Goal: Information Seeking & Learning: Learn about a topic

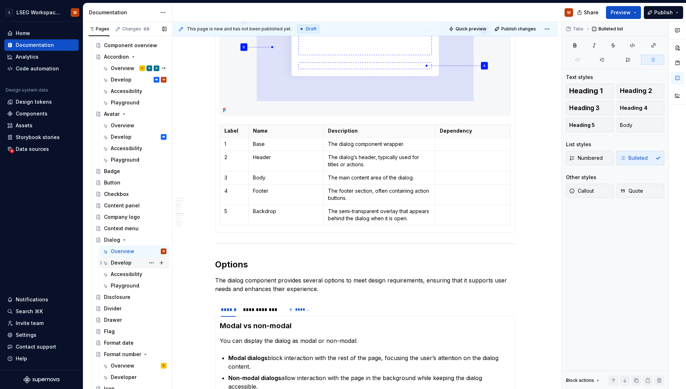
scroll to position [434, 0]
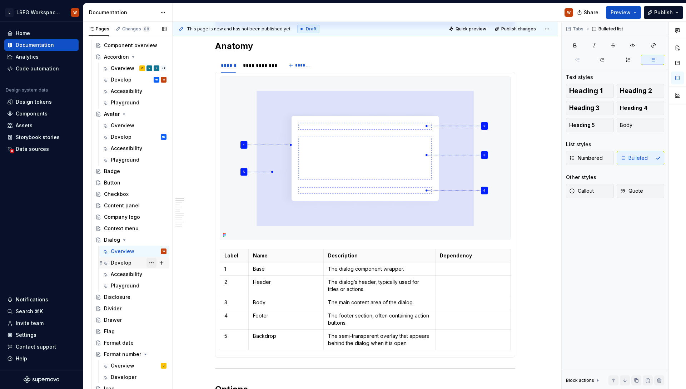
click at [147, 263] on button "Page tree" at bounding box center [152, 263] width 10 height 10
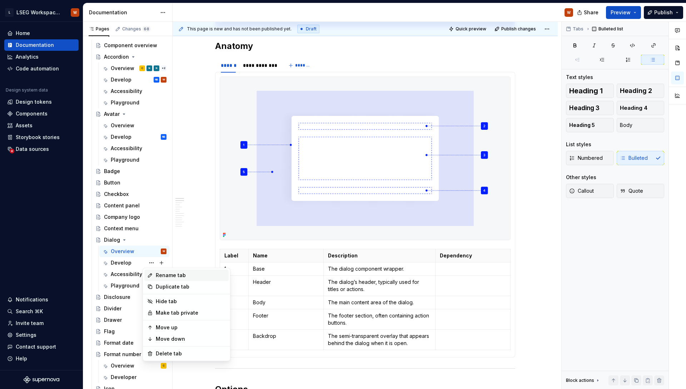
click at [175, 276] on div "Rename tab" at bounding box center [191, 275] width 70 height 7
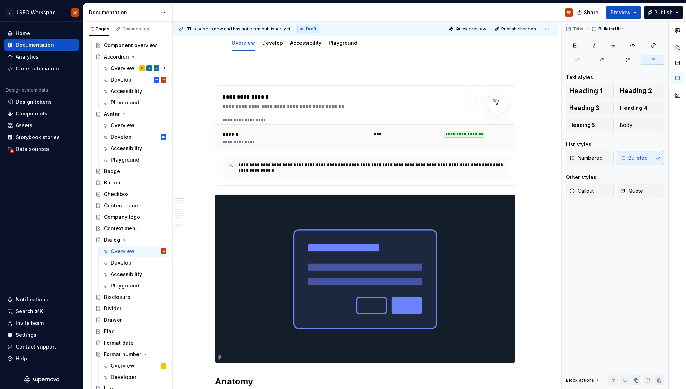
scroll to position [0, 0]
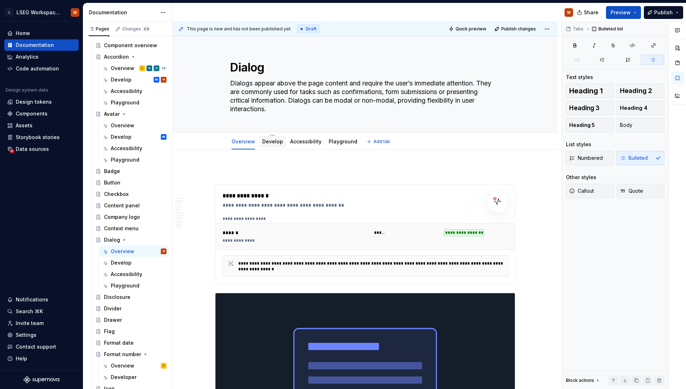
click at [274, 142] on link "Develop" at bounding box center [272, 141] width 21 height 6
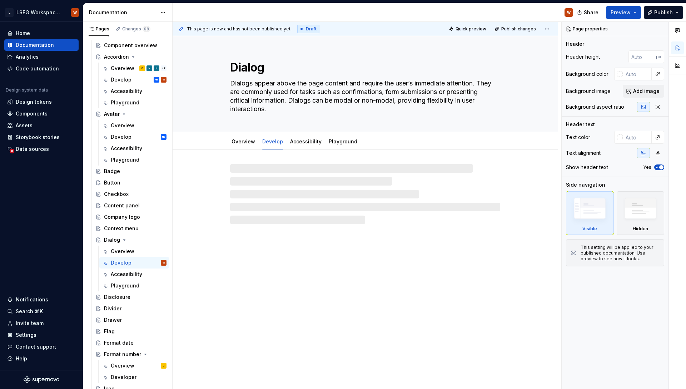
type textarea "*"
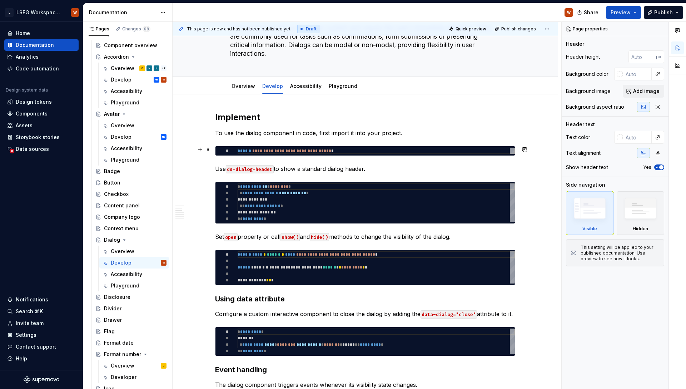
scroll to position [82, 0]
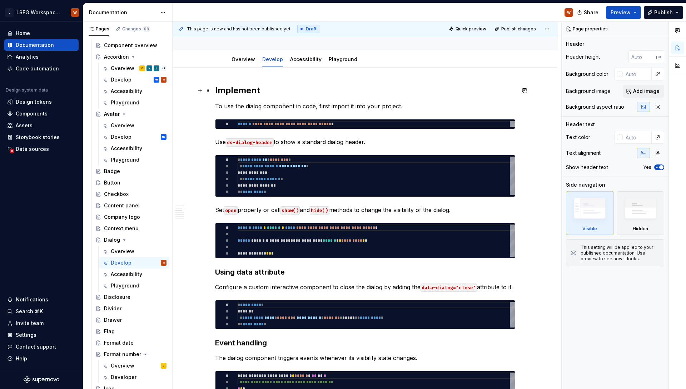
click at [253, 85] on h2 "Implement" at bounding box center [365, 90] width 300 height 11
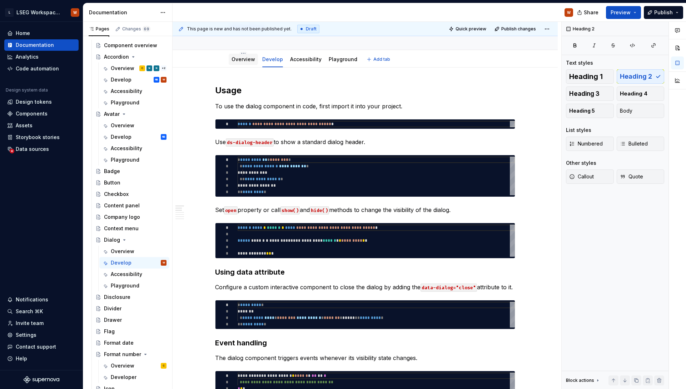
click at [240, 57] on link "Overview" at bounding box center [244, 59] width 24 height 6
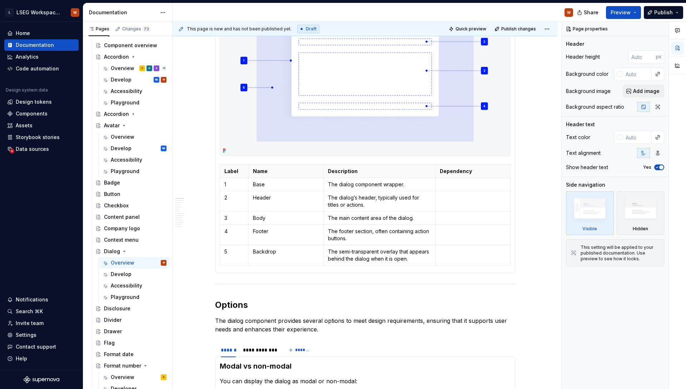
scroll to position [387, 0]
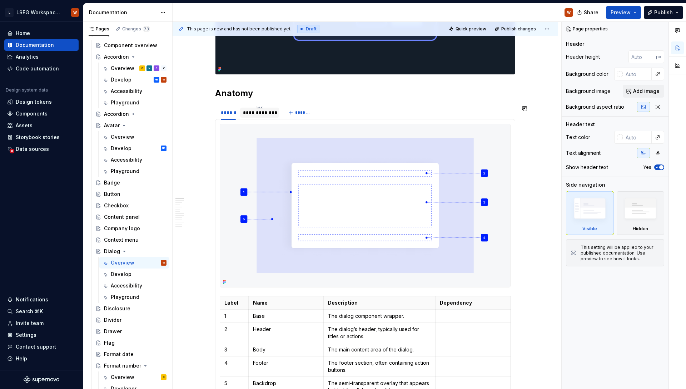
click at [249, 109] on div "**********" at bounding box center [259, 112] width 33 height 7
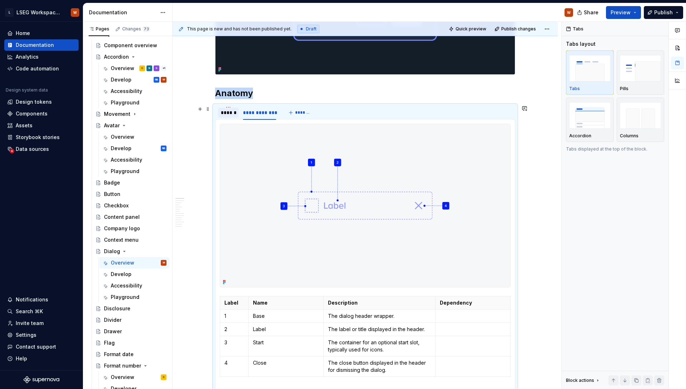
click at [224, 115] on div "******" at bounding box center [228, 112] width 15 height 7
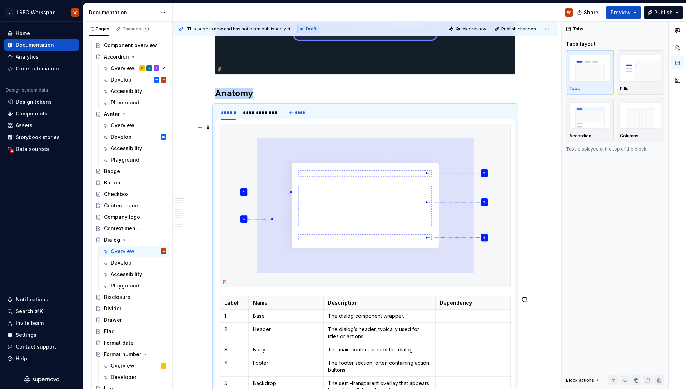
click at [420, 140] on img at bounding box center [365, 205] width 290 height 163
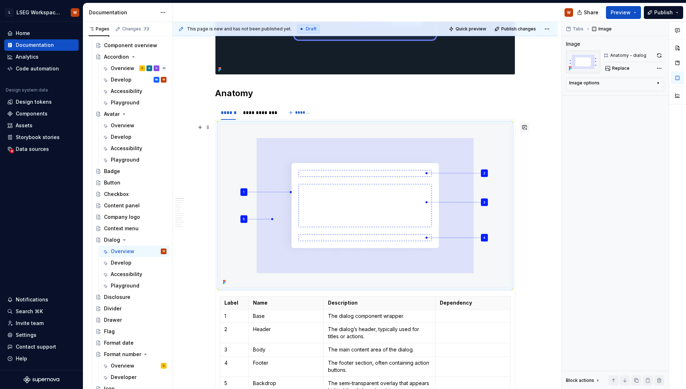
click at [523, 126] on button "button" at bounding box center [525, 127] width 10 height 10
type textarea "*"
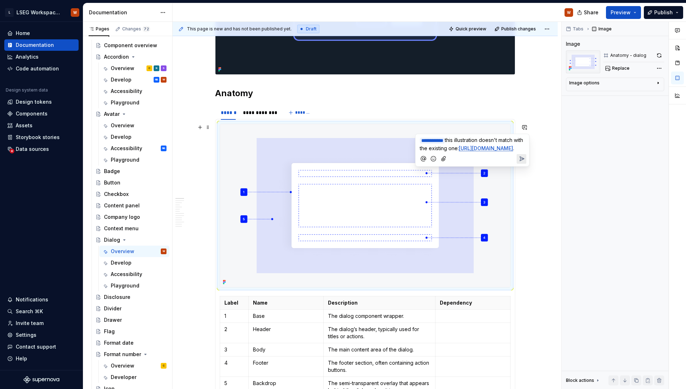
click at [520, 162] on icon "Send" at bounding box center [521, 158] width 7 height 7
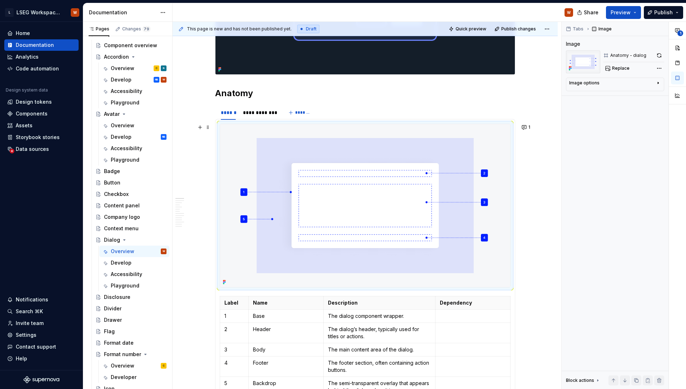
type textarea "*"
click at [264, 108] on div "**********" at bounding box center [259, 113] width 39 height 10
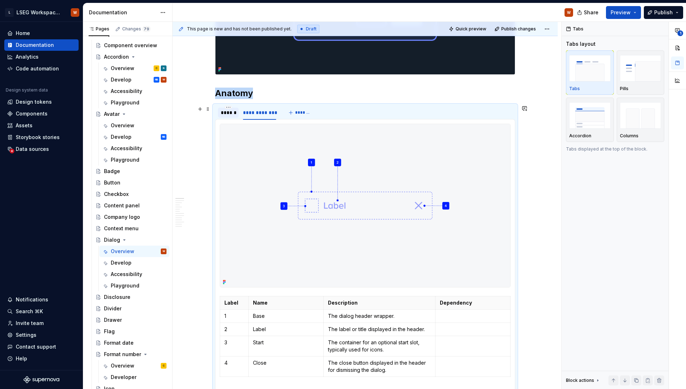
click at [236, 108] on div "******" at bounding box center [228, 113] width 21 height 10
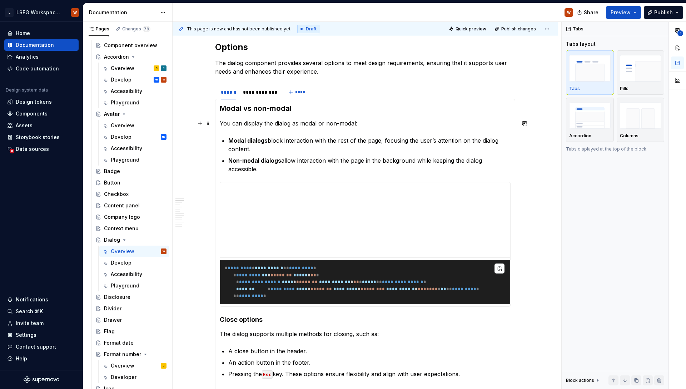
scroll to position [712, 0]
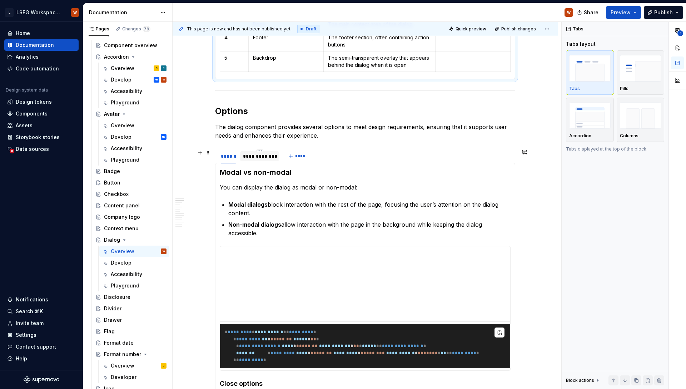
click at [259, 158] on div "**********" at bounding box center [259, 156] width 33 height 7
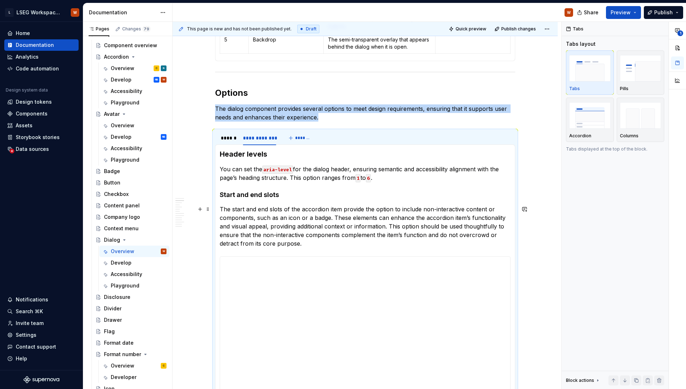
scroll to position [730, 0]
click at [220, 193] on h4 "Start and end slots" at bounding box center [365, 194] width 291 height 9
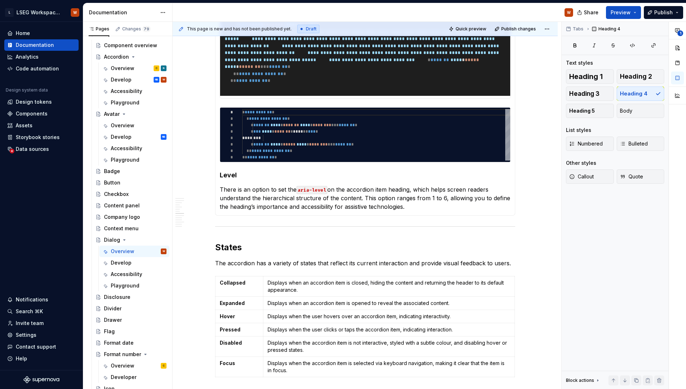
scroll to position [1291, 0]
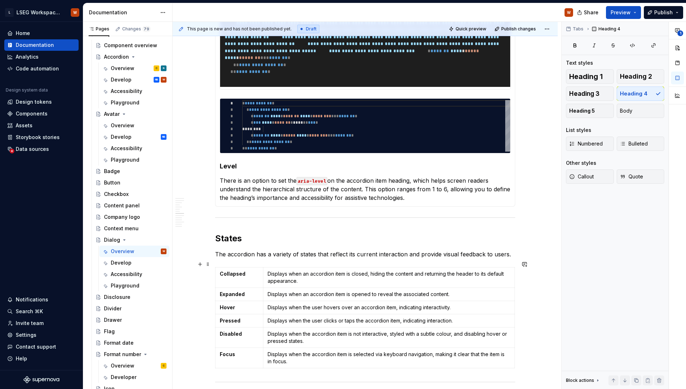
click at [410, 202] on p "There is an option to set the aria-level on the accordion item heading, which h…" at bounding box center [365, 189] width 291 height 26
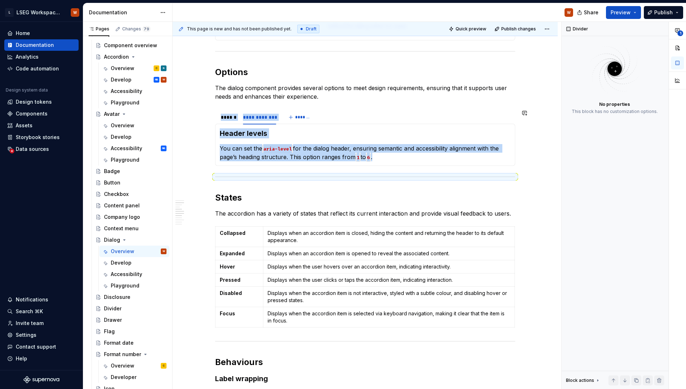
scroll to position [750, 0]
click at [386, 157] on p "You can set the aria-level for the dialog header, ensuring semantic and accessi…" at bounding box center [365, 152] width 291 height 17
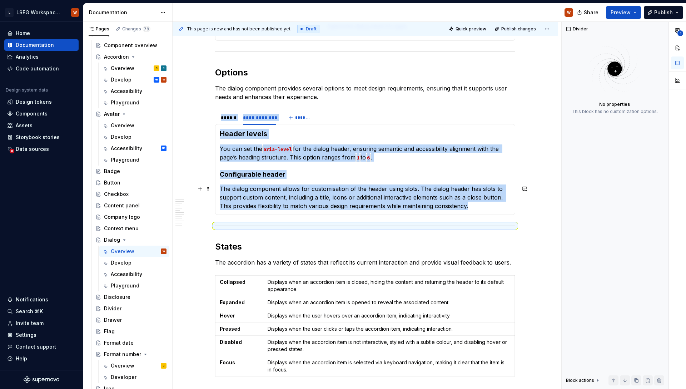
click at [368, 179] on section-item-column "Header levels You can set the aria-level for the dialog header, ensuring semant…" at bounding box center [365, 169] width 291 height 81
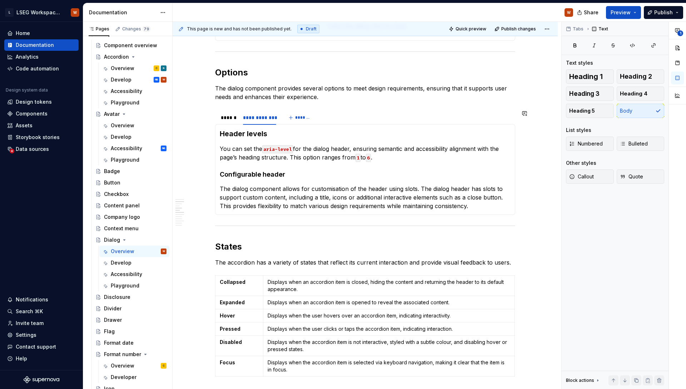
click at [475, 210] on div "**********" at bounding box center [365, 169] width 300 height 91
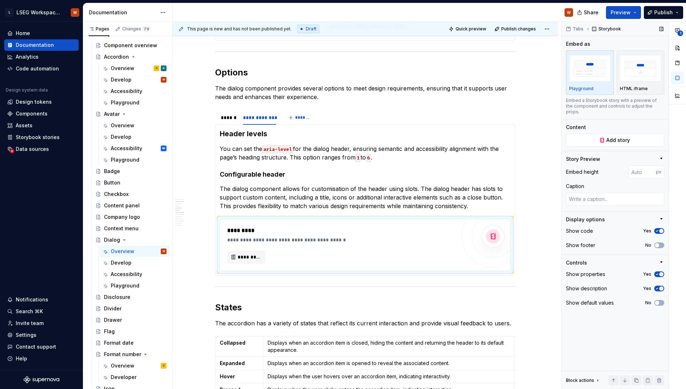
click at [661, 260] on div "Controls Show properties Yes Show description Yes Show default values No" at bounding box center [615, 285] width 98 height 53
click at [661, 262] on icon "button" at bounding box center [662, 262] width 2 height 1
click at [661, 261] on icon "button" at bounding box center [661, 262] width 1 height 2
click at [662, 272] on span "button" at bounding box center [661, 274] width 4 height 4
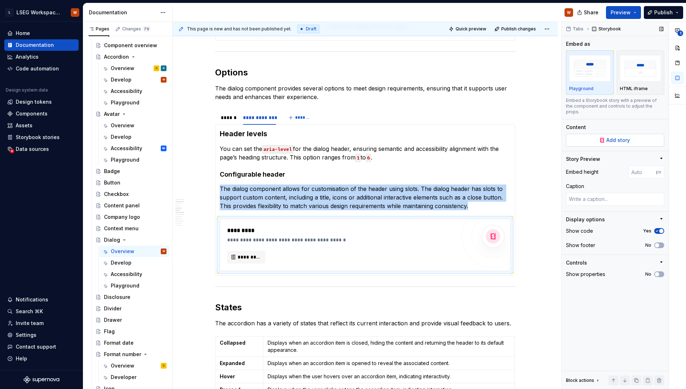
click at [610, 137] on span "Add story" at bounding box center [618, 140] width 24 height 7
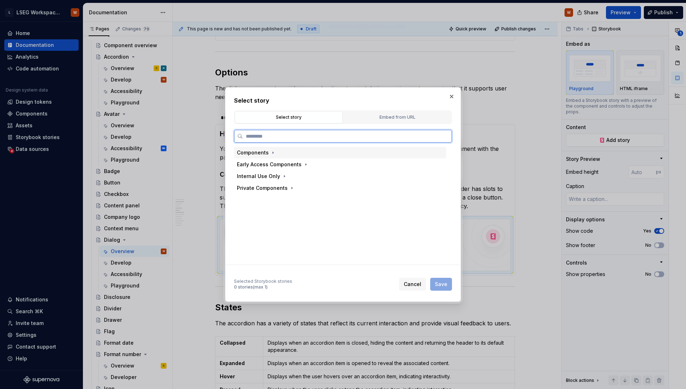
click at [260, 152] on div "Components" at bounding box center [253, 152] width 32 height 7
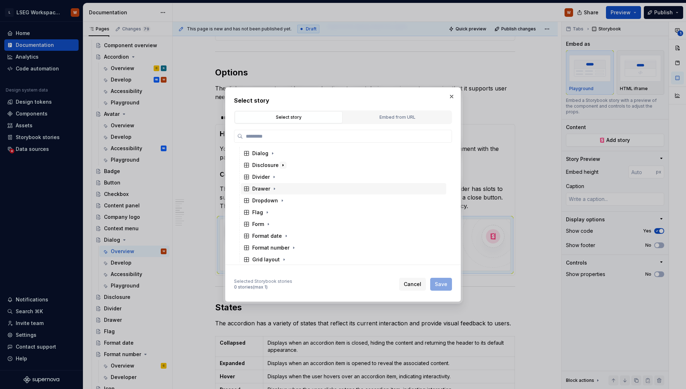
scroll to position [164, 0]
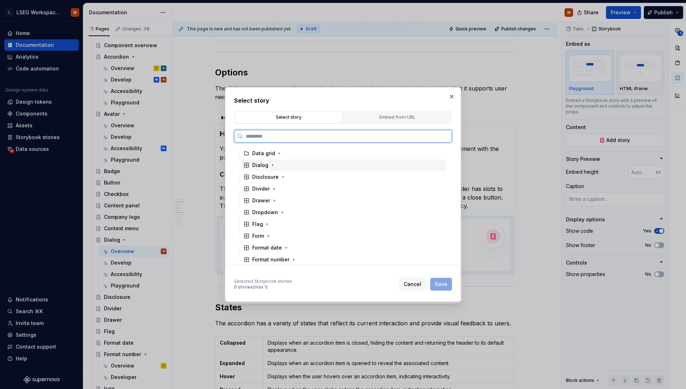
click at [281, 165] on div "Dialog" at bounding box center [343, 164] width 205 height 11
click at [299, 211] on div "Dialog header" at bounding box center [347, 212] width 199 height 11
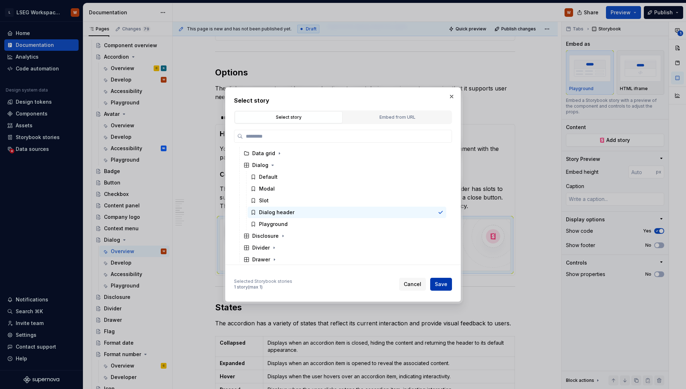
click at [441, 284] on span "Save" at bounding box center [441, 284] width 13 height 7
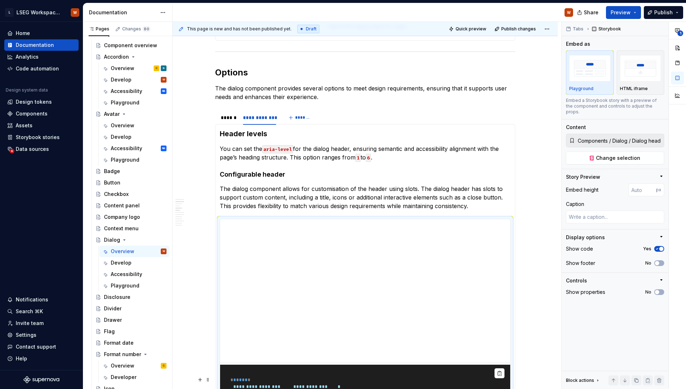
type textarea "*"
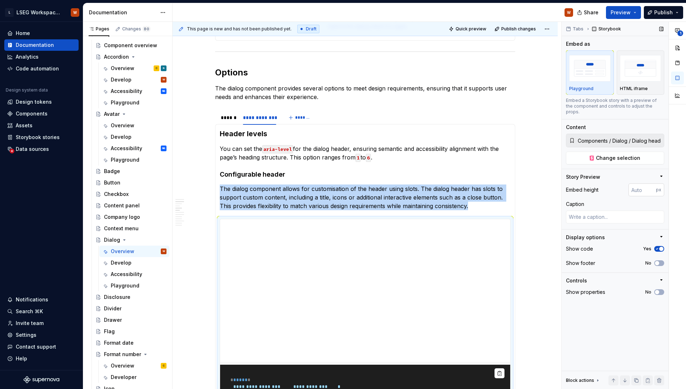
click at [637, 183] on input "number" at bounding box center [643, 189] width 28 height 13
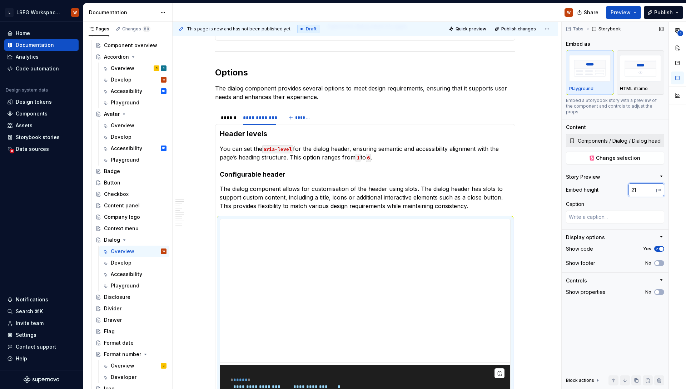
type input "210"
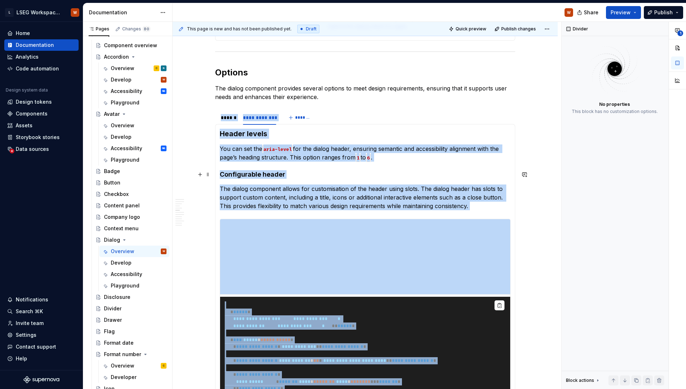
scroll to position [876, 0]
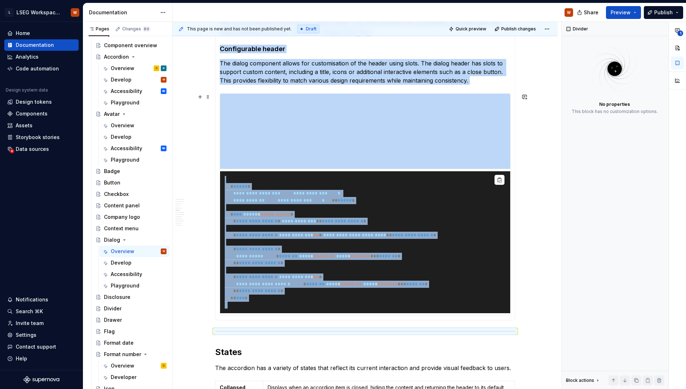
click at [537, 173] on div "**********" at bounding box center [365, 381] width 385 height 2215
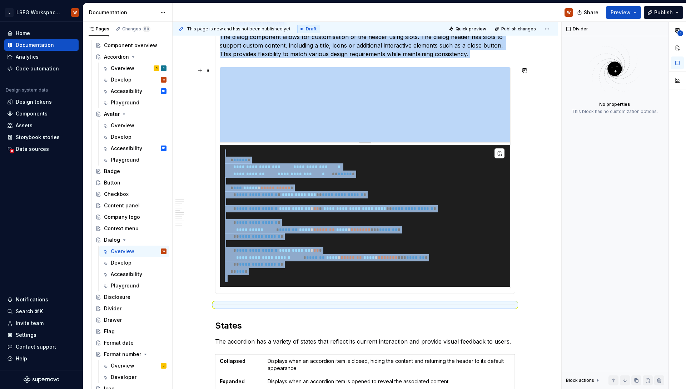
scroll to position [912, 0]
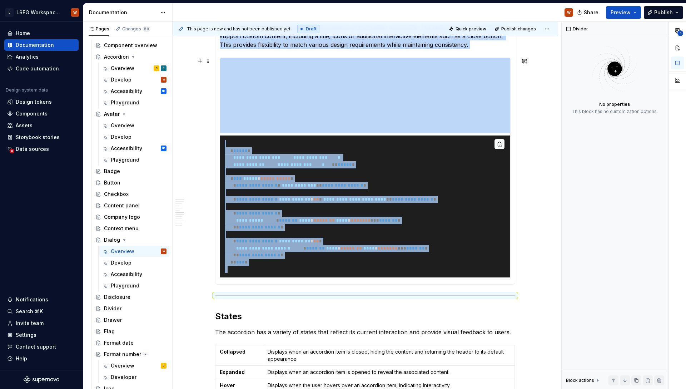
click at [525, 172] on div "**********" at bounding box center [365, 345] width 385 height 2215
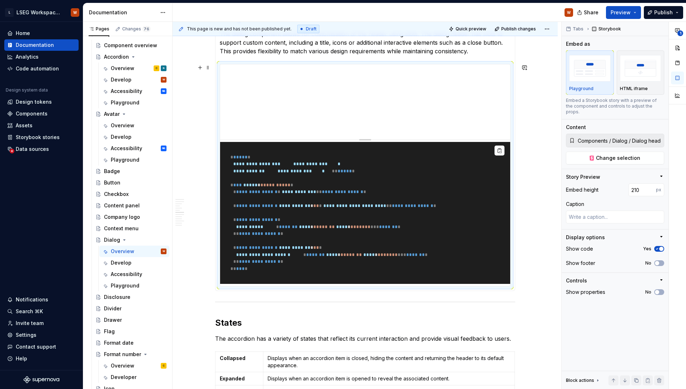
scroll to position [909, 0]
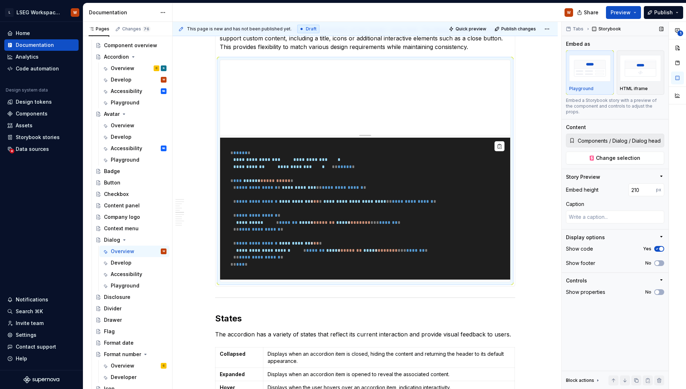
click at [659, 247] on span "button" at bounding box center [661, 249] width 4 height 4
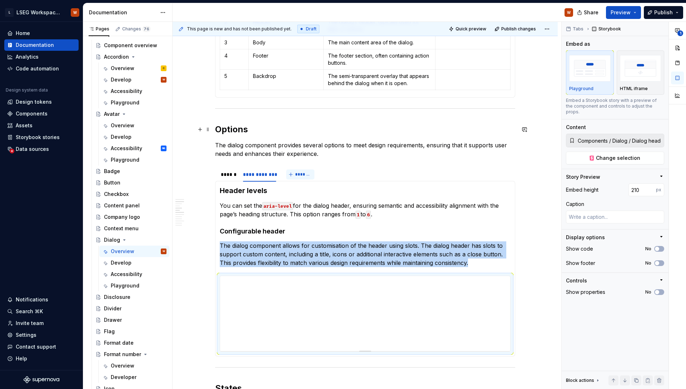
scroll to position [693, 0]
click at [224, 175] on div "******" at bounding box center [228, 175] width 15 height 7
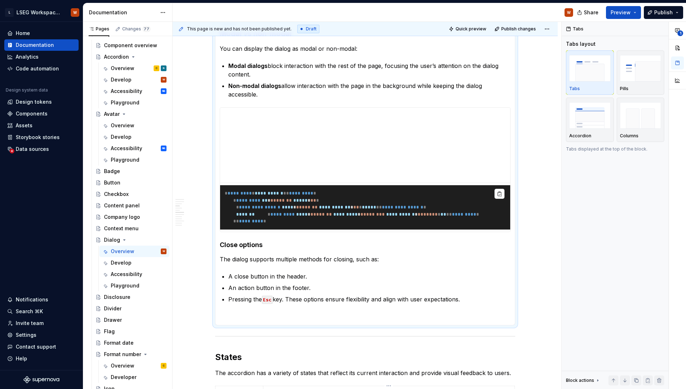
scroll to position [880, 0]
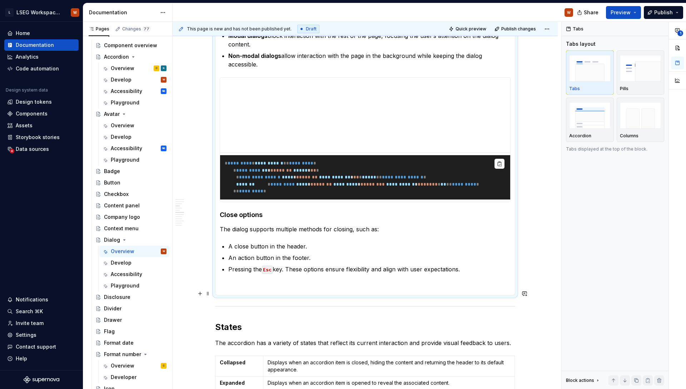
click at [283, 287] on section-item-column "**********" at bounding box center [365, 145] width 291 height 292
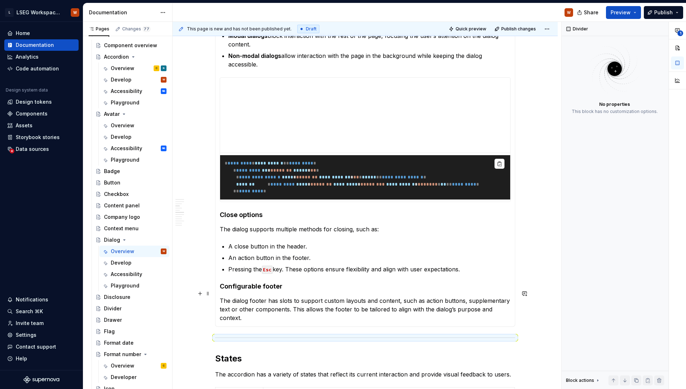
click at [254, 289] on h4 "Configurable footer" at bounding box center [365, 286] width 291 height 9
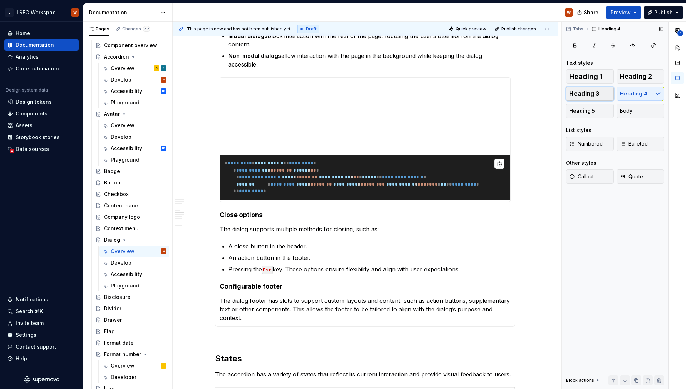
click at [584, 97] on span "Heading 3" at bounding box center [584, 93] width 30 height 7
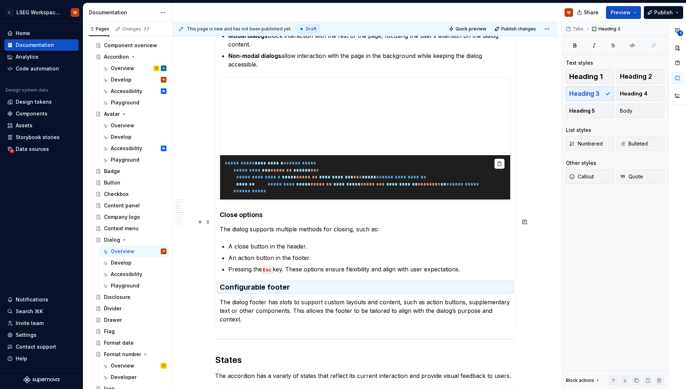
click at [245, 219] on h4 "Close options" at bounding box center [365, 214] width 291 height 9
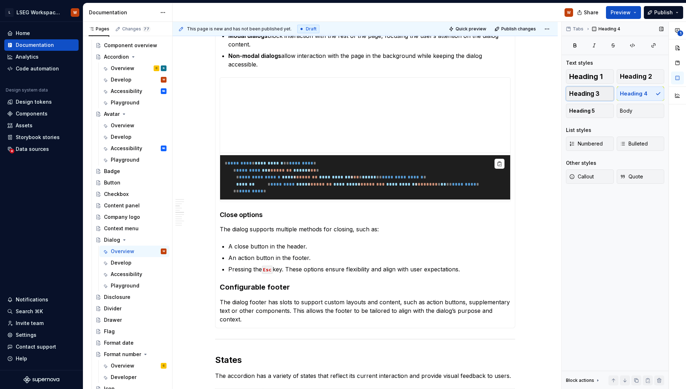
click at [599, 90] on span "Heading 3" at bounding box center [584, 93] width 30 height 7
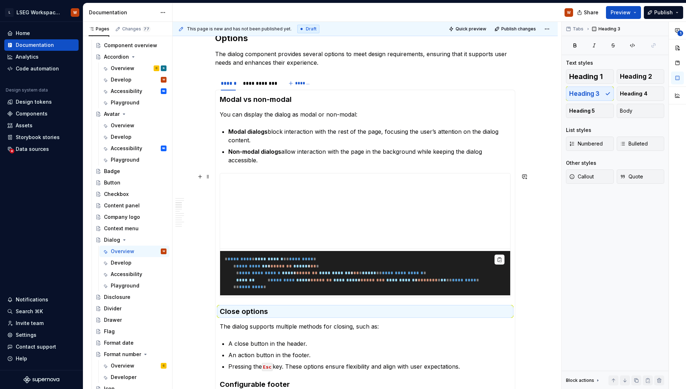
scroll to position [774, 0]
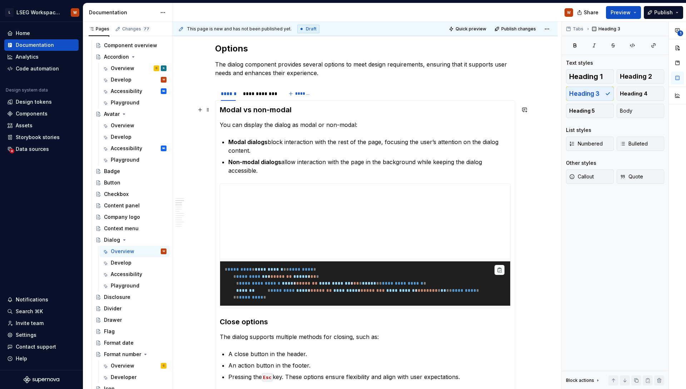
click at [280, 111] on h3 "Modal vs non-modal" at bounding box center [365, 110] width 291 height 10
click at [267, 97] on div "**********" at bounding box center [259, 94] width 39 height 10
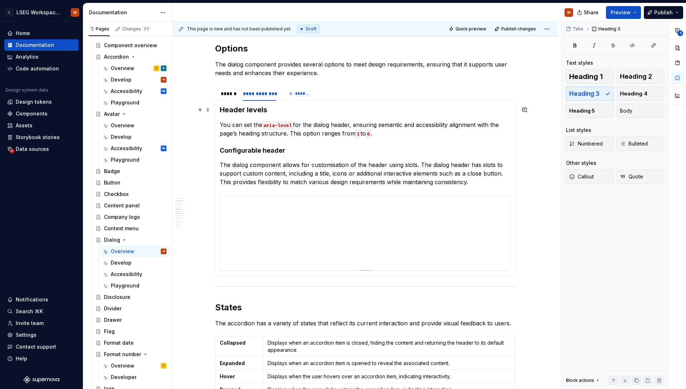
click at [260, 110] on h3 "Header levels" at bounding box center [365, 110] width 291 height 10
click at [259, 154] on h4 "Configurable header" at bounding box center [365, 150] width 291 height 9
click at [572, 92] on span "Heading 3" at bounding box center [584, 93] width 30 height 7
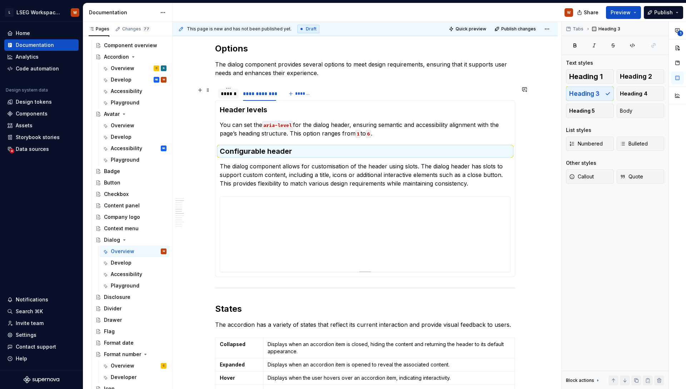
click at [235, 97] on div "******" at bounding box center [228, 93] width 15 height 7
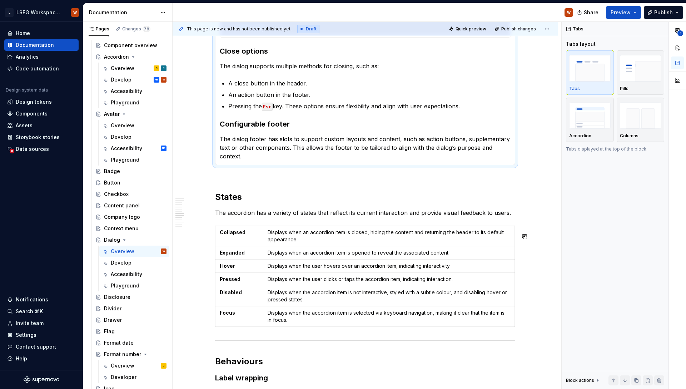
scroll to position [1054, 0]
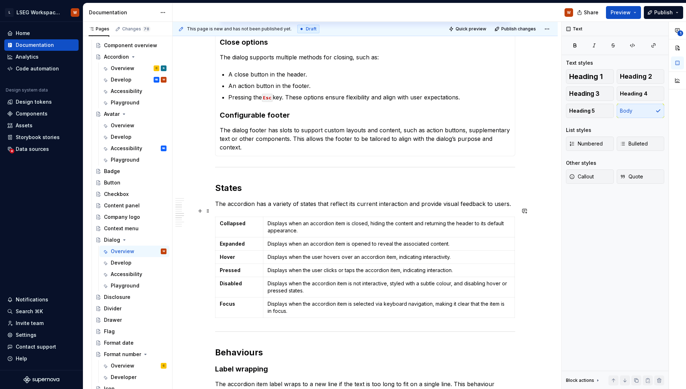
click at [215, 208] on p "The accordion has a variety of states that reflect its current interaction and …" at bounding box center [365, 203] width 300 height 9
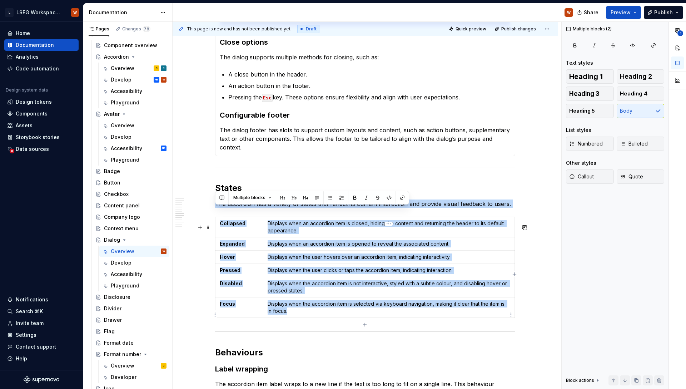
click at [503, 314] on p "Displays when the accordion item is selected via keyboard navigation, making it…" at bounding box center [389, 307] width 243 height 14
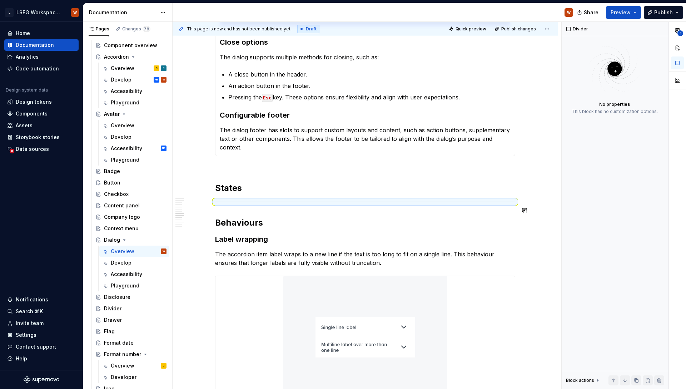
click at [293, 192] on h2 "States" at bounding box center [365, 187] width 300 height 11
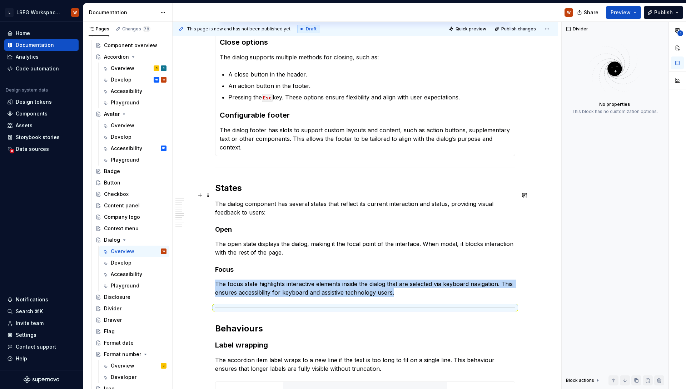
click at [237, 194] on h2 "States" at bounding box center [365, 187] width 300 height 11
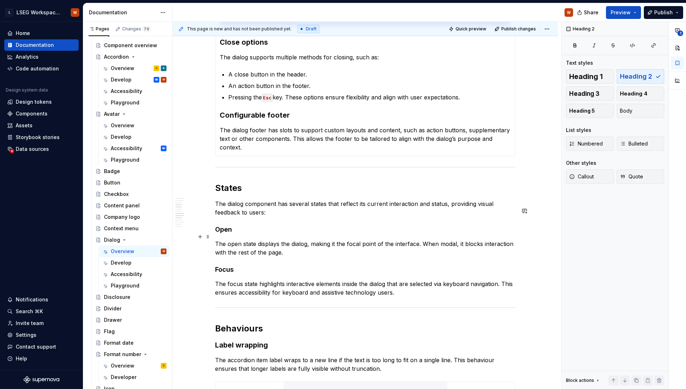
click at [231, 234] on h4 "Open" at bounding box center [365, 229] width 300 height 9
click at [594, 93] on span "Heading 3" at bounding box center [584, 93] width 30 height 7
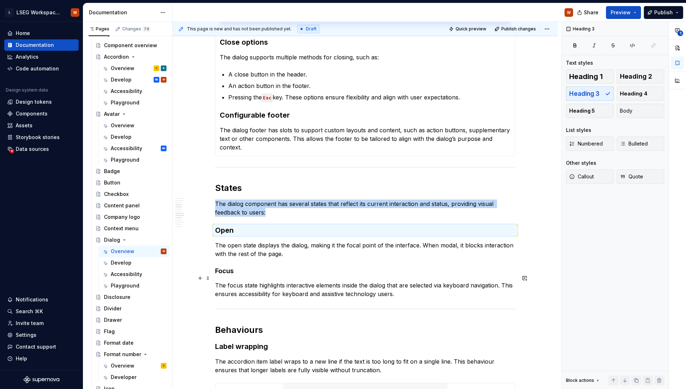
click at [227, 275] on h4 "Focus" at bounding box center [365, 271] width 300 height 9
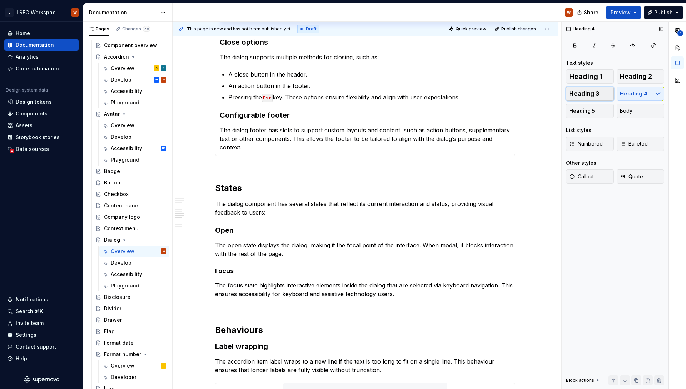
click at [591, 91] on span "Heading 3" at bounding box center [584, 93] width 30 height 7
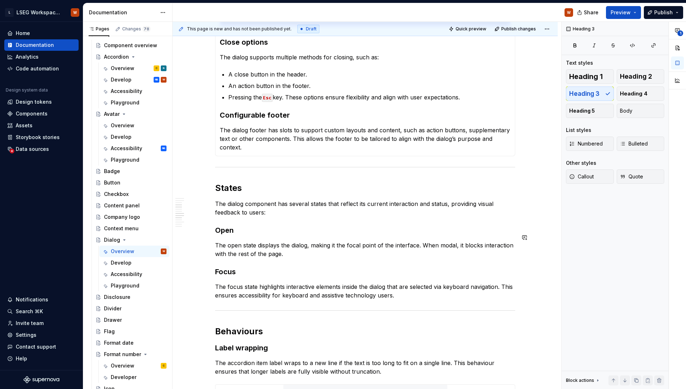
click at [366, 225] on div "**********" at bounding box center [365, 145] width 300 height 2065
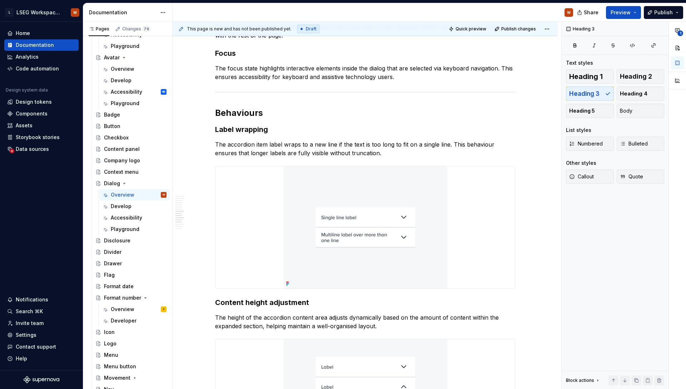
scroll to position [1294, 0]
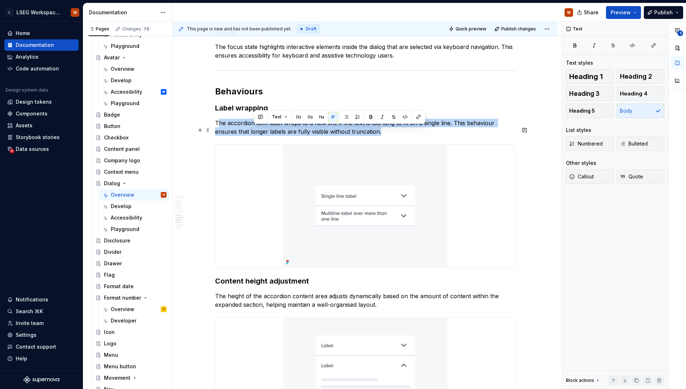
drag, startPoint x: 389, startPoint y: 138, endPoint x: 218, endPoint y: 126, distance: 172.3
click at [218, 126] on p "The accordion item label wraps to a new line if the text is too long to fit on …" at bounding box center [365, 127] width 300 height 17
click at [223, 127] on p "The accordion item label wraps to a new line if the text is too long to fit on …" at bounding box center [365, 127] width 300 height 17
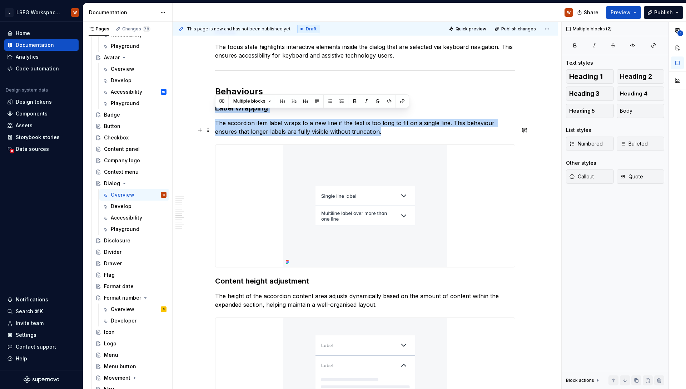
drag, startPoint x: 215, startPoint y: 115, endPoint x: 395, endPoint y: 141, distance: 181.9
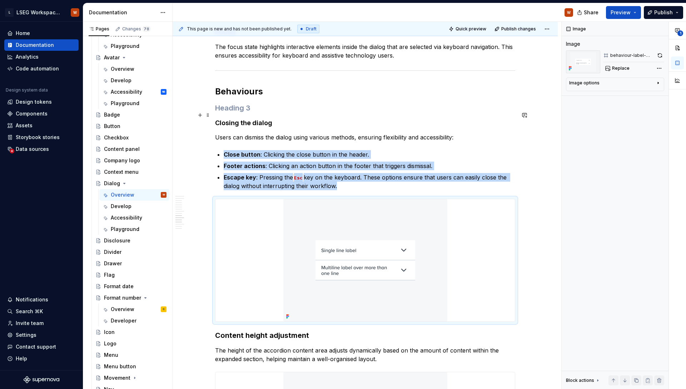
click at [241, 113] on h3 at bounding box center [365, 108] width 300 height 10
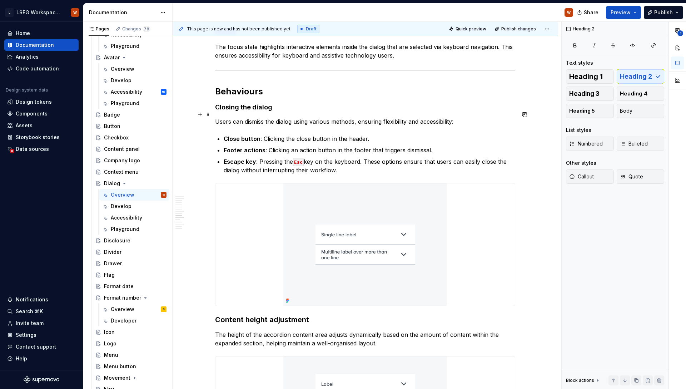
click at [256, 111] on h4 "Closing the dialog" at bounding box center [365, 107] width 300 height 9
click at [581, 92] on span "Heading 3" at bounding box center [584, 93] width 30 height 7
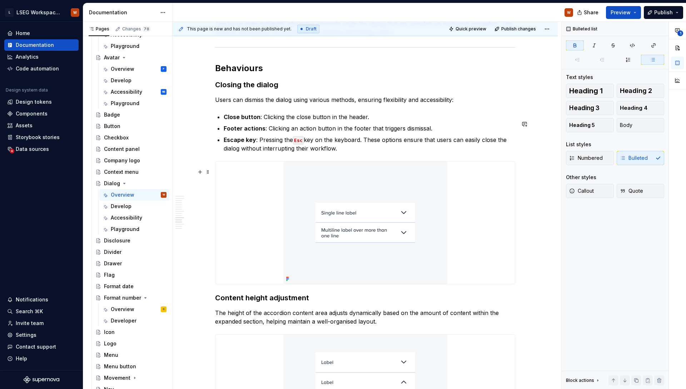
scroll to position [1317, 0]
click at [369, 219] on img at bounding box center [365, 222] width 164 height 122
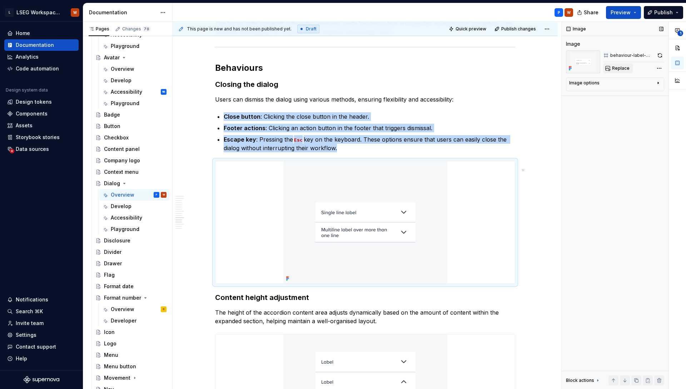
click at [621, 66] on span "Replace" at bounding box center [621, 68] width 18 height 6
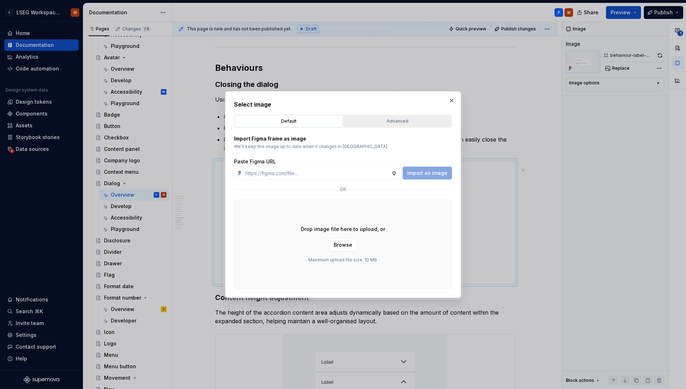
click at [364, 124] on div "Advanced" at bounding box center [397, 121] width 103 height 7
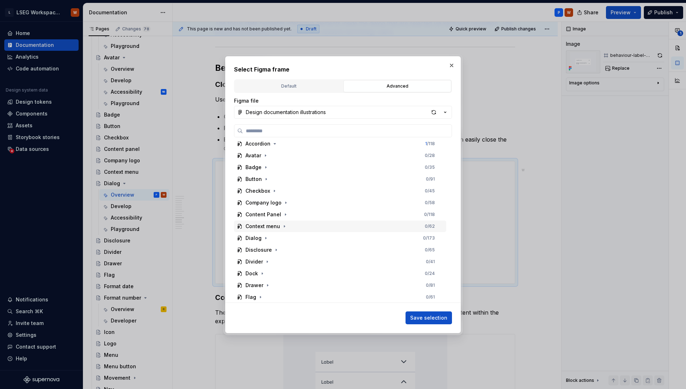
scroll to position [197, 0]
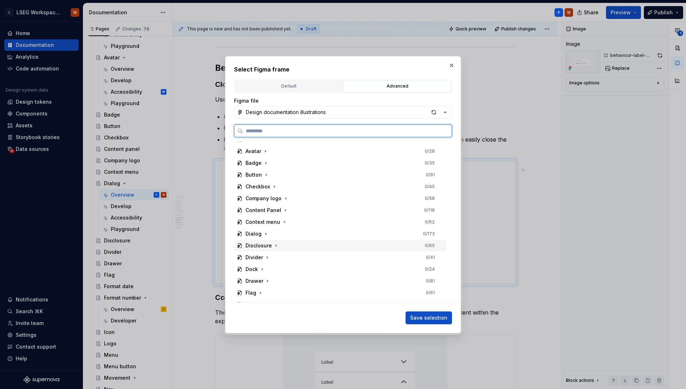
click at [265, 241] on div "Disclosure 0 / 65" at bounding box center [340, 245] width 212 height 11
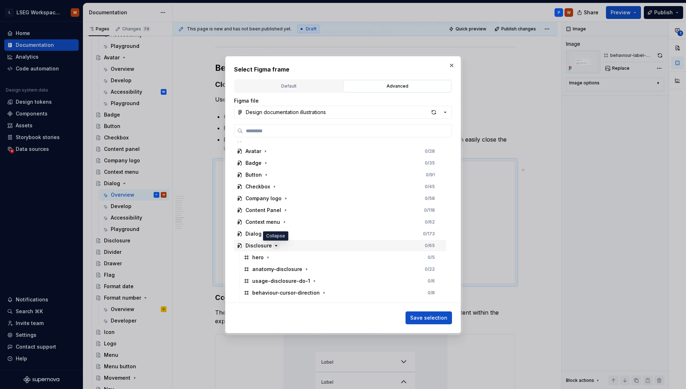
click at [273, 244] on icon "button" at bounding box center [276, 246] width 6 height 6
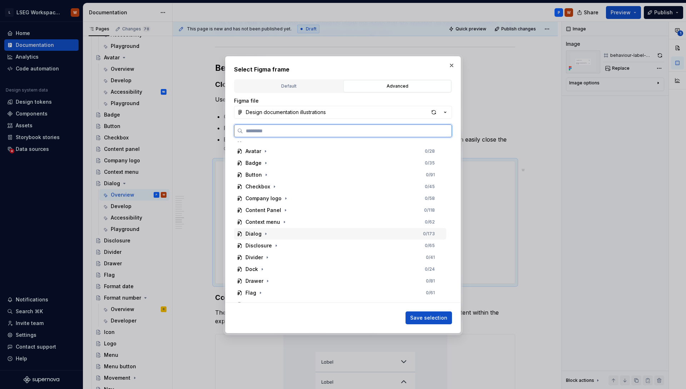
click at [274, 236] on div "Dialog 0 / 173" at bounding box center [340, 233] width 212 height 11
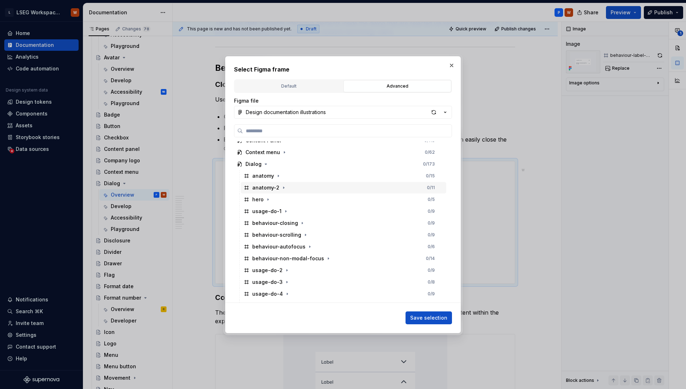
scroll to position [272, 0]
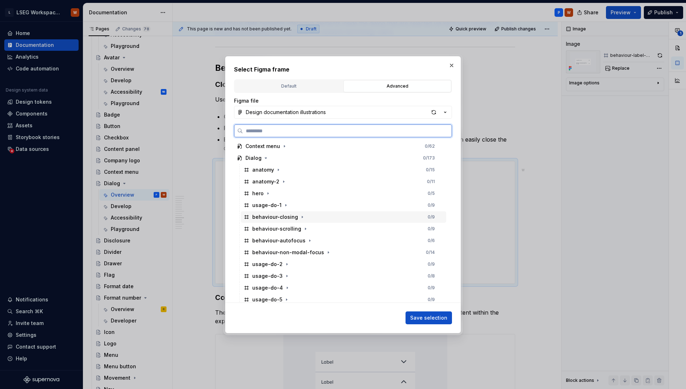
click at [286, 216] on div "behaviour-closing" at bounding box center [275, 216] width 46 height 7
click at [442, 319] on span "Save selection" at bounding box center [428, 317] width 37 height 7
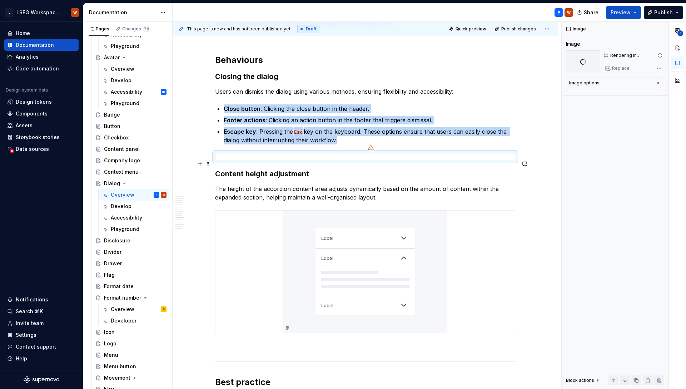
scroll to position [1325, 0]
click at [225, 178] on h3 "Content height adjustment" at bounding box center [365, 173] width 300 height 10
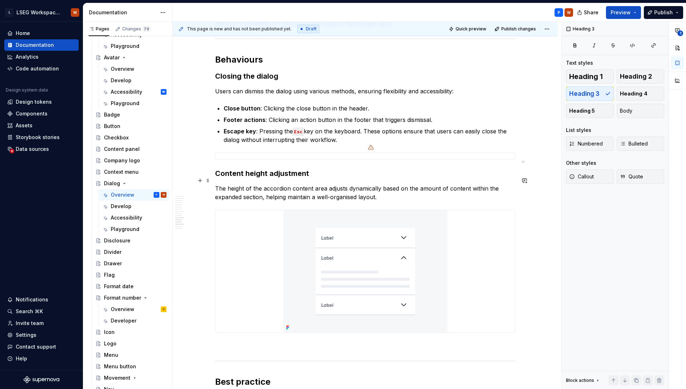
click at [378, 201] on p "The height of the accordion content area adjusts dynamically based on the amoun…" at bounding box center [365, 192] width 300 height 17
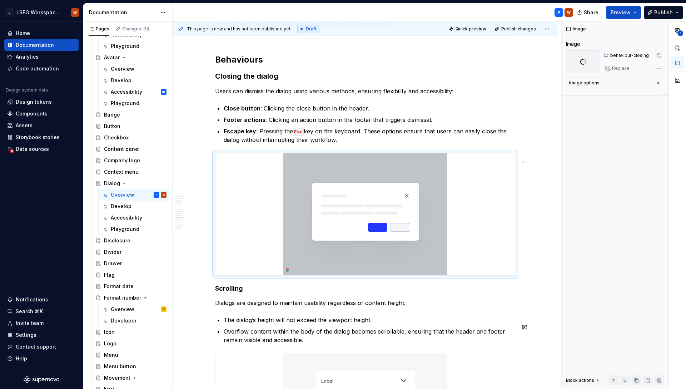
click at [303, 203] on img at bounding box center [365, 214] width 164 height 122
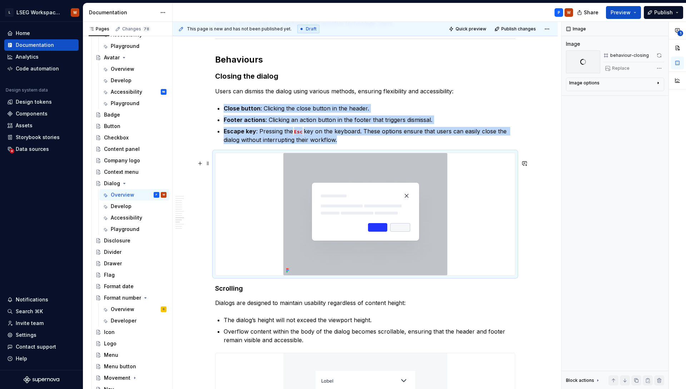
click at [251, 188] on div at bounding box center [364, 214] width 299 height 122
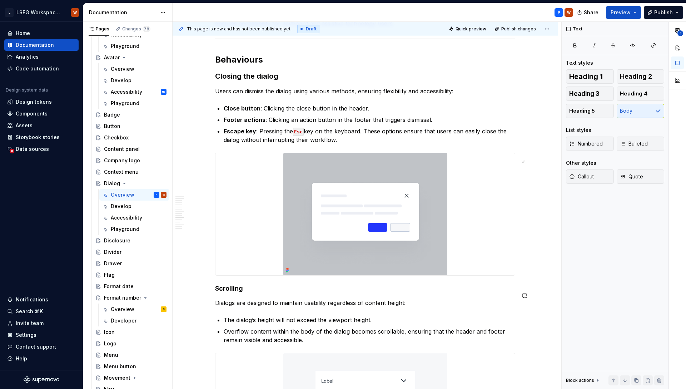
click at [238, 293] on h4 "Scrolling" at bounding box center [365, 288] width 300 height 9
click at [577, 91] on span "Heading 3" at bounding box center [584, 93] width 30 height 7
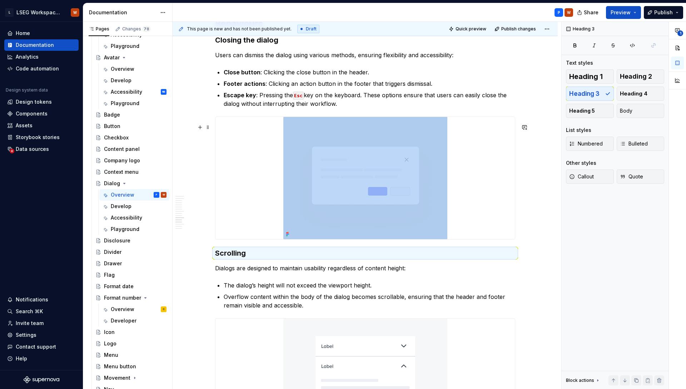
scroll to position [1363, 0]
click at [355, 298] on p "Overflow content within the body of the dialog becomes scrollable, ensuring tha…" at bounding box center [370, 299] width 292 height 17
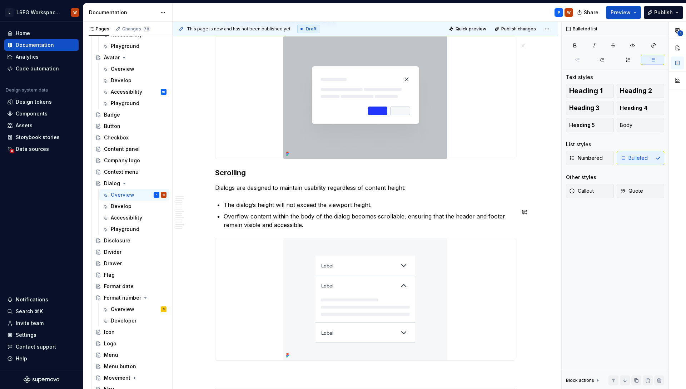
scroll to position [1473, 0]
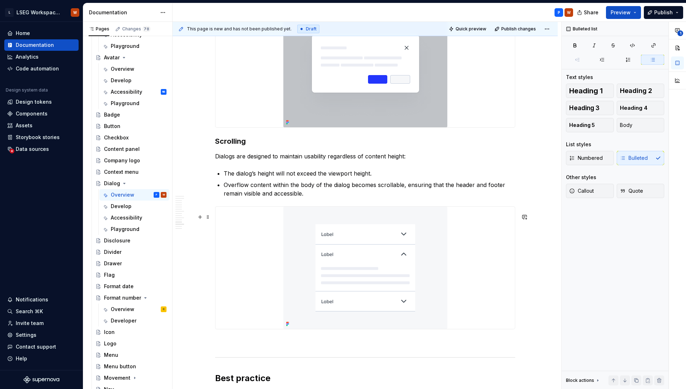
click at [389, 244] on img at bounding box center [365, 268] width 164 height 122
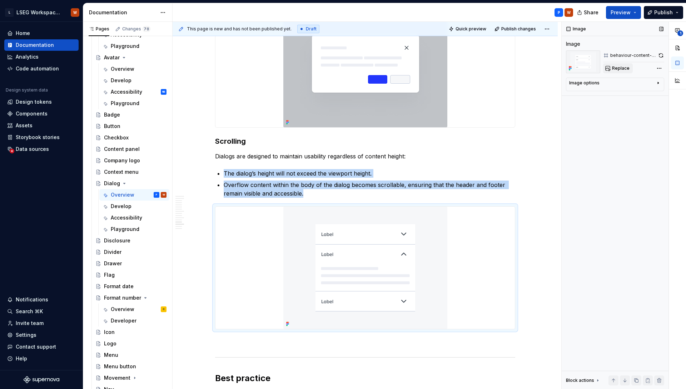
click at [625, 70] on span "Replace" at bounding box center [621, 68] width 18 height 6
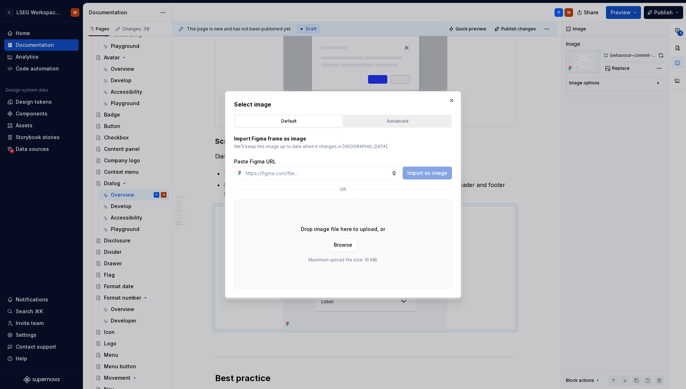
click at [379, 124] on div "Advanced" at bounding box center [397, 121] width 103 height 7
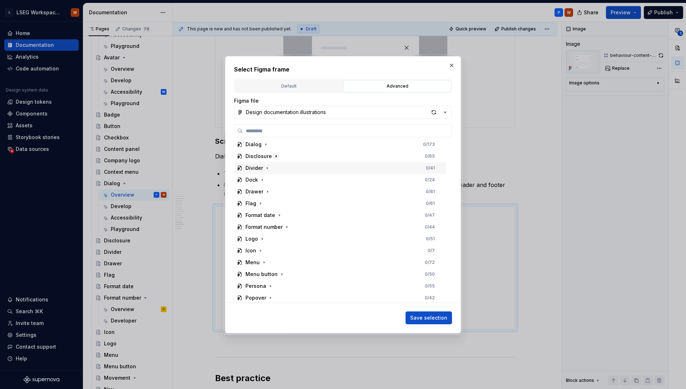
scroll to position [279, 0]
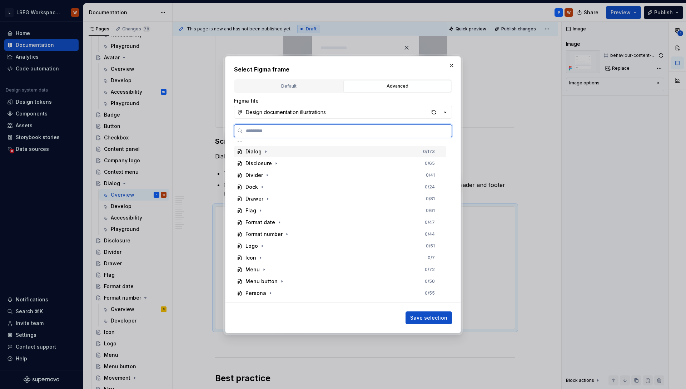
click at [275, 152] on div "Dialog 0 / 173" at bounding box center [340, 151] width 212 height 11
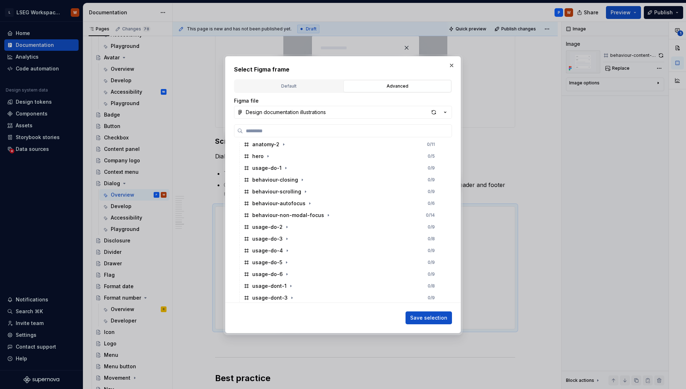
scroll to position [307, 0]
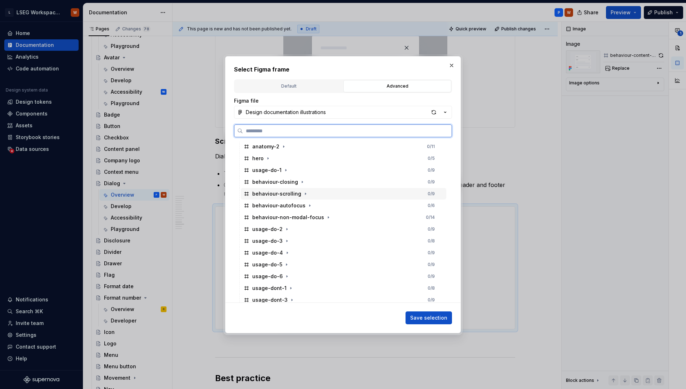
click at [328, 195] on div "behaviour-scrolling 0 / 9" at bounding box center [343, 193] width 205 height 11
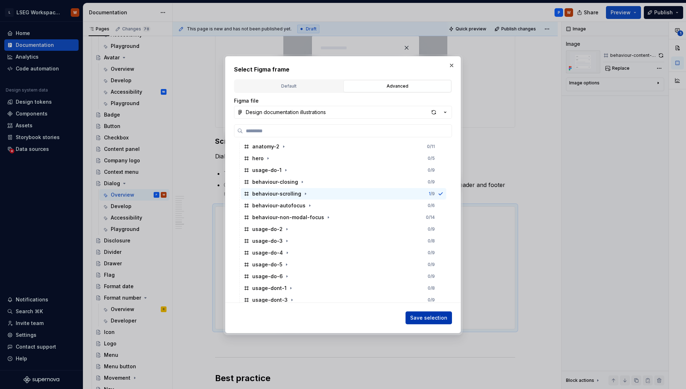
click at [440, 322] on button "Save selection" at bounding box center [429, 317] width 46 height 13
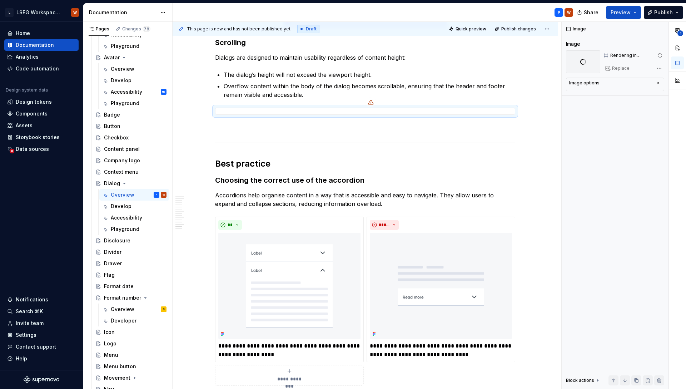
scroll to position [1561, 0]
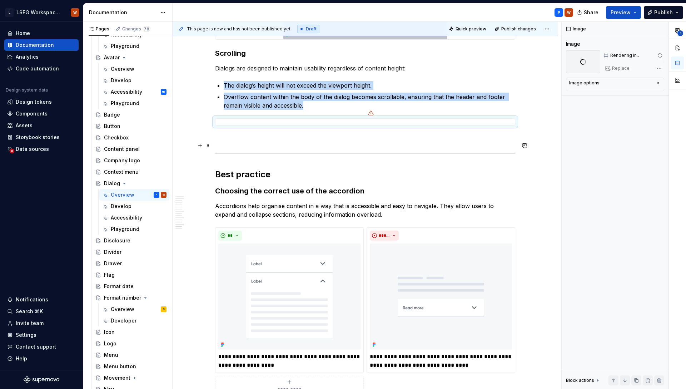
click at [257, 143] on p at bounding box center [365, 138] width 300 height 9
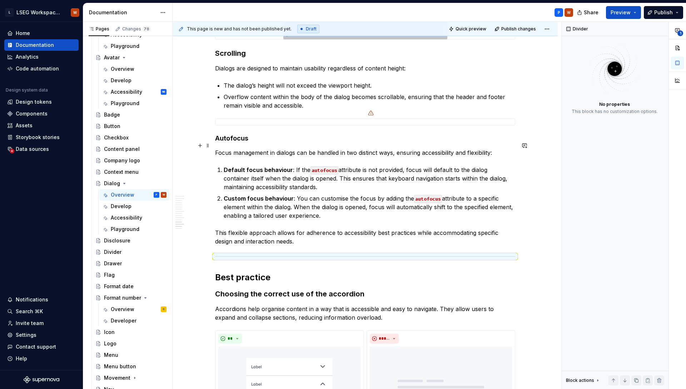
click at [237, 143] on h4 "Autofocus" at bounding box center [365, 138] width 300 height 9
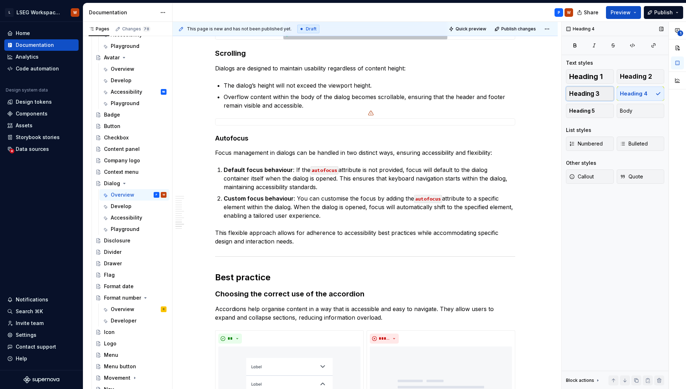
click at [576, 94] on span "Heading 3" at bounding box center [584, 93] width 30 height 7
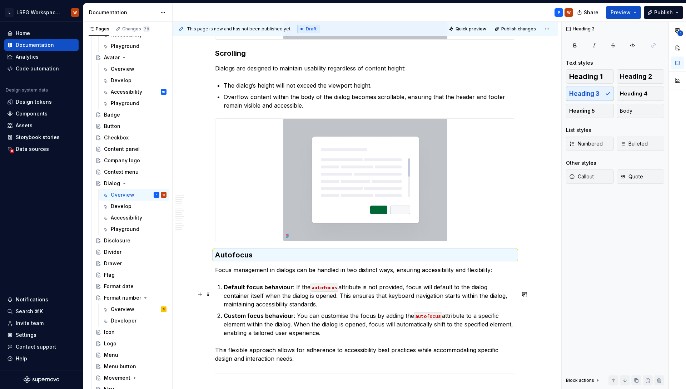
scroll to position [1563, 0]
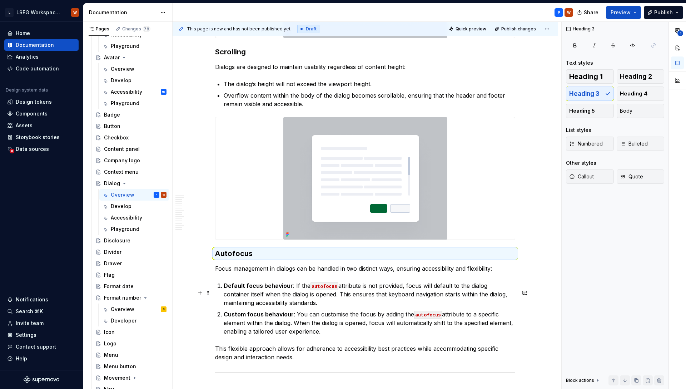
click at [337, 292] on p "Default focus behaviour : If the autofocus attribute is not provided, focus wil…" at bounding box center [370, 294] width 292 height 26
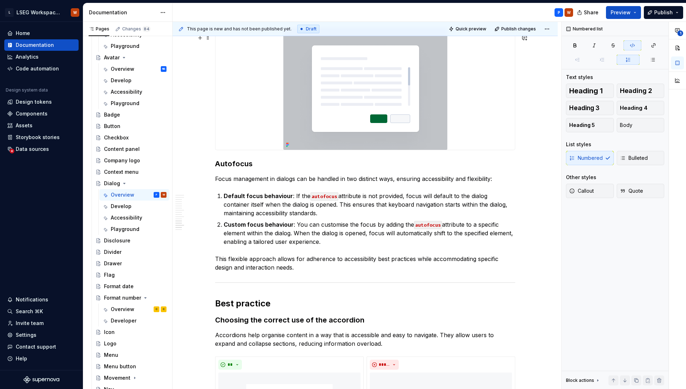
scroll to position [1681, 0]
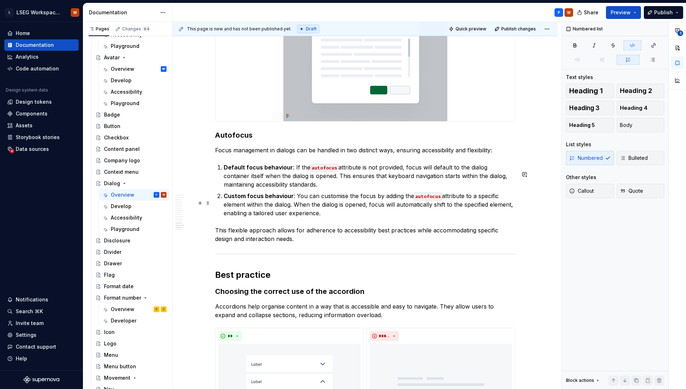
click at [347, 217] on p "Custom focus behaviour : You can customise the focus by adding the autofocus at…" at bounding box center [370, 205] width 292 height 26
click at [338, 172] on code "autofocus" at bounding box center [325, 168] width 28 height 8
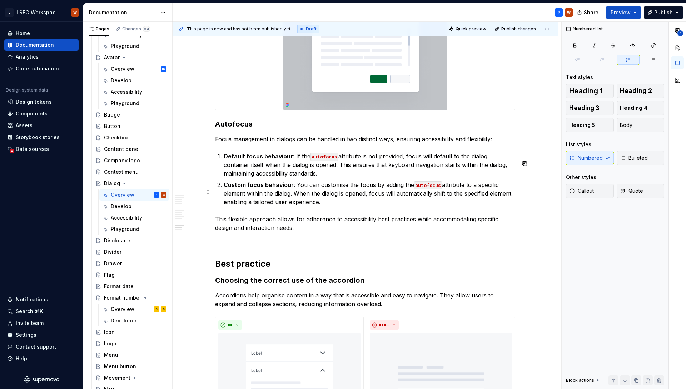
scroll to position [1694, 0]
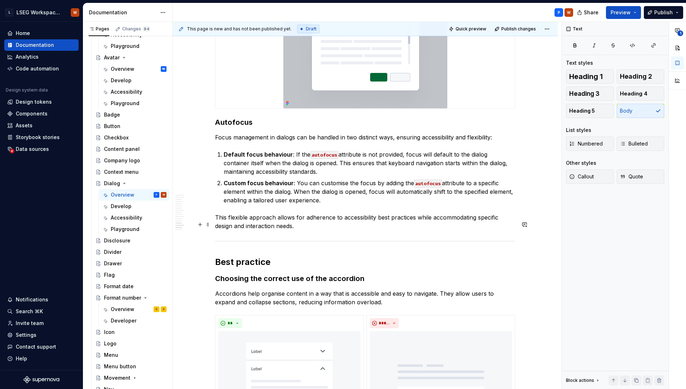
click at [303, 230] on p "This flexible approach allows for adherence to accessibility best practices whi…" at bounding box center [365, 221] width 300 height 17
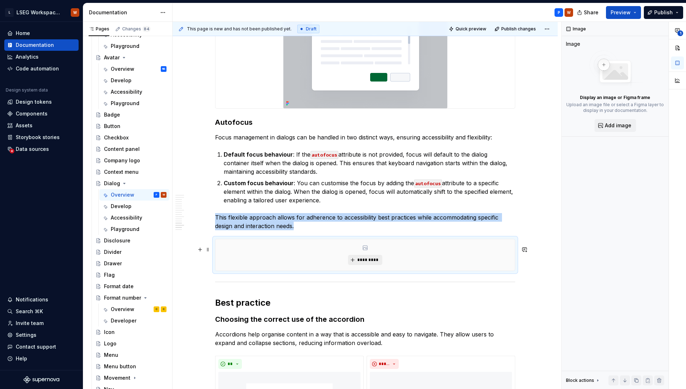
click at [375, 263] on span "*********" at bounding box center [368, 260] width 22 height 6
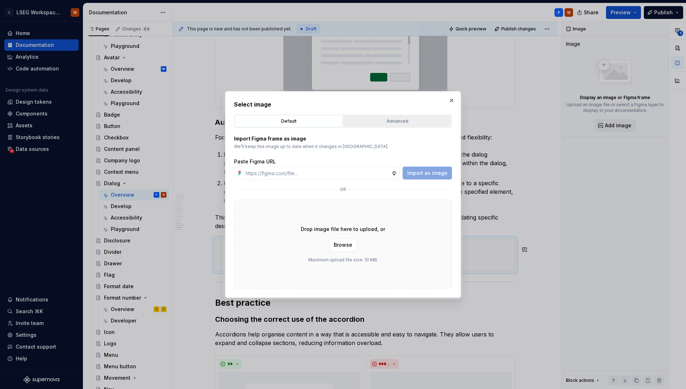
click at [384, 120] on div "Advanced" at bounding box center [397, 121] width 103 height 7
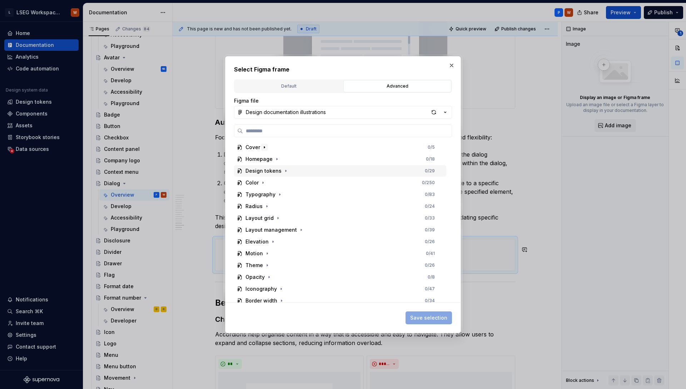
type textarea "*"
type input "****"
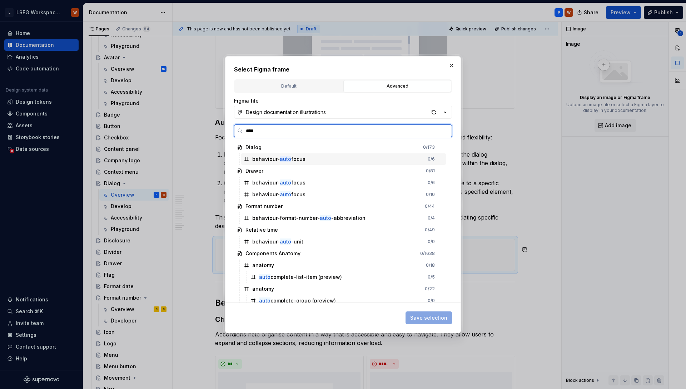
click at [274, 156] on div "behaviour- auto focus" at bounding box center [278, 158] width 53 height 7
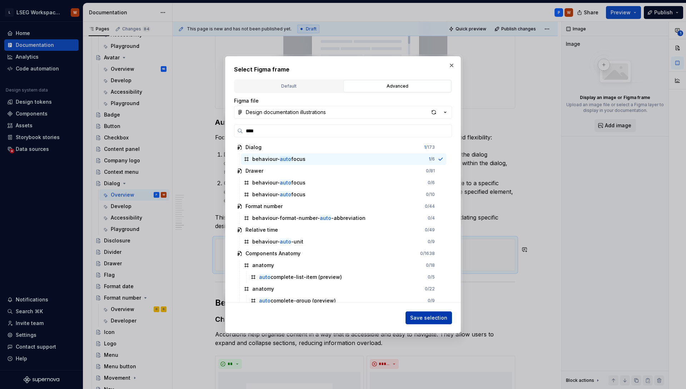
click at [425, 317] on span "Save selection" at bounding box center [428, 317] width 37 height 7
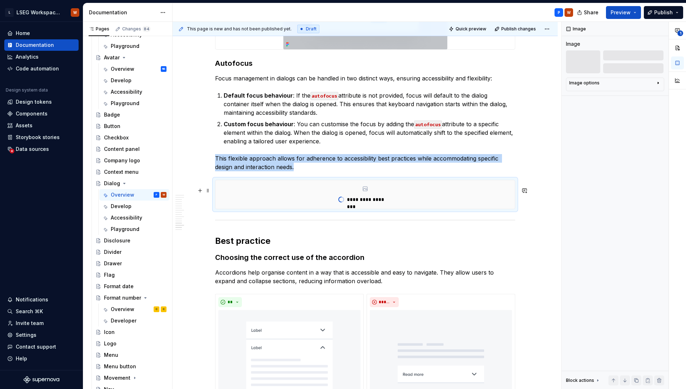
scroll to position [1765, 0]
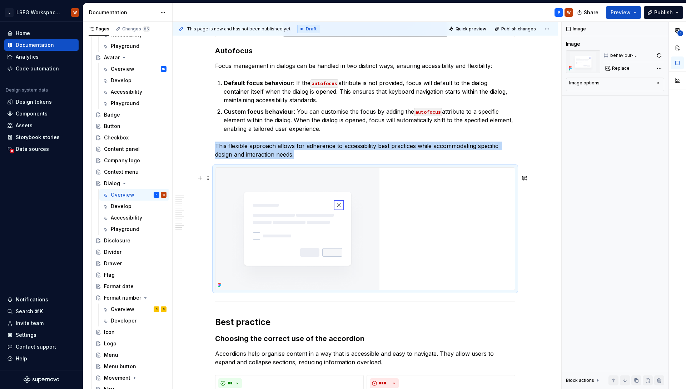
click at [370, 212] on img at bounding box center [297, 229] width 164 height 122
click at [535, 293] on div "**********" at bounding box center [367, 205] width 389 height 367
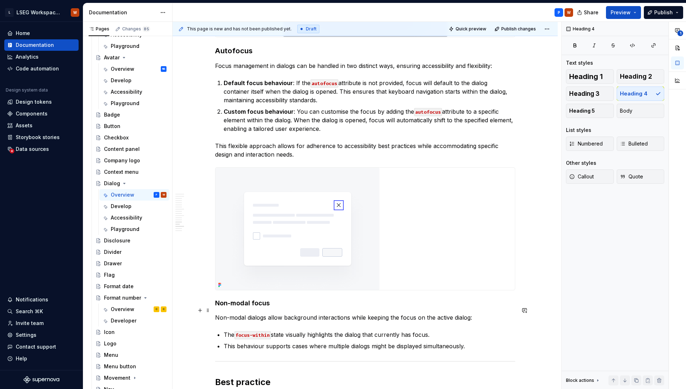
click at [253, 307] on h4 "Non-modal focus" at bounding box center [365, 303] width 300 height 9
click at [591, 94] on span "Heading 3" at bounding box center [584, 93] width 30 height 7
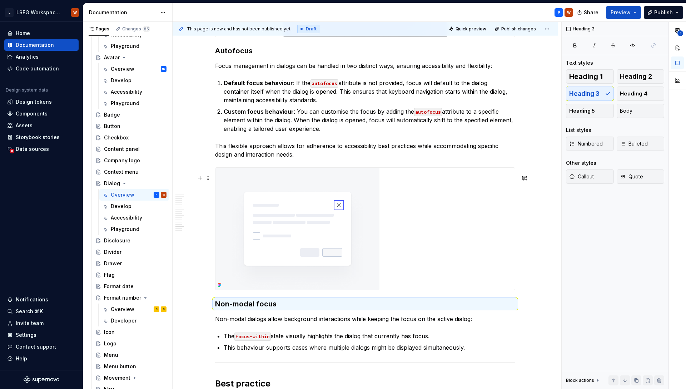
scroll to position [1767, 0]
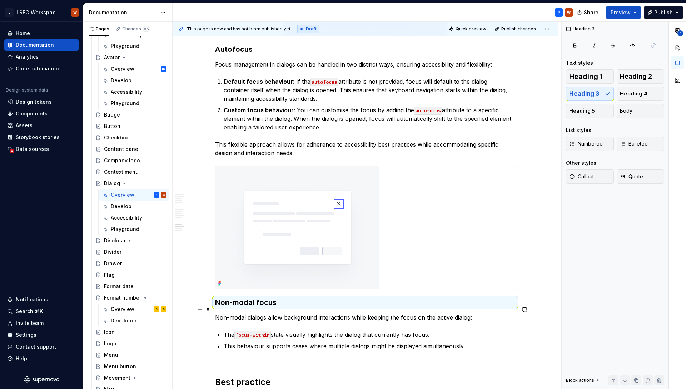
click at [460, 350] on p "This behaviour supports cases where multiple dialogs might be displayed simulta…" at bounding box center [370, 346] width 292 height 9
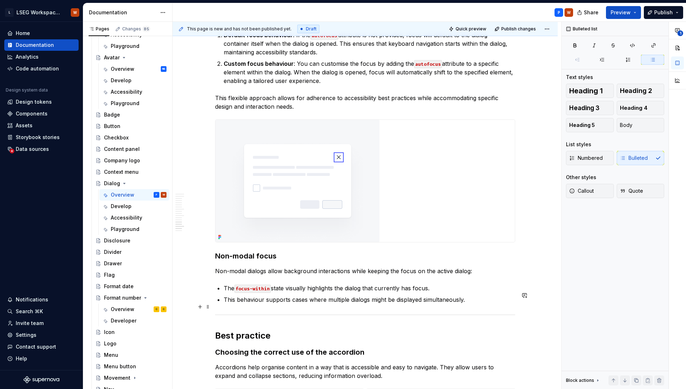
scroll to position [1817, 0]
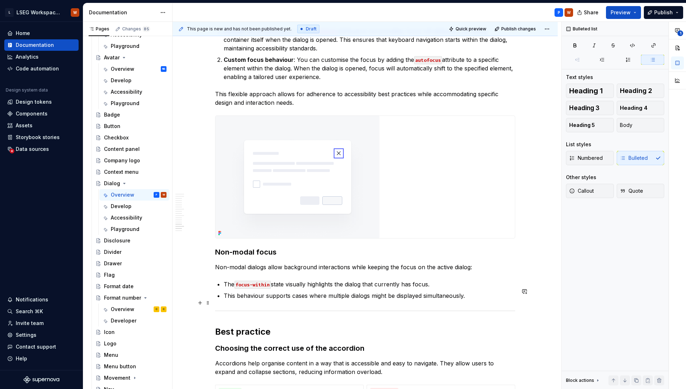
click at [469, 300] on p "This behaviour supports cases where multiple dialogs might be displayed simulta…" at bounding box center [370, 295] width 292 height 9
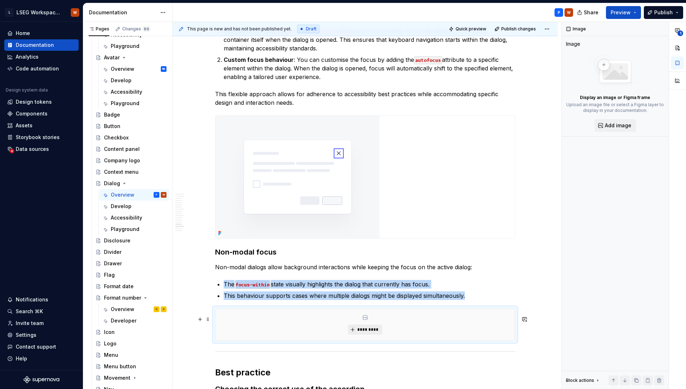
click at [364, 332] on span "*********" at bounding box center [368, 330] width 22 height 6
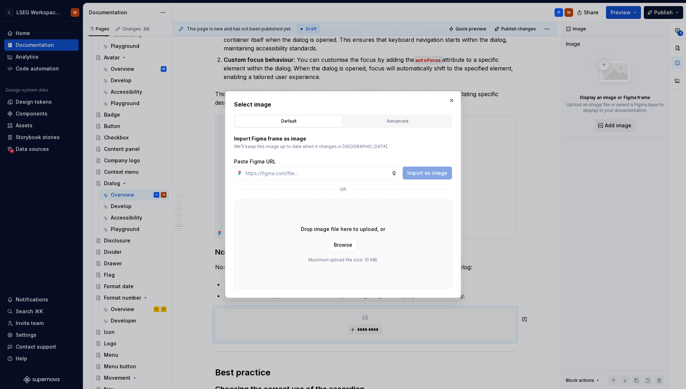
type textarea "*"
click at [409, 125] on button "Advanced" at bounding box center [397, 121] width 108 height 12
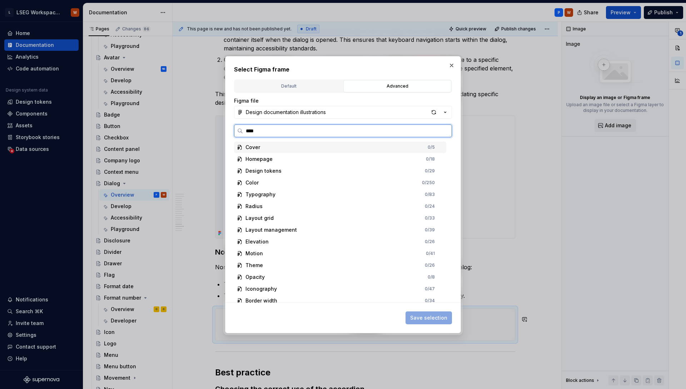
type input "*****"
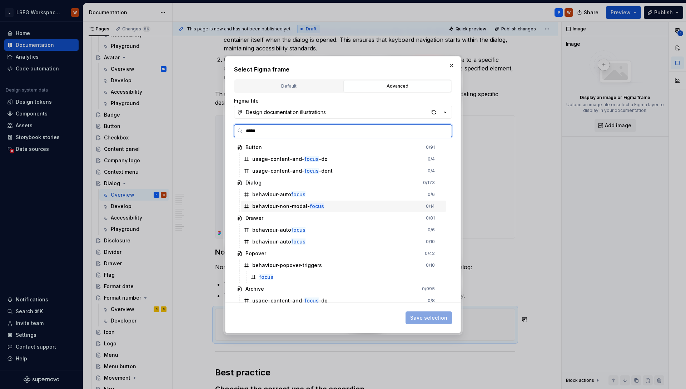
click at [343, 206] on div "behaviour-non-modal- focus 0 / 14" at bounding box center [343, 205] width 205 height 11
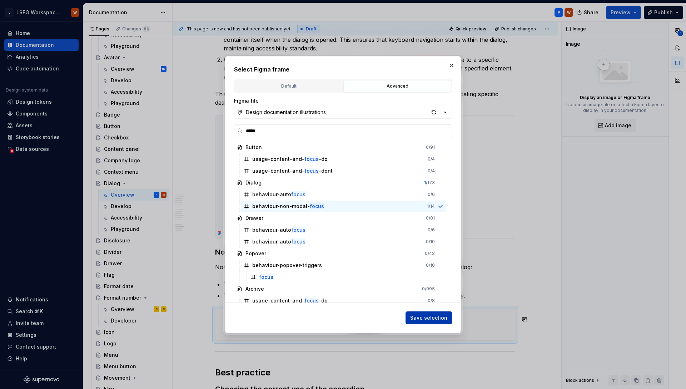
click at [438, 318] on span "Save selection" at bounding box center [428, 317] width 37 height 7
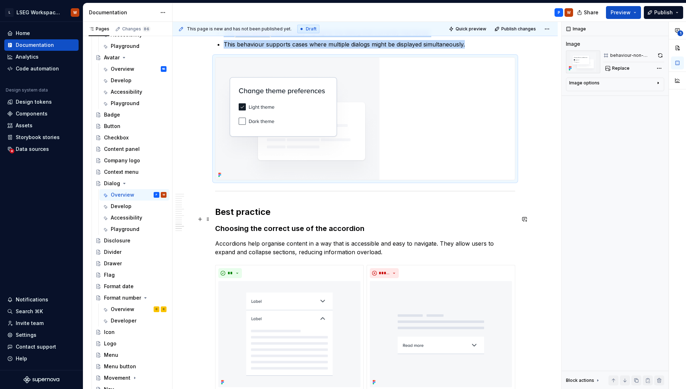
scroll to position [2073, 0]
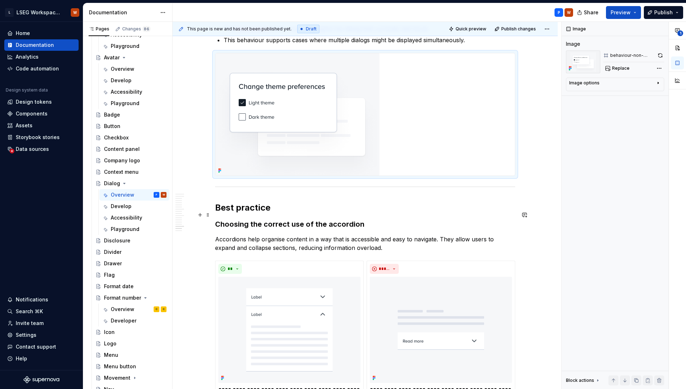
click at [258, 213] on h2 "Best practice" at bounding box center [365, 207] width 300 height 11
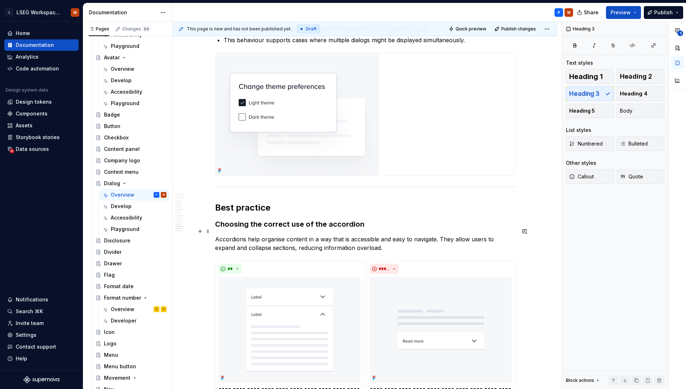
click at [331, 229] on h3 "Choosing the correct use of the accordion" at bounding box center [365, 224] width 300 height 10
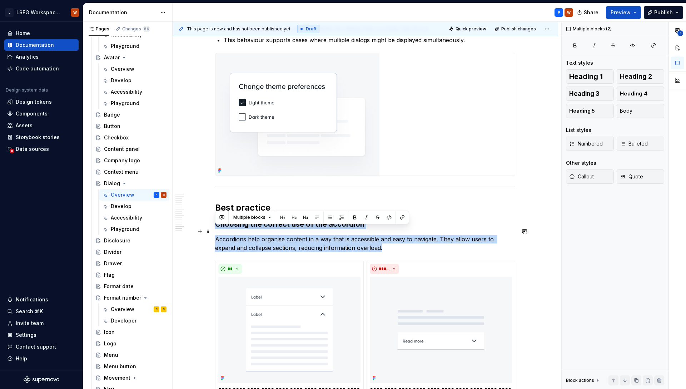
drag, startPoint x: 372, startPoint y: 256, endPoint x: 213, endPoint y: 232, distance: 160.6
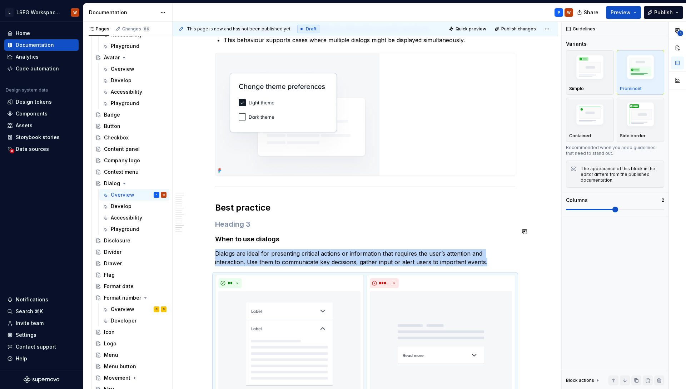
click at [264, 229] on h3 at bounding box center [365, 224] width 300 height 10
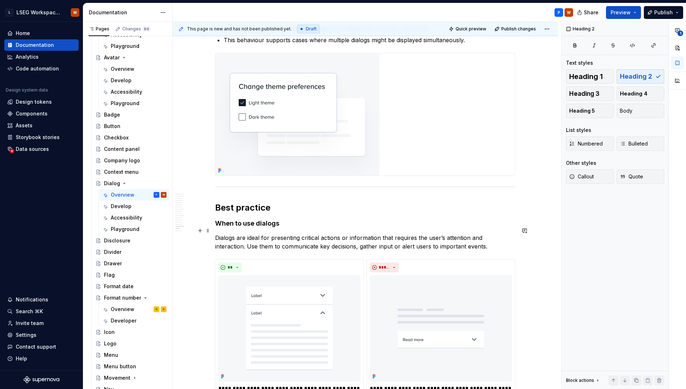
click at [261, 228] on h4 "When to use dialogs" at bounding box center [365, 223] width 300 height 9
click at [586, 97] on button "Heading 3" at bounding box center [590, 93] width 48 height 14
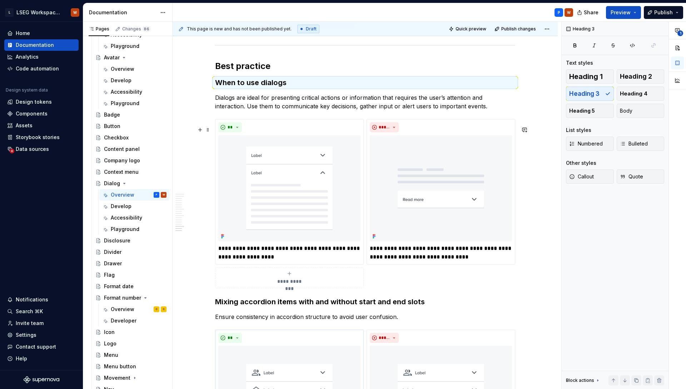
scroll to position [2223, 0]
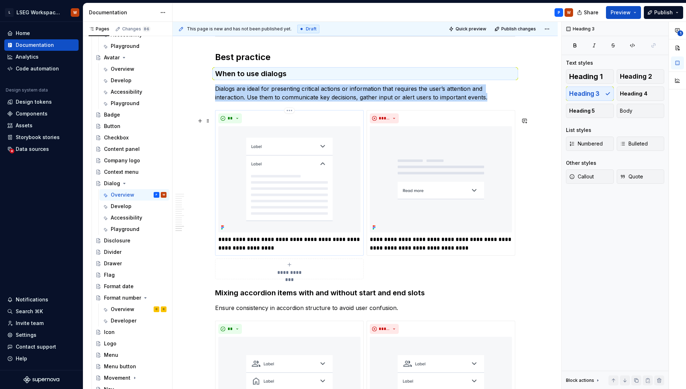
click at [293, 193] on img at bounding box center [289, 179] width 142 height 106
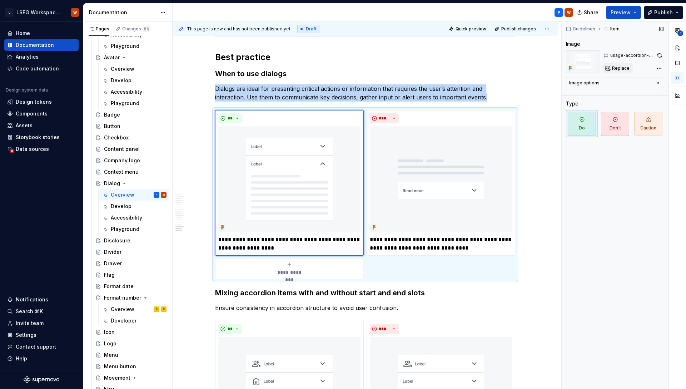
click at [621, 68] on span "Replace" at bounding box center [621, 68] width 18 height 6
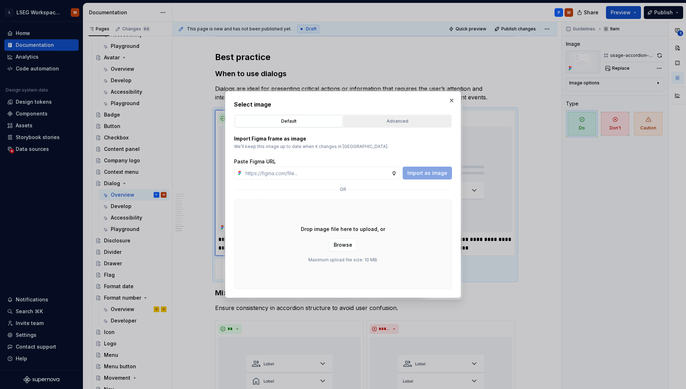
click at [382, 115] on button "Advanced" at bounding box center [397, 121] width 108 height 12
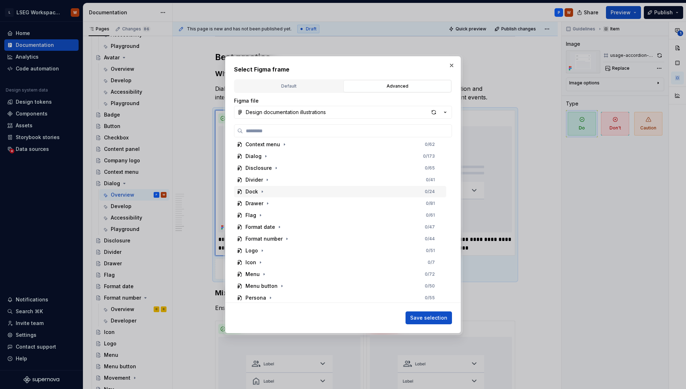
scroll to position [267, 0]
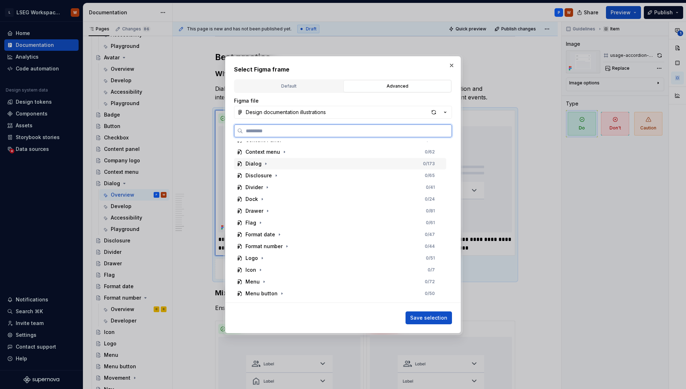
click at [291, 163] on div "Dialog 0 / 173" at bounding box center [340, 163] width 212 height 11
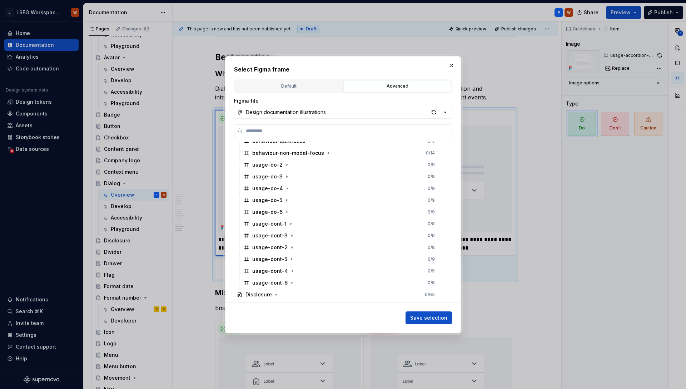
scroll to position [245, 0]
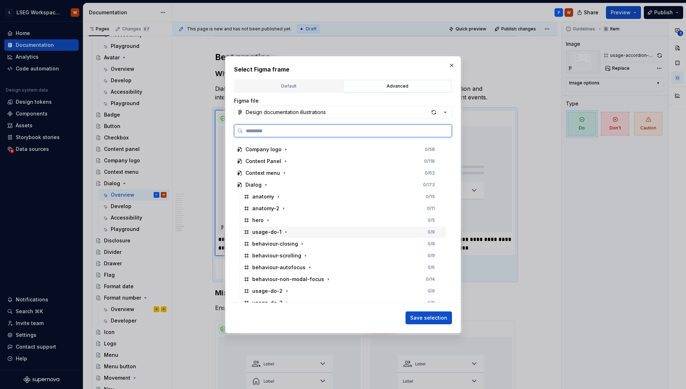
click at [291, 232] on div "usage-do-1 0 / 9" at bounding box center [343, 231] width 205 height 11
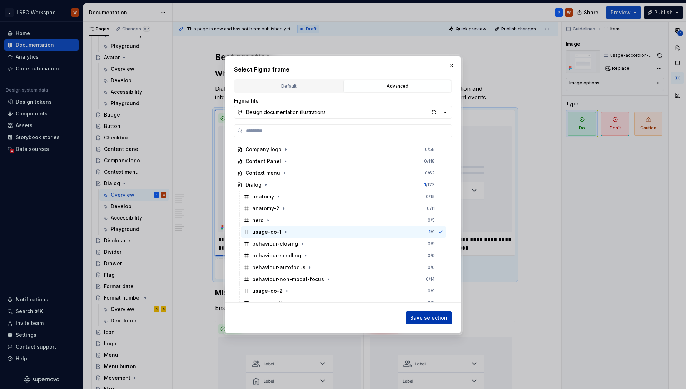
click at [419, 316] on span "Save selection" at bounding box center [428, 317] width 37 height 7
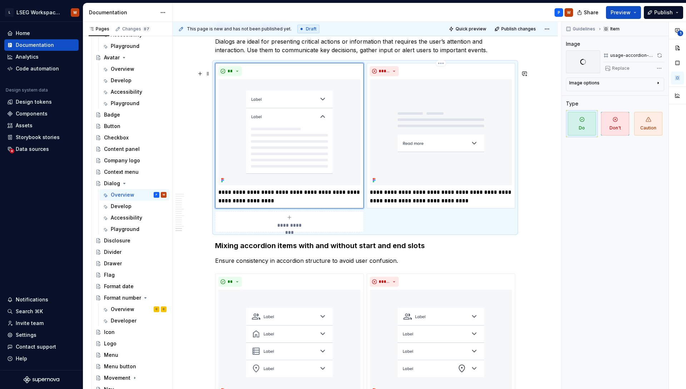
scroll to position [2270, 0]
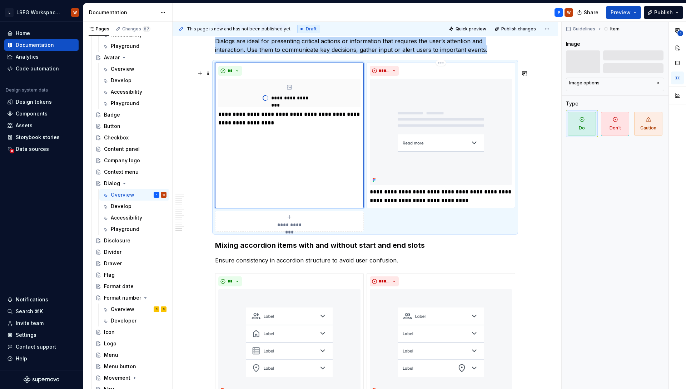
click at [441, 148] on img at bounding box center [441, 132] width 142 height 106
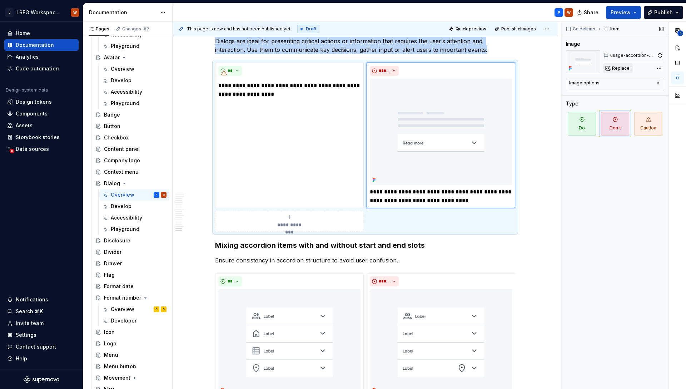
click at [628, 65] on button "Replace" at bounding box center [618, 68] width 30 height 10
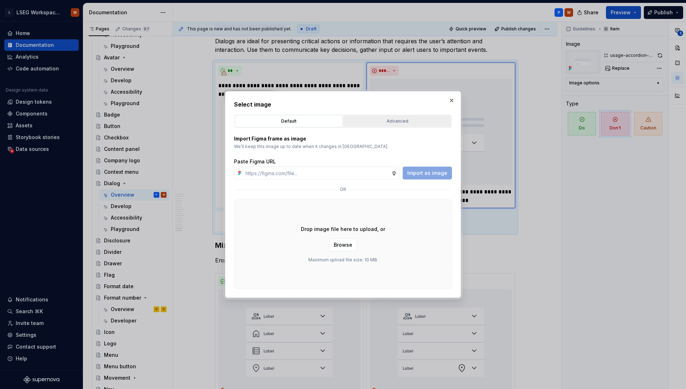
click at [392, 115] on button "Advanced" at bounding box center [397, 121] width 108 height 12
type textarea "*"
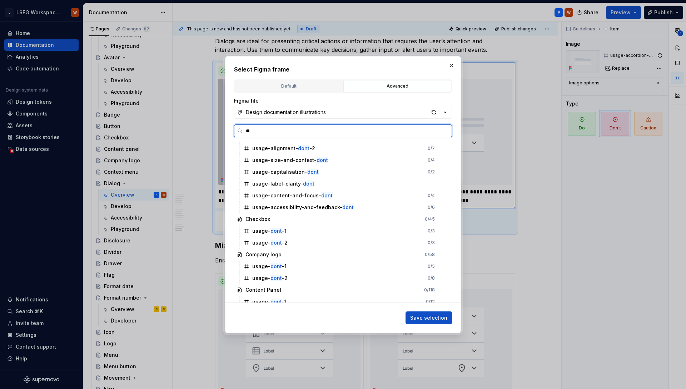
scroll to position [0, 0]
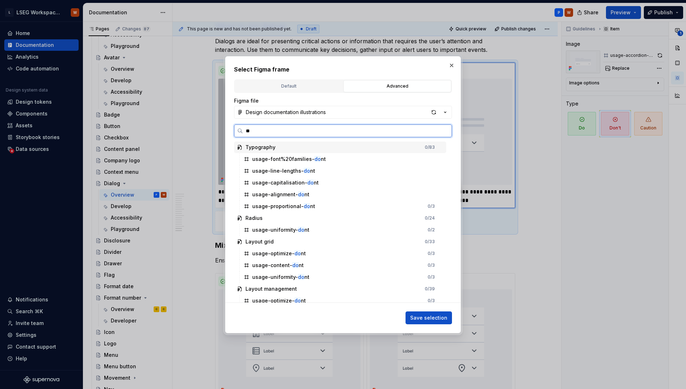
type input "*"
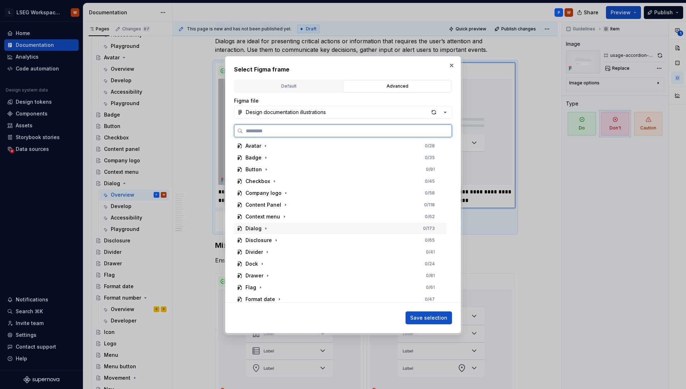
click at [261, 228] on div "Dialog" at bounding box center [257, 228] width 24 height 7
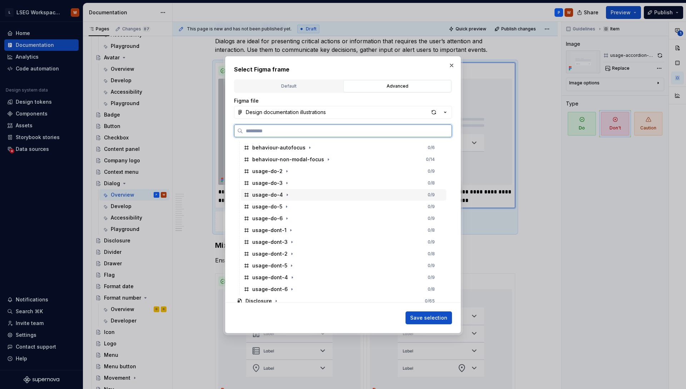
scroll to position [359, 0]
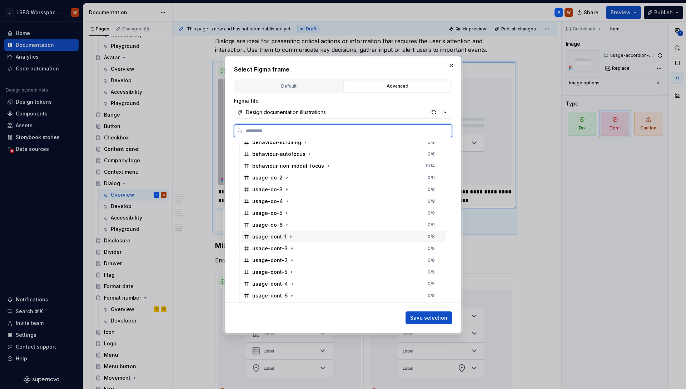
click at [295, 235] on div "usage-dont-1 0 / 8" at bounding box center [343, 236] width 205 height 11
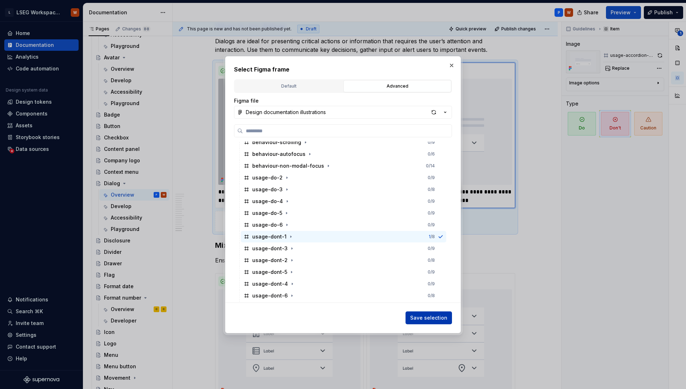
click at [433, 318] on span "Save selection" at bounding box center [428, 317] width 37 height 7
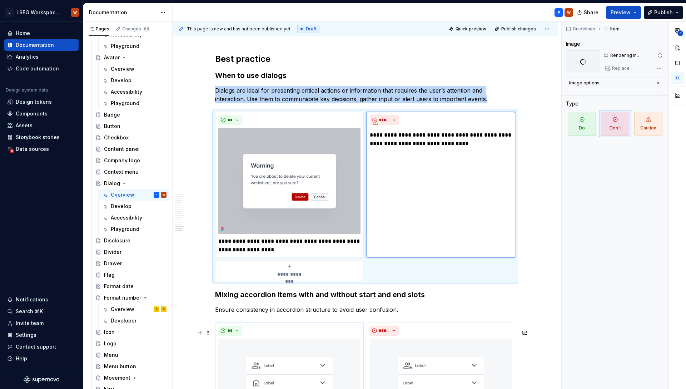
scroll to position [2223, 0]
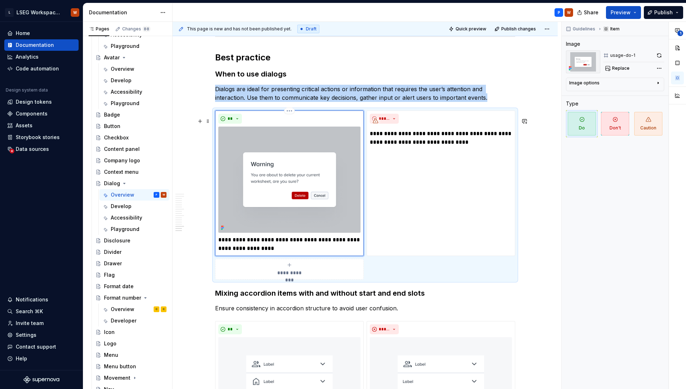
click at [270, 256] on div "**********" at bounding box center [289, 182] width 149 height 145
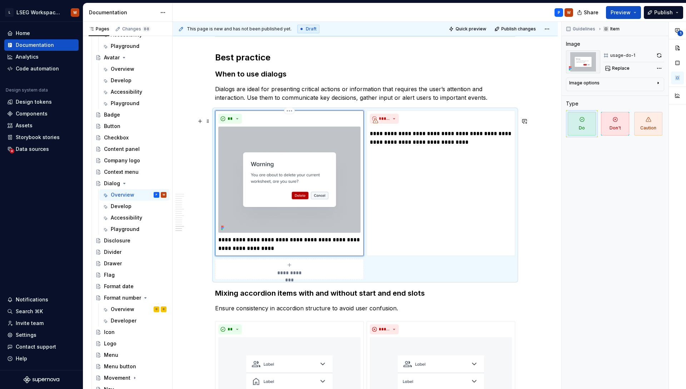
click at [276, 253] on p "**********" at bounding box center [289, 243] width 142 height 17
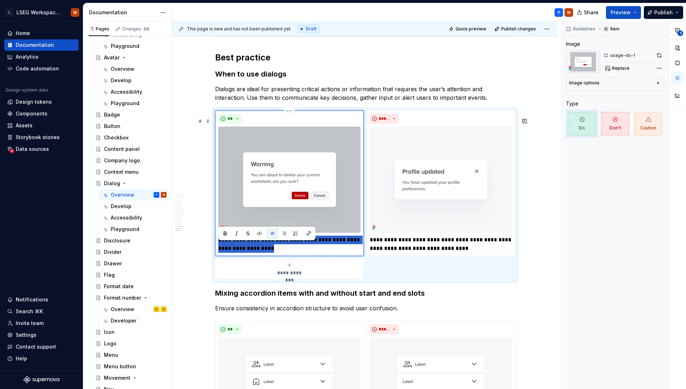
drag, startPoint x: 278, startPoint y: 255, endPoint x: 218, endPoint y: 246, distance: 60.0
click at [218, 246] on p "**********" at bounding box center [289, 243] width 142 height 17
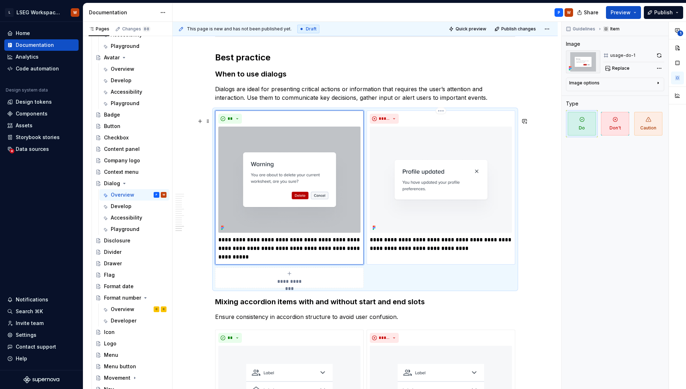
click at [454, 253] on p "**********" at bounding box center [441, 243] width 142 height 17
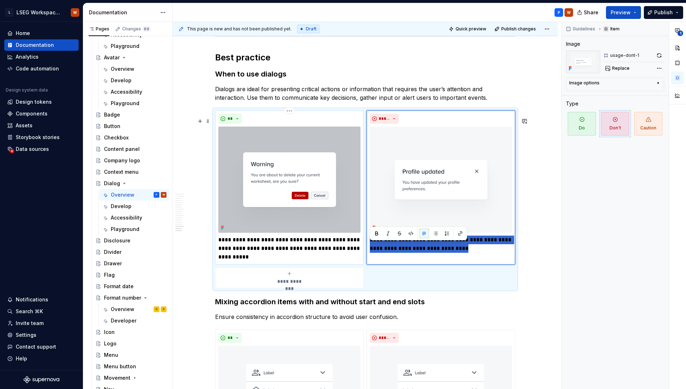
drag, startPoint x: 474, startPoint y: 256, endPoint x: 358, endPoint y: 248, distance: 116.4
click at [358, 248] on div "**********" at bounding box center [365, 199] width 300 height 178
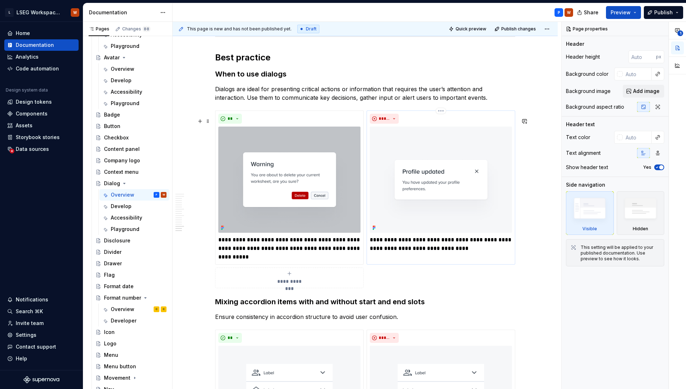
click at [438, 251] on p "**********" at bounding box center [441, 243] width 142 height 17
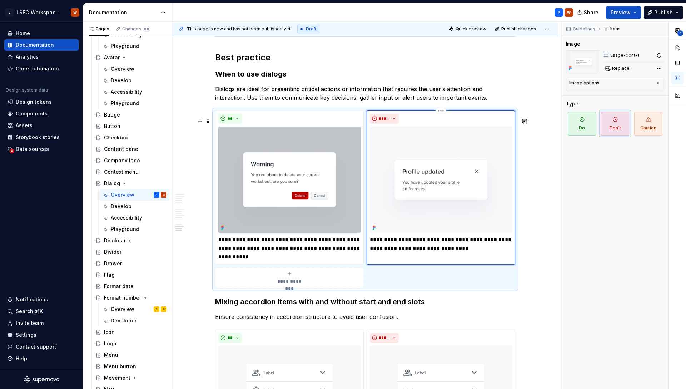
click at [457, 253] on p "**********" at bounding box center [441, 243] width 142 height 17
drag, startPoint x: 460, startPoint y: 254, endPoint x: 369, endPoint y: 248, distance: 91.0
click at [370, 248] on p "**********" at bounding box center [441, 243] width 142 height 17
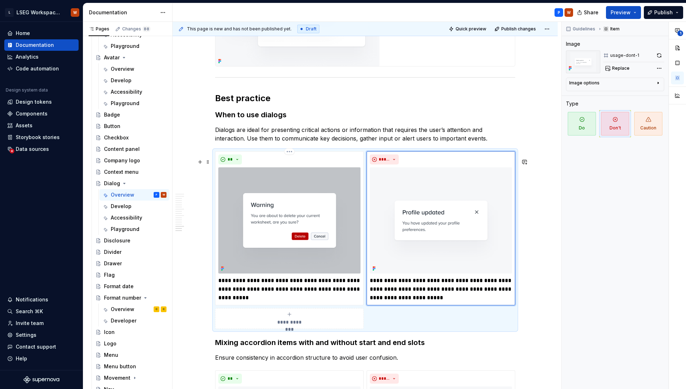
scroll to position [2178, 0]
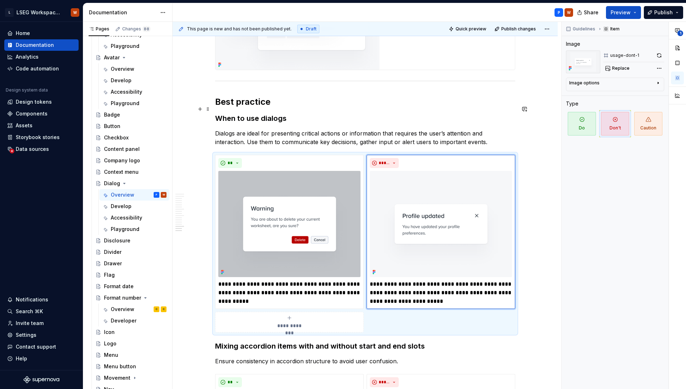
click at [260, 108] on h2 "Best practice" at bounding box center [365, 101] width 300 height 11
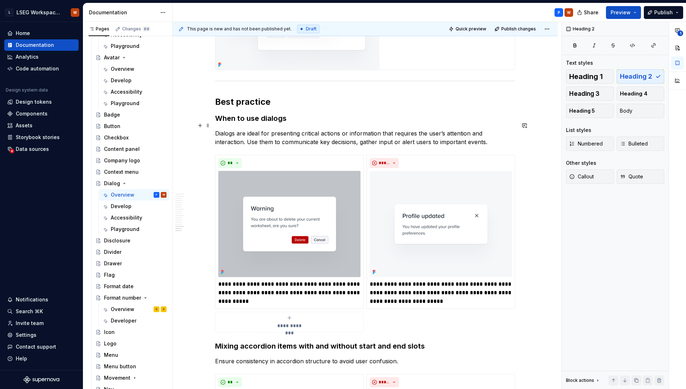
click at [263, 123] on h3 "When to use dialogs" at bounding box center [365, 118] width 300 height 10
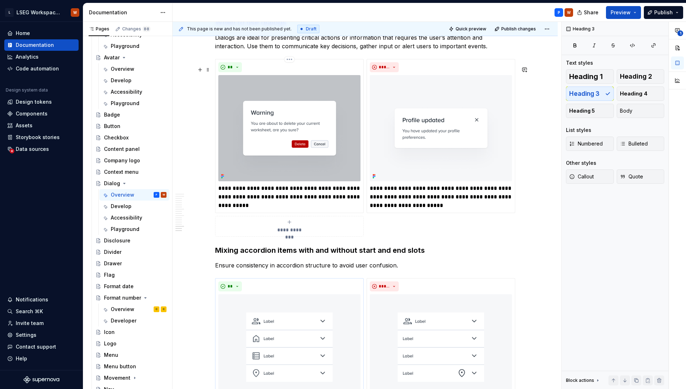
scroll to position [2292, 0]
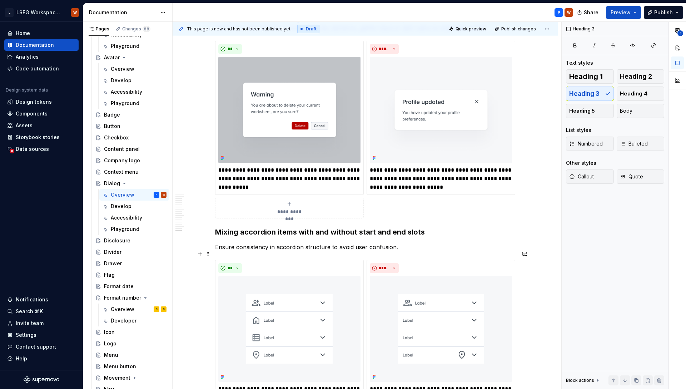
click at [395, 251] on p "Ensure consistency in accordion structure to avoid user confusion." at bounding box center [365, 247] width 300 height 9
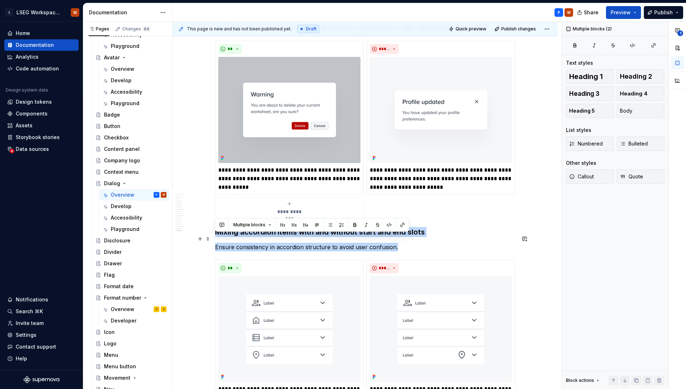
drag, startPoint x: 398, startPoint y: 254, endPoint x: 214, endPoint y: 239, distance: 184.7
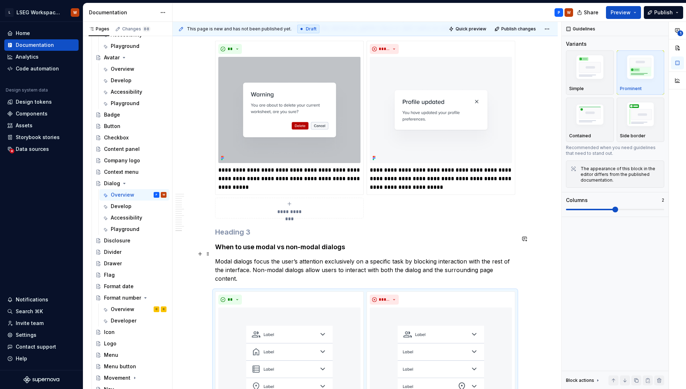
click at [250, 251] on h4 "When to use modal vs non-modal dialogs" at bounding box center [365, 247] width 300 height 9
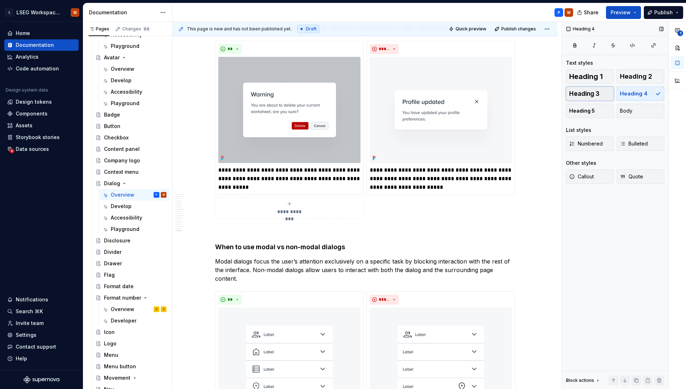
click at [581, 88] on button "Heading 3" at bounding box center [590, 93] width 48 height 14
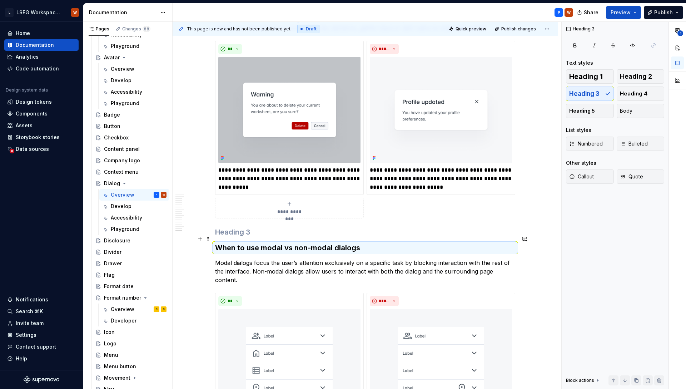
click at [264, 237] on h3 at bounding box center [365, 232] width 300 height 10
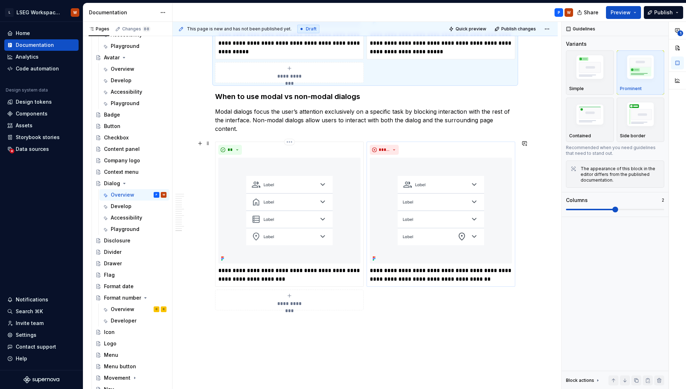
scroll to position [2450, 0]
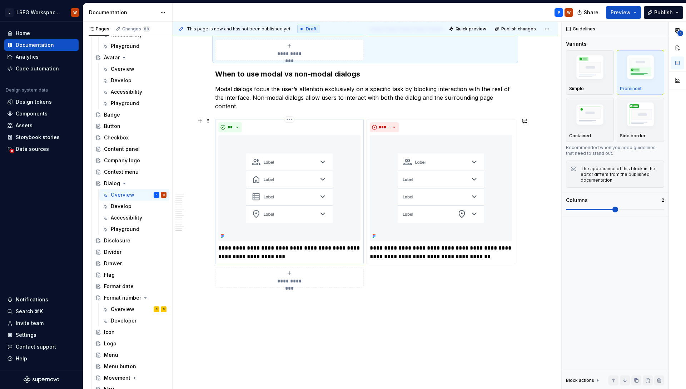
click at [269, 258] on p "**********" at bounding box center [289, 252] width 142 height 17
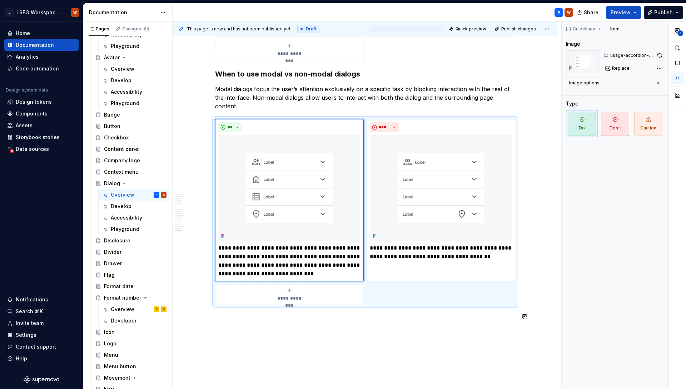
click at [441, 252] on p "**********" at bounding box center [441, 252] width 142 height 17
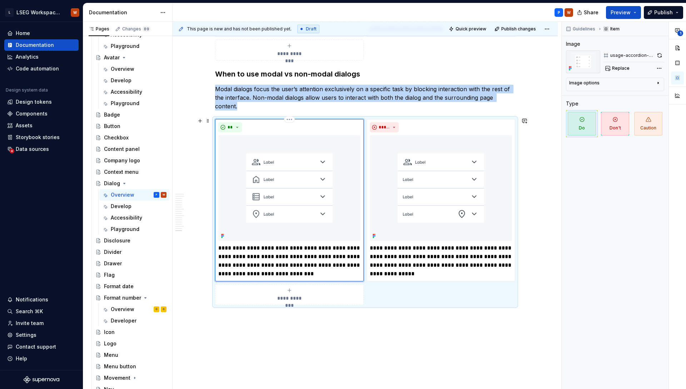
click at [269, 182] on img at bounding box center [289, 188] width 142 height 106
click at [623, 69] on span "Replace" at bounding box center [621, 68] width 18 height 6
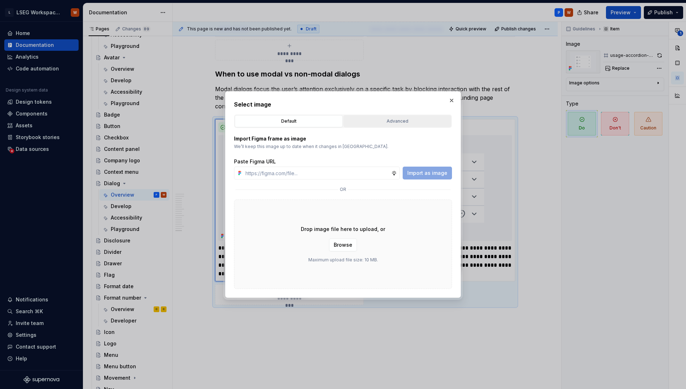
click at [391, 122] on div "Advanced" at bounding box center [397, 121] width 103 height 7
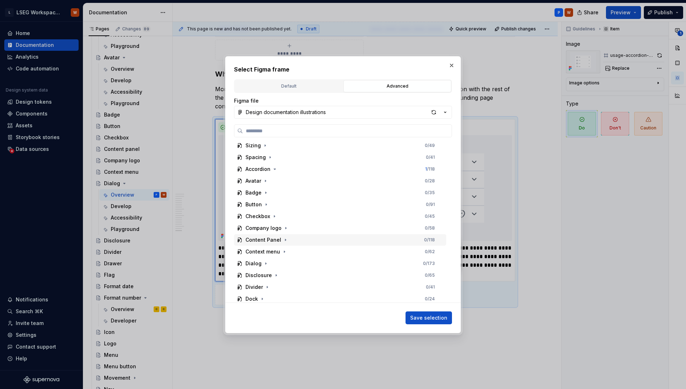
scroll to position [178, 0]
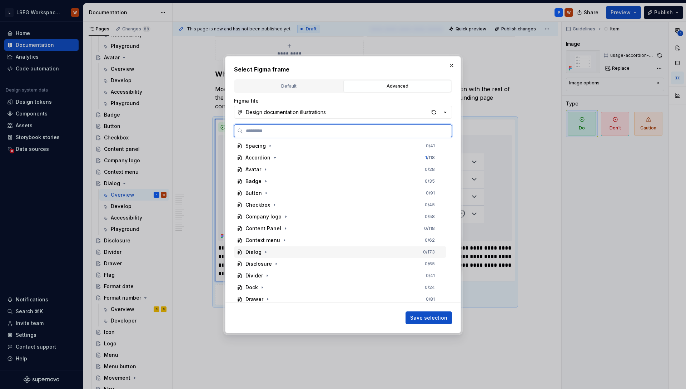
click at [271, 253] on div "Dialog 0 / 173" at bounding box center [340, 251] width 212 height 11
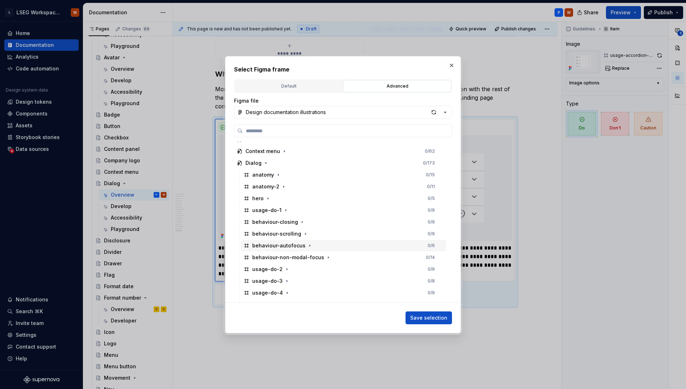
scroll to position [281, 0]
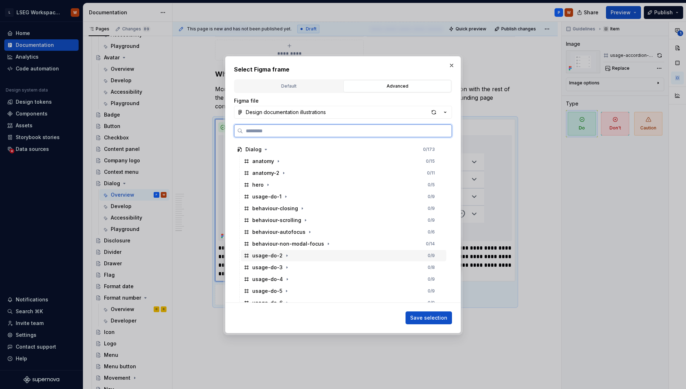
click at [277, 253] on div "usage-do-2" at bounding box center [267, 255] width 30 height 7
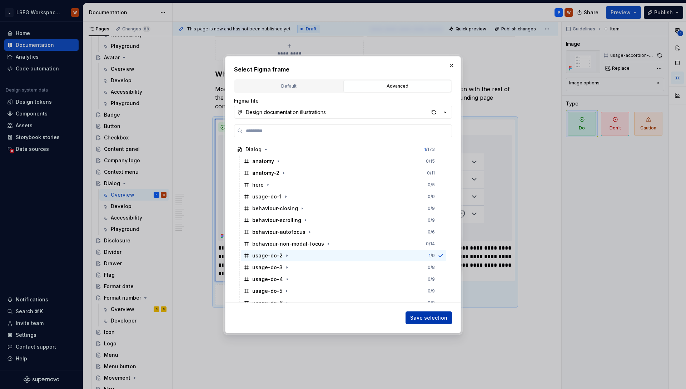
click at [428, 319] on span "Save selection" at bounding box center [428, 317] width 37 height 7
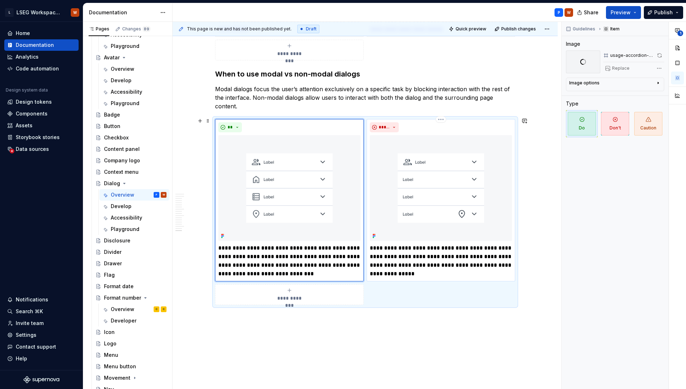
click at [425, 199] on img at bounding box center [441, 188] width 142 height 106
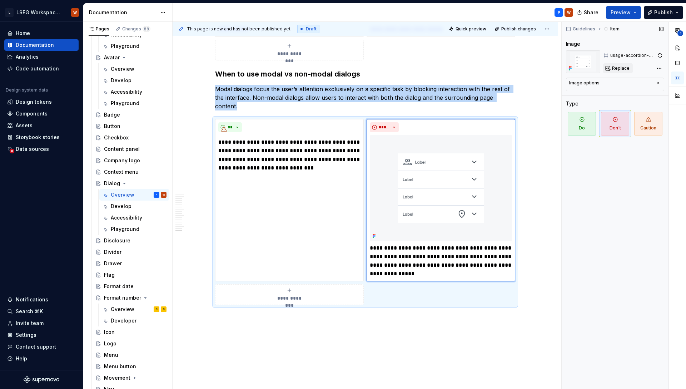
click at [621, 67] on span "Replace" at bounding box center [621, 68] width 18 height 6
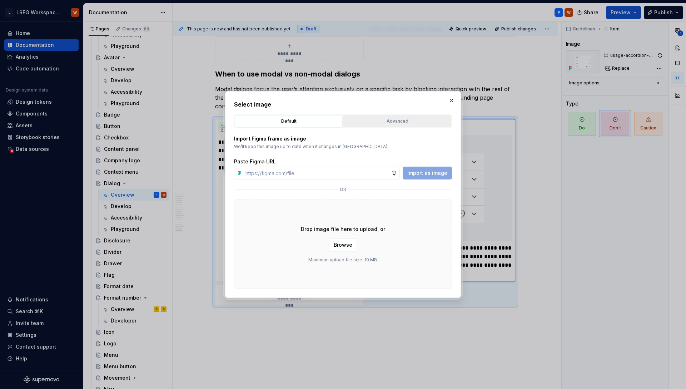
click at [379, 124] on div "Advanced" at bounding box center [397, 121] width 103 height 7
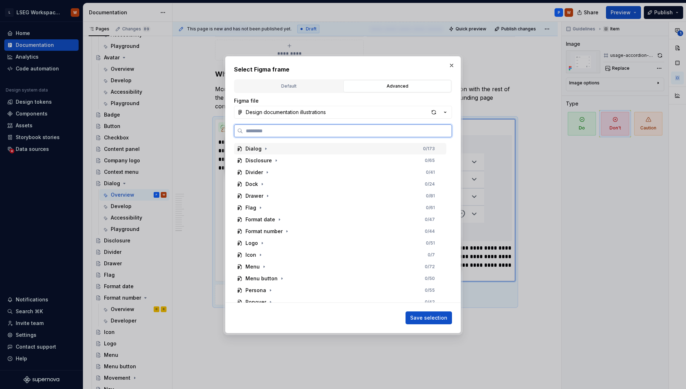
click at [280, 149] on div "Dialog 0 / 173" at bounding box center [340, 148] width 212 height 11
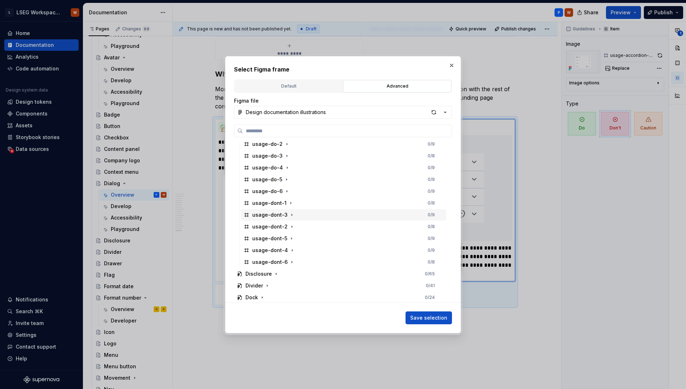
scroll to position [373, 0]
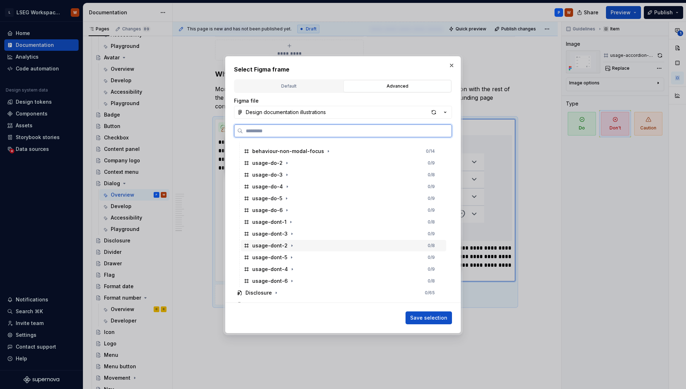
click at [296, 247] on div "usage-dont-2 0 / 8" at bounding box center [343, 245] width 205 height 11
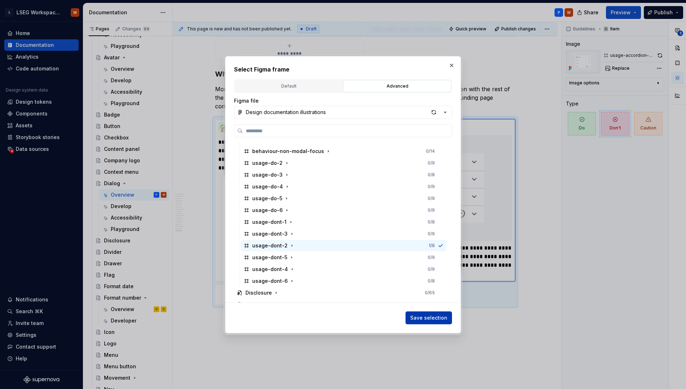
click at [431, 314] on span "Save selection" at bounding box center [428, 317] width 37 height 7
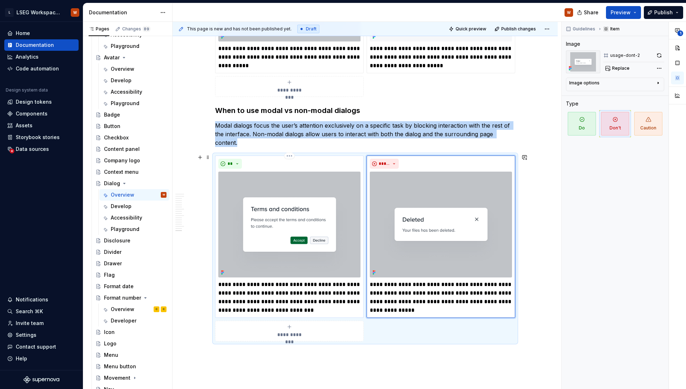
scroll to position [2424, 0]
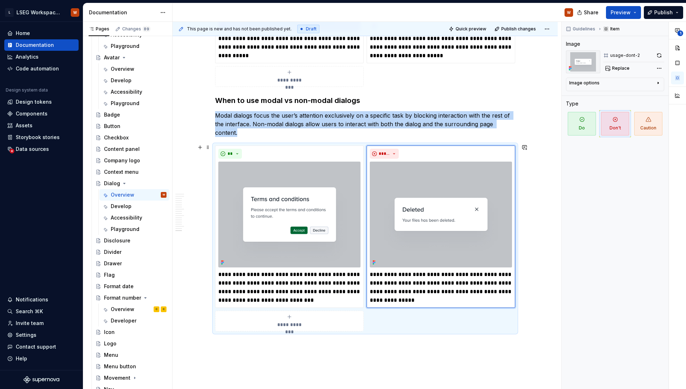
click at [305, 314] on div "**********" at bounding box center [289, 321] width 142 height 14
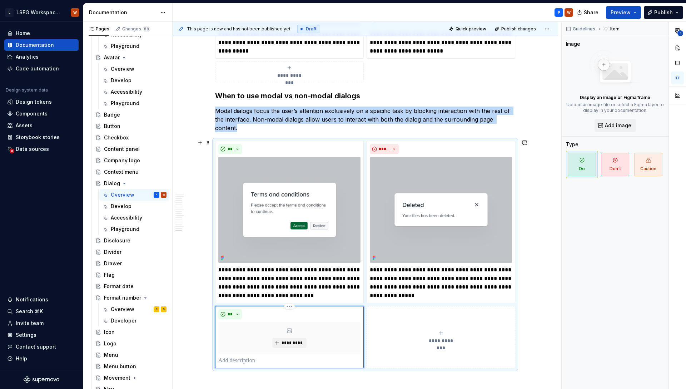
scroll to position [2453, 0]
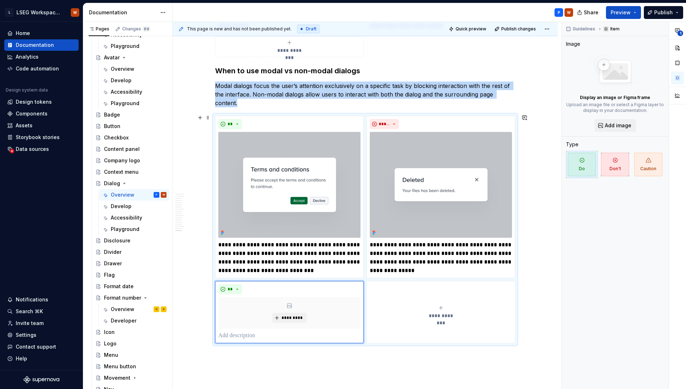
click at [407, 293] on button "**********" at bounding box center [441, 312] width 149 height 62
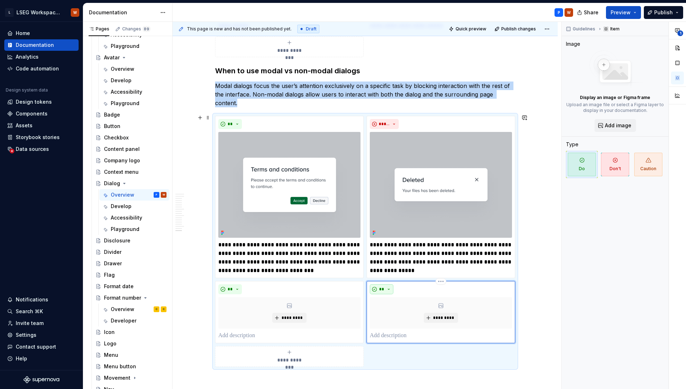
click at [388, 287] on button "**" at bounding box center [382, 289] width 24 height 10
click at [400, 312] on div "Don't" at bounding box center [398, 312] width 13 height 7
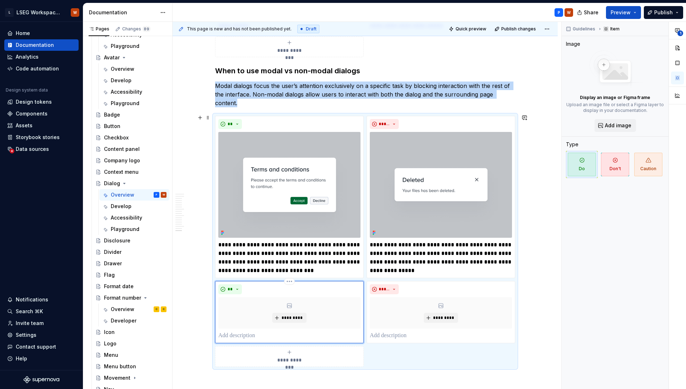
click at [282, 291] on div "**" at bounding box center [289, 289] width 142 height 10
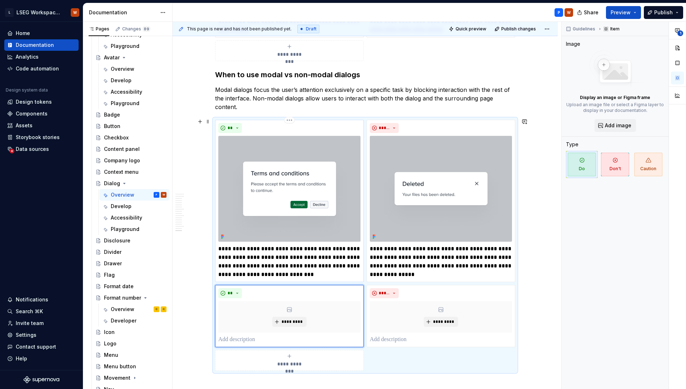
scroll to position [2445, 0]
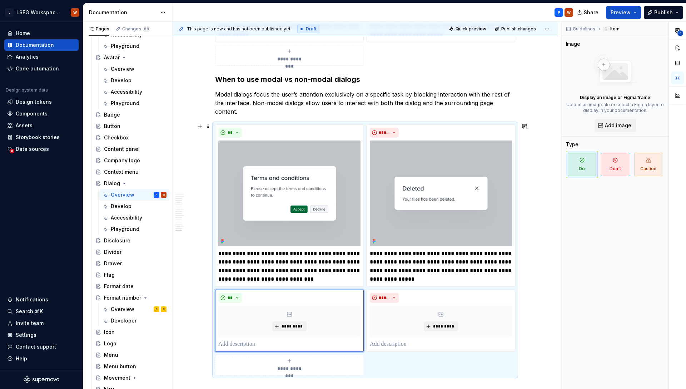
click at [473, 124] on div "**********" at bounding box center [365, 249] width 300 height 251
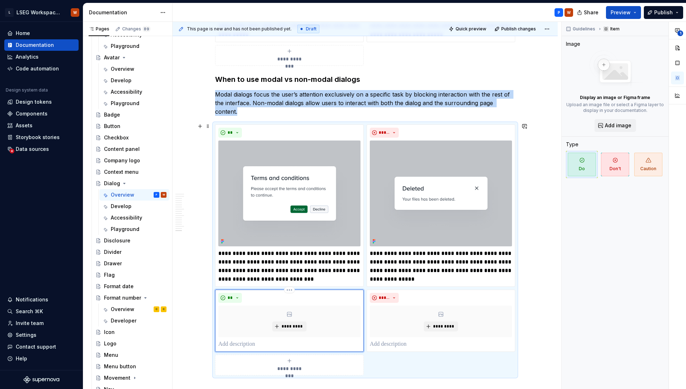
click at [312, 307] on div "*********" at bounding box center [289, 321] width 142 height 31
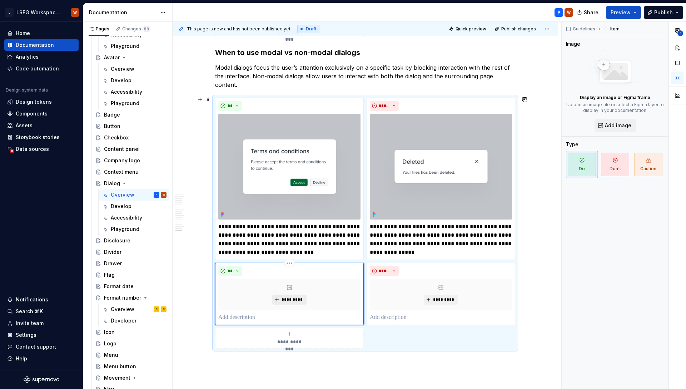
scroll to position [2477, 0]
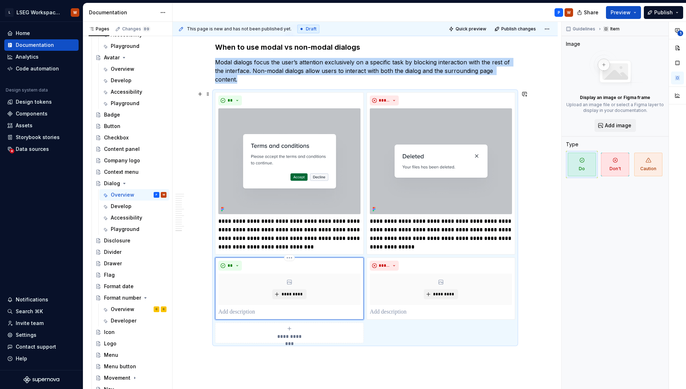
click at [242, 309] on p at bounding box center [289, 312] width 142 height 9
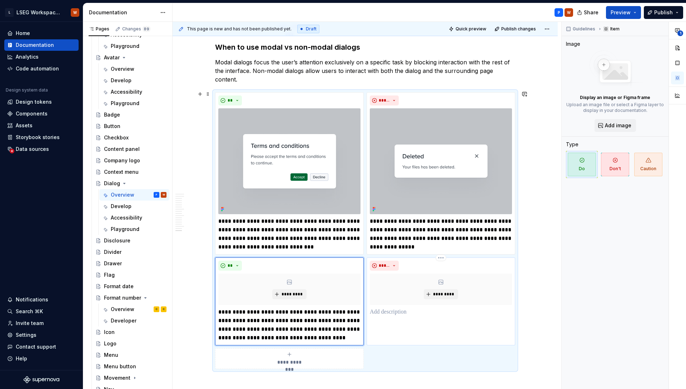
click at [387, 312] on p at bounding box center [441, 312] width 142 height 9
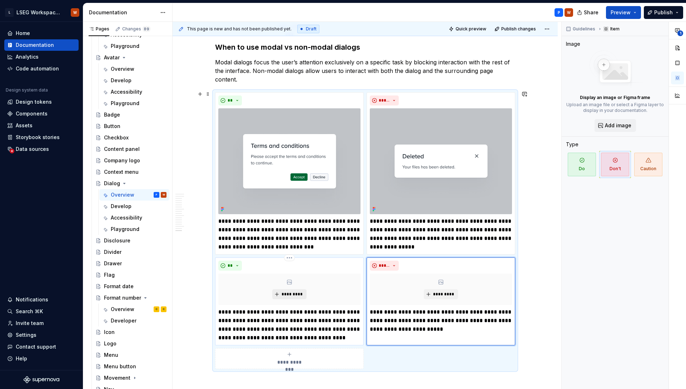
click at [303, 289] on button "*********" at bounding box center [289, 294] width 34 height 10
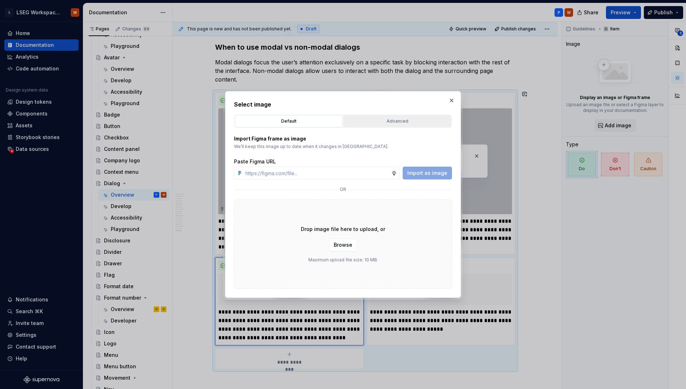
click at [386, 124] on div "Advanced" at bounding box center [397, 121] width 103 height 7
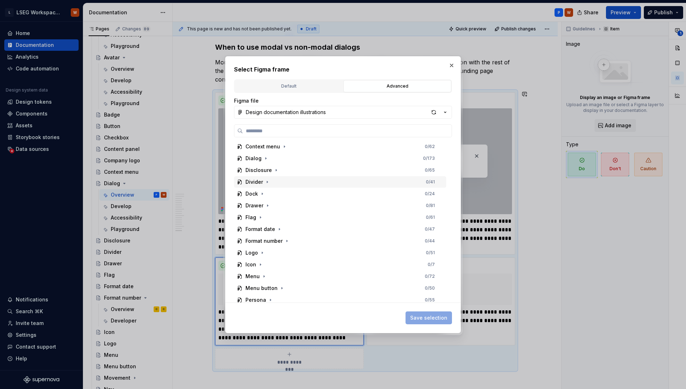
scroll to position [273, 0]
click at [258, 161] on div "Dialog 0 / 173" at bounding box center [340, 157] width 212 height 11
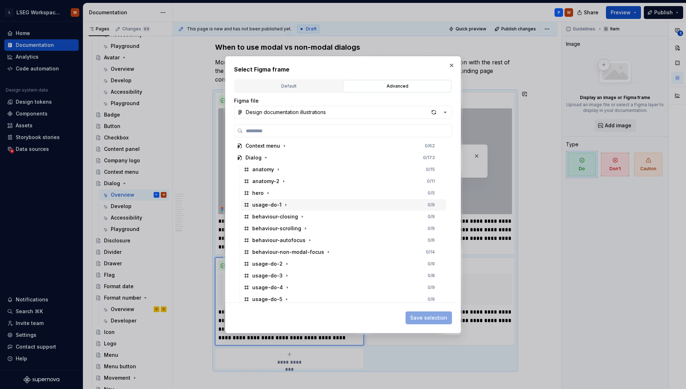
scroll to position [283, 0]
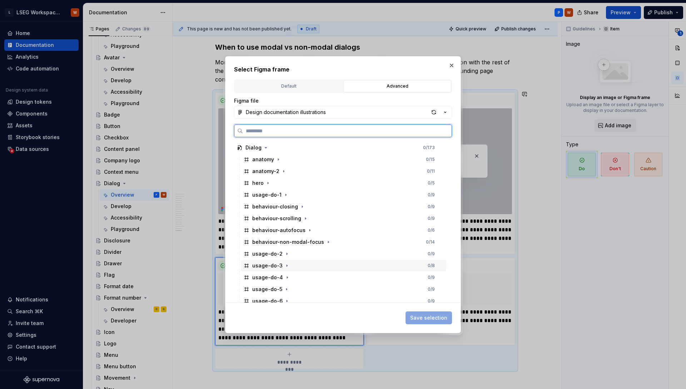
click at [289, 267] on div "usage-do-3 0 / 8" at bounding box center [343, 265] width 205 height 11
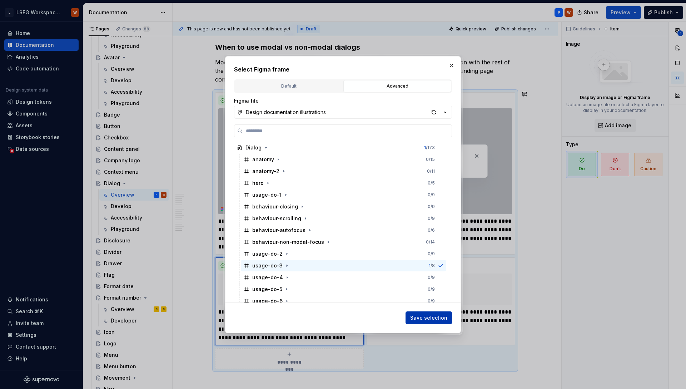
click at [422, 317] on span "Save selection" at bounding box center [428, 317] width 37 height 7
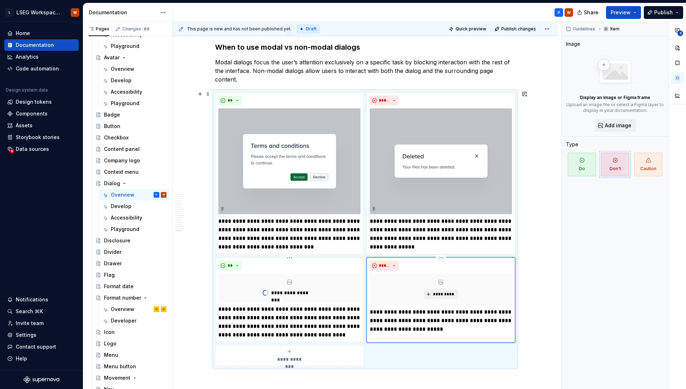
click at [436, 283] on div "*********" at bounding box center [441, 288] width 142 height 31
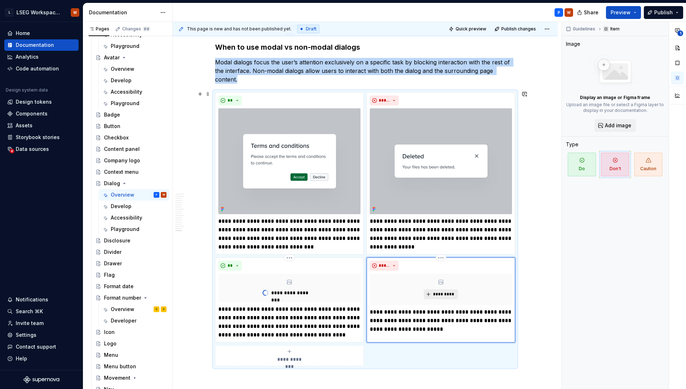
click at [440, 289] on button "*********" at bounding box center [441, 294] width 34 height 10
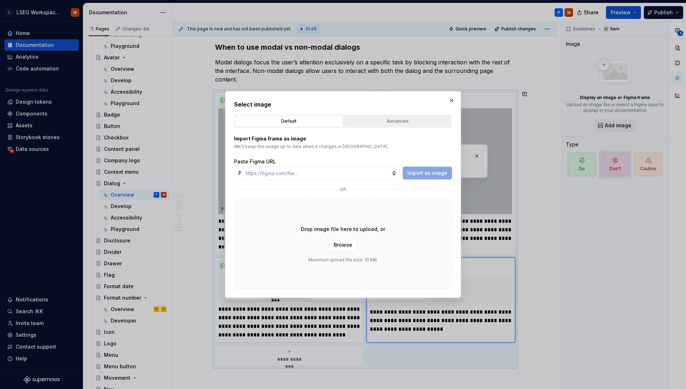
click at [366, 117] on button "Advanced" at bounding box center [397, 121] width 108 height 12
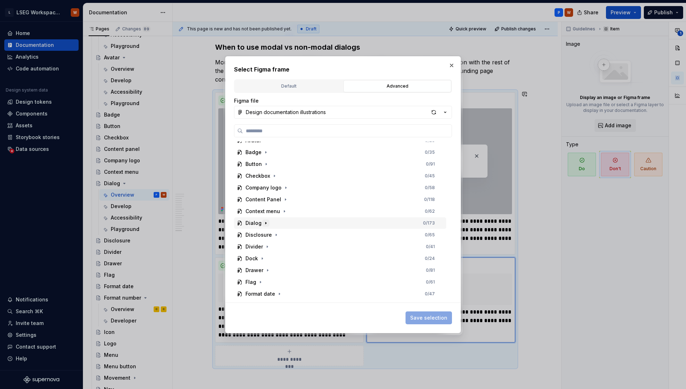
click at [268, 223] on button "button" at bounding box center [265, 222] width 7 height 7
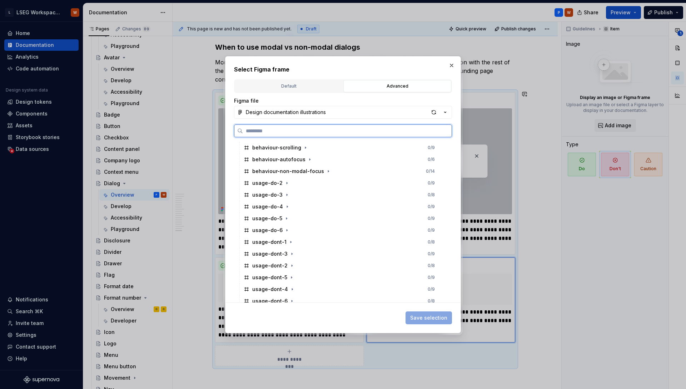
scroll to position [367, 0]
click at [295, 240] on div "usage-dont-3 0 / 9" at bounding box center [343, 239] width 205 height 11
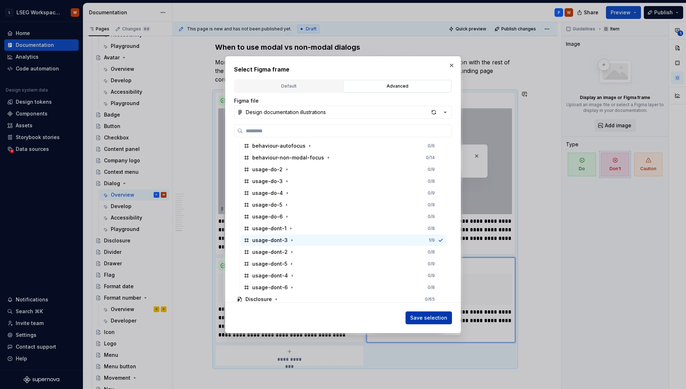
click at [440, 318] on span "Save selection" at bounding box center [428, 317] width 37 height 7
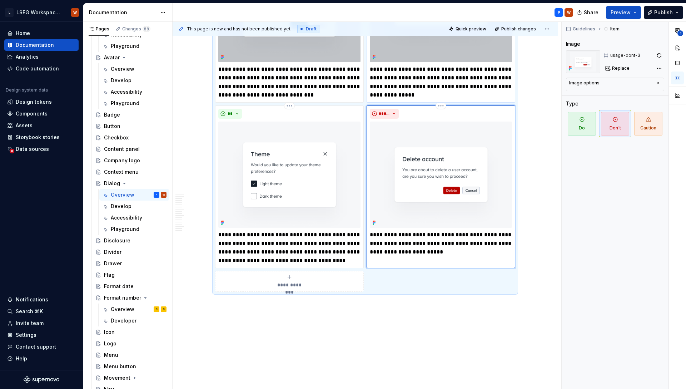
scroll to position [2672, 0]
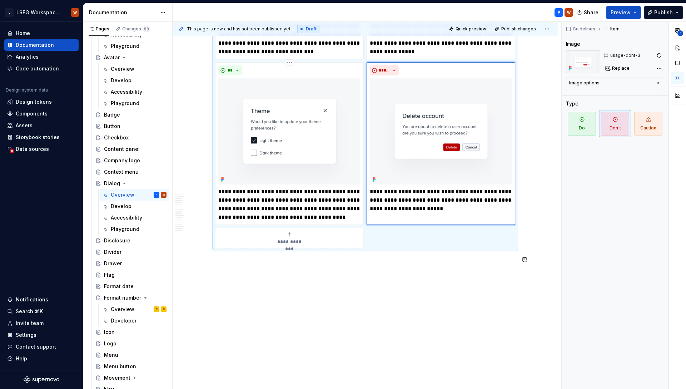
click at [290, 260] on p at bounding box center [365, 261] width 300 height 9
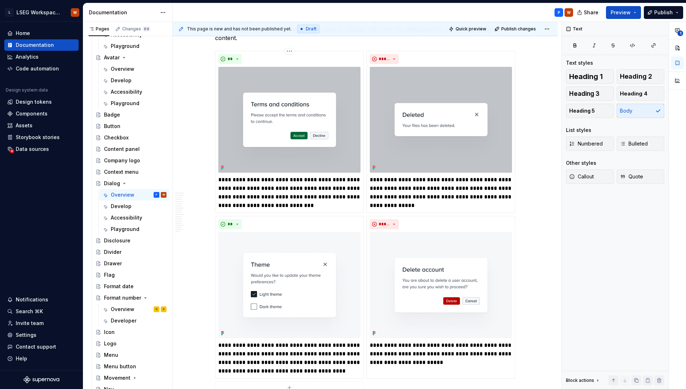
scroll to position [2686, 0]
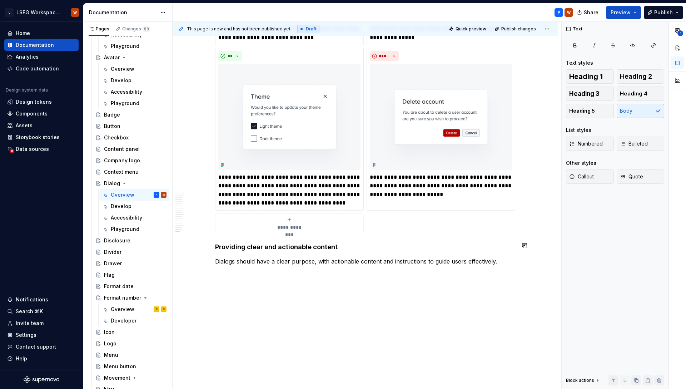
click at [305, 246] on h4 "Providing clear and actionable content" at bounding box center [365, 247] width 300 height 9
click at [580, 95] on span "Heading 3" at bounding box center [584, 93] width 30 height 7
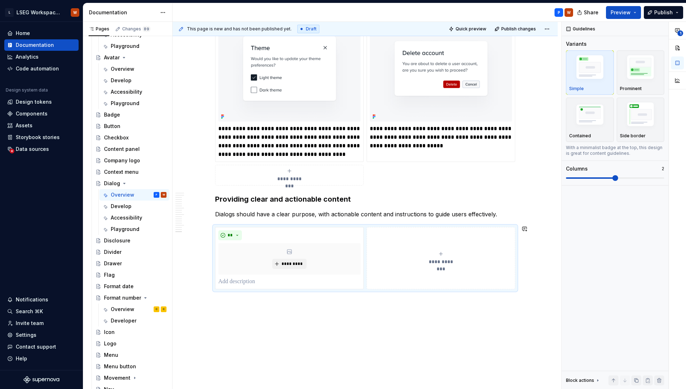
scroll to position [2759, 0]
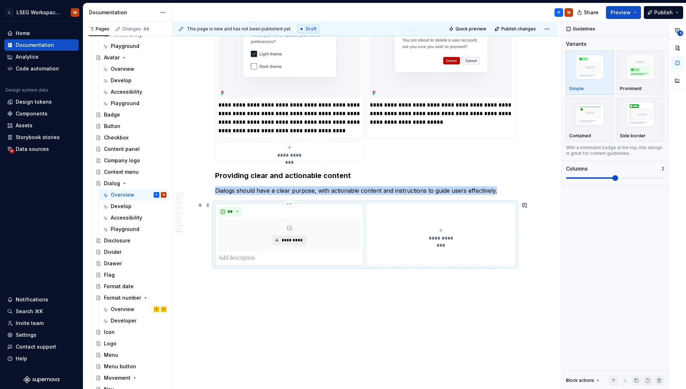
click at [296, 239] on span "*********" at bounding box center [292, 240] width 22 height 6
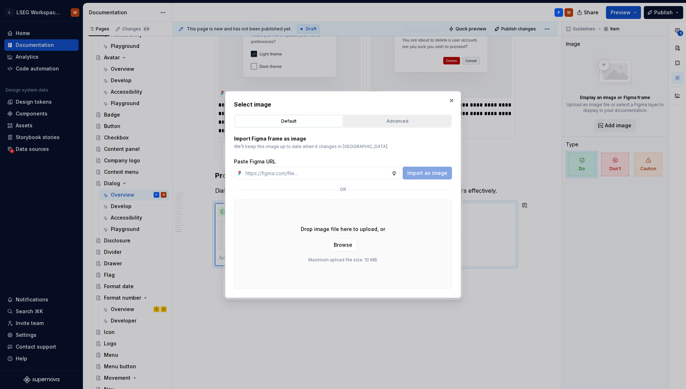
click at [383, 124] on div "Advanced" at bounding box center [397, 121] width 103 height 7
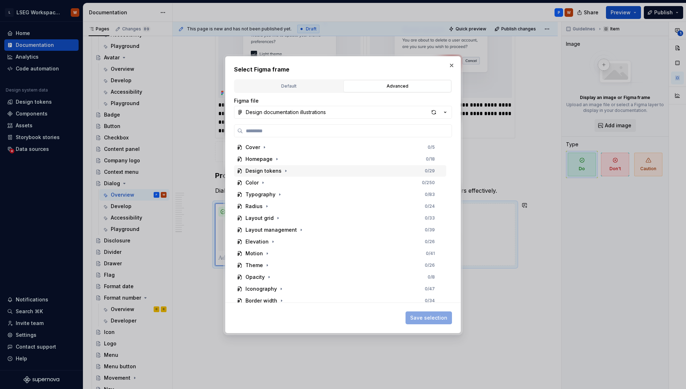
type textarea "*"
type input "******"
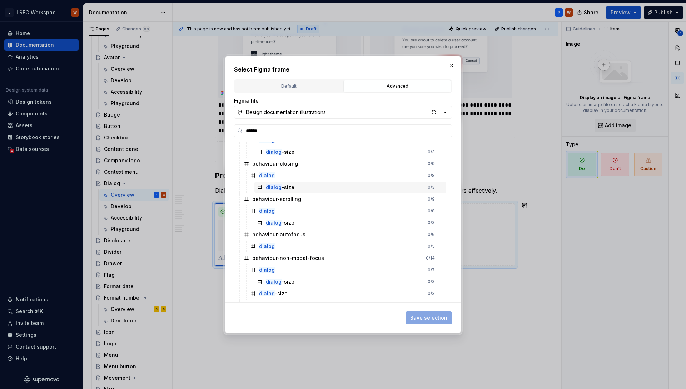
scroll to position [150, 0]
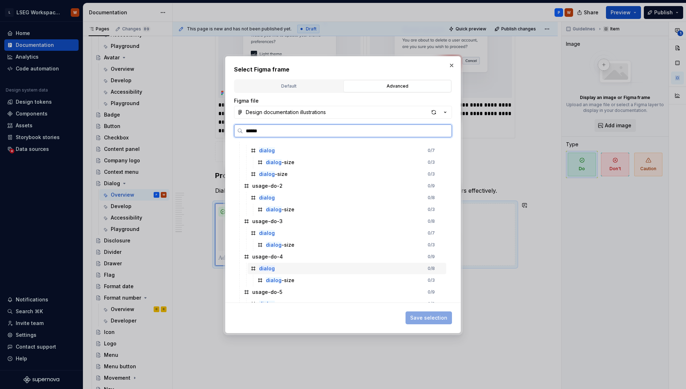
click at [284, 265] on div "dialog 0 / 8" at bounding box center [347, 268] width 199 height 11
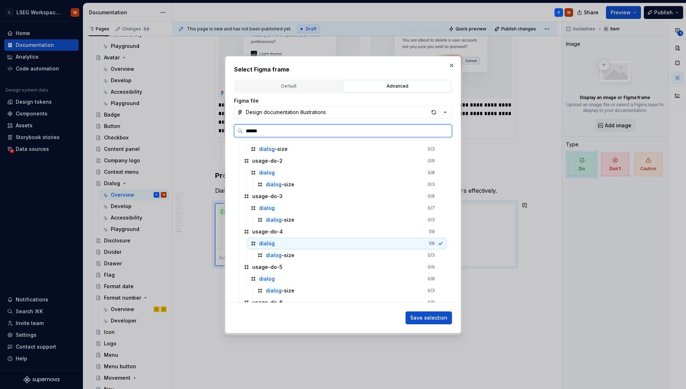
scroll to position [179, 0]
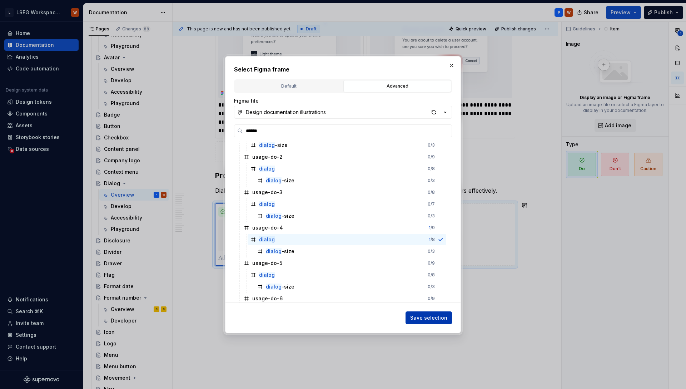
click at [441, 322] on button "Save selection" at bounding box center [429, 317] width 46 height 13
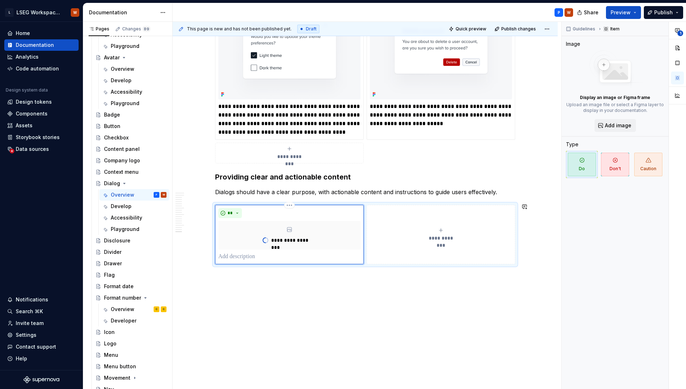
scroll to position [2756, 0]
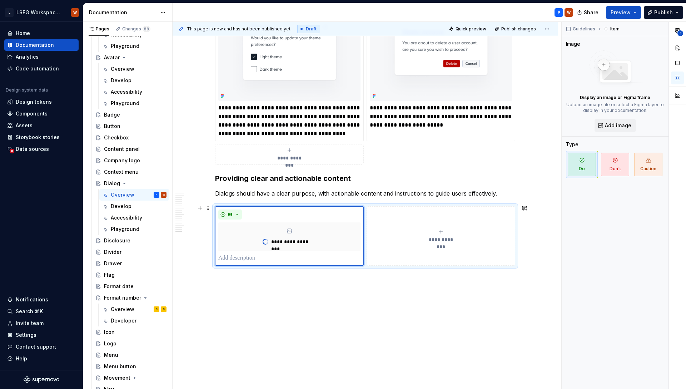
click at [431, 238] on span "**********" at bounding box center [441, 239] width 33 height 7
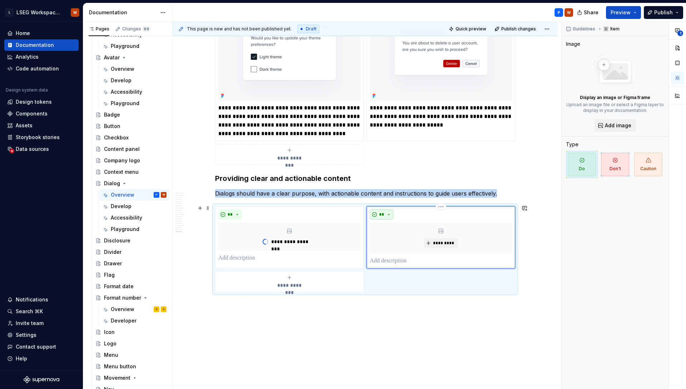
click at [387, 209] on button "**" at bounding box center [382, 214] width 24 height 10
click at [393, 239] on div "Don't" at bounding box center [398, 237] width 13 height 7
click at [445, 231] on div "*********" at bounding box center [441, 237] width 142 height 31
click at [435, 238] on button "*********" at bounding box center [441, 243] width 34 height 10
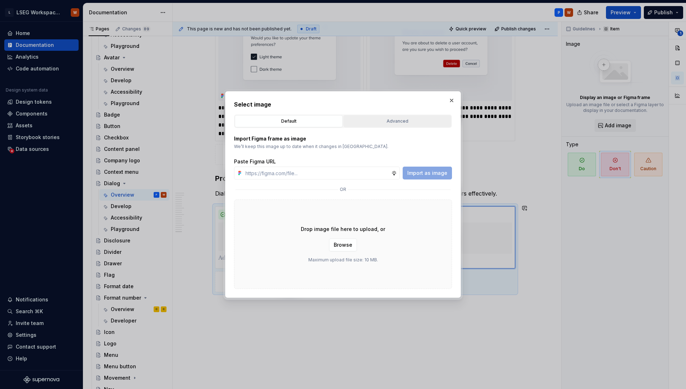
click at [374, 125] on button "Advanced" at bounding box center [397, 121] width 108 height 12
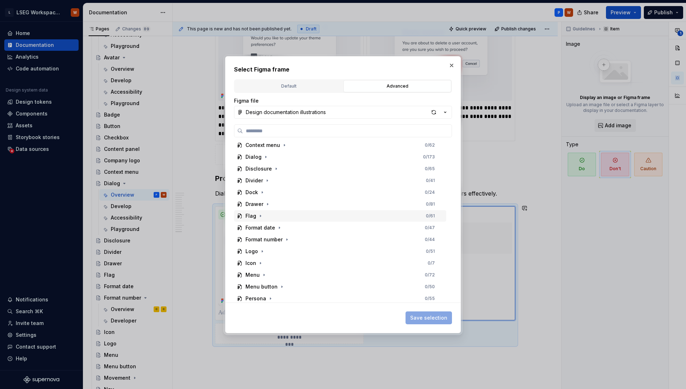
scroll to position [281, 0]
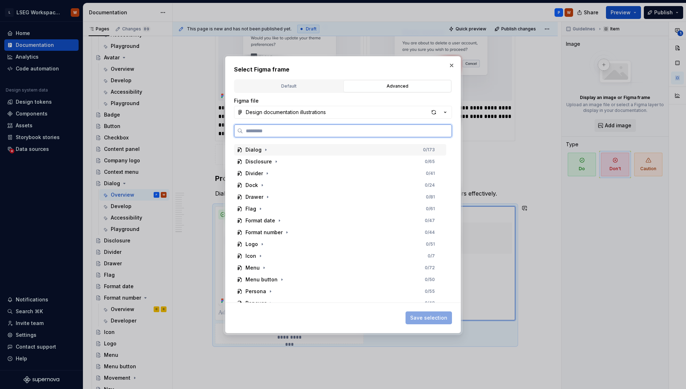
click at [242, 153] on div "Dialog 0 / 173" at bounding box center [340, 149] width 212 height 11
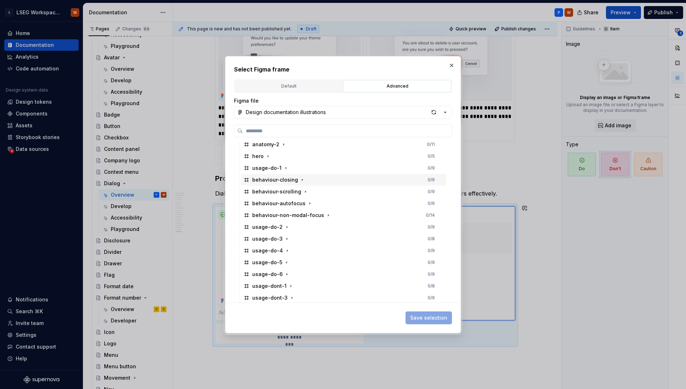
scroll to position [380, 0]
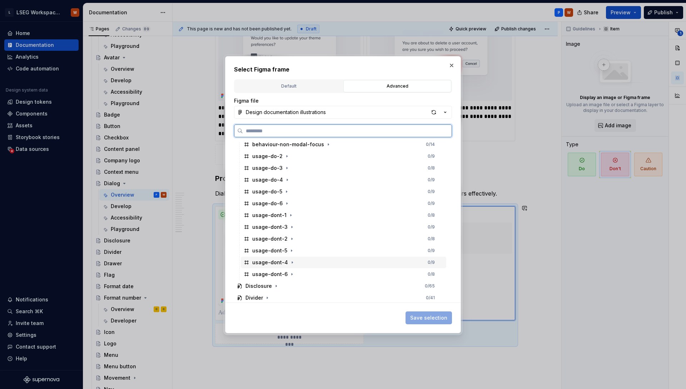
click at [299, 261] on div "usage-dont-4 0 / 9" at bounding box center [343, 262] width 205 height 11
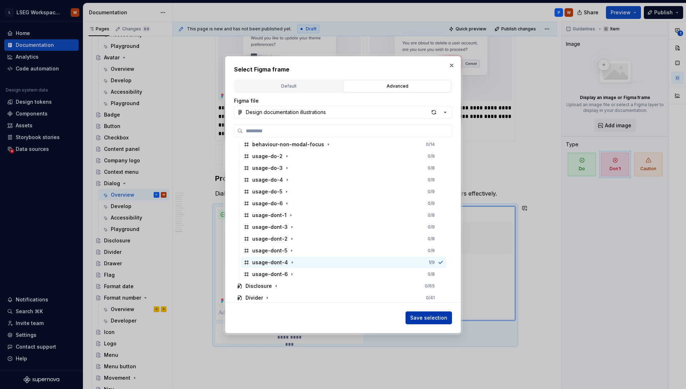
click at [432, 320] on span "Save selection" at bounding box center [428, 317] width 37 height 7
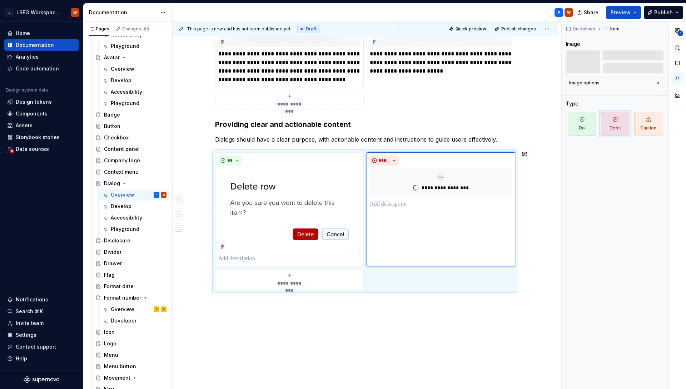
scroll to position [2813, 0]
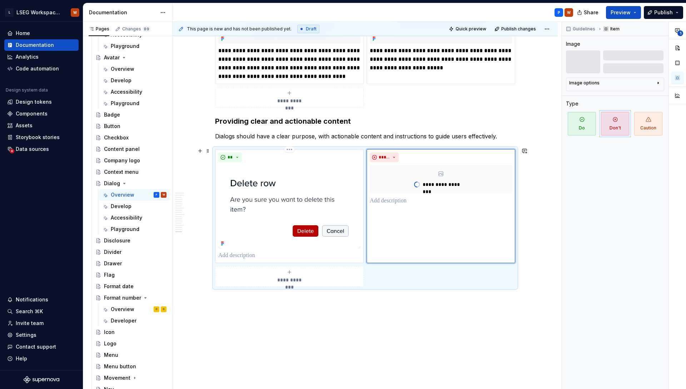
click at [236, 252] on p at bounding box center [289, 255] width 142 height 9
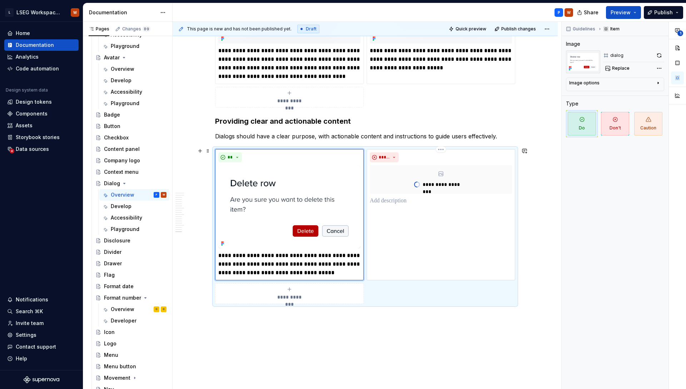
click at [377, 261] on div "**********" at bounding box center [441, 214] width 149 height 131
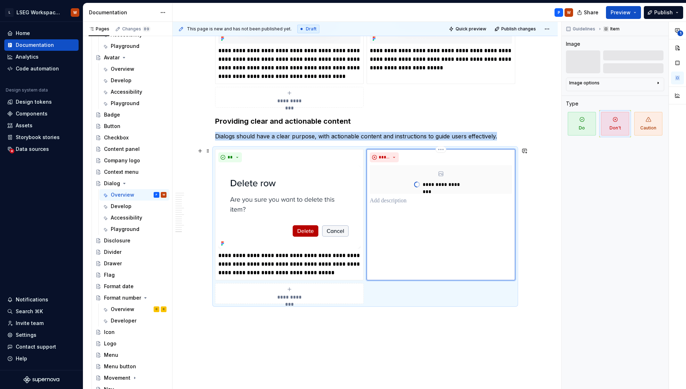
click at [395, 230] on div "**********" at bounding box center [441, 214] width 149 height 131
click at [399, 190] on div "**********" at bounding box center [441, 179] width 142 height 29
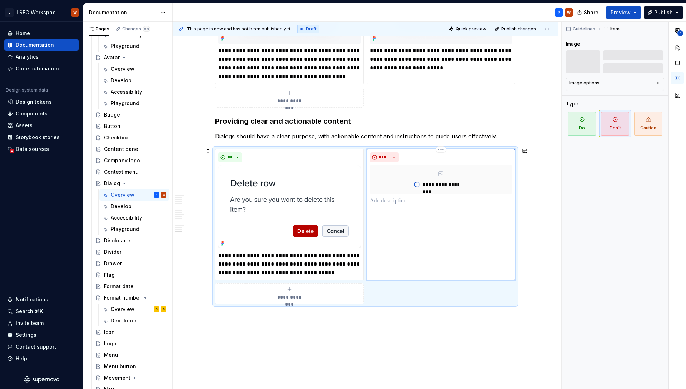
click at [398, 198] on p at bounding box center [441, 201] width 142 height 9
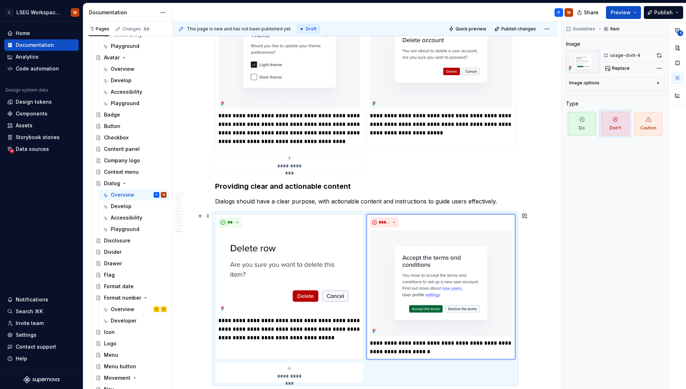
scroll to position [2748, 0]
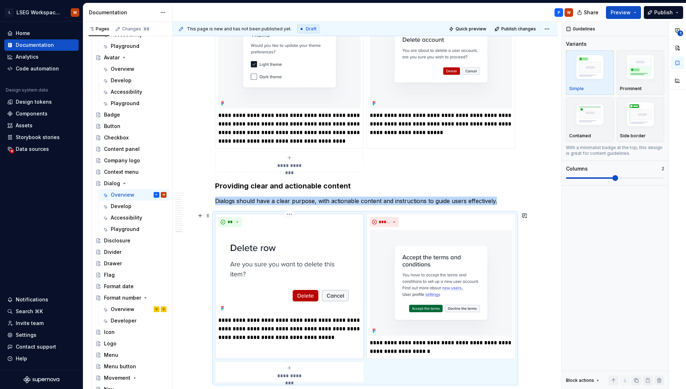
click at [310, 282] on img at bounding box center [289, 271] width 142 height 83
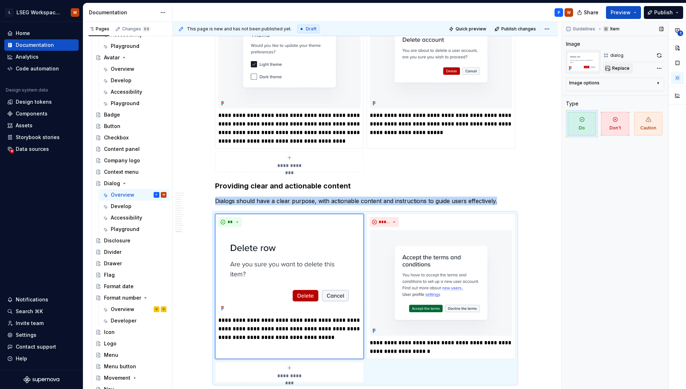
click at [625, 69] on span "Replace" at bounding box center [621, 68] width 18 height 6
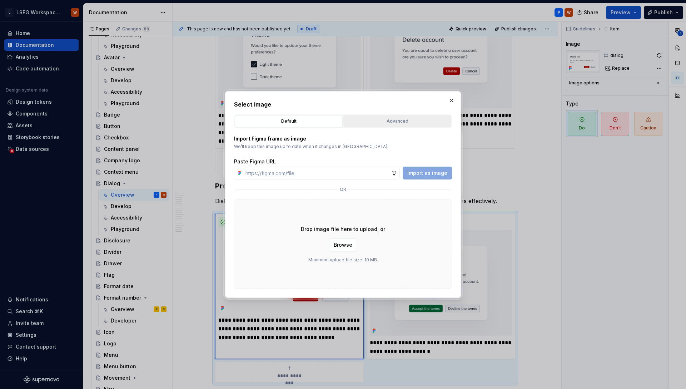
click at [390, 124] on div "Advanced" at bounding box center [397, 121] width 103 height 7
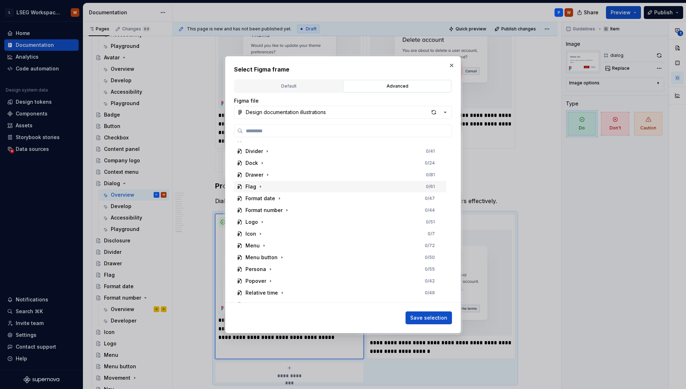
scroll to position [248, 0]
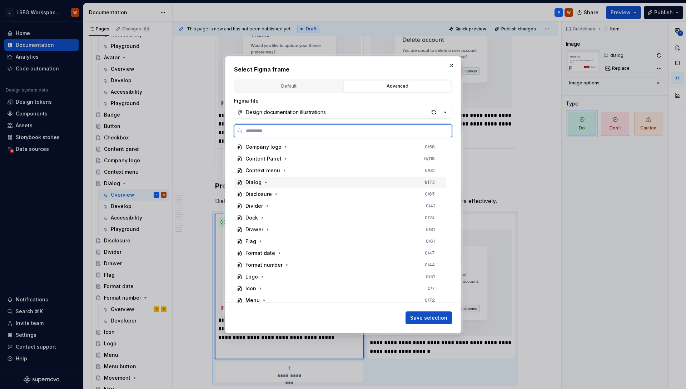
click at [260, 182] on div "Dialog" at bounding box center [257, 182] width 24 height 7
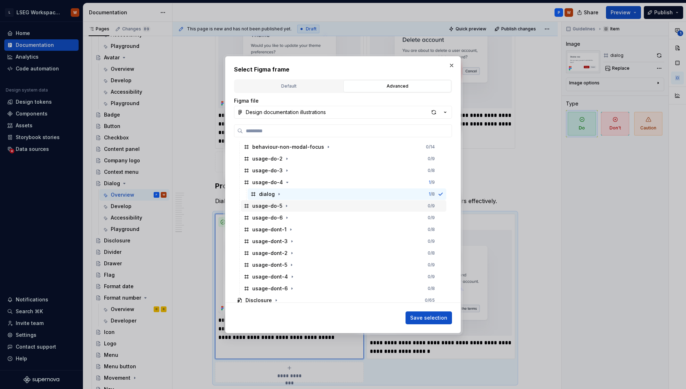
scroll to position [376, 0]
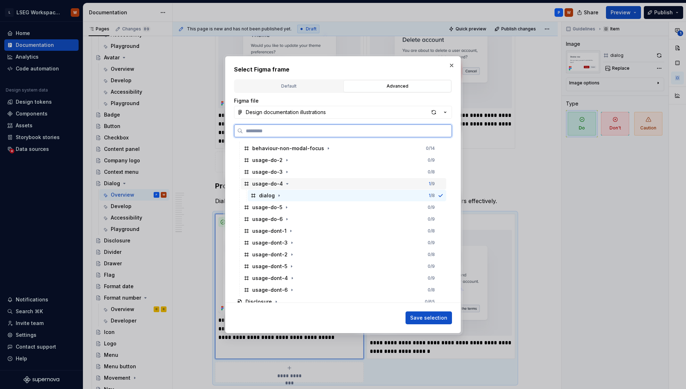
click at [253, 184] on div "usage-do-4" at bounding box center [267, 183] width 31 height 7
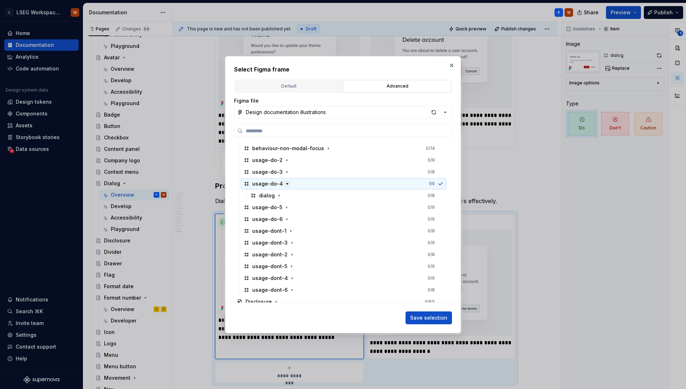
click at [287, 184] on icon "button" at bounding box center [288, 183] width 2 height 1
click at [425, 315] on span "Save selection" at bounding box center [428, 317] width 37 height 7
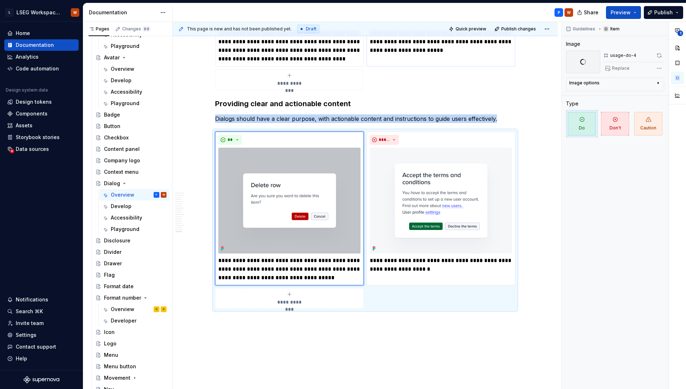
scroll to position [2874, 0]
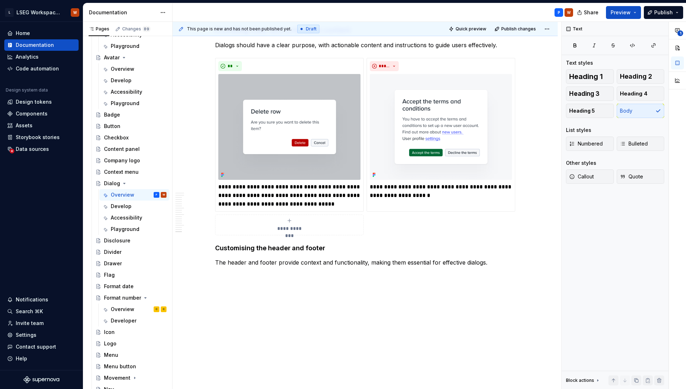
scroll to position [2905, 0]
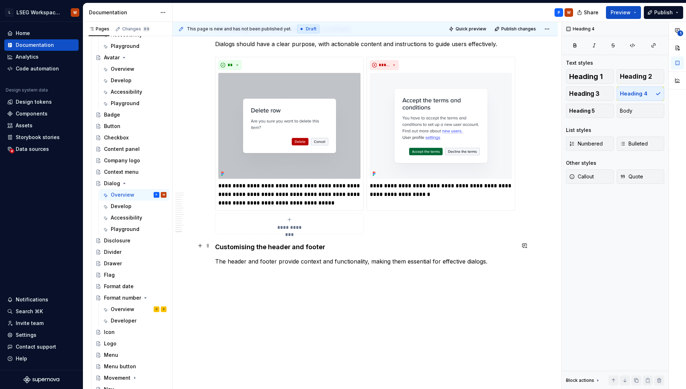
click at [284, 247] on h4 "Customising the header and footer" at bounding box center [365, 247] width 300 height 9
click at [597, 94] on span "Heading 3" at bounding box center [584, 93] width 30 height 7
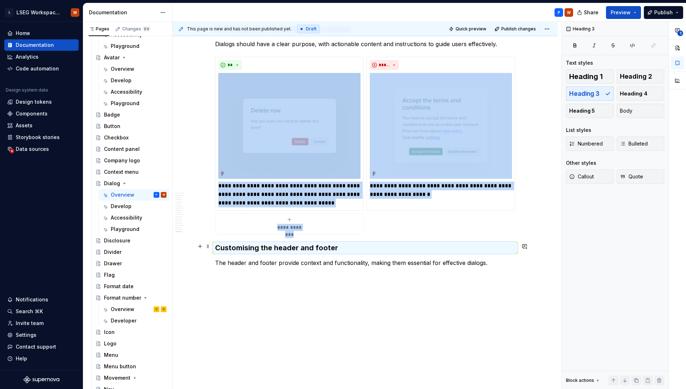
click at [495, 251] on h3 "Customising the header and footer" at bounding box center [365, 248] width 300 height 10
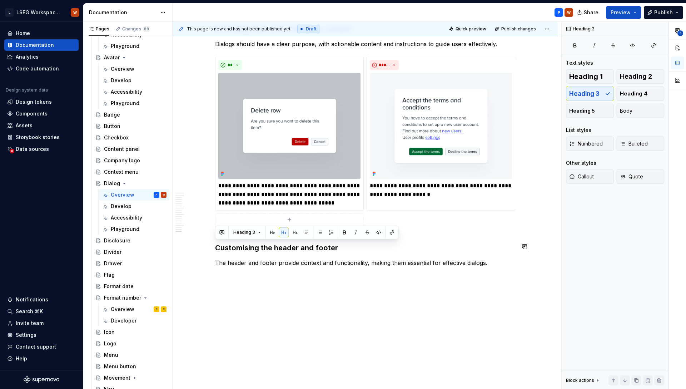
click at [497, 258] on p "The header and footer provide context and functionality, making them essential …" at bounding box center [365, 262] width 300 height 9
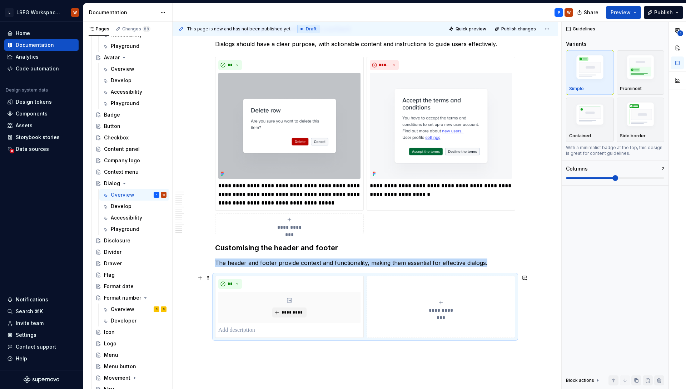
click at [414, 284] on button "**********" at bounding box center [441, 307] width 149 height 62
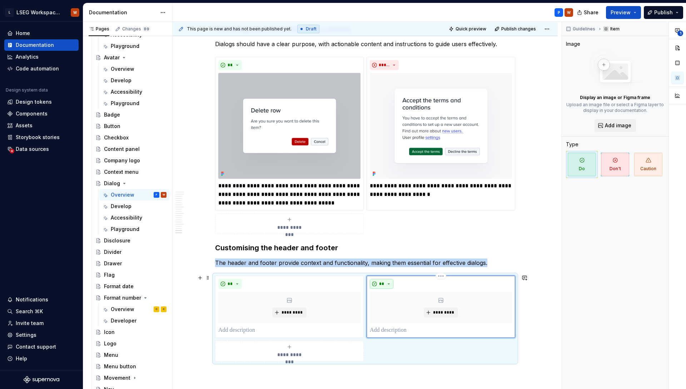
click at [384, 281] on span "**" at bounding box center [382, 284] width 6 height 6
click at [390, 307] on span "Don't" at bounding box center [402, 307] width 61 height 11
click at [322, 282] on div "**" at bounding box center [289, 284] width 142 height 10
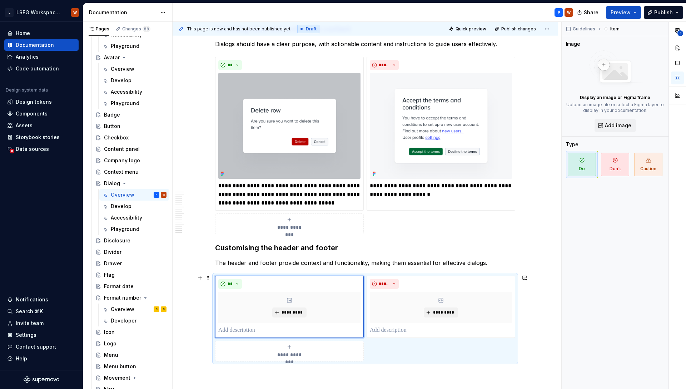
click at [326, 276] on div "**********" at bounding box center [365, 319] width 300 height 86
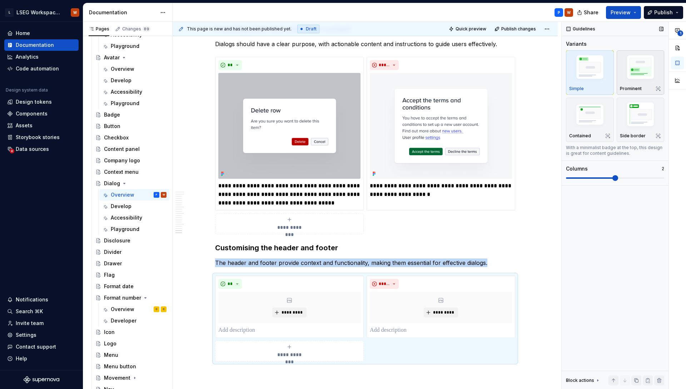
click at [659, 65] on img "button" at bounding box center [640, 68] width 41 height 31
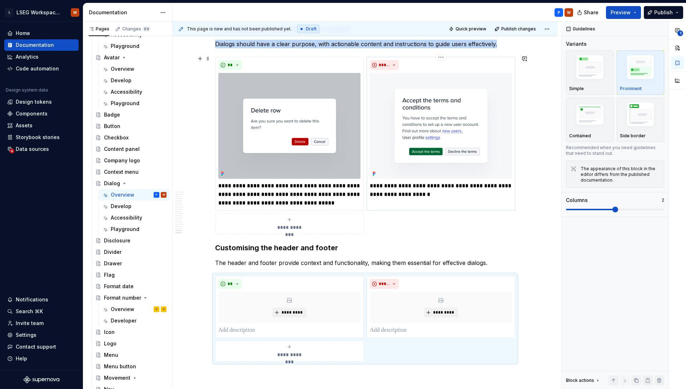
click at [476, 116] on img at bounding box center [441, 126] width 142 height 106
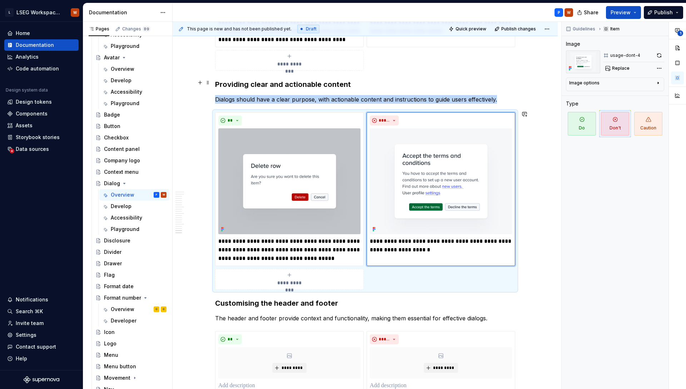
scroll to position [2781, 0]
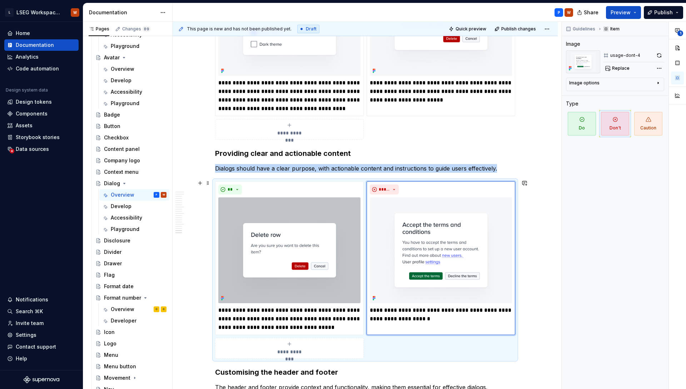
click at [332, 181] on div "**********" at bounding box center [365, 270] width 300 height 178
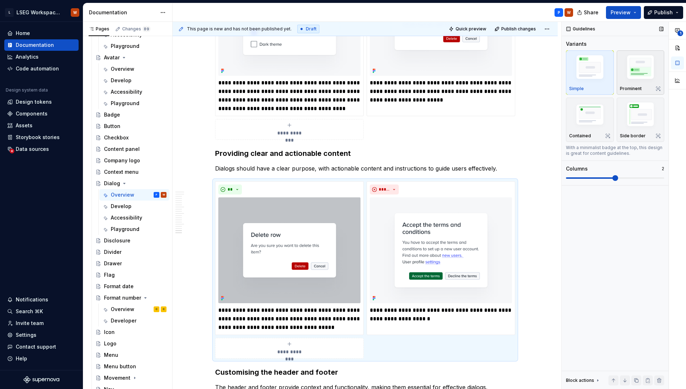
click at [633, 80] on img "button" at bounding box center [640, 68] width 41 height 31
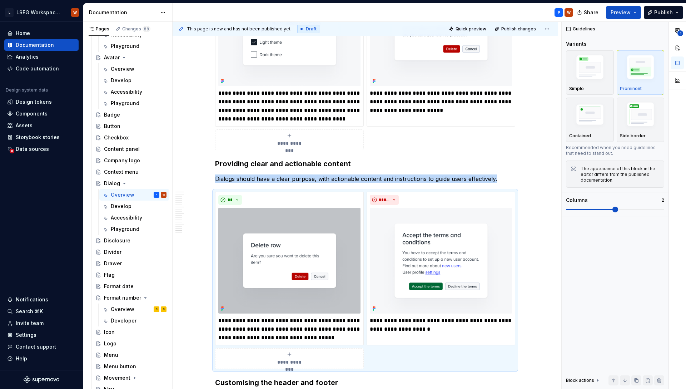
scroll to position [2682, 0]
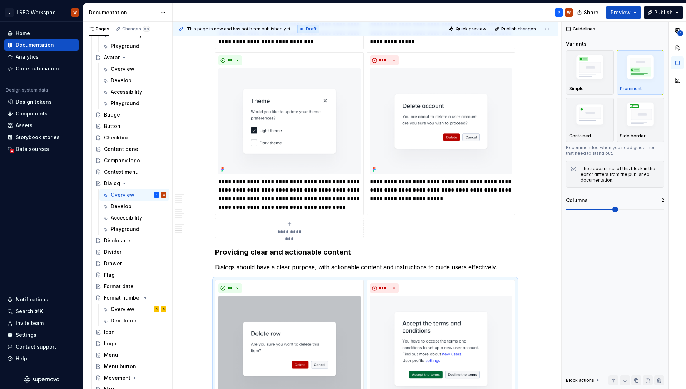
click at [364, 192] on div "**********" at bounding box center [365, 62] width 300 height 351
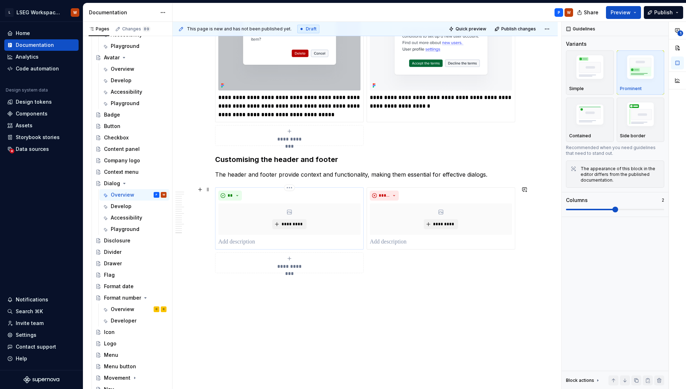
scroll to position [3001, 0]
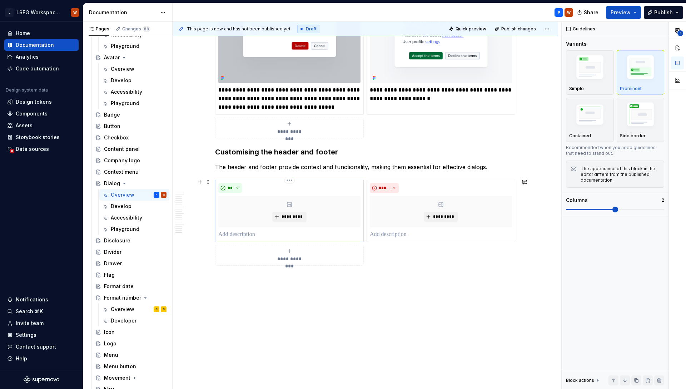
click at [254, 233] on p at bounding box center [289, 234] width 142 height 9
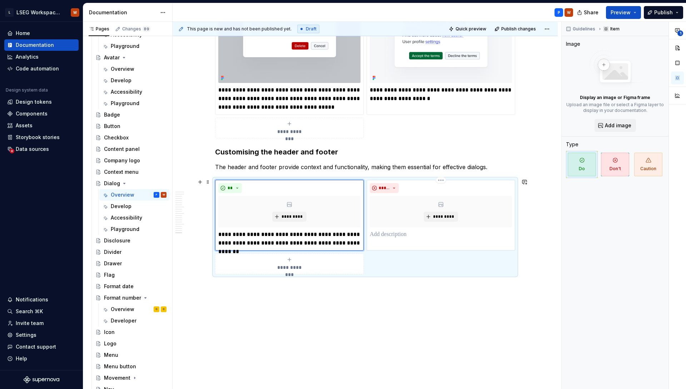
click at [395, 237] on p at bounding box center [441, 234] width 142 height 9
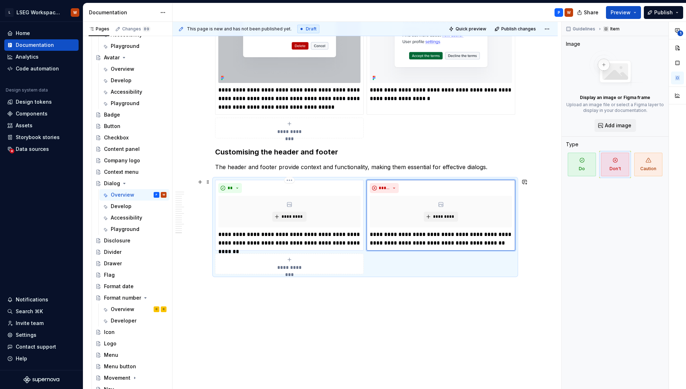
click at [319, 212] on div "*********" at bounding box center [289, 211] width 142 height 31
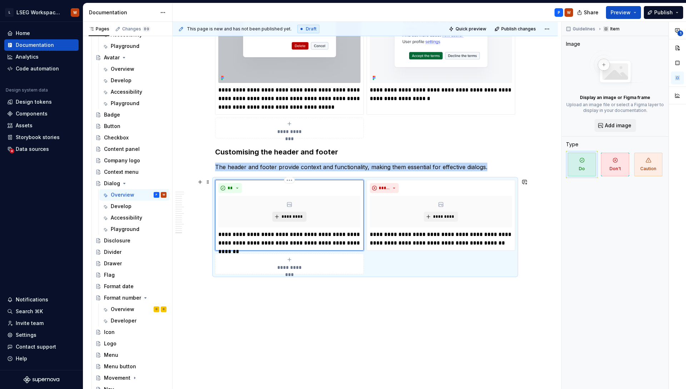
click at [299, 214] on span "*********" at bounding box center [292, 217] width 22 height 6
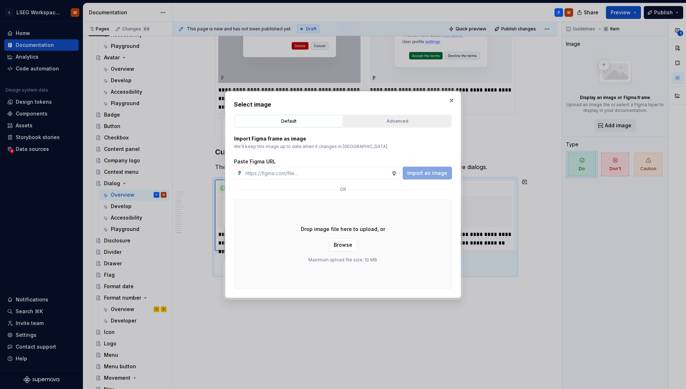
click at [383, 116] on button "Advanced" at bounding box center [397, 121] width 108 height 12
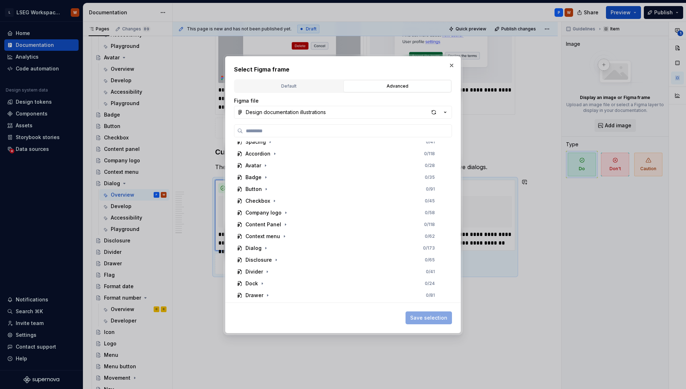
scroll to position [184, 0]
click at [255, 245] on div "Dialog" at bounding box center [253, 246] width 16 height 7
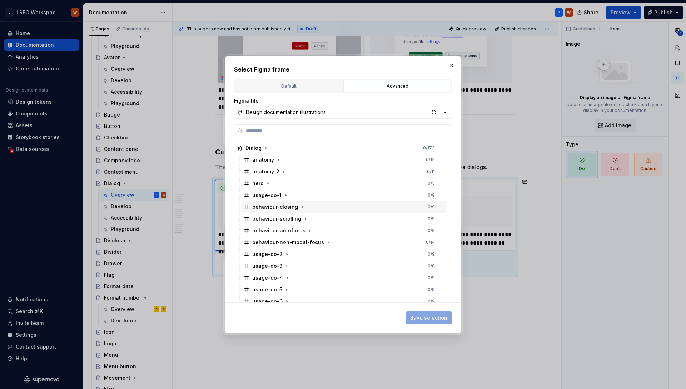
scroll to position [307, 0]
click at [285, 265] on icon "button" at bounding box center [287, 265] width 6 height 6
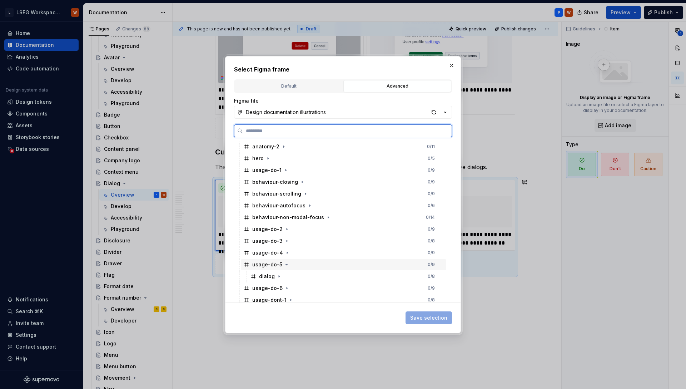
click at [266, 261] on div "usage-do-5" at bounding box center [267, 264] width 30 height 7
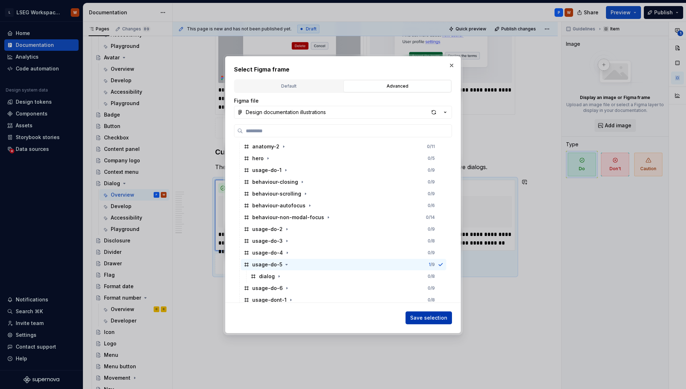
click at [420, 319] on span "Save selection" at bounding box center [428, 317] width 37 height 7
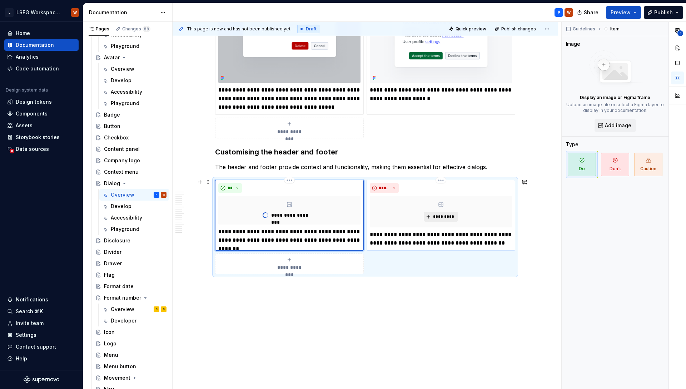
click at [438, 216] on span "*********" at bounding box center [444, 217] width 22 height 6
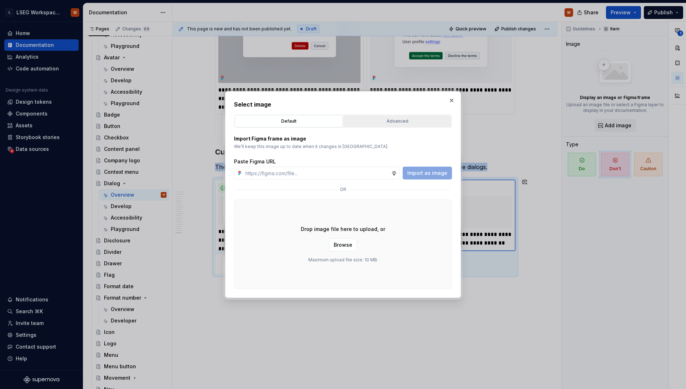
click at [398, 123] on div "Advanced" at bounding box center [397, 121] width 103 height 7
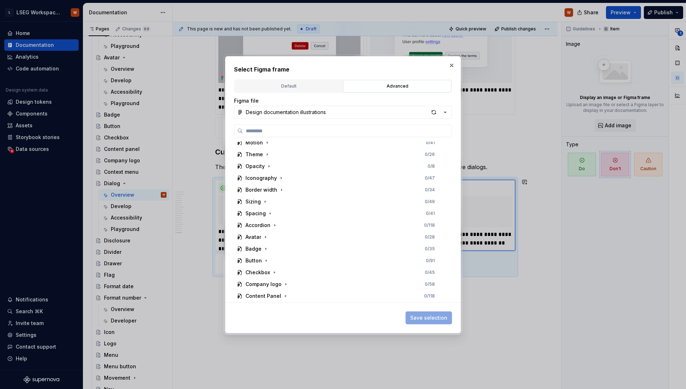
scroll to position [119, 0]
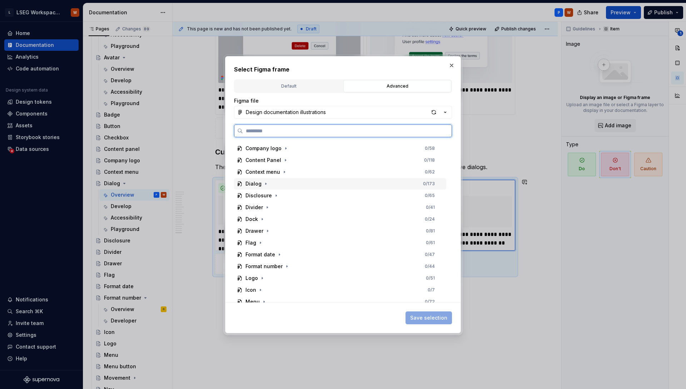
click at [244, 186] on div "Dialog" at bounding box center [253, 183] width 33 height 7
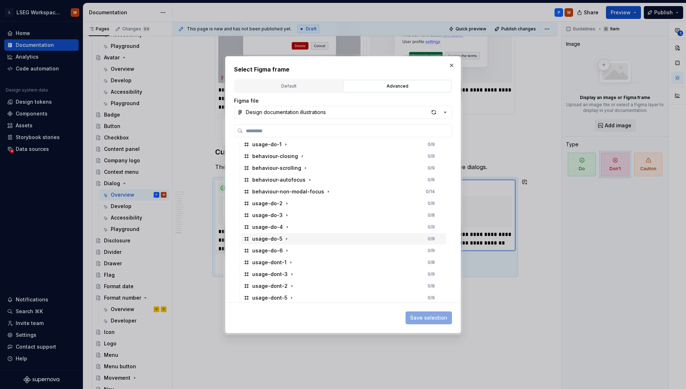
scroll to position [347, 0]
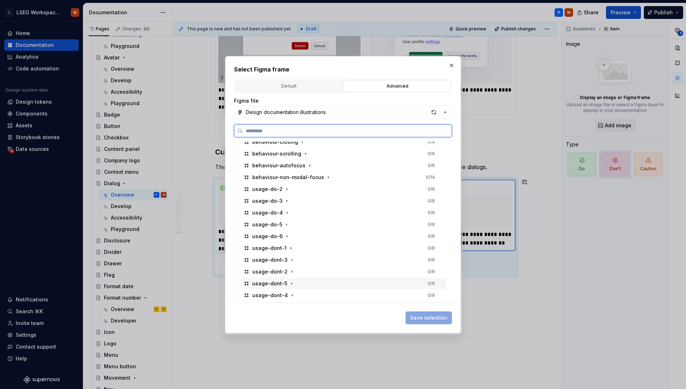
click at [285, 284] on div "usage-dont-5" at bounding box center [269, 283] width 35 height 7
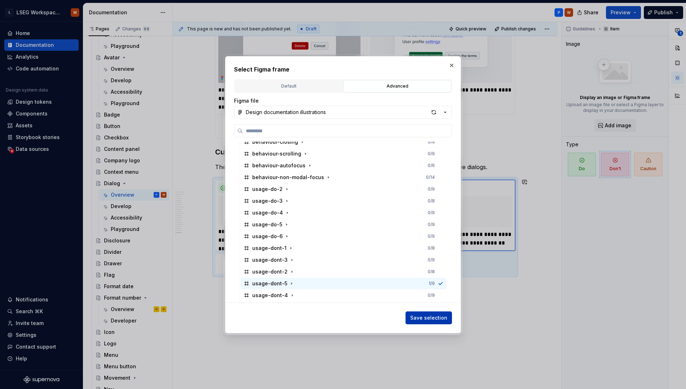
click at [418, 313] on button "Save selection" at bounding box center [429, 317] width 46 height 13
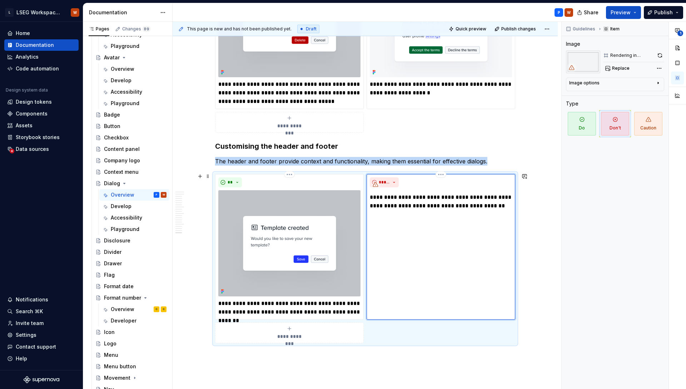
scroll to position [3008, 0]
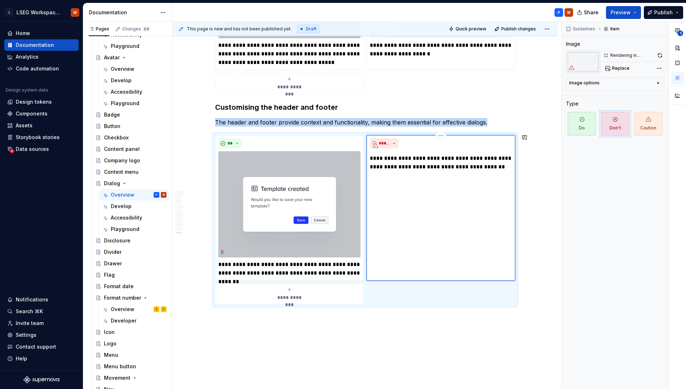
scroll to position [3050, 0]
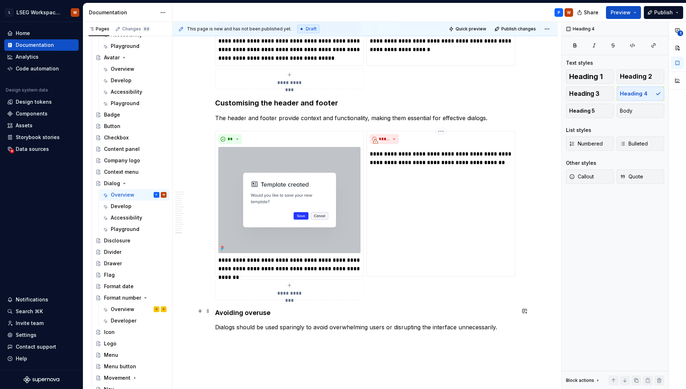
click at [260, 311] on h4 "Avoiding overuse" at bounding box center [365, 312] width 300 height 9
click at [614, 93] on div "Heading 1 Heading 2 Heading 3 Heading 4 Heading 5 Body" at bounding box center [615, 93] width 98 height 49
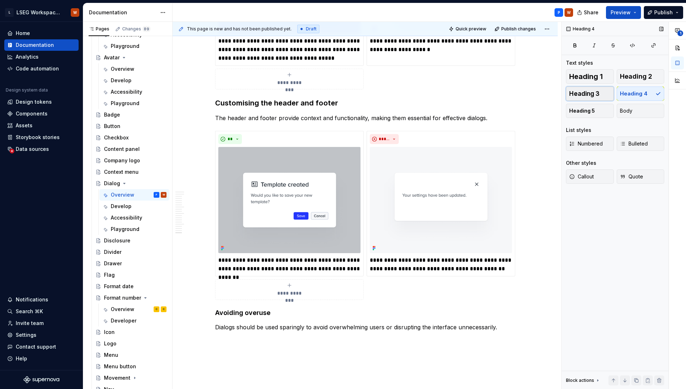
click at [594, 93] on span "Heading 3" at bounding box center [584, 93] width 30 height 7
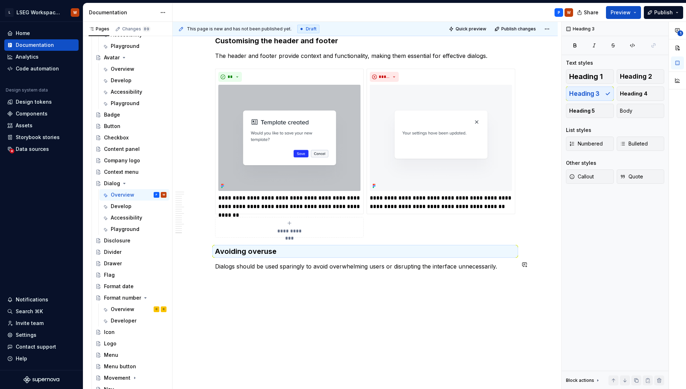
scroll to position [3117, 0]
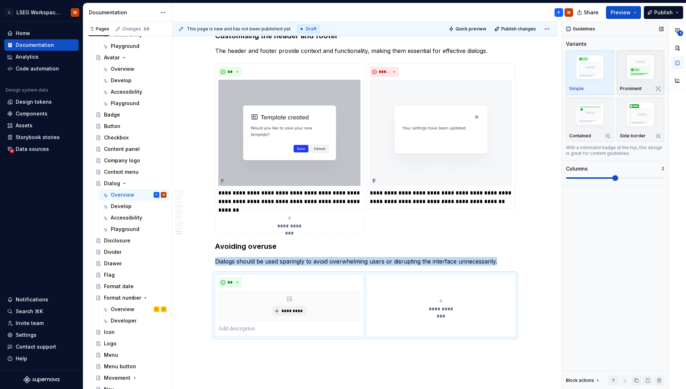
click at [629, 78] on img "button" at bounding box center [640, 68] width 41 height 31
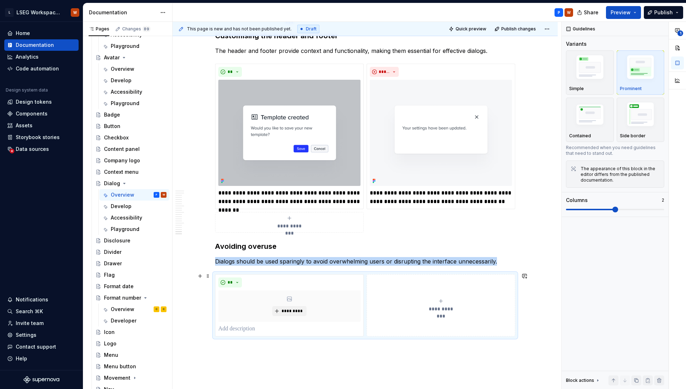
click at [384, 281] on button "**********" at bounding box center [441, 305] width 149 height 62
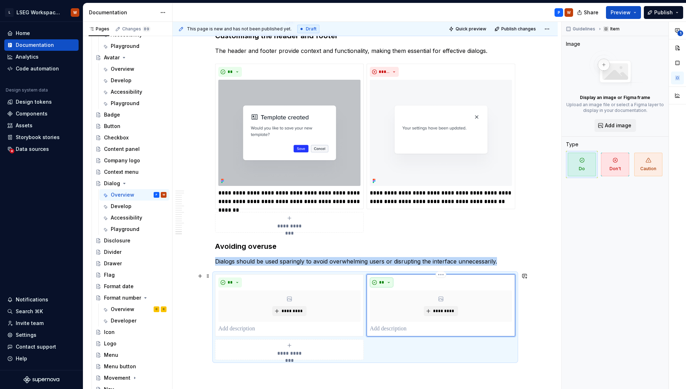
click at [379, 279] on span "**" at bounding box center [382, 282] width 6 height 6
drag, startPoint x: 391, startPoint y: 304, endPoint x: 392, endPoint y: 310, distance: 6.1
click at [391, 304] on span "Don't" at bounding box center [402, 305] width 61 height 11
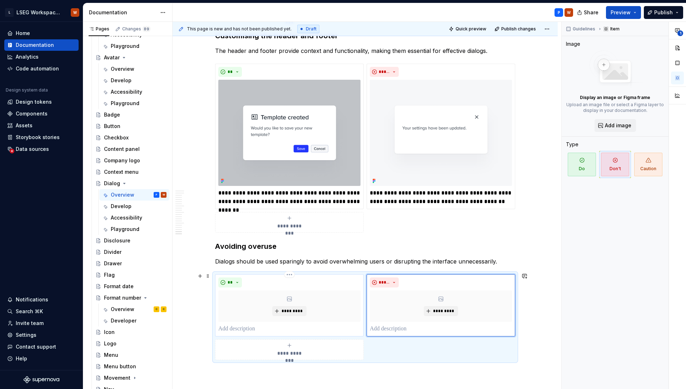
click at [237, 325] on p at bounding box center [289, 328] width 142 height 9
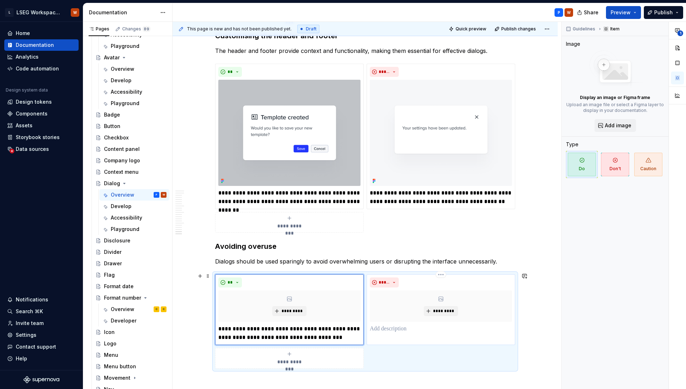
click at [392, 330] on p at bounding box center [441, 328] width 142 height 9
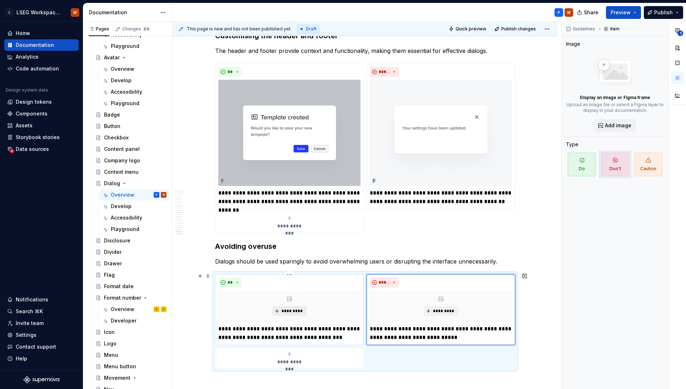
click at [297, 308] on span "*********" at bounding box center [292, 311] width 22 height 6
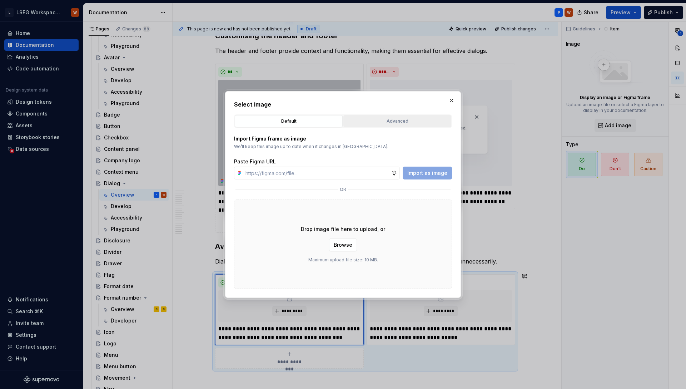
click at [399, 123] on div "Advanced" at bounding box center [397, 121] width 103 height 7
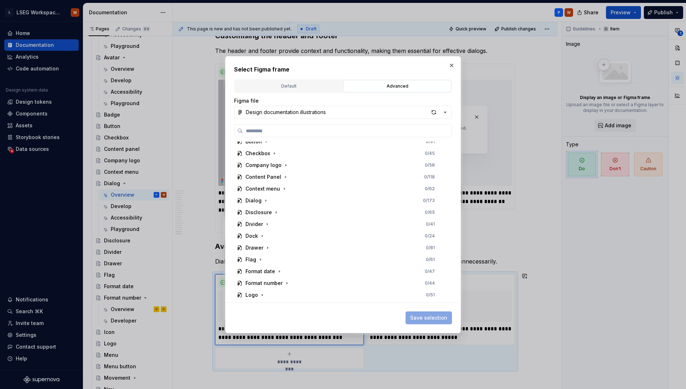
scroll to position [231, 0]
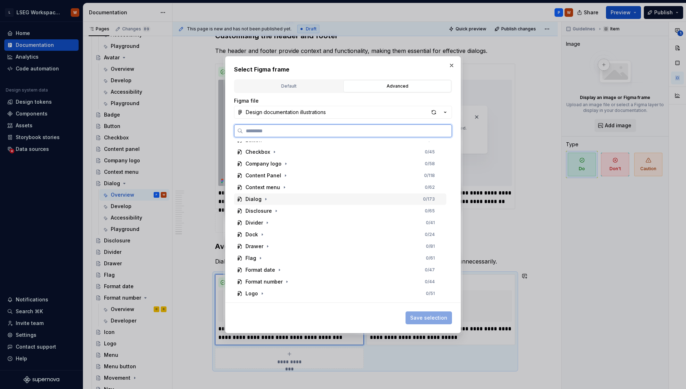
click at [254, 204] on div "Dialog 0 / 173" at bounding box center [340, 198] width 212 height 11
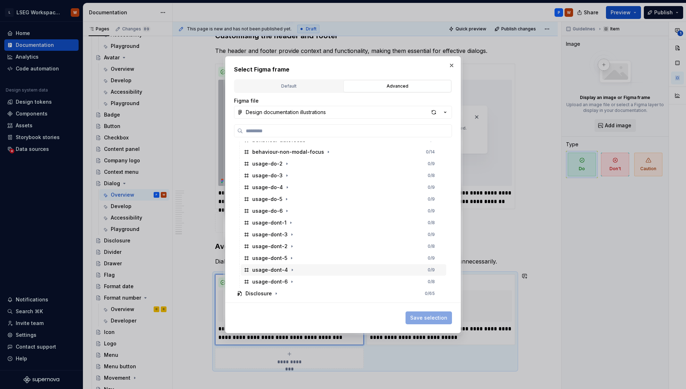
scroll to position [358, 0]
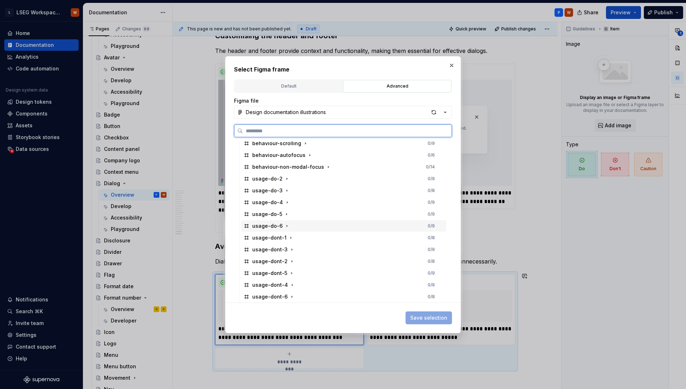
click at [289, 222] on div "usage-do-6 0 / 9" at bounding box center [343, 225] width 205 height 11
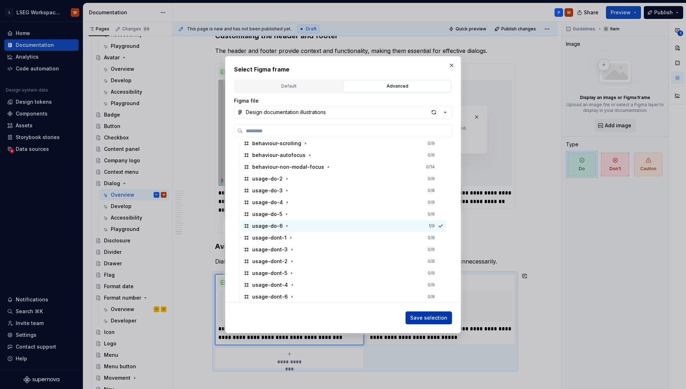
click at [430, 319] on span "Save selection" at bounding box center [428, 317] width 37 height 7
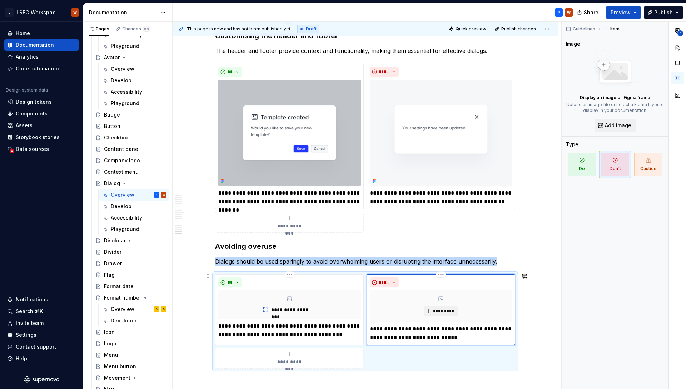
click at [442, 297] on icon at bounding box center [441, 299] width 6 height 6
click at [437, 309] on span "*********" at bounding box center [444, 311] width 22 height 6
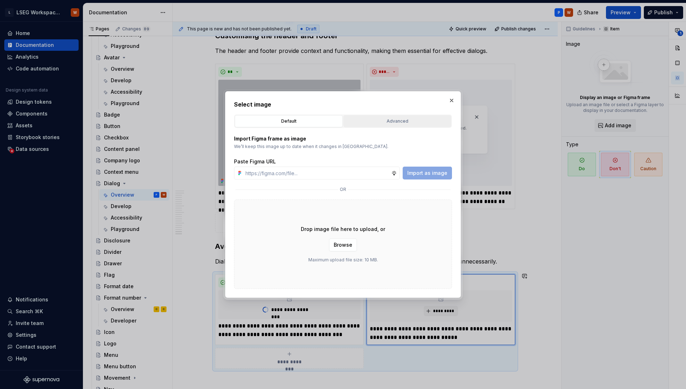
click at [393, 123] on div "Advanced" at bounding box center [397, 121] width 103 height 7
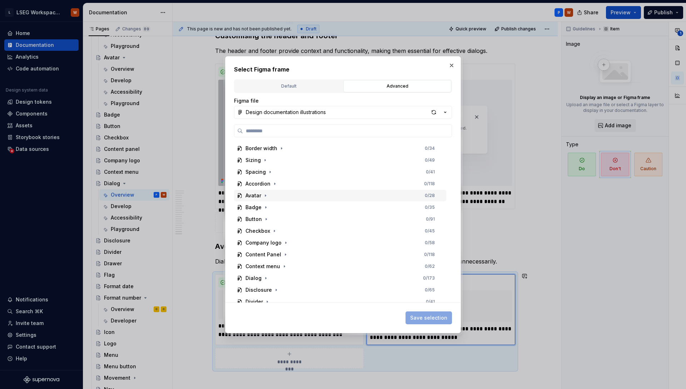
scroll to position [162, 0]
click at [263, 268] on icon "button" at bounding box center [266, 268] width 6 height 6
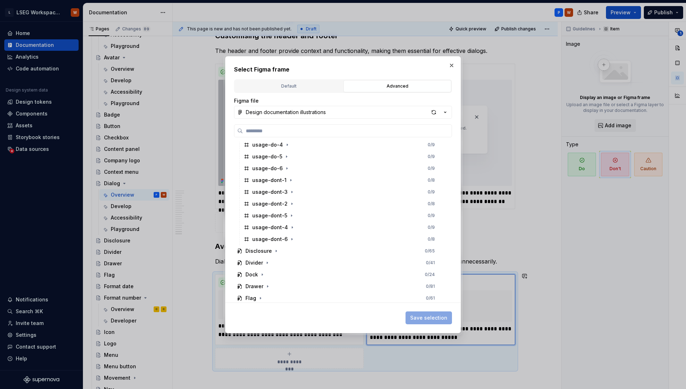
scroll to position [417, 0]
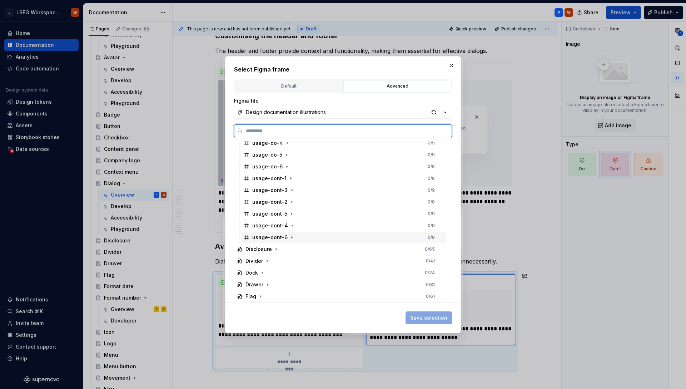
click at [277, 236] on div "usage-dont-6" at bounding box center [269, 237] width 35 height 7
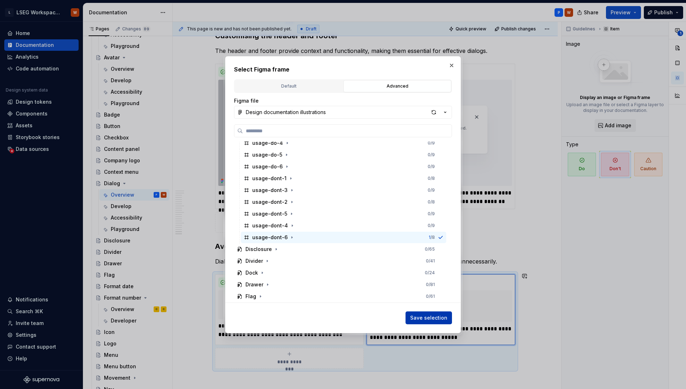
click at [441, 321] on button "Save selection" at bounding box center [429, 317] width 46 height 13
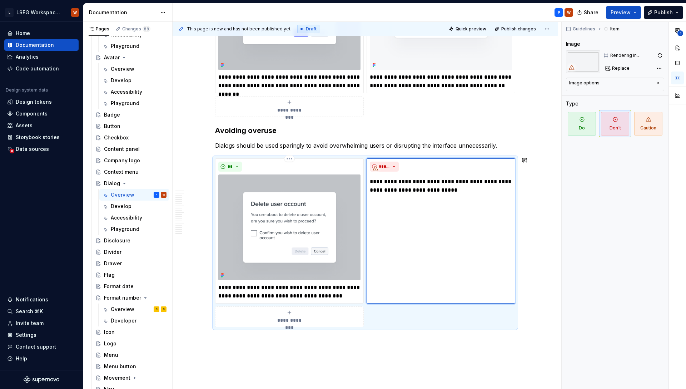
scroll to position [3237, 0]
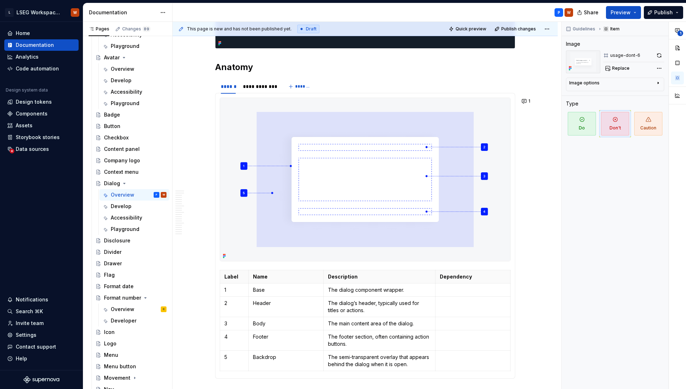
scroll to position [0, 0]
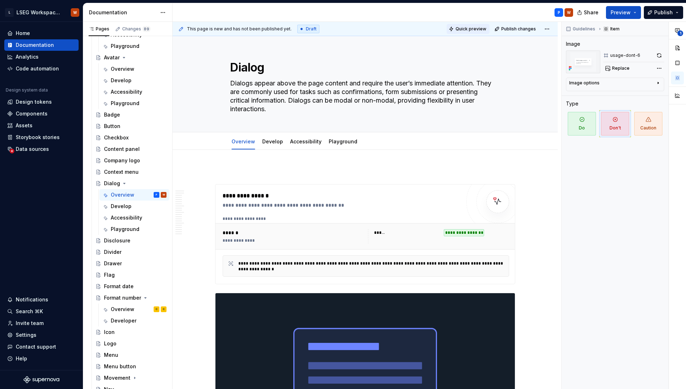
click at [472, 29] on span "Quick preview" at bounding box center [471, 29] width 31 height 6
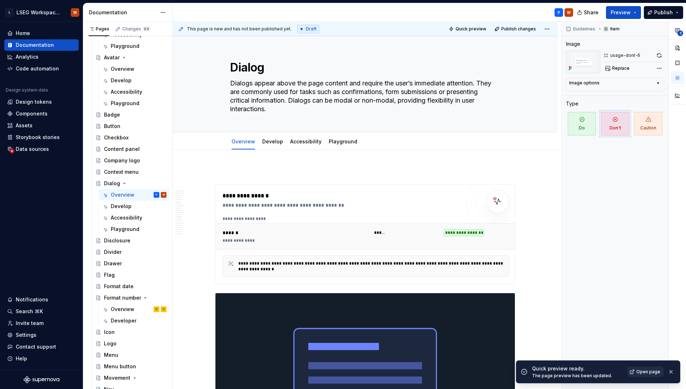
click at [644, 374] on span "Open page" at bounding box center [648, 372] width 24 height 6
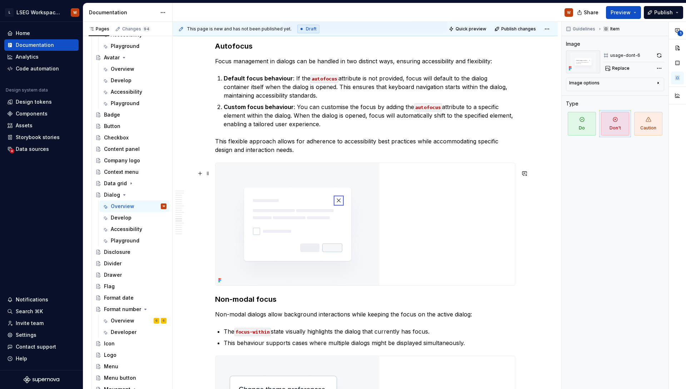
scroll to position [1799, 0]
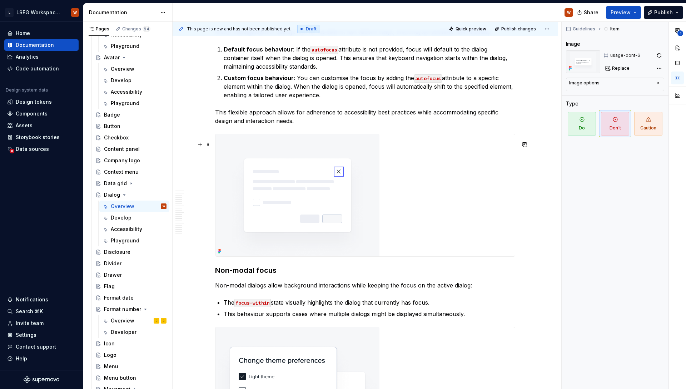
click at [334, 203] on img at bounding box center [297, 195] width 164 height 122
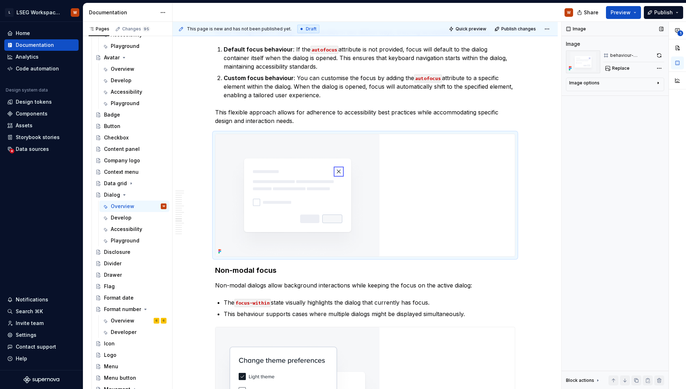
click at [619, 86] on div "Image options" at bounding box center [612, 84] width 86 height 9
click at [642, 94] on icon "button" at bounding box center [641, 94] width 4 height 4
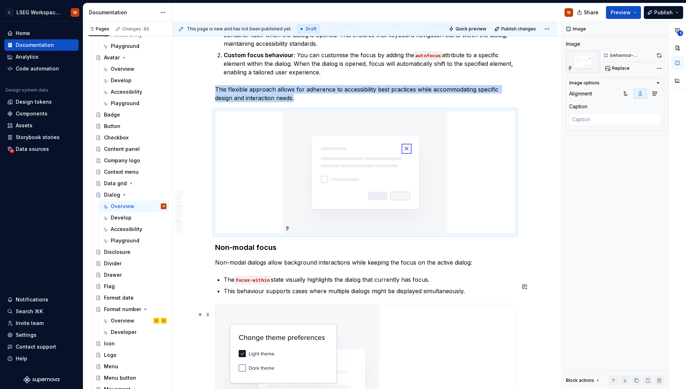
scroll to position [1930, 0]
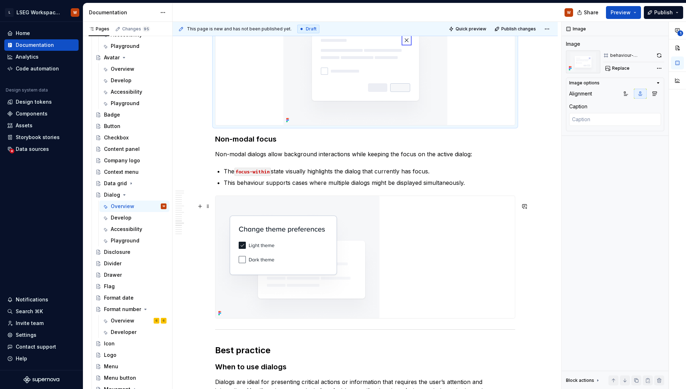
click at [332, 255] on img at bounding box center [297, 257] width 164 height 122
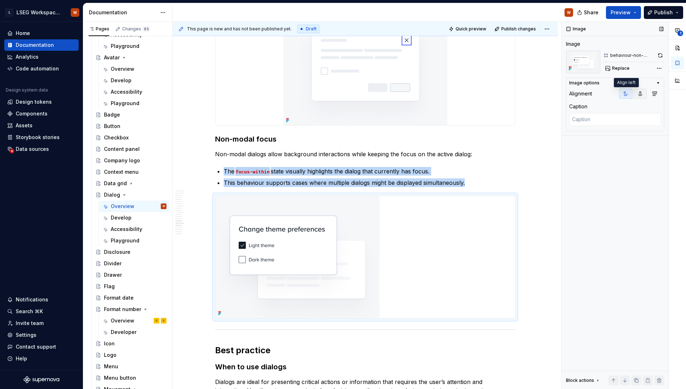
click at [636, 93] on button "button" at bounding box center [640, 94] width 13 height 10
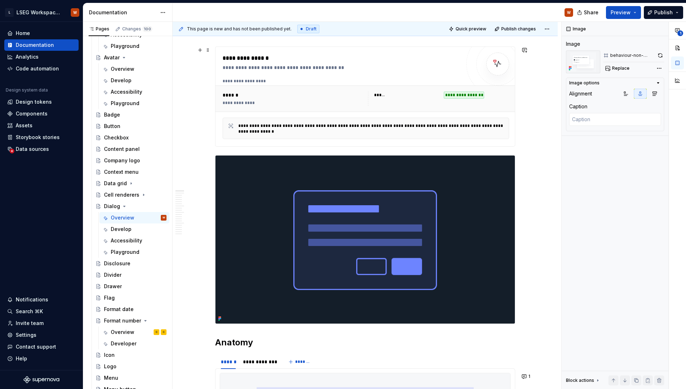
scroll to position [478, 0]
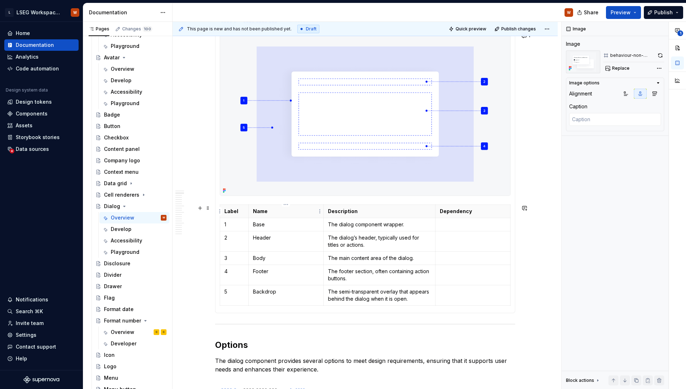
click at [317, 215] on th "Name" at bounding box center [285, 210] width 75 height 13
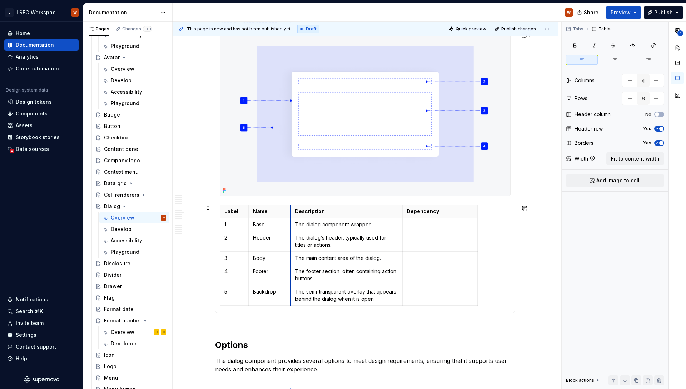
drag, startPoint x: 323, startPoint y: 215, endPoint x: 290, endPoint y: 218, distance: 32.9
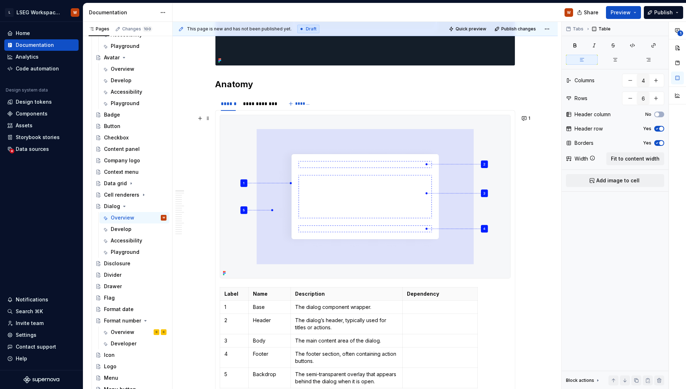
scroll to position [391, 0]
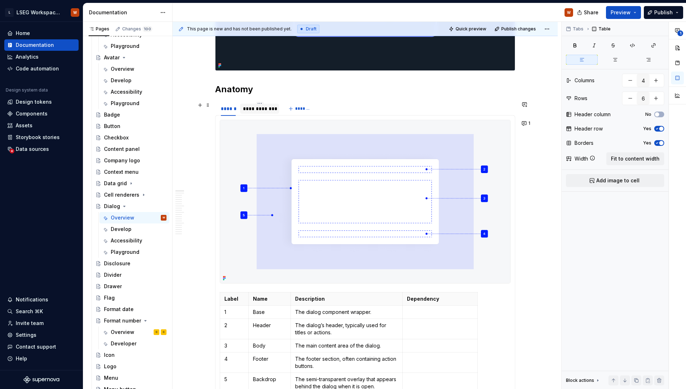
click at [260, 108] on div "**********" at bounding box center [259, 108] width 33 height 7
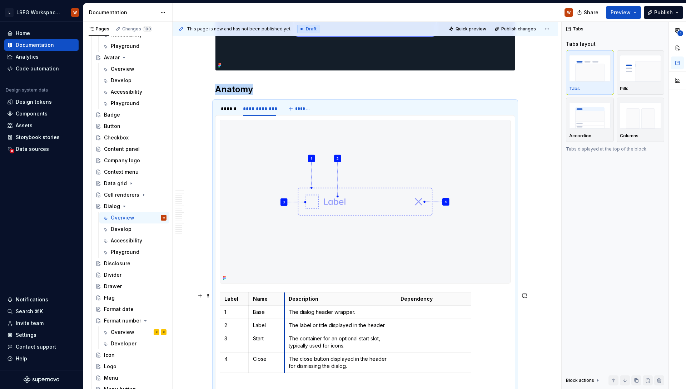
drag, startPoint x: 323, startPoint y: 311, endPoint x: 284, endPoint y: 312, distance: 38.6
click at [284, 312] on td "The dialog header wrapper." at bounding box center [340, 311] width 112 height 13
click at [229, 109] on div "******" at bounding box center [228, 108] width 15 height 7
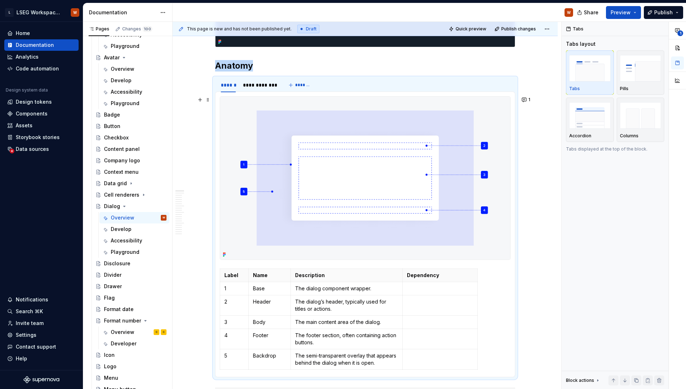
scroll to position [407, 0]
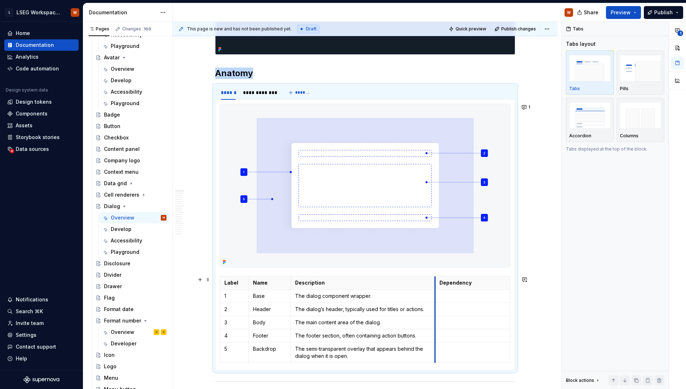
drag, startPoint x: 403, startPoint y: 296, endPoint x: 435, endPoint y: 296, distance: 32.5
click at [435, 296] on td at bounding box center [472, 295] width 75 height 13
click at [265, 93] on div "**********" at bounding box center [259, 92] width 33 height 7
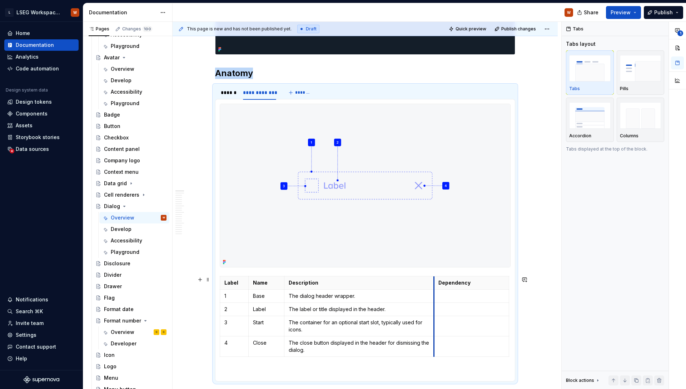
drag, startPoint x: 396, startPoint y: 306, endPoint x: 434, endPoint y: 305, distance: 37.9
click at [434, 305] on td at bounding box center [471, 308] width 75 height 13
click at [425, 244] on img at bounding box center [365, 185] width 290 height 163
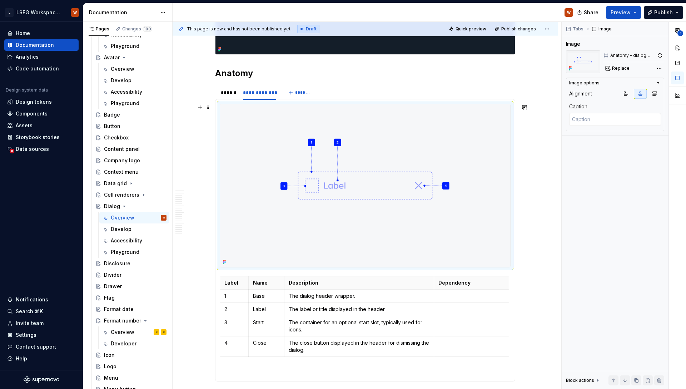
click at [534, 154] on div "**********" at bounding box center [367, 205] width 389 height 367
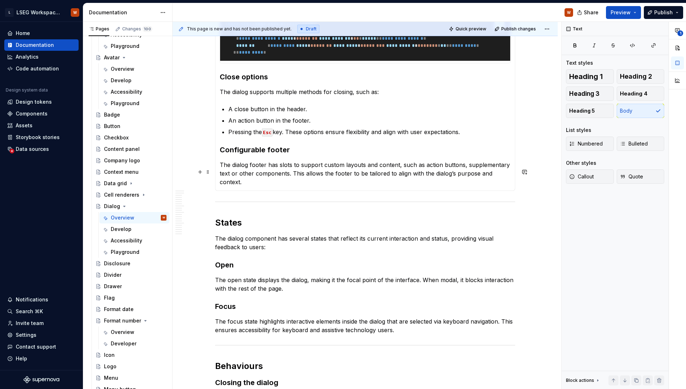
scroll to position [0, 0]
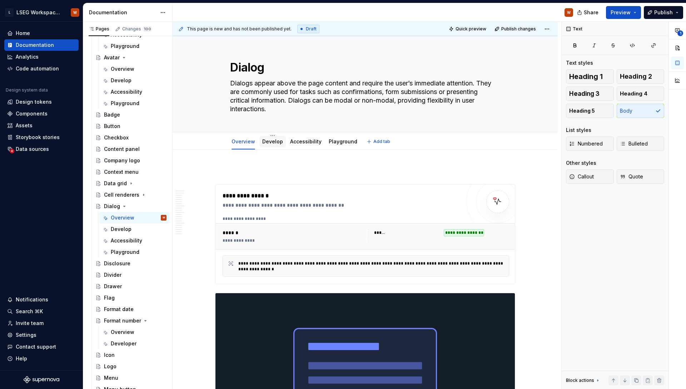
click at [273, 143] on link "Develop" at bounding box center [272, 141] width 21 height 6
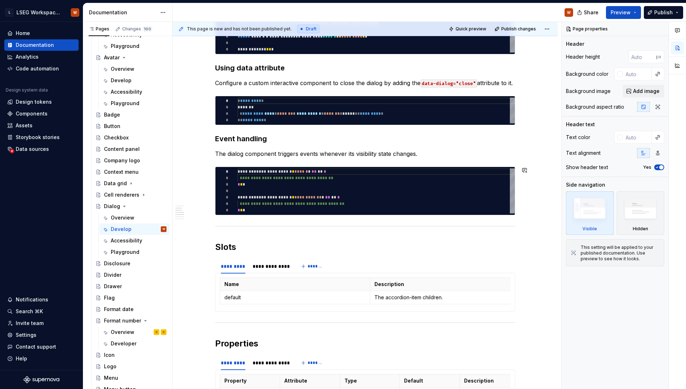
scroll to position [289, 0]
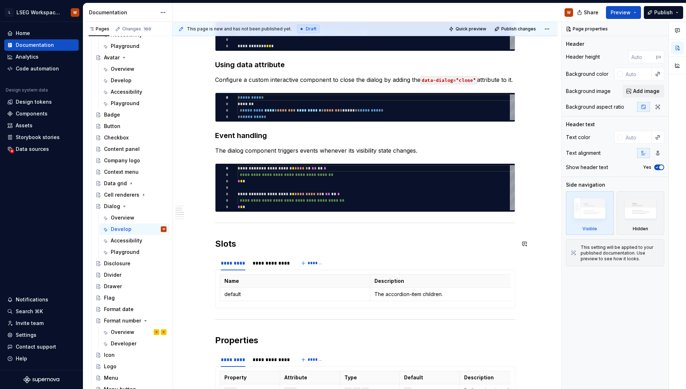
click at [225, 237] on div "**********" at bounding box center [365, 371] width 300 height 989
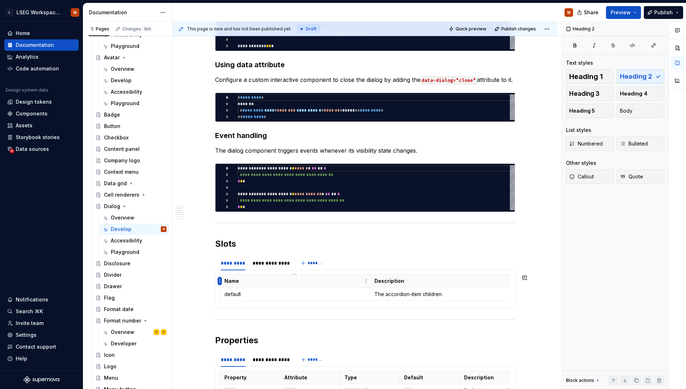
click at [220, 282] on html "L LSEG Workspace Design System W Home Documentation Analytics Code automation D…" at bounding box center [343, 194] width 686 height 389
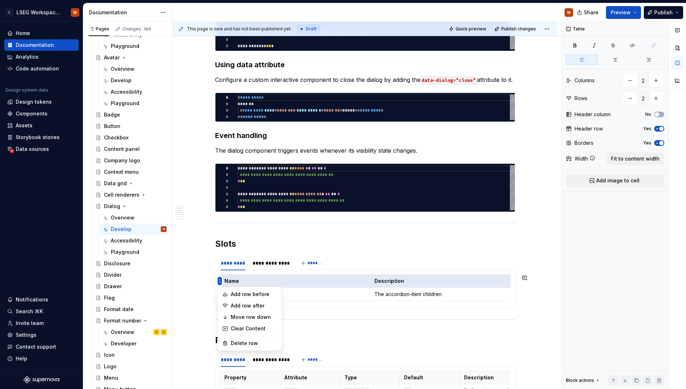
click at [220, 282] on html "L LSEG Workspace Design System W Home Documentation Analytics Code automation D…" at bounding box center [343, 194] width 686 height 389
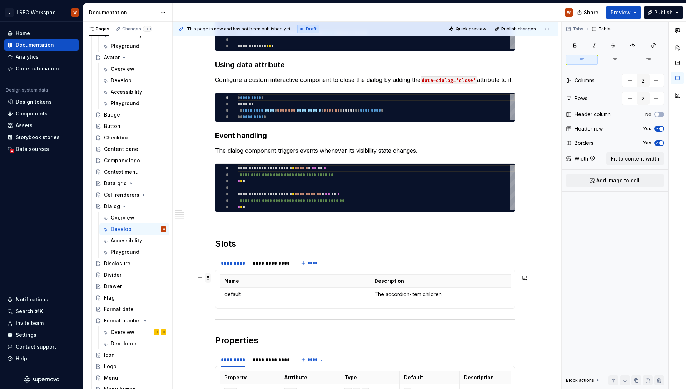
click at [208, 277] on span at bounding box center [208, 278] width 6 height 10
click at [307, 286] on th "Name" at bounding box center [295, 280] width 150 height 13
click at [206, 278] on span at bounding box center [208, 278] width 6 height 10
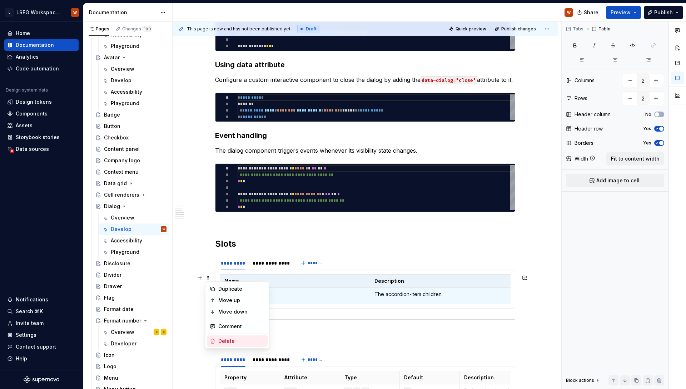
click at [240, 336] on div "Delete" at bounding box center [237, 340] width 61 height 11
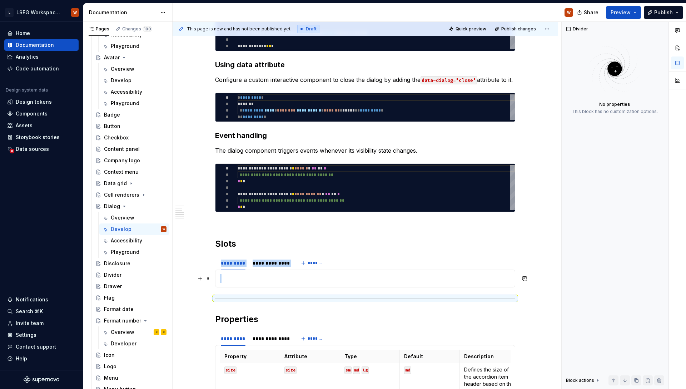
click at [244, 278] on p at bounding box center [365, 278] width 291 height 9
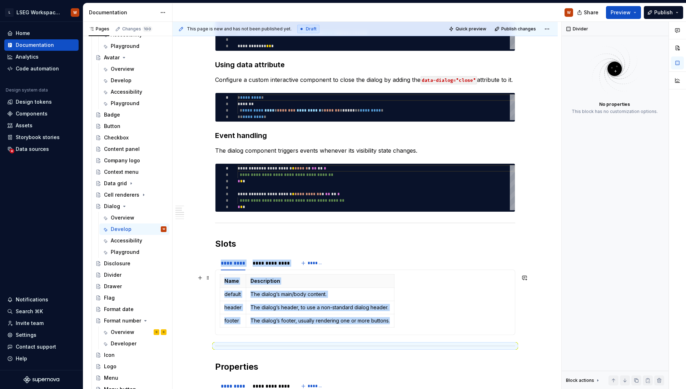
scroll to position [301, 0]
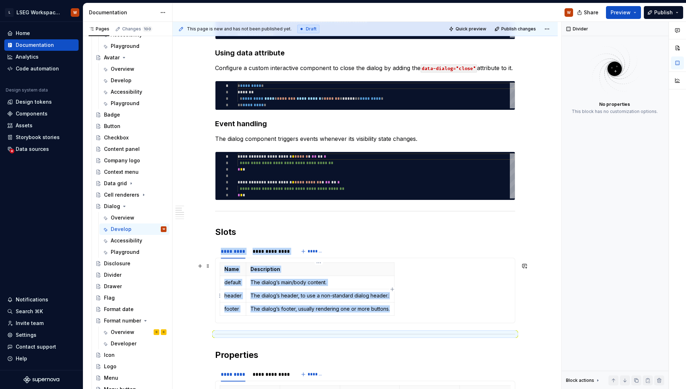
click at [309, 295] on p "The dialog’s header, to use a non-standard dialog header." at bounding box center [319, 295] width 139 height 7
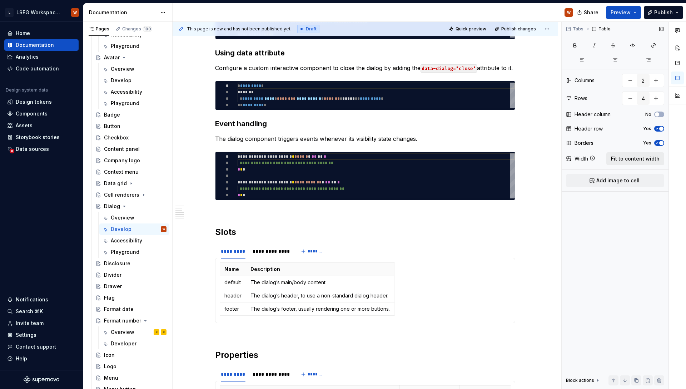
click at [633, 155] on span "Fit to content width" at bounding box center [635, 158] width 49 height 7
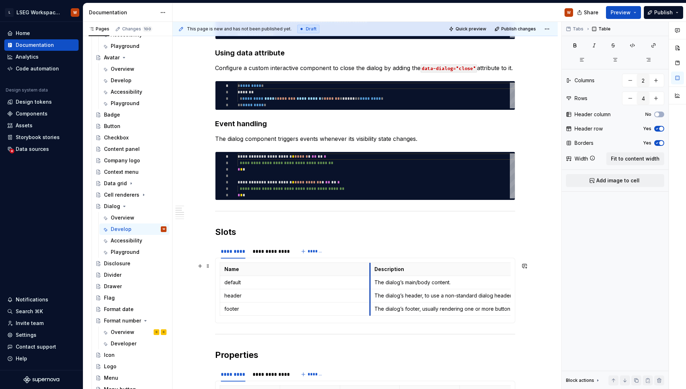
type textarea "*"
drag, startPoint x: 369, startPoint y: 272, endPoint x: 257, endPoint y: 276, distance: 112.6
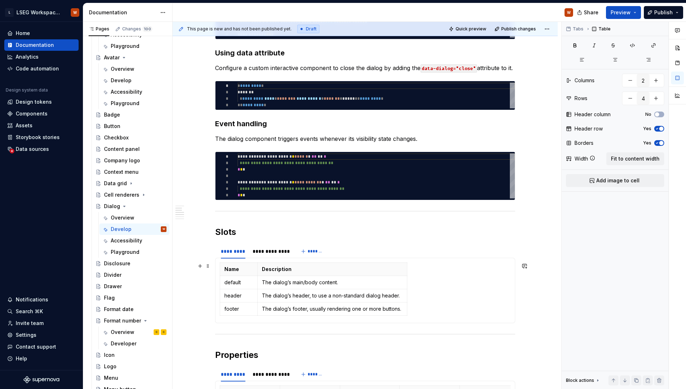
click at [453, 286] on div "Name Description default The dialog’s main/body content. header The dialog’s he…" at bounding box center [365, 290] width 291 height 56
click at [237, 252] on div "*********" at bounding box center [233, 251] width 25 height 7
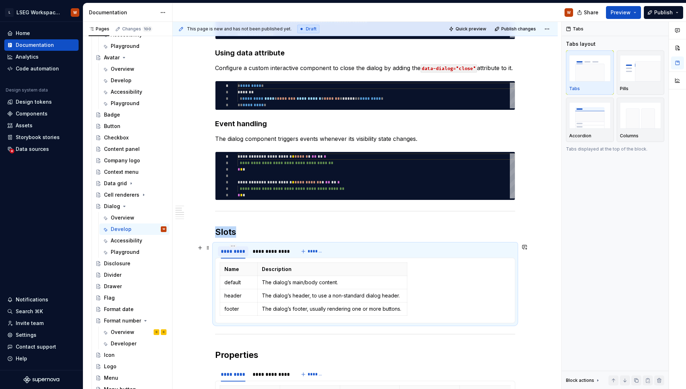
click at [237, 252] on div "*********" at bounding box center [233, 251] width 25 height 7
type input "******"
click at [324, 289] on td "The dialog’s header, to use a non-standard dialog header." at bounding box center [332, 295] width 150 height 13
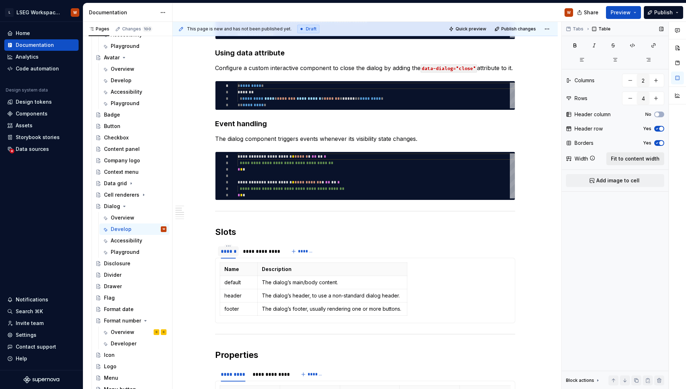
click at [641, 159] on span "Fit to content width" at bounding box center [635, 158] width 49 height 7
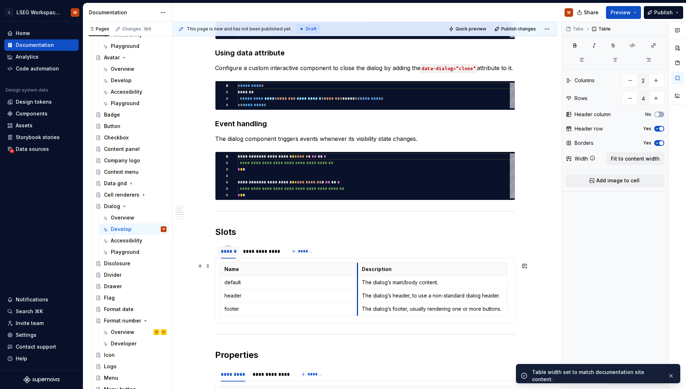
drag, startPoint x: 369, startPoint y: 284, endPoint x: 357, endPoint y: 284, distance: 12.5
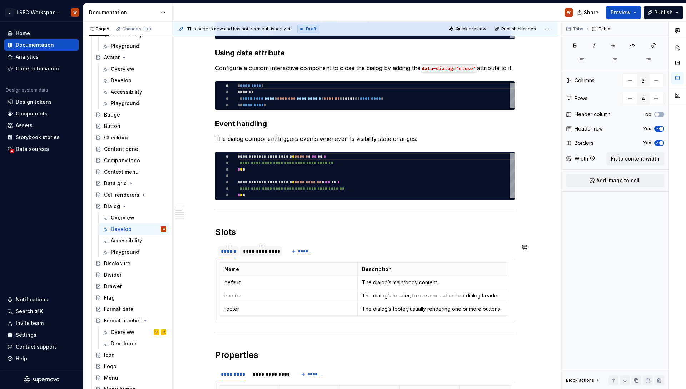
type textarea "*"
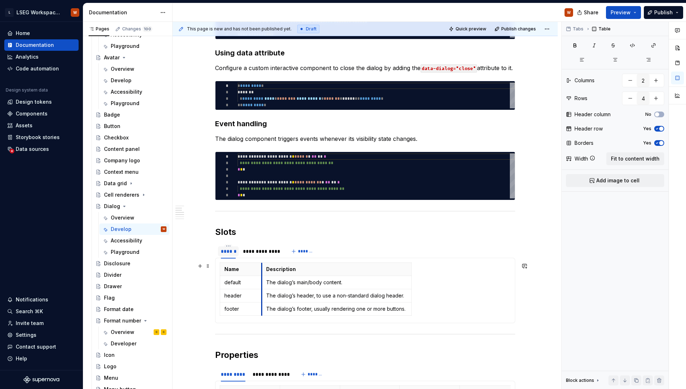
drag, startPoint x: 357, startPoint y: 274, endPoint x: 262, endPoint y: 272, distance: 95.8
click at [262, 272] on th "Description" at bounding box center [337, 269] width 150 height 13
click at [412, 278] on div "Name Description default The dialog’s main/body content. header The dialog’s he…" at bounding box center [365, 290] width 291 height 56
drag, startPoint x: 411, startPoint y: 278, endPoint x: 507, endPoint y: 278, distance: 96.5
click at [267, 252] on div "**********" at bounding box center [261, 251] width 36 height 7
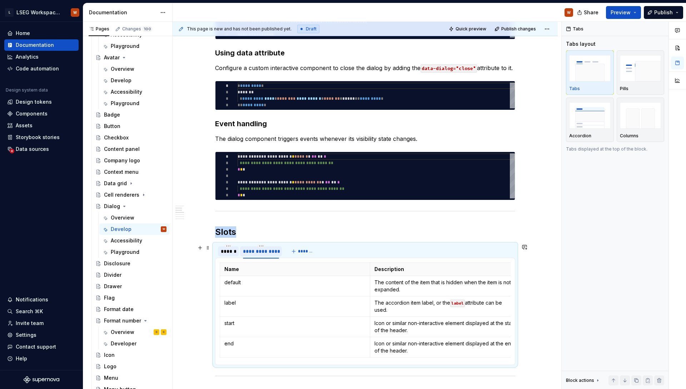
click at [262, 252] on div "**********" at bounding box center [261, 251] width 36 height 7
type input "**********"
click at [209, 265] on span at bounding box center [208, 266] width 6 height 10
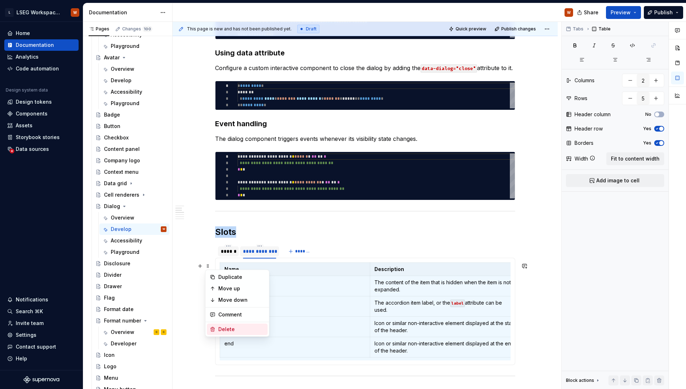
click at [237, 326] on div "Delete" at bounding box center [241, 329] width 46 height 7
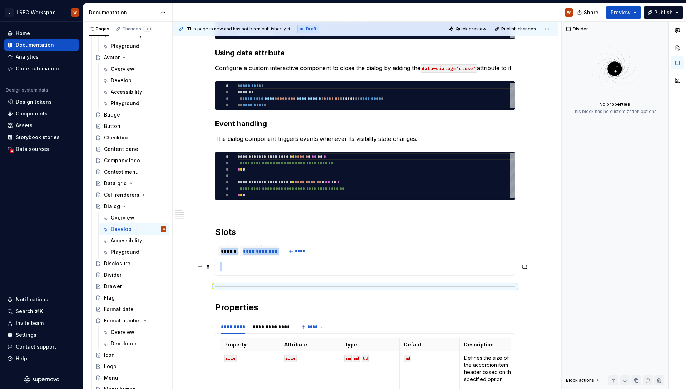
click at [241, 267] on p at bounding box center [365, 266] width 291 height 9
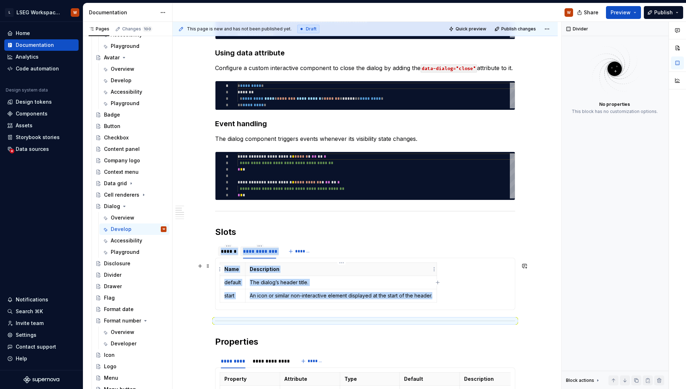
click at [273, 276] on td "The dialog’s header title." at bounding box center [341, 282] width 192 height 13
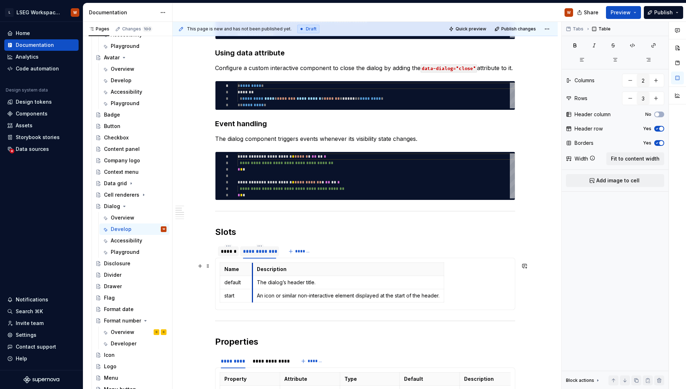
drag, startPoint x: 245, startPoint y: 267, endPoint x: 252, endPoint y: 267, distance: 7.1
click at [253, 267] on th "Description" at bounding box center [349, 269] width 192 height 13
click at [446, 270] on div "Name Description default The dialog’s header title. start An icon or similar no…" at bounding box center [365, 283] width 291 height 43
type textarea "*"
drag, startPoint x: 444, startPoint y: 269, endPoint x: 503, endPoint y: 268, distance: 59.3
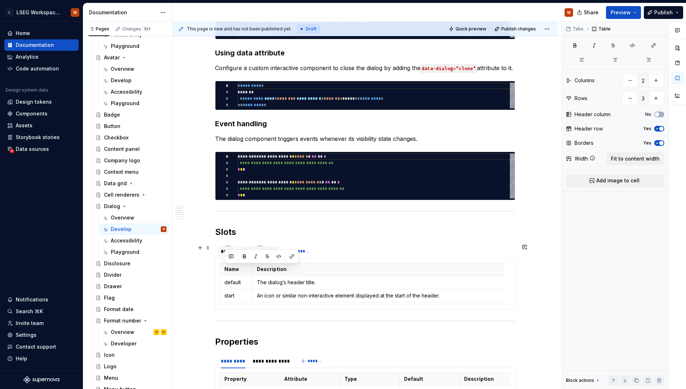
click at [263, 225] on div "**********" at bounding box center [365, 367] width 300 height 1003
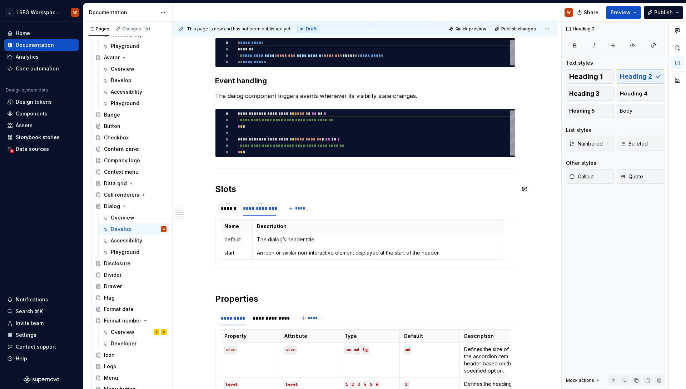
scroll to position [346, 0]
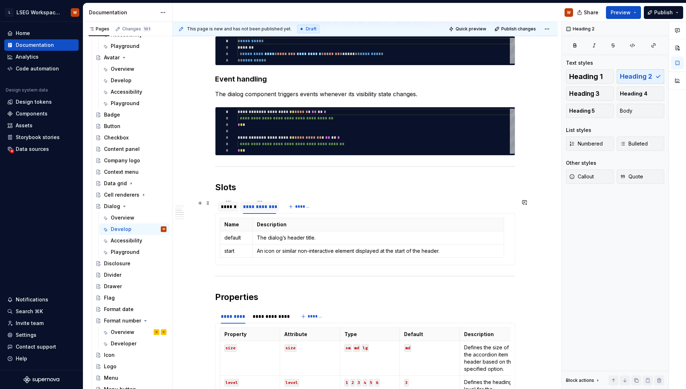
click at [232, 209] on div "******" at bounding box center [228, 206] width 15 height 7
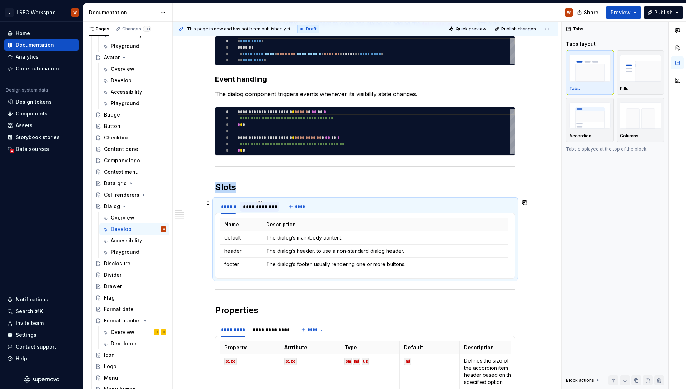
click at [257, 207] on div "**********" at bounding box center [259, 206] width 33 height 7
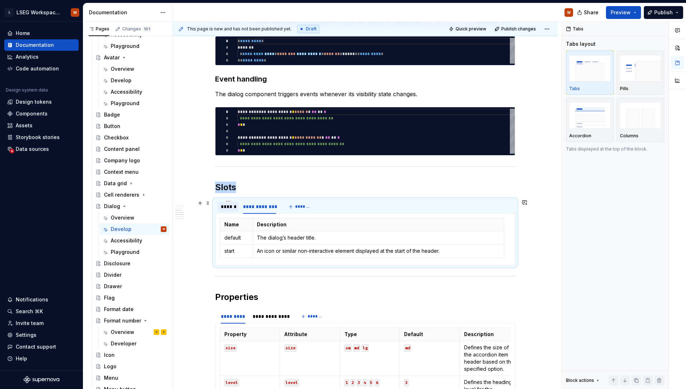
click at [223, 207] on div "******" at bounding box center [228, 206] width 15 height 7
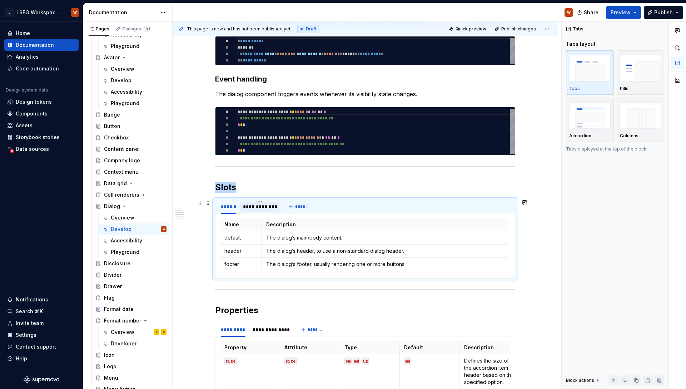
click at [262, 207] on div "**********" at bounding box center [259, 206] width 33 height 7
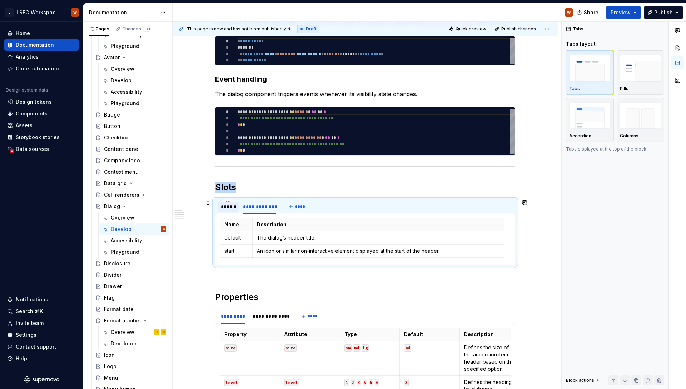
click at [229, 206] on div "******" at bounding box center [228, 206] width 15 height 7
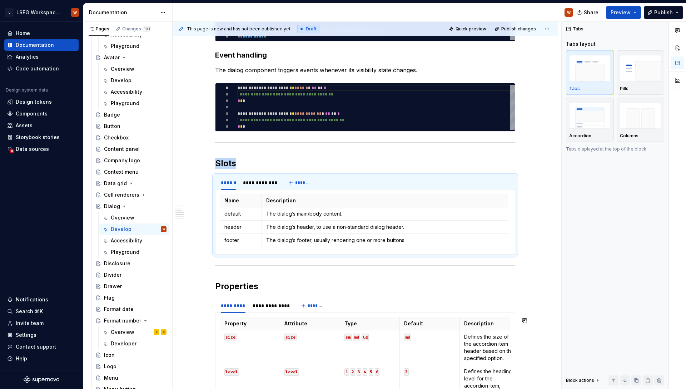
scroll to position [372, 0]
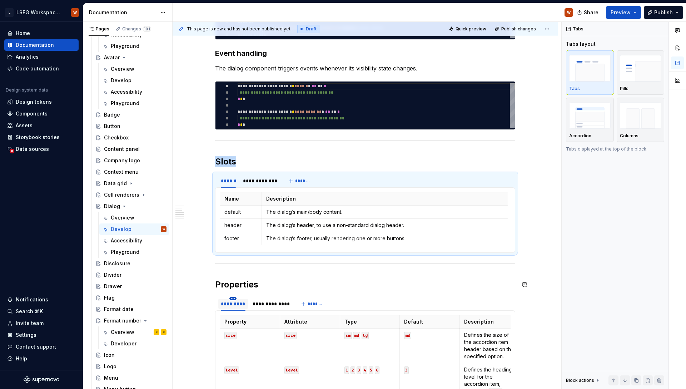
click at [230, 299] on html "L LSEG Workspace Design System W Home Documentation Analytics Code automation D…" at bounding box center [343, 194] width 686 height 389
click at [229, 303] on div "*********" at bounding box center [233, 303] width 25 height 7
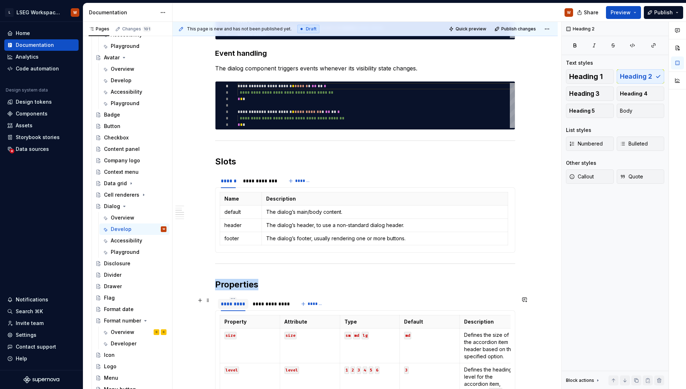
click at [229, 303] on div "*********" at bounding box center [233, 303] width 25 height 7
type input "*****"
type input "******"
click at [259, 303] on div "**********" at bounding box center [261, 303] width 36 height 7
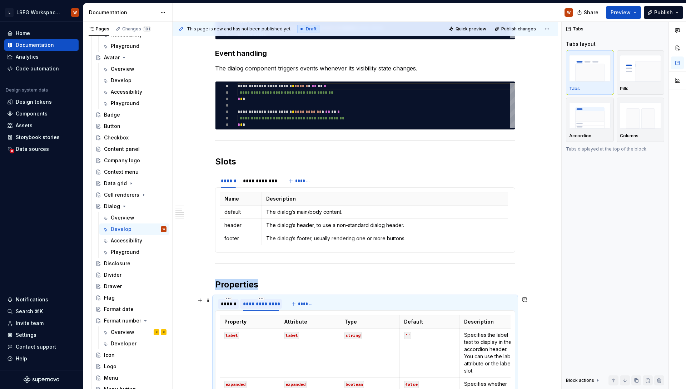
click at [259, 303] on div "**********" at bounding box center [261, 303] width 36 height 7
type input "**********"
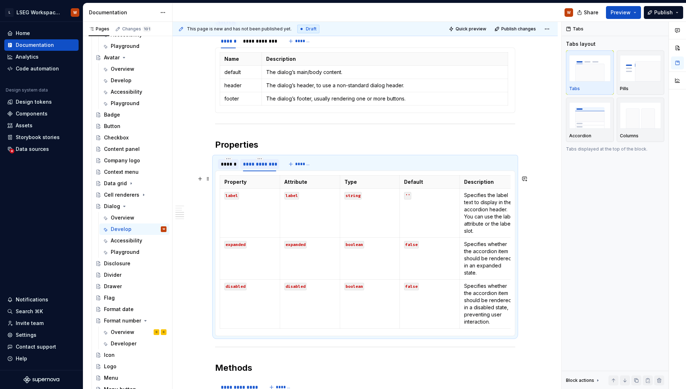
scroll to position [520, 0]
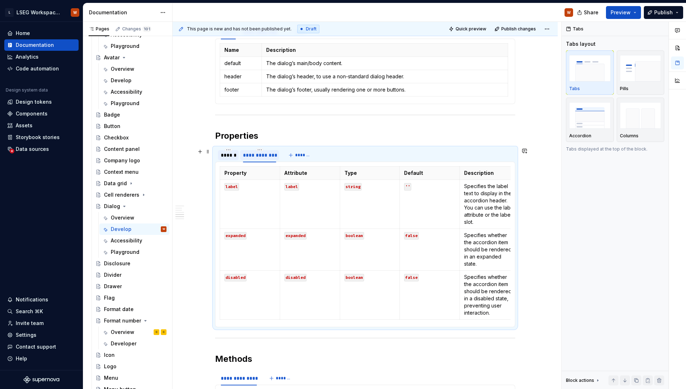
click at [230, 157] on div "******" at bounding box center [228, 155] width 15 height 7
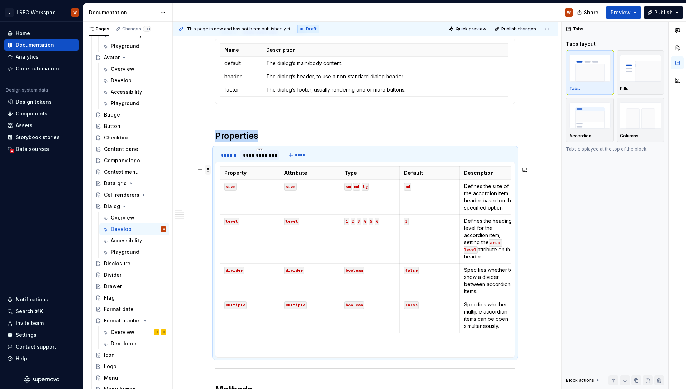
click at [208, 169] on span at bounding box center [208, 170] width 6 height 10
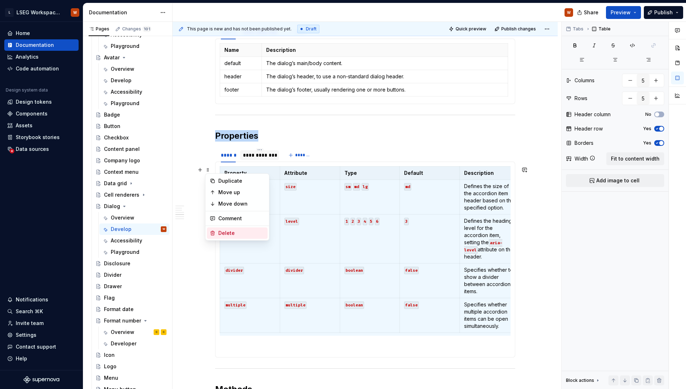
click at [244, 231] on div "Delete" at bounding box center [241, 232] width 46 height 7
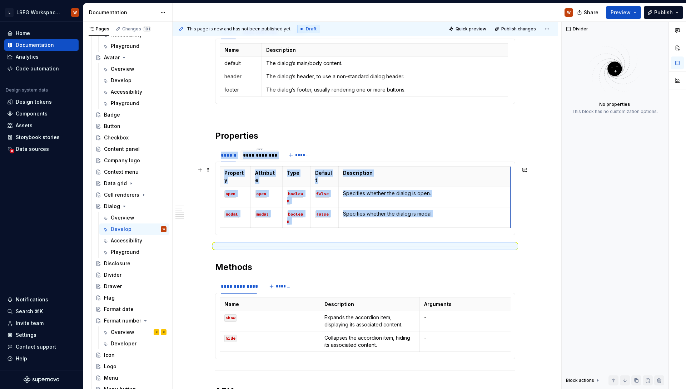
drag, startPoint x: 433, startPoint y: 172, endPoint x: 506, endPoint y: 171, distance: 72.9
click at [266, 156] on div "**********" at bounding box center [259, 155] width 33 height 7
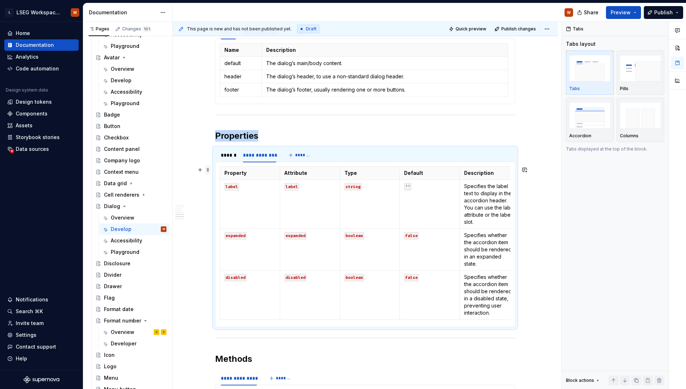
click at [209, 168] on span at bounding box center [208, 170] width 6 height 10
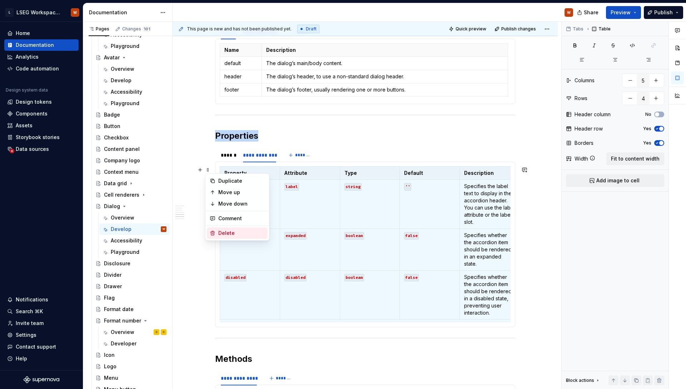
click at [241, 229] on div "Delete" at bounding box center [237, 232] width 61 height 11
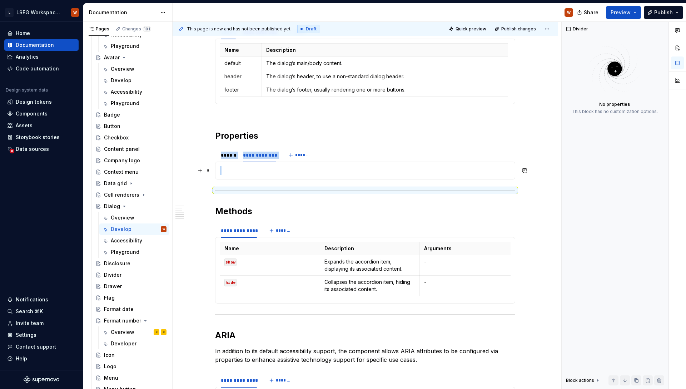
click at [232, 170] on p at bounding box center [365, 170] width 291 height 9
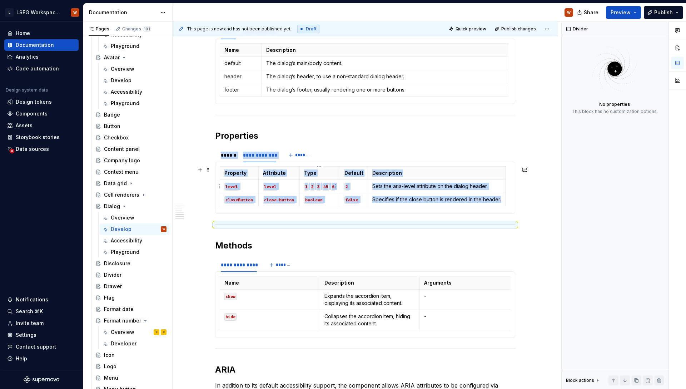
click at [324, 186] on code "45" at bounding box center [325, 187] width 7 height 8
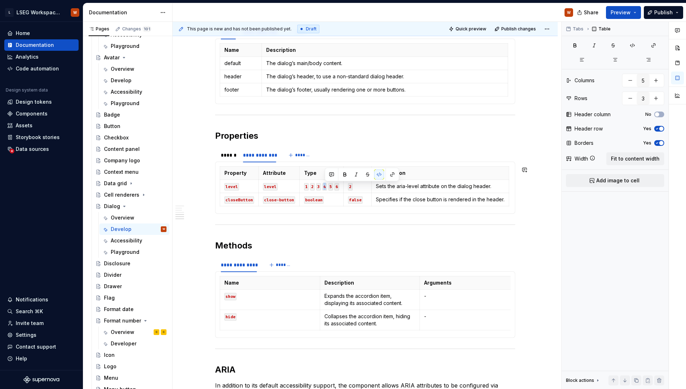
click at [329, 203] on td "boolean" at bounding box center [322, 199] width 44 height 13
click at [225, 159] on div "******" at bounding box center [228, 155] width 21 height 10
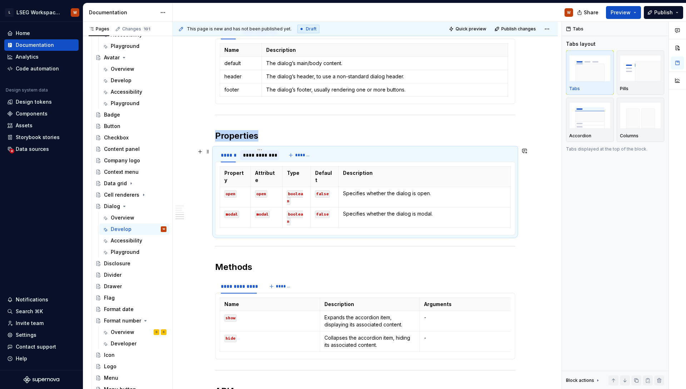
click at [251, 156] on div "**********" at bounding box center [259, 155] width 33 height 7
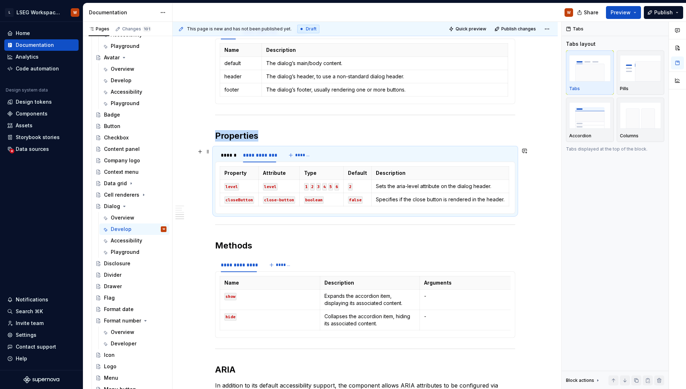
click at [215, 156] on div "**********" at bounding box center [248, 157] width 67 height 18
click at [222, 155] on div "******" at bounding box center [228, 155] width 15 height 7
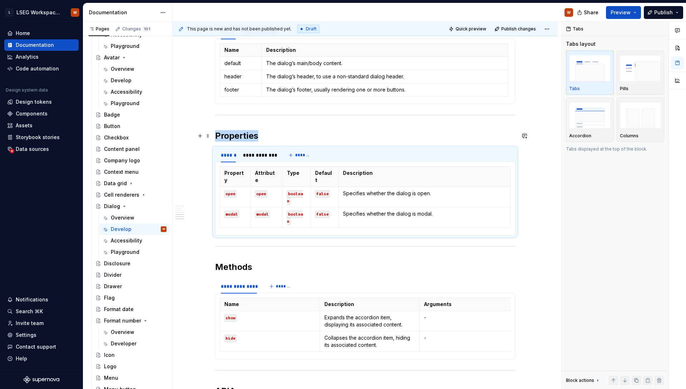
click at [343, 131] on h2 "Properties" at bounding box center [365, 135] width 300 height 11
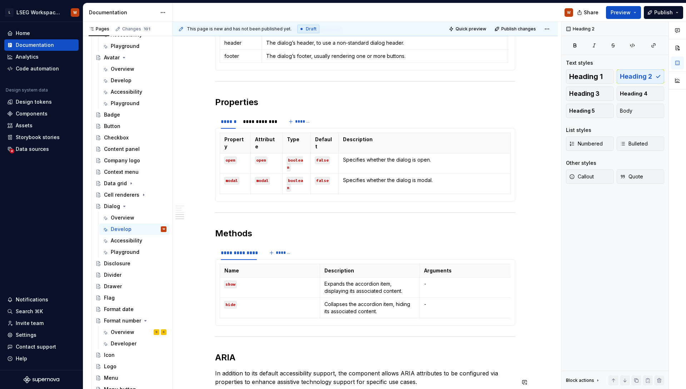
scroll to position [557, 0]
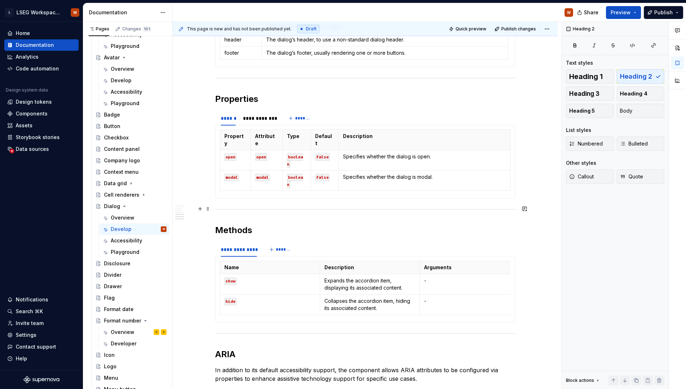
click at [297, 224] on h2 "Methods" at bounding box center [365, 229] width 300 height 11
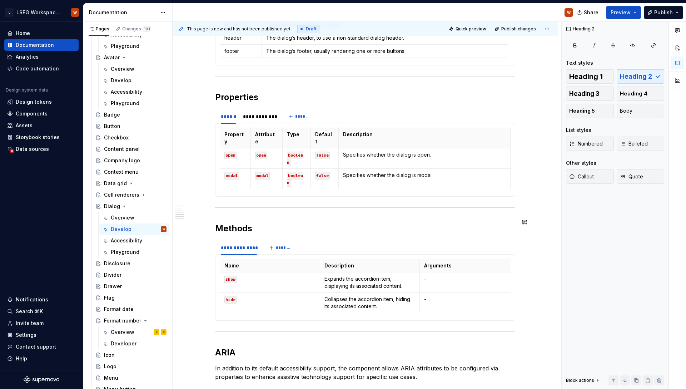
scroll to position [560, 0]
click at [207, 222] on span at bounding box center [208, 222] width 6 height 10
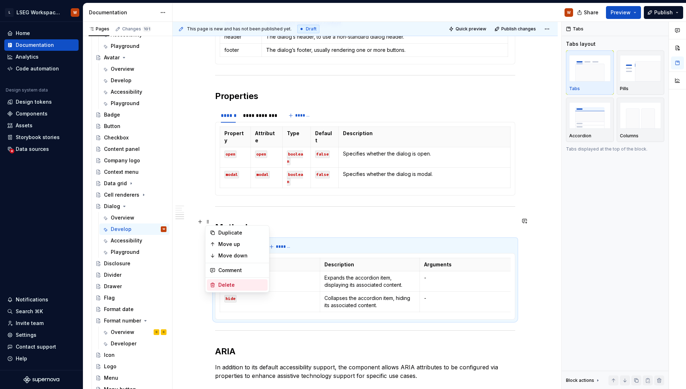
click at [238, 283] on div "Delete" at bounding box center [241, 284] width 46 height 7
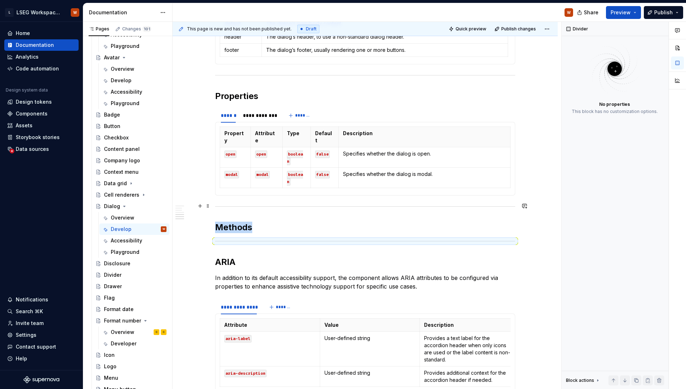
click at [266, 222] on h2 "Methods" at bounding box center [365, 227] width 300 height 11
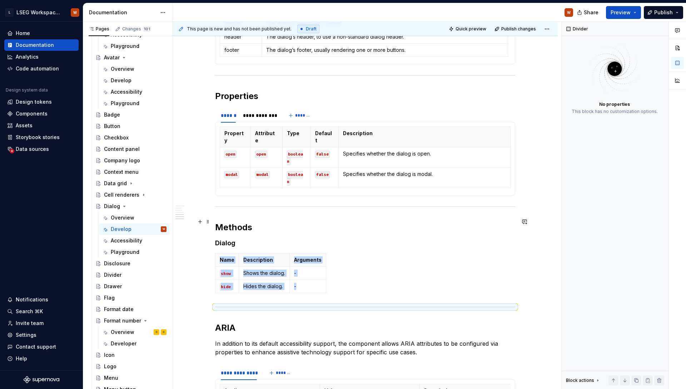
click at [289, 239] on h4 "Dialog" at bounding box center [365, 243] width 300 height 9
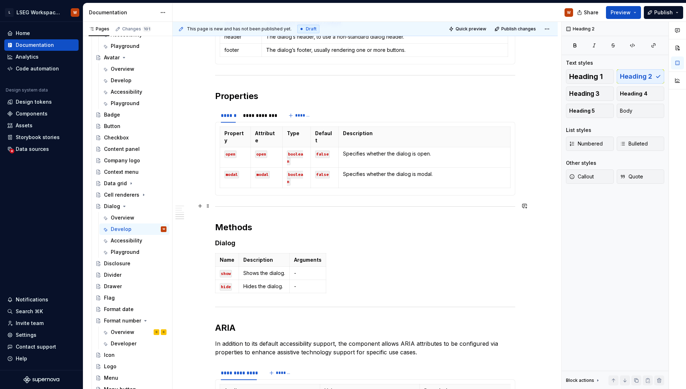
click at [232, 222] on h2 "Methods" at bounding box center [365, 227] width 300 height 11
click at [231, 239] on h4 "Dialog" at bounding box center [365, 243] width 300 height 9
click at [584, 96] on span "Heading 3" at bounding box center [584, 93] width 30 height 7
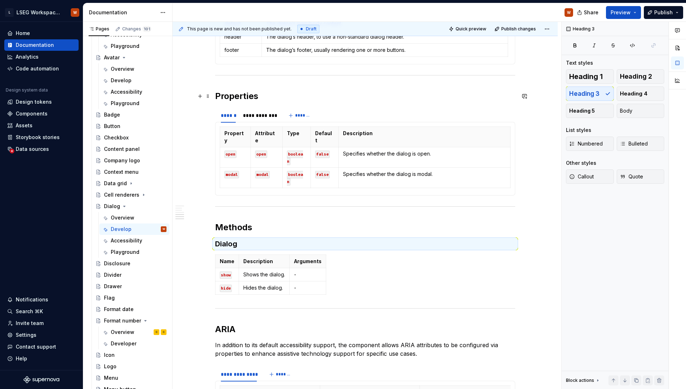
click at [255, 96] on h2 "Properties" at bounding box center [365, 95] width 300 height 11
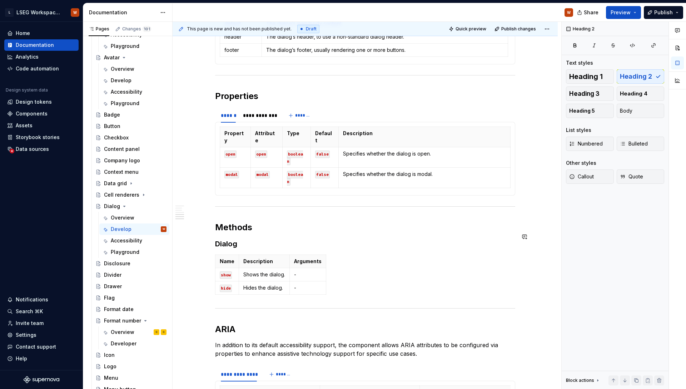
click at [251, 227] on div "**********" at bounding box center [365, 43] width 300 height 872
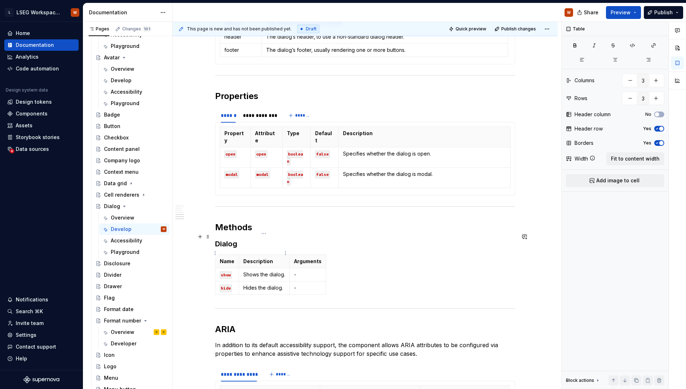
click at [278, 271] on p "Shows the dialog." at bounding box center [264, 274] width 42 height 7
click at [636, 154] on button "Fit to content width" at bounding box center [635, 158] width 58 height 13
drag, startPoint x: 314, startPoint y: 242, endPoint x: 274, endPoint y: 244, distance: 40.8
click at [640, 156] on span "Fit to content width" at bounding box center [635, 158] width 49 height 7
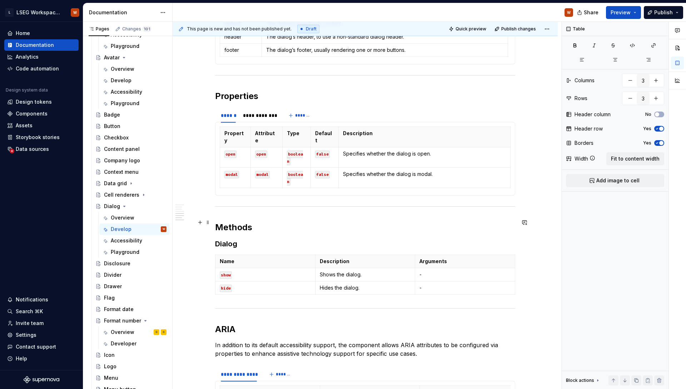
click at [308, 239] on h3 "Dialog" at bounding box center [365, 244] width 300 height 10
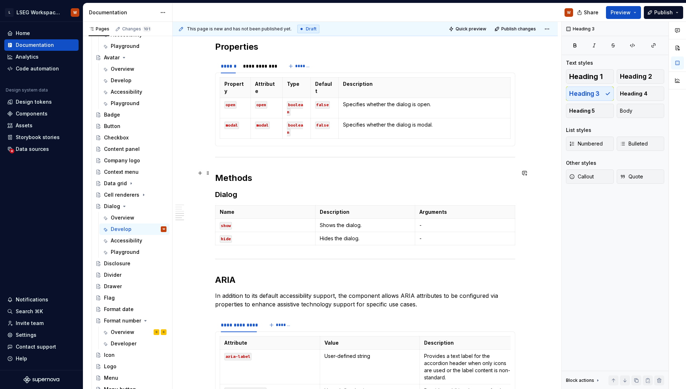
scroll to position [648, 0]
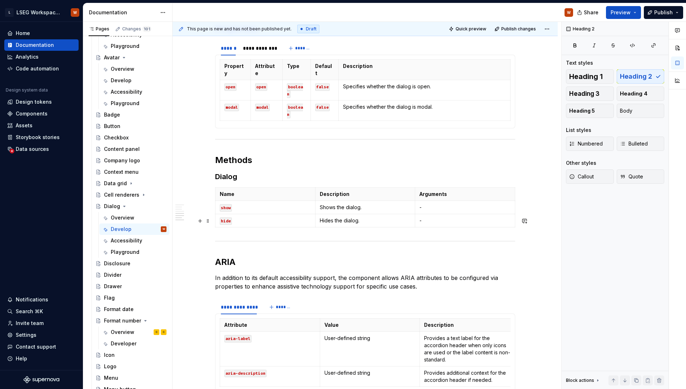
scroll to position [598, 0]
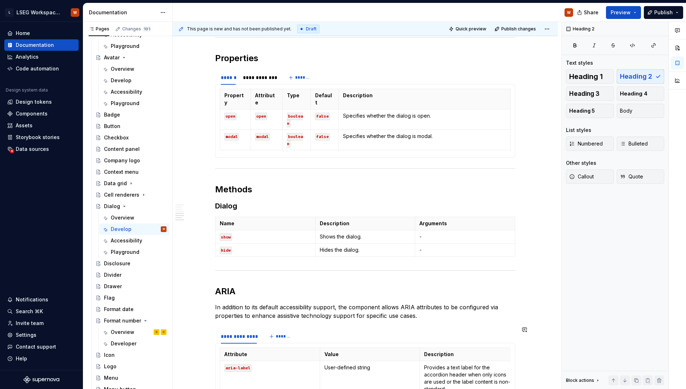
click at [242, 253] on div "**********" at bounding box center [365, 5] width 300 height 872
click at [230, 286] on h2 "ARIA" at bounding box center [365, 291] width 300 height 11
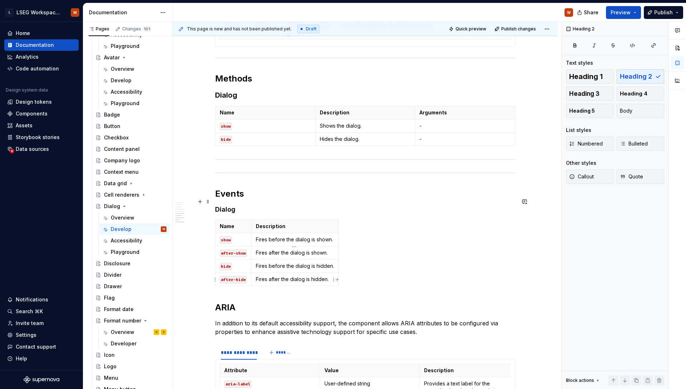
scroll to position [709, 0]
drag, startPoint x: 208, startPoint y: 151, endPoint x: 221, endPoint y: 273, distance: 122.2
drag, startPoint x: 207, startPoint y: 151, endPoint x: 209, endPoint y: 183, distance: 32.2
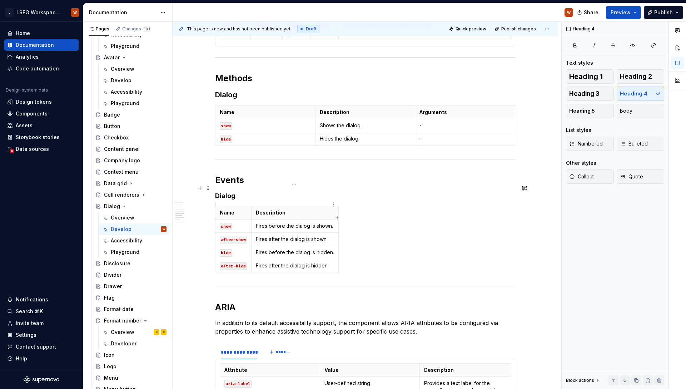
click at [300, 222] on p "Fires before the dialog is shown." at bounding box center [295, 225] width 78 height 7
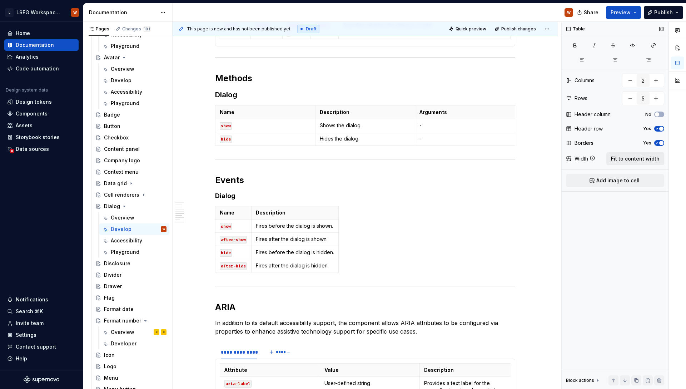
click at [631, 162] on span "Fit to content width" at bounding box center [635, 158] width 49 height 7
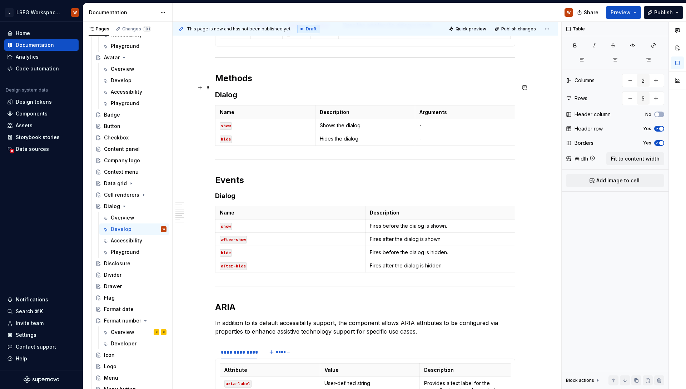
type textarea "*"
click at [238, 174] on h2 "Events" at bounding box center [365, 179] width 300 height 11
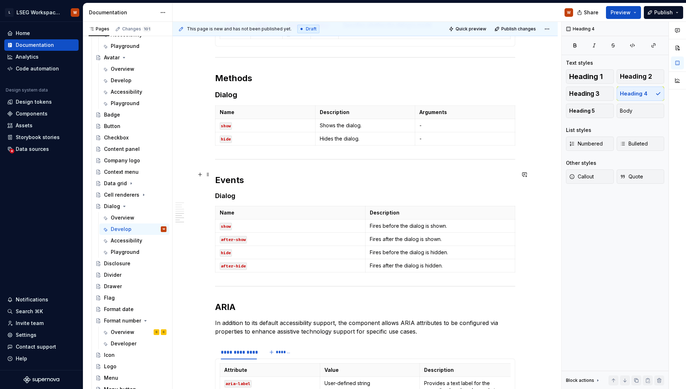
drag, startPoint x: 234, startPoint y: 176, endPoint x: 417, endPoint y: 138, distance: 186.8
click at [234, 192] on h4 "Dialog" at bounding box center [365, 196] width 300 height 9
click at [597, 94] on span "Heading 3" at bounding box center [584, 93] width 30 height 7
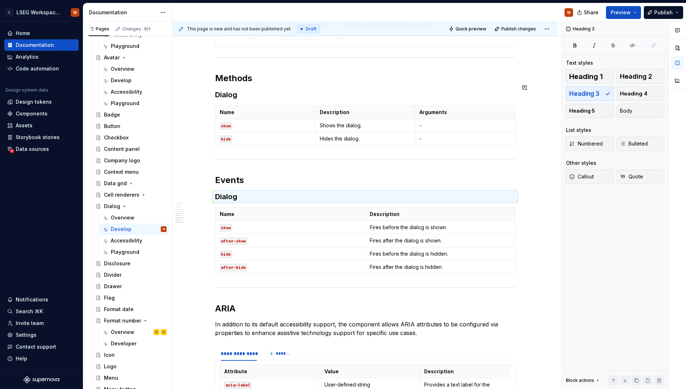
click at [245, 174] on h2 "Events" at bounding box center [365, 179] width 300 height 11
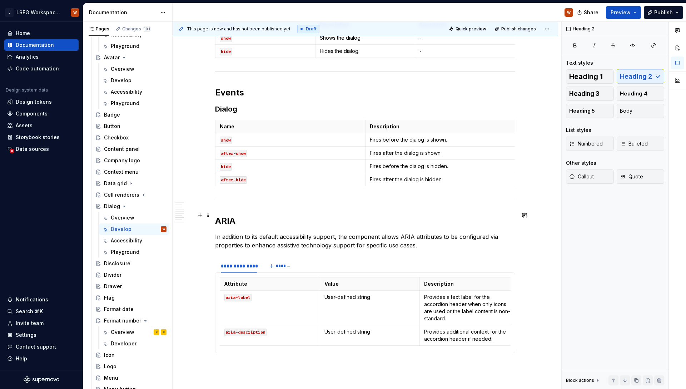
scroll to position [801, 0]
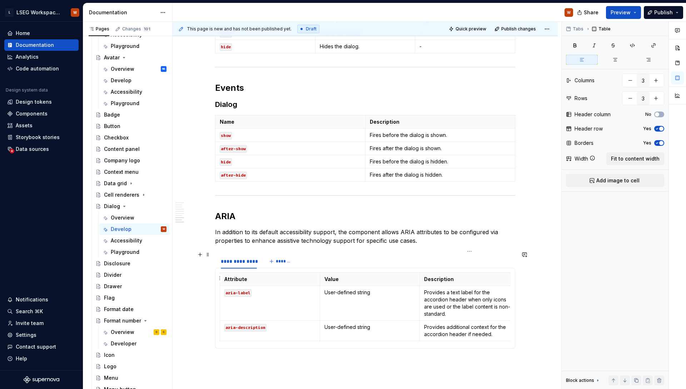
click at [471, 289] on p "Provides a text label for the accordion header when only icons are used or the …" at bounding box center [469, 303] width 91 height 29
drag, startPoint x: 506, startPoint y: 286, endPoint x: 422, endPoint y: 269, distance: 85.6
click at [422, 286] on td "Provides a text label for the accordion header when only icons are used or the …" at bounding box center [470, 303] width 100 height 35
click at [445, 316] on p "Provides additional context for the accordion header if needed." at bounding box center [469, 323] width 91 height 14
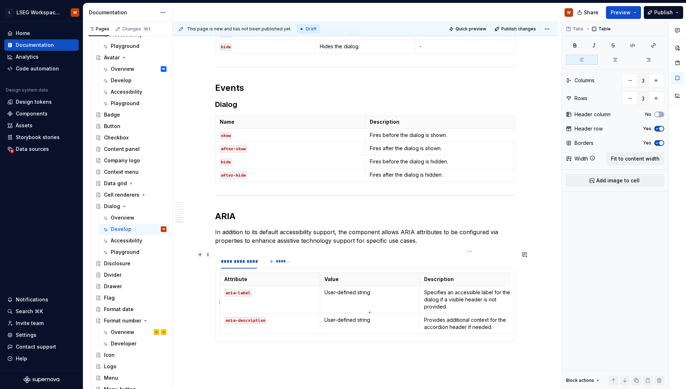
click at [445, 316] on p "Provides additional context for the accordion header if needed." at bounding box center [469, 323] width 91 height 14
click at [501, 316] on p "Provides additional context for the accordion header if needed." at bounding box center [469, 323] width 91 height 14
drag, startPoint x: 492, startPoint y: 303, endPoint x: 425, endPoint y: 297, distance: 67.4
click at [425, 316] on p "Provides additional context for the accordion header if needed." at bounding box center [469, 323] width 91 height 14
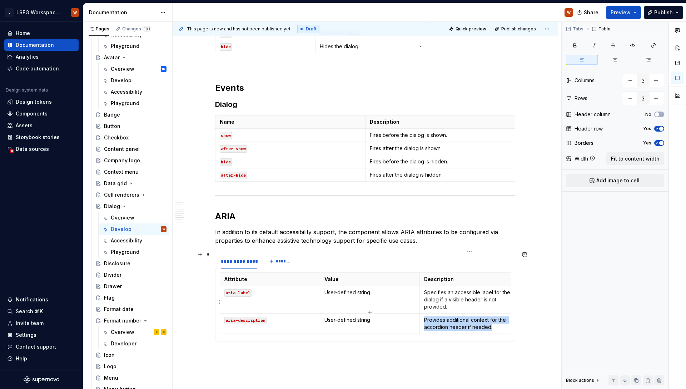
click at [492, 316] on p "Provides additional context for the accordion header if needed." at bounding box center [469, 323] width 91 height 14
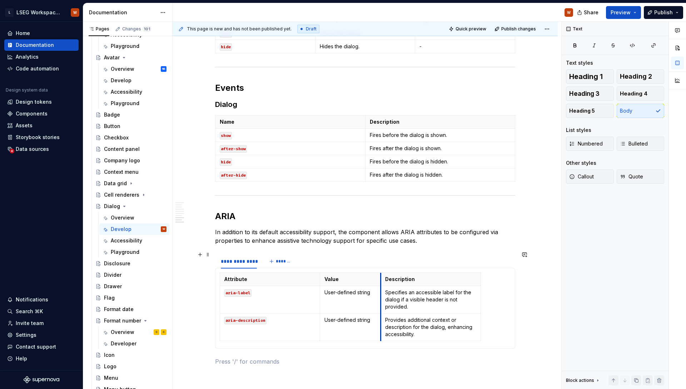
drag, startPoint x: 418, startPoint y: 277, endPoint x: 379, endPoint y: 272, distance: 39.3
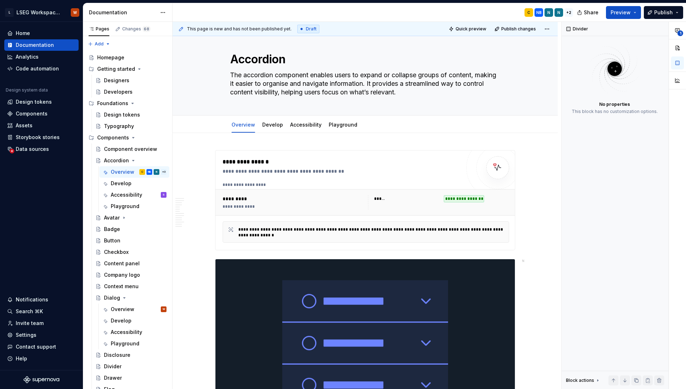
scroll to position [11, 0]
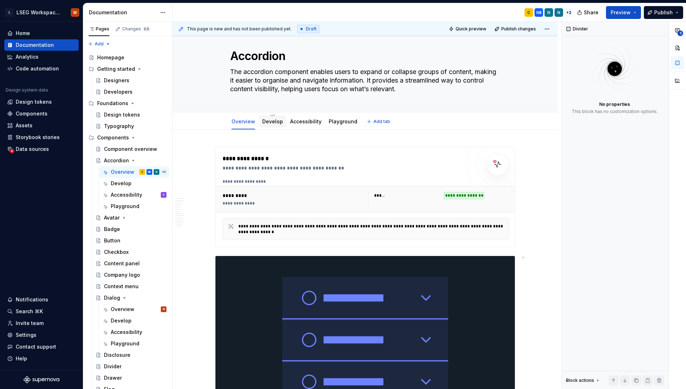
click at [270, 121] on link "Develop" at bounding box center [272, 121] width 21 height 6
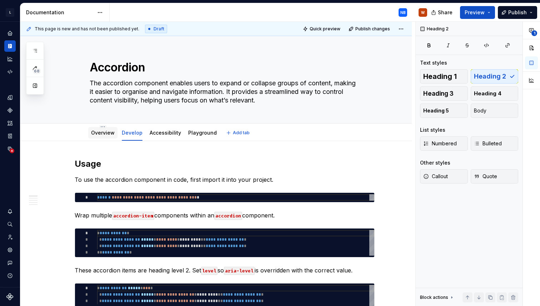
click at [100, 129] on div "Overview" at bounding box center [103, 132] width 24 height 7
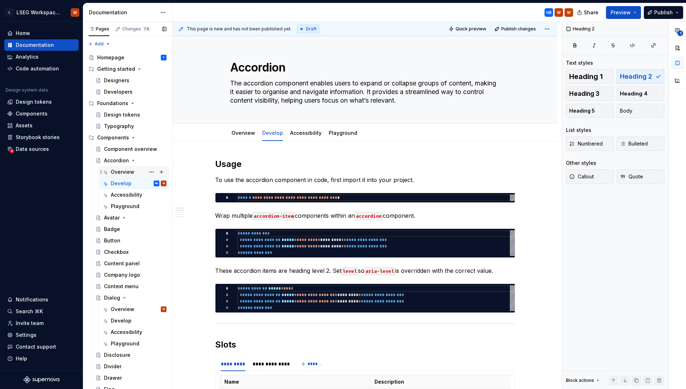
click at [124, 168] on div "Overview" at bounding box center [123, 171] width 24 height 7
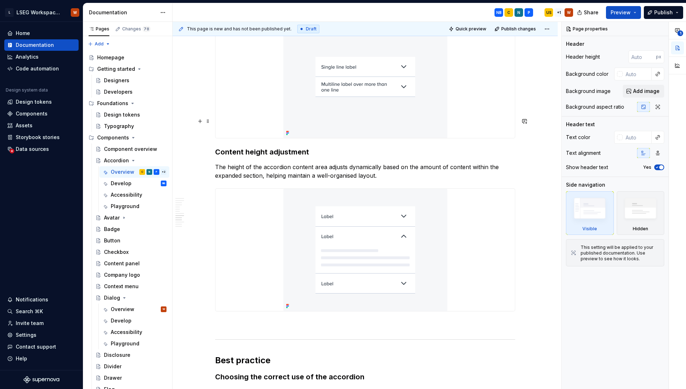
scroll to position [1829, 0]
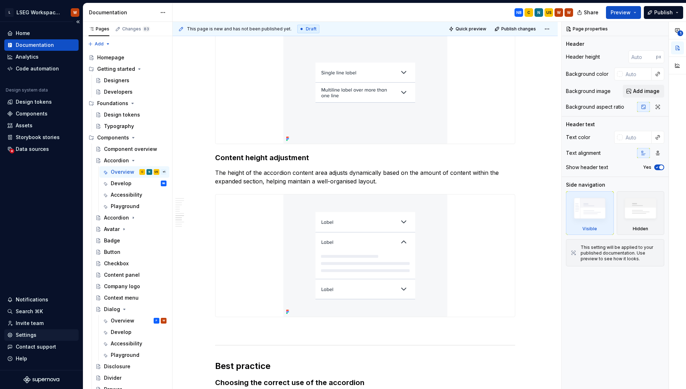
click at [19, 335] on div "Settings" at bounding box center [26, 334] width 21 height 7
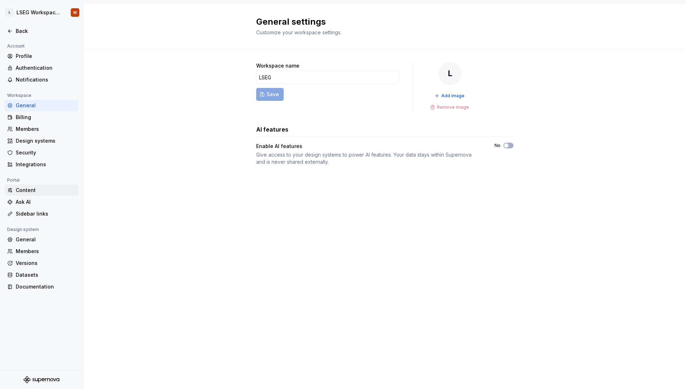
click at [31, 191] on div "Content" at bounding box center [46, 190] width 60 height 7
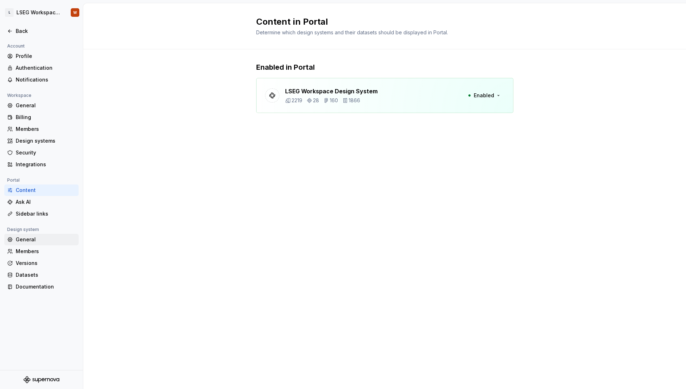
click at [45, 237] on div "General" at bounding box center [46, 239] width 60 height 7
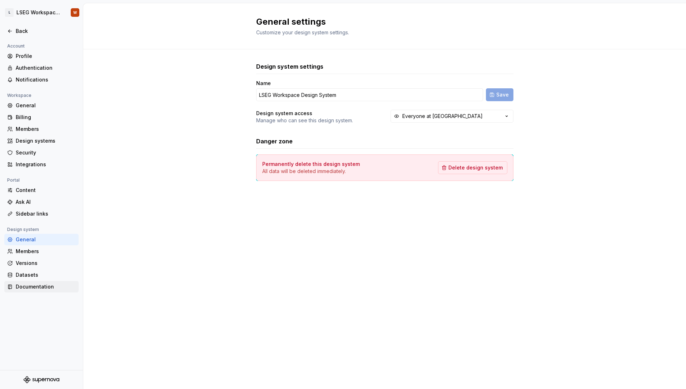
click at [51, 288] on div "Documentation" at bounding box center [46, 286] width 60 height 7
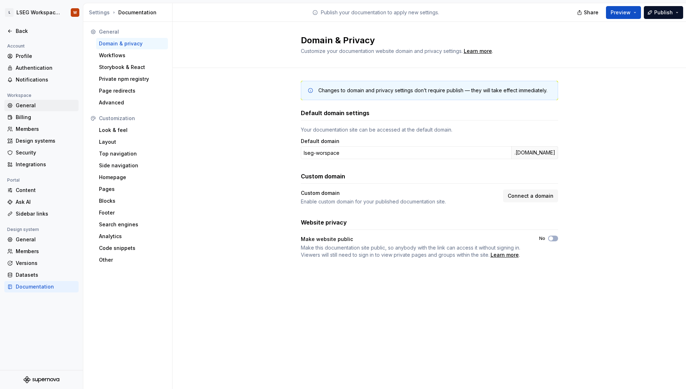
click at [43, 102] on div "General" at bounding box center [46, 105] width 60 height 7
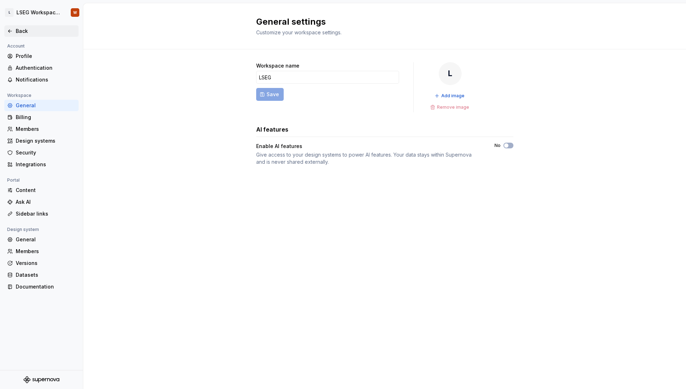
click at [14, 25] on div "Back" at bounding box center [41, 30] width 74 height 11
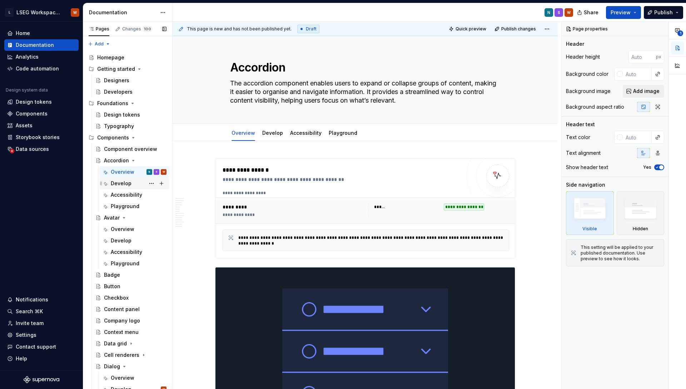
click at [115, 186] on div "Develop" at bounding box center [121, 183] width 21 height 7
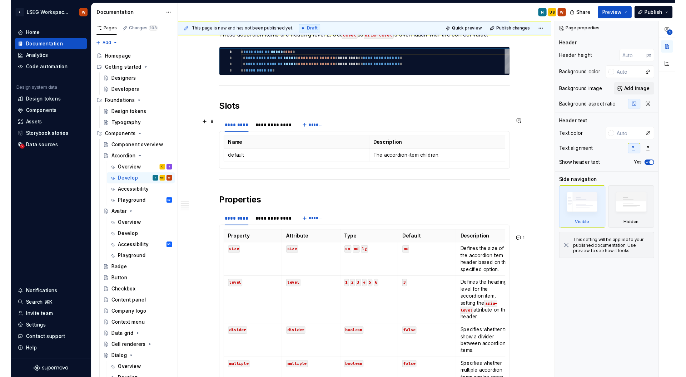
scroll to position [148, 0]
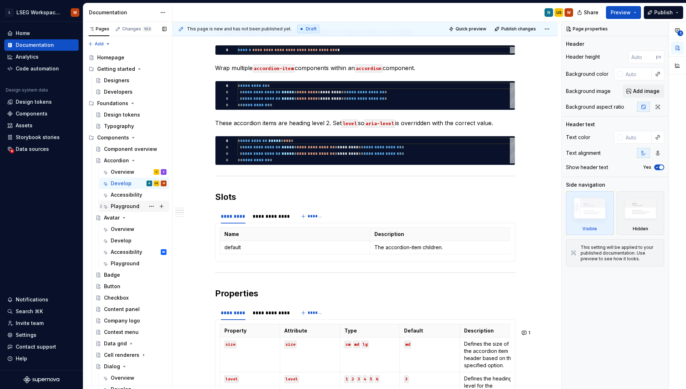
click at [126, 205] on div "Playground" at bounding box center [125, 206] width 29 height 7
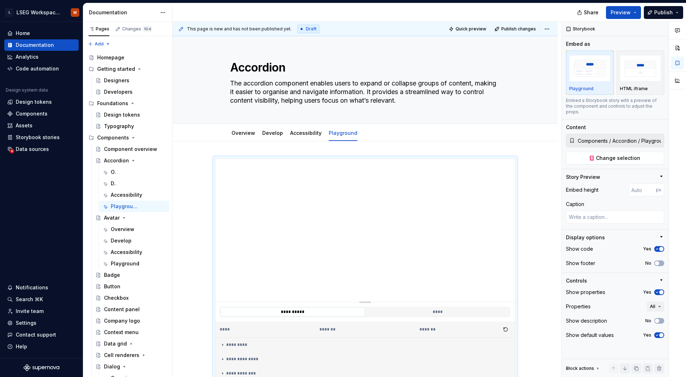
type textarea "*"
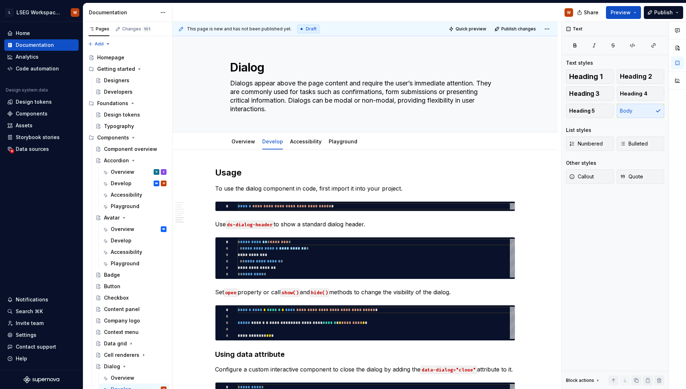
scroll to position [801, 0]
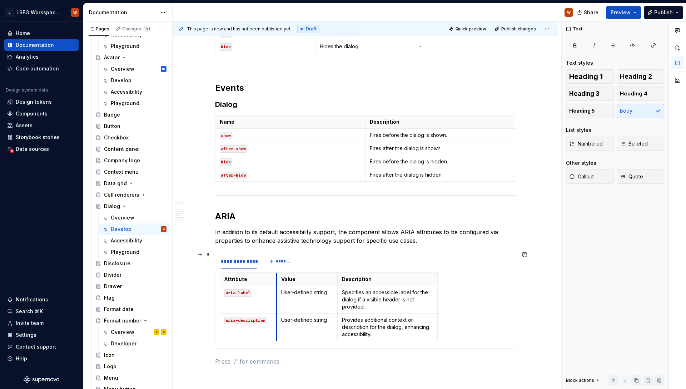
click at [277, 286] on td "User-defined string" at bounding box center [307, 300] width 61 height 28
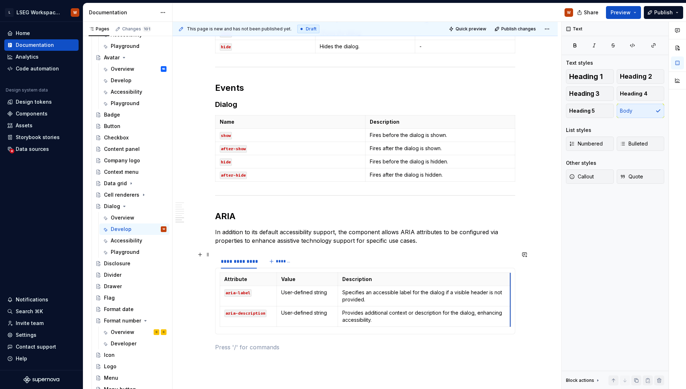
drag, startPoint x: 437, startPoint y: 268, endPoint x: 510, endPoint y: 268, distance: 72.9
type textarea "*"
click at [333, 286] on td "Specifies an accessible label for the dialog if a visible header is not provide…" at bounding box center [419, 296] width 173 height 20
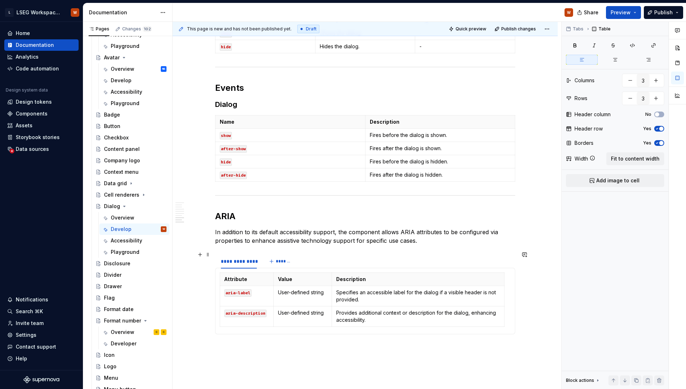
click at [505, 272] on div "Attribute Value Description aria-label User-defined string Specifies an accessi…" at bounding box center [365, 300] width 291 height 57
drag, startPoint x: 503, startPoint y: 268, endPoint x: 509, endPoint y: 268, distance: 5.4
click at [471, 289] on p "Specifies an accessible label for the dialog if a visible header is not provide…" at bounding box center [420, 296] width 169 height 14
type input "2"
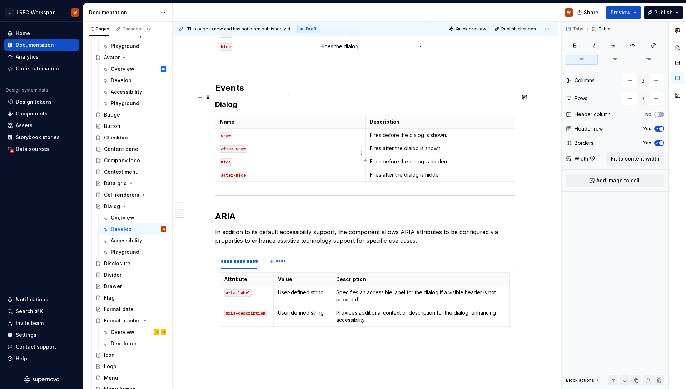
type input "5"
click at [322, 171] on p "after-hide" at bounding box center [290, 174] width 141 height 7
type input "3"
click at [353, 289] on p "Specifies an accessible label for the dialog if a visible header is not provide…" at bounding box center [420, 296] width 169 height 14
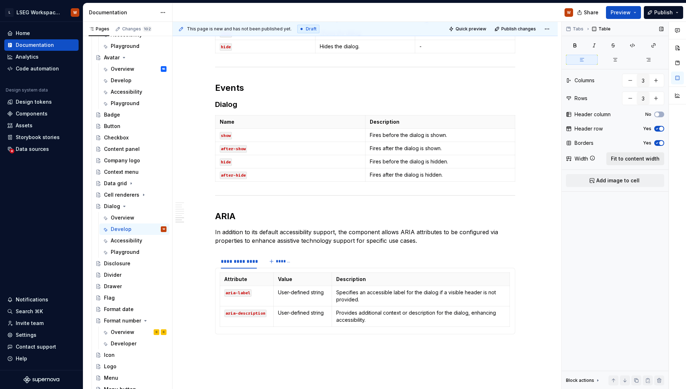
click at [625, 159] on span "Fit to content width" at bounding box center [635, 158] width 49 height 7
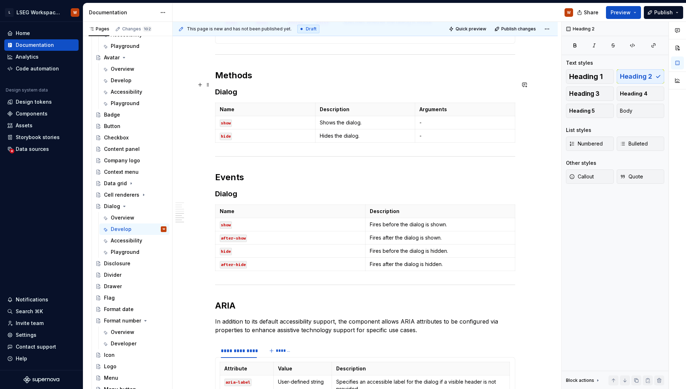
scroll to position [711, 0]
click at [220, 172] on h2 "Events" at bounding box center [365, 177] width 300 height 11
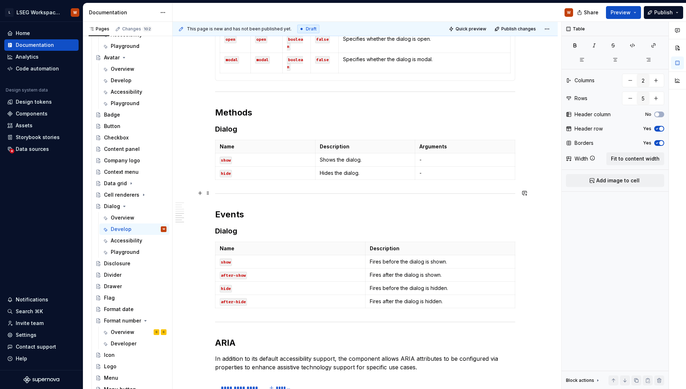
click at [233, 209] on h2 "Events" at bounding box center [365, 214] width 300 height 11
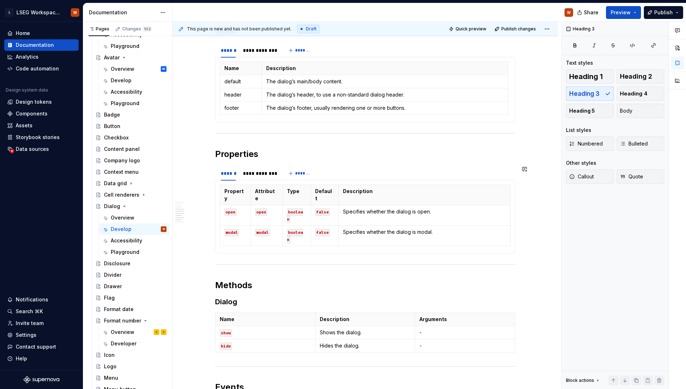
click at [242, 155] on h2 "Properties" at bounding box center [365, 153] width 300 height 11
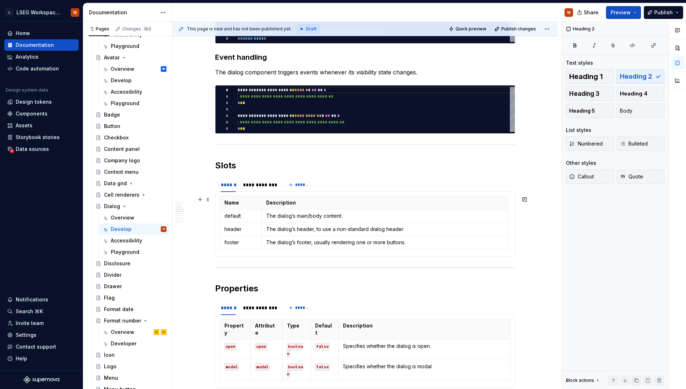
scroll to position [367, 0]
click at [234, 159] on div "**********" at bounding box center [365, 293] width 300 height 986
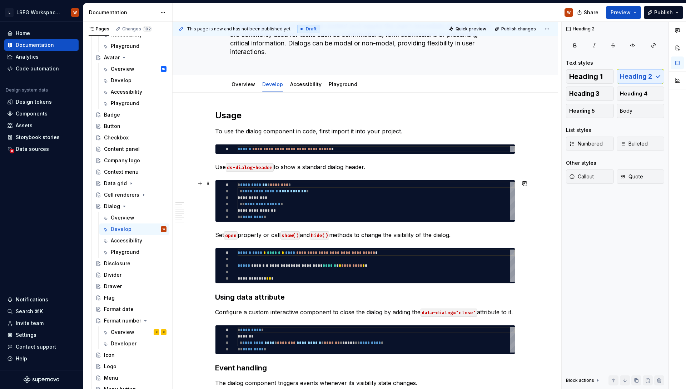
scroll to position [0, 0]
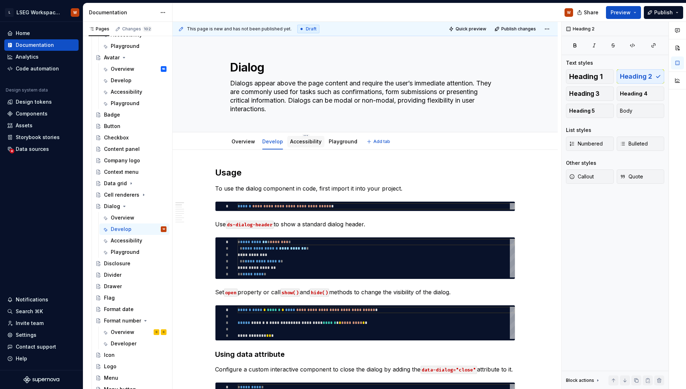
click at [303, 144] on div "Accessibility" at bounding box center [305, 141] width 31 height 7
click at [307, 143] on link "Accessibility" at bounding box center [305, 141] width 31 height 6
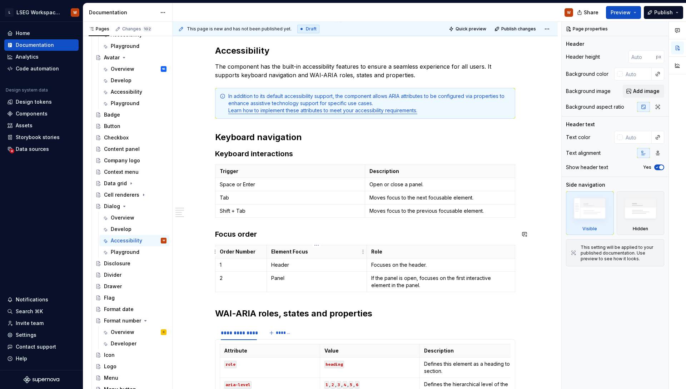
scroll to position [130, 0]
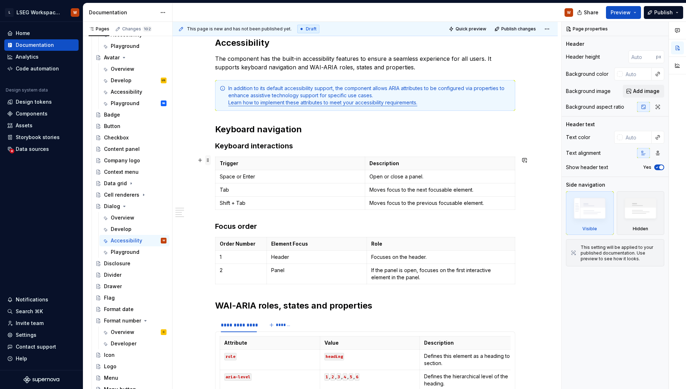
click at [209, 160] on span at bounding box center [208, 160] width 6 height 10
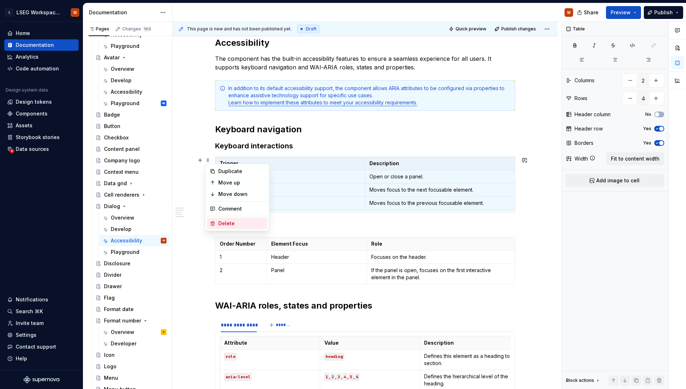
click at [238, 224] on div "Delete" at bounding box center [241, 223] width 46 height 7
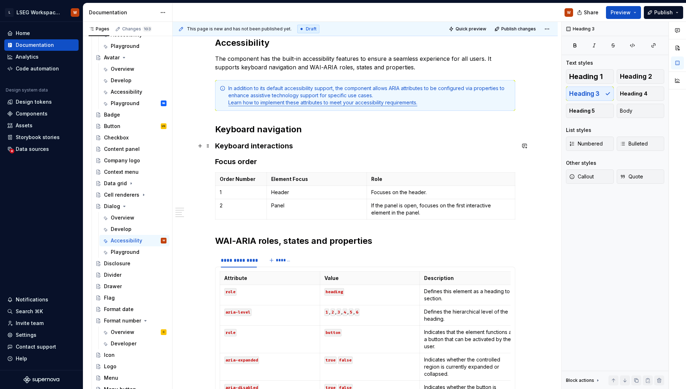
click at [328, 147] on h3 "Keyboard interactions" at bounding box center [365, 146] width 300 height 10
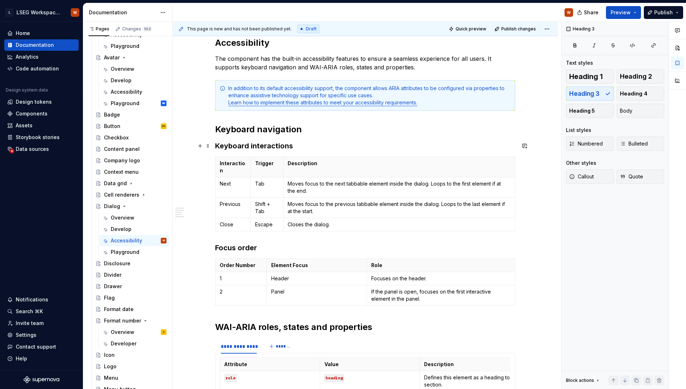
click at [267, 147] on h3 "Keyboard interactions" at bounding box center [365, 146] width 300 height 10
click at [324, 186] on p "Moves focus to the next tabbable element inside the dialog. Loops to the first …" at bounding box center [399, 187] width 223 height 14
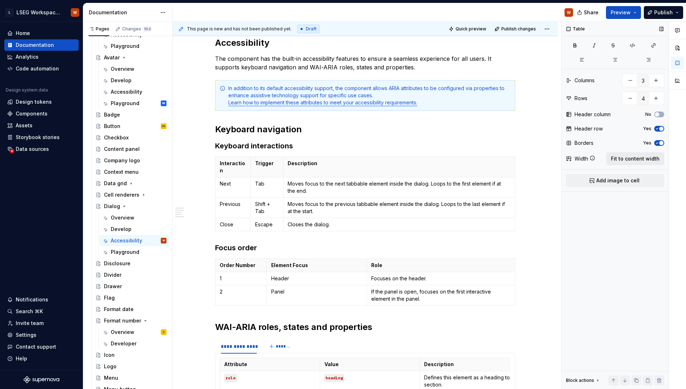
click at [628, 162] on span "Fit to content width" at bounding box center [635, 158] width 49 height 7
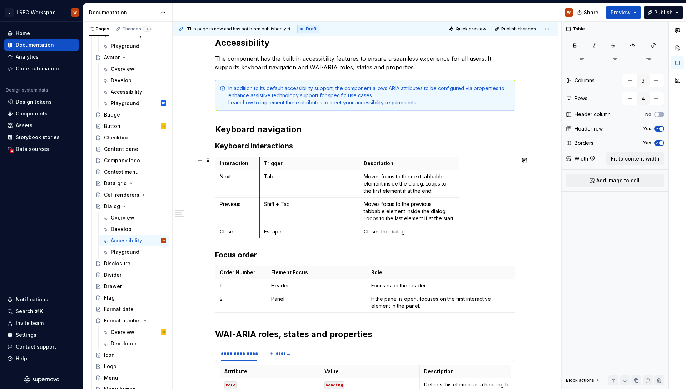
drag, startPoint x: 315, startPoint y: 178, endPoint x: 275, endPoint y: 177, distance: 40.0
click at [259, 178] on td "Tab" at bounding box center [309, 184] width 100 height 28
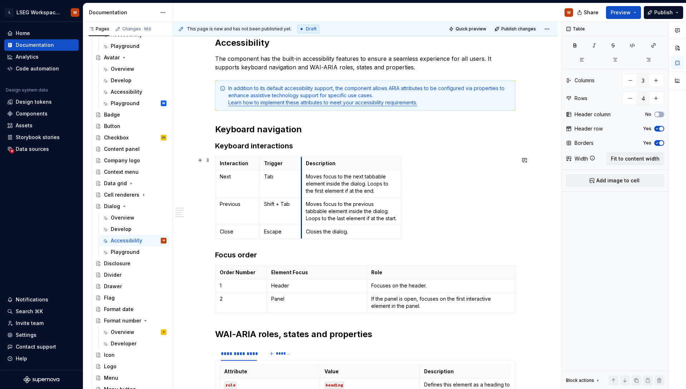
drag, startPoint x: 360, startPoint y: 177, endPoint x: 303, endPoint y: 179, distance: 57.2
click at [303, 179] on td "Moves focus to the next tabbable element inside the dialog. Loops to the first …" at bounding box center [351, 184] width 100 height 28
click at [452, 178] on div "Interaction Trigger Description Next Tab Moves focus to the next tabbable eleme…" at bounding box center [365, 199] width 300 height 85
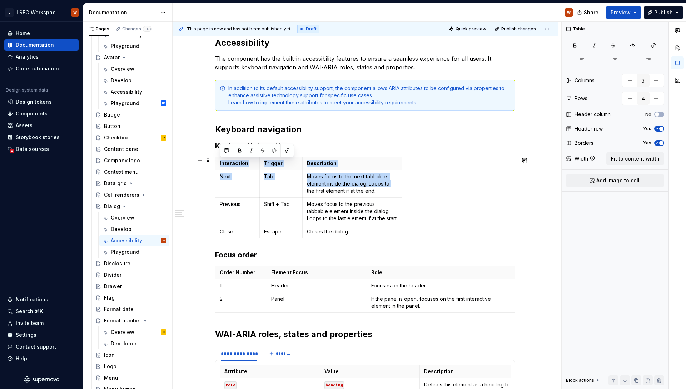
drag, startPoint x: 402, startPoint y: 182, endPoint x: 437, endPoint y: 186, distance: 35.3
click at [490, 180] on div "Interaction Trigger Description Next Tab Moves focus to the next tabbable eleme…" at bounding box center [365, 199] width 300 height 85
click at [412, 188] on div "Interaction Trigger Description Next Tab Moves focus to the next tabbable eleme…" at bounding box center [365, 199] width 300 height 85
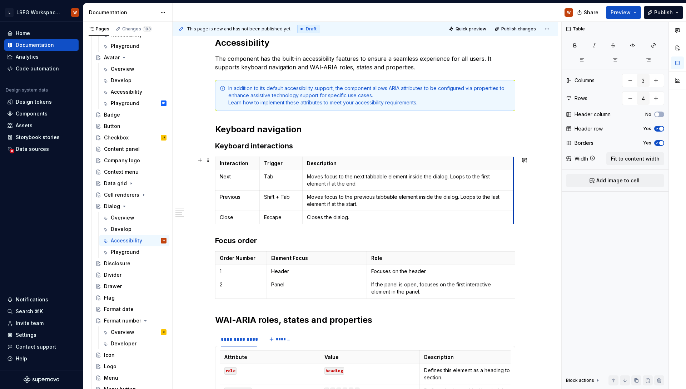
drag, startPoint x: 402, startPoint y: 184, endPoint x: 513, endPoint y: 178, distance: 111.6
click at [471, 152] on div "**********" at bounding box center [365, 275] width 300 height 476
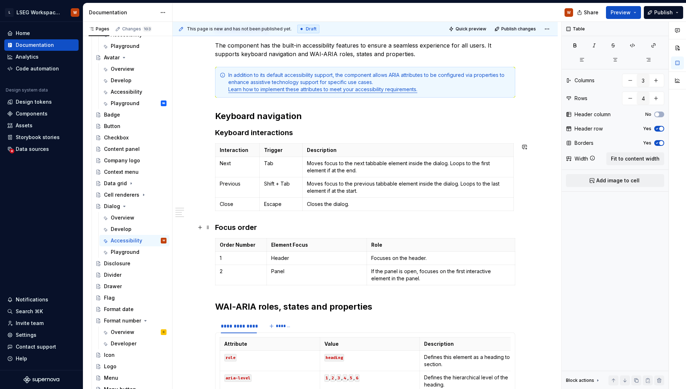
scroll to position [143, 0]
type textarea "*"
click at [208, 226] on span at bounding box center [208, 227] width 6 height 10
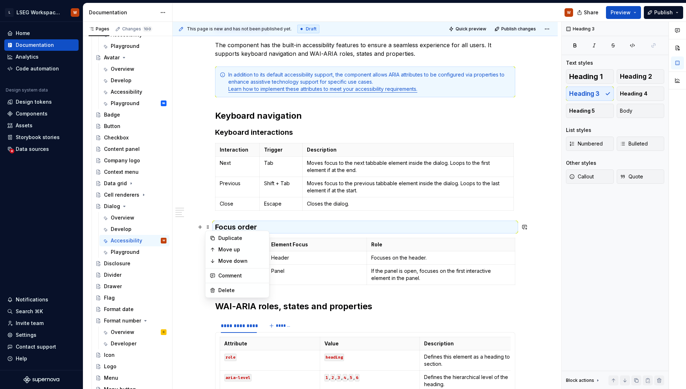
click at [289, 233] on div "**********" at bounding box center [365, 262] width 300 height 476
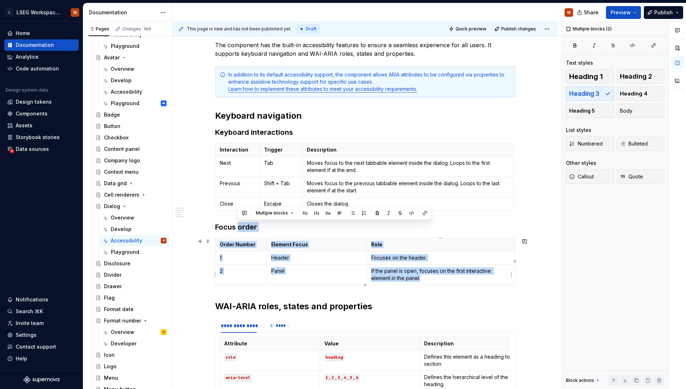
drag, startPoint x: 238, startPoint y: 228, endPoint x: 434, endPoint y: 281, distance: 203.2
click at [434, 281] on div "**********" at bounding box center [365, 262] width 300 height 476
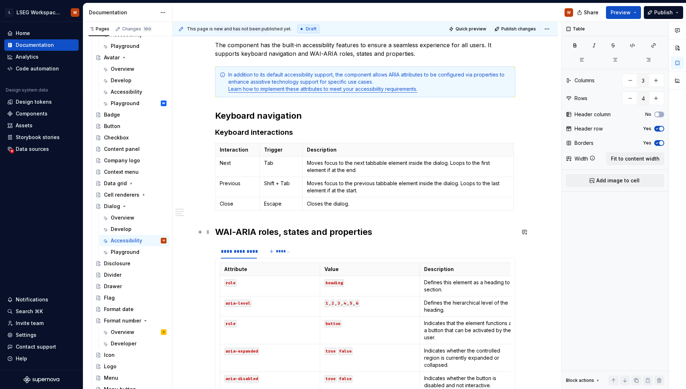
click at [322, 229] on h2 "WAI-ARIA roles, states and properties" at bounding box center [365, 231] width 300 height 11
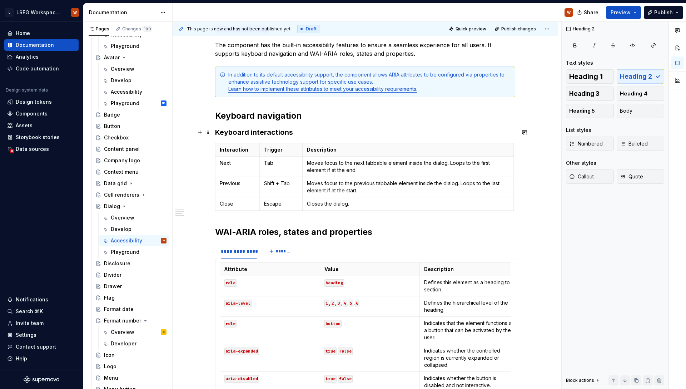
click at [280, 132] on h3 "Keyboard interactions" at bounding box center [365, 132] width 300 height 10
click at [284, 113] on h2 "Keyboard navigation" at bounding box center [365, 115] width 300 height 11
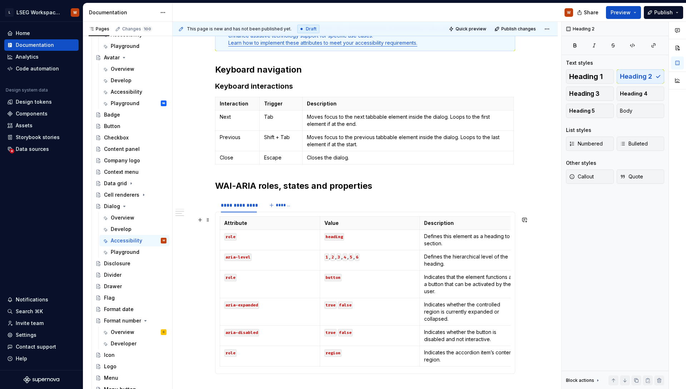
scroll to position [213, 0]
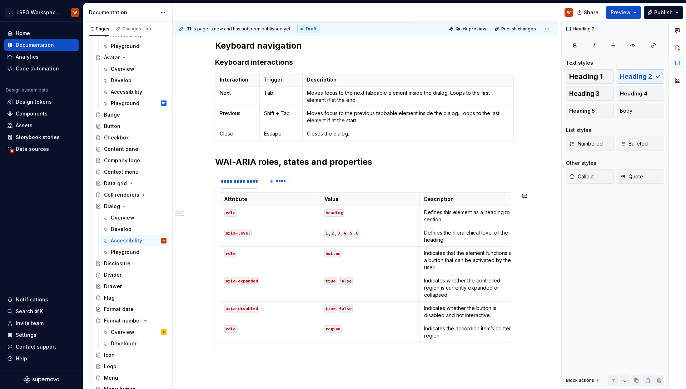
type textarea "*"
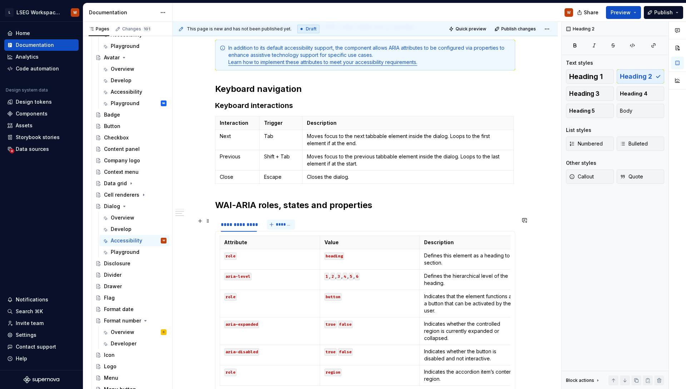
click at [279, 222] on span "*******" at bounding box center [284, 225] width 16 height 6
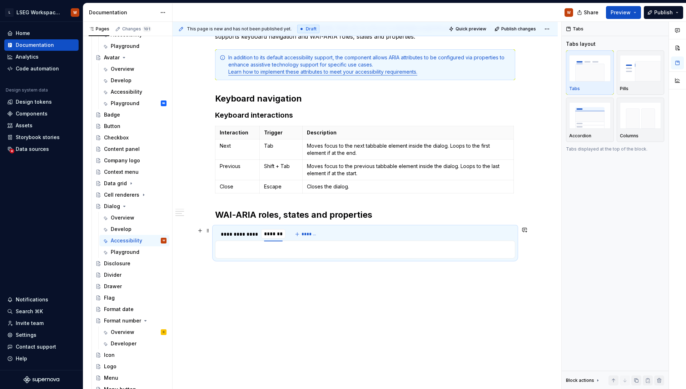
scroll to position [160, 0]
type input "*"
type input "*****"
type textarea "*"
type input "**********"
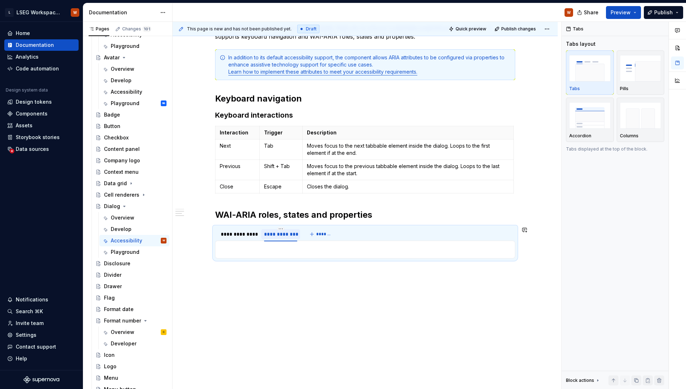
type textarea "*"
click at [242, 236] on div "**********" at bounding box center [239, 233] width 36 height 7
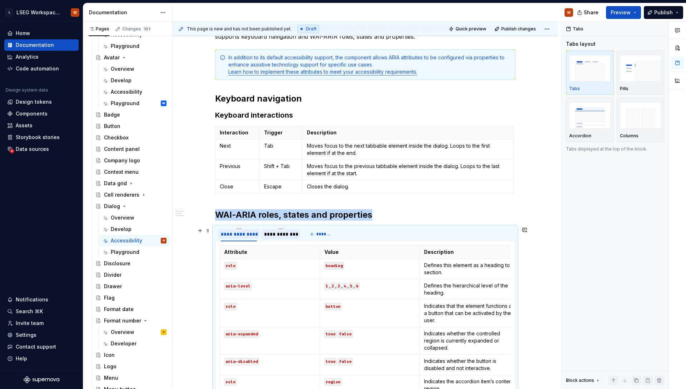
click at [242, 235] on div "**********" at bounding box center [239, 233] width 36 height 7
type input "******"
click at [209, 246] on span at bounding box center [208, 249] width 6 height 10
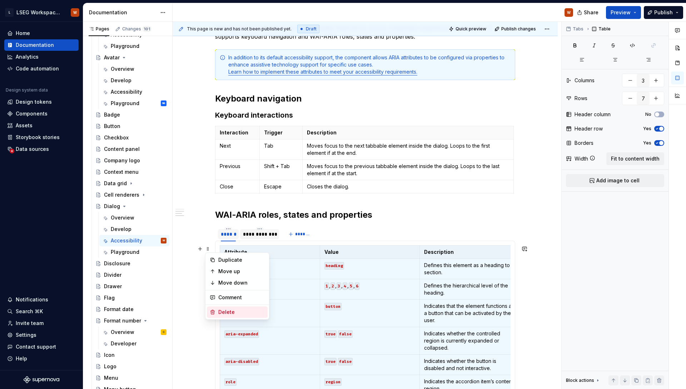
drag, startPoint x: 244, startPoint y: 314, endPoint x: 236, endPoint y: 274, distance: 41.2
click at [244, 314] on div "Delete" at bounding box center [241, 311] width 46 height 7
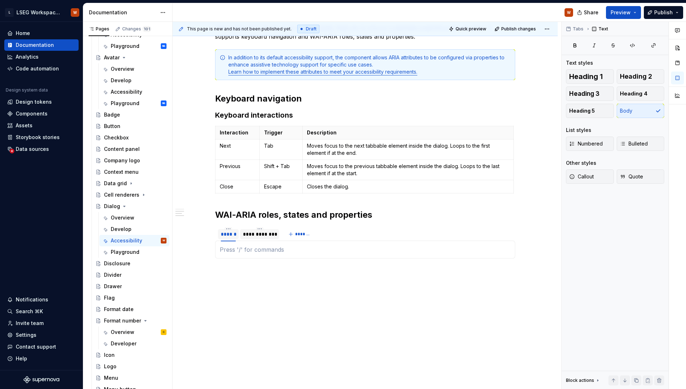
scroll to position [4, 0]
click at [237, 250] on p at bounding box center [365, 249] width 291 height 9
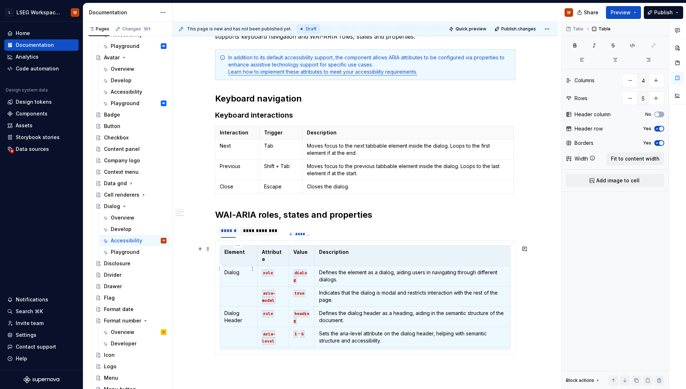
click at [249, 269] on p "Dialog" at bounding box center [238, 272] width 29 height 7
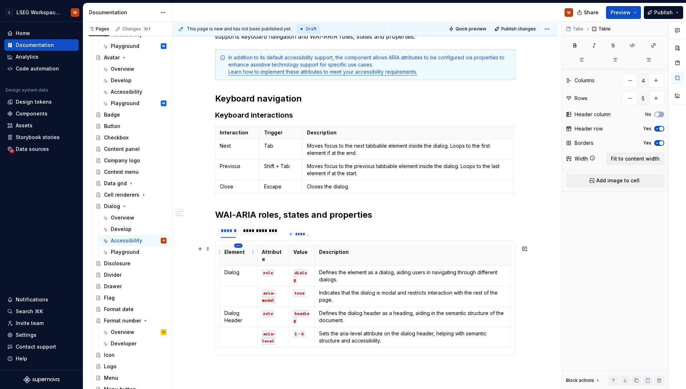
click at [239, 246] on html "L LSEG Workspace Design System W Home Documentation Analytics Code automation D…" at bounding box center [343, 194] width 686 height 389
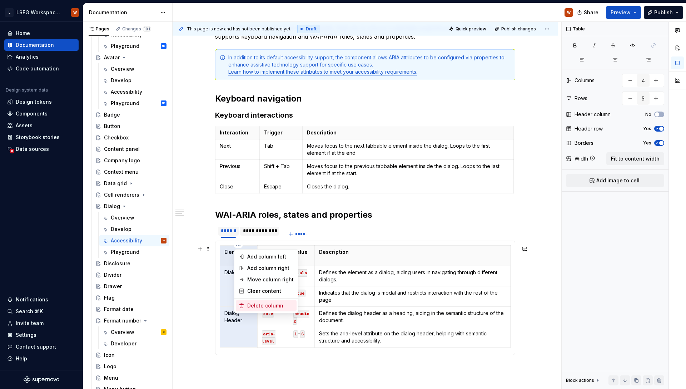
click at [259, 307] on div "Delete column" at bounding box center [270, 305] width 46 height 7
type input "3"
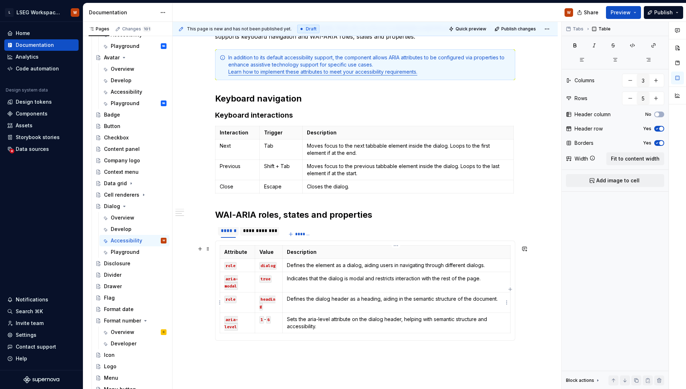
click at [312, 308] on td "Defines the dialog header as a heading, aiding in the semantic structure of the…" at bounding box center [397, 302] width 228 height 20
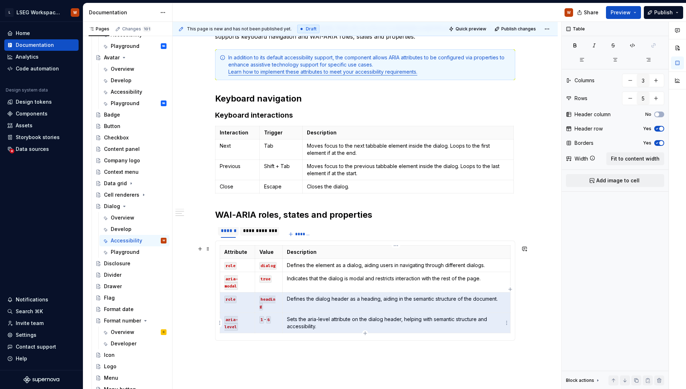
drag, startPoint x: 243, startPoint y: 302, endPoint x: 357, endPoint y: 327, distance: 117.1
click at [357, 327] on tbody "Attribute Value Description role dialog Defines the element as a dialog, aiding…" at bounding box center [365, 289] width 291 height 88
click at [221, 303] on html "L LSEG Workspace Design System W Home Documentation Analytics Code automation D…" at bounding box center [343, 194] width 686 height 389
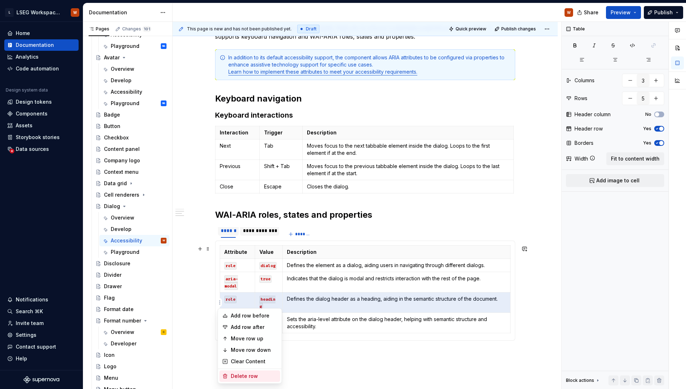
click at [251, 377] on div "Delete row" at bounding box center [254, 375] width 46 height 7
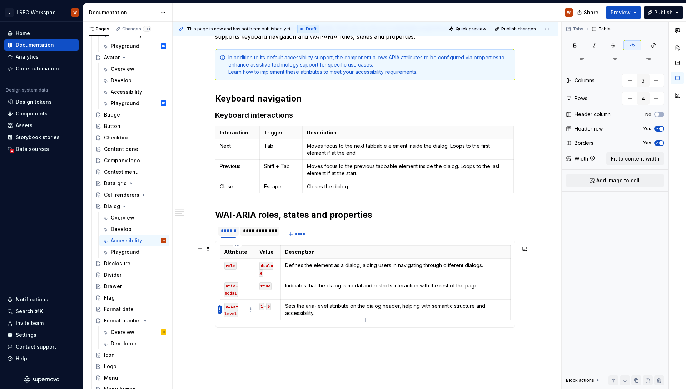
click at [220, 308] on html "L LSEG Workspace Design System W Home Documentation Analytics Code automation D…" at bounding box center [343, 194] width 686 height 389
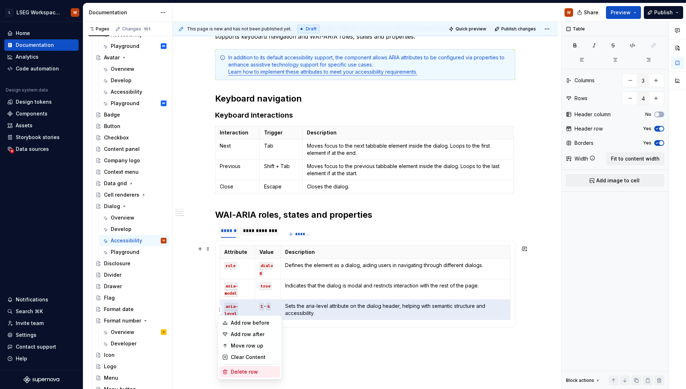
click at [245, 372] on div "Delete row" at bounding box center [254, 371] width 46 height 7
type input "3"
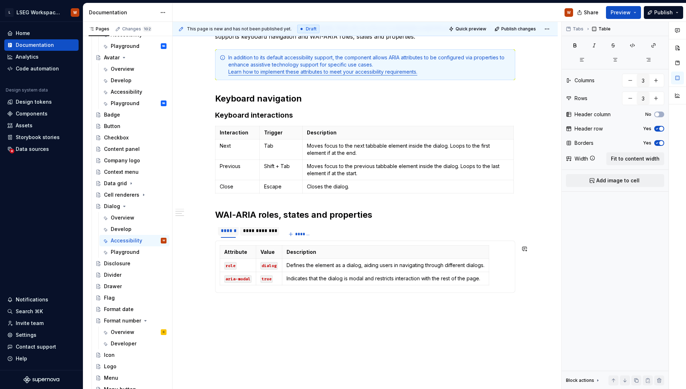
click at [279, 311] on div "**********" at bounding box center [365, 206] width 385 height 434
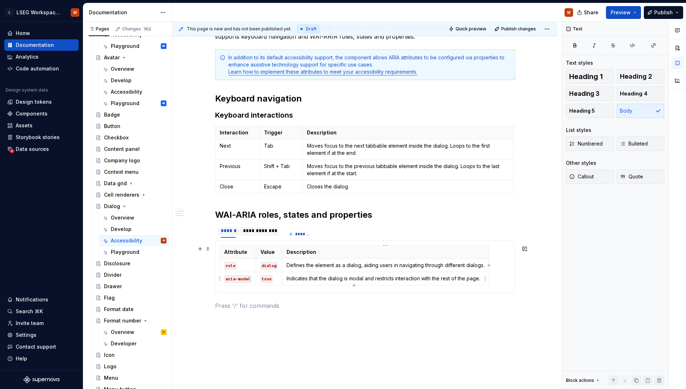
click at [433, 277] on p "Indicates that the dialog is modal and restricts interaction with the rest of t…" at bounding box center [386, 278] width 198 height 7
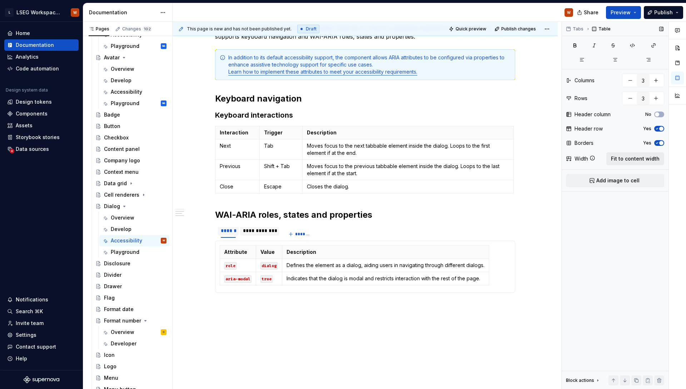
click at [630, 159] on span "Fit to content width" at bounding box center [635, 158] width 49 height 7
type textarea "*"
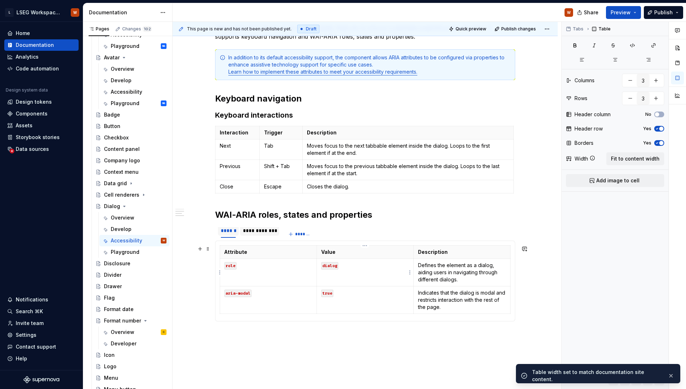
click at [377, 265] on p "dialog" at bounding box center [365, 265] width 88 height 7
type input "4"
type textarea "*"
type input "5"
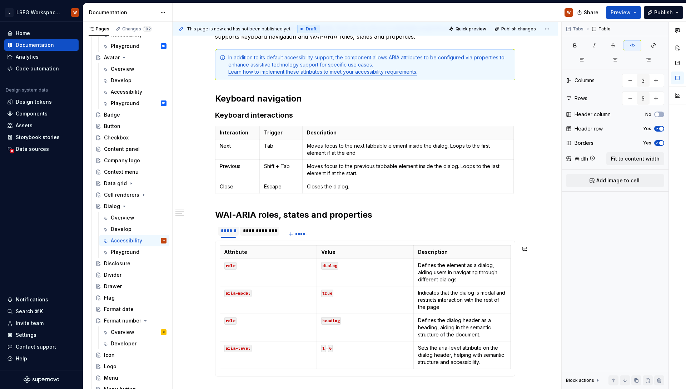
type textarea "*"
type input "3"
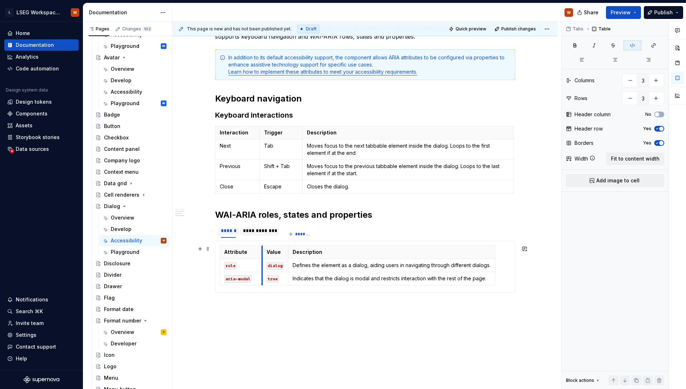
drag, startPoint x: 316, startPoint y: 252, endPoint x: 278, endPoint y: 268, distance: 41.3
click at [325, 315] on div "**********" at bounding box center [365, 206] width 385 height 434
drag, startPoint x: 495, startPoint y: 249, endPoint x: 508, endPoint y: 249, distance: 13.6
click at [268, 231] on div "**********" at bounding box center [259, 230] width 33 height 7
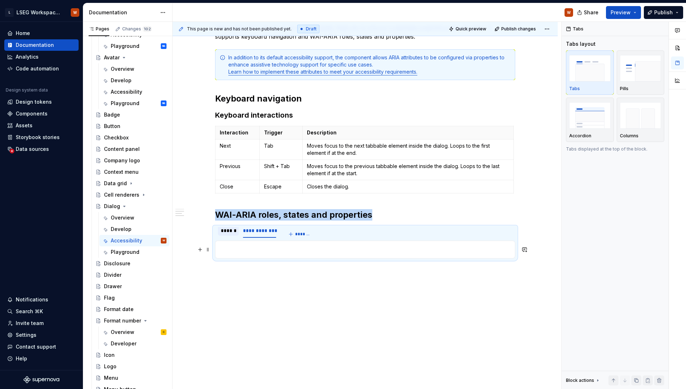
click at [250, 250] on p at bounding box center [365, 249] width 291 height 9
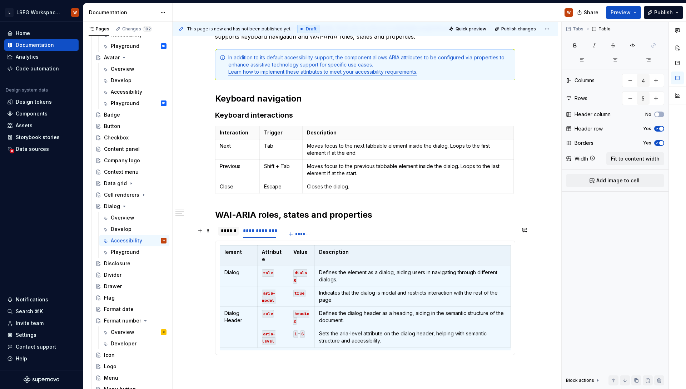
click at [230, 230] on div "******" at bounding box center [228, 230] width 15 height 7
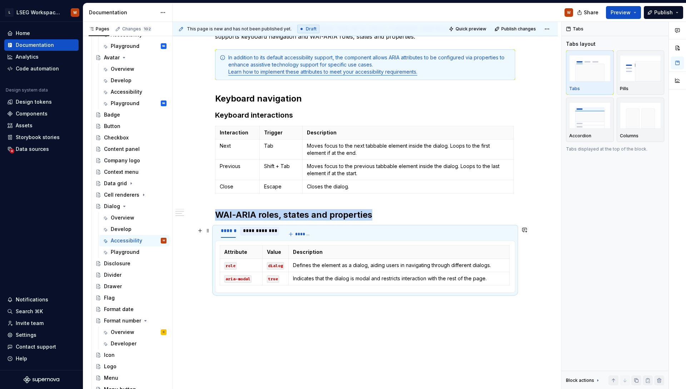
click at [249, 230] on div "**********" at bounding box center [259, 230] width 33 height 7
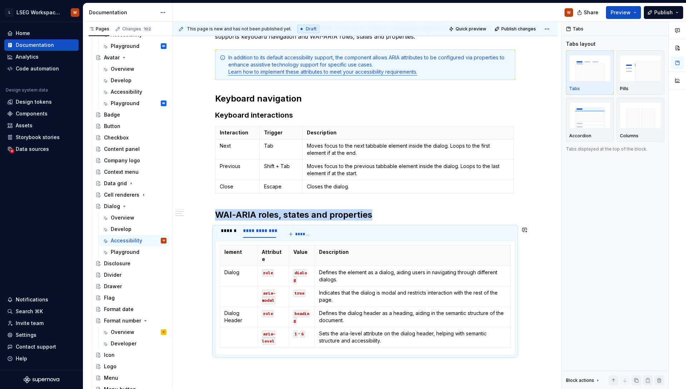
click at [238, 244] on div "Attribute Value Description role dialog Defines the element as a dialog, aiding…" at bounding box center [365, 297] width 300 height 114
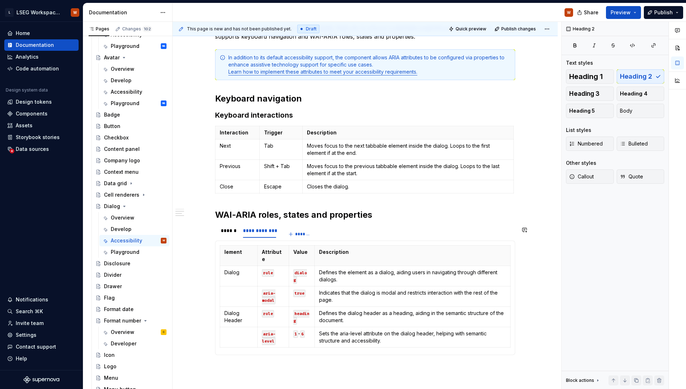
click at [238, 247] on html "L LSEG Workspace Design System W Home Documentation Analytics Code automation D…" at bounding box center [343, 194] width 686 height 389
click at [218, 282] on html "L LSEG Workspace Design System W Home Documentation Analytics Code automation D…" at bounding box center [343, 194] width 686 height 389
click at [220, 268] on html "L LSEG Workspace Design System W Home Documentation Analytics Code automation D…" at bounding box center [343, 194] width 686 height 389
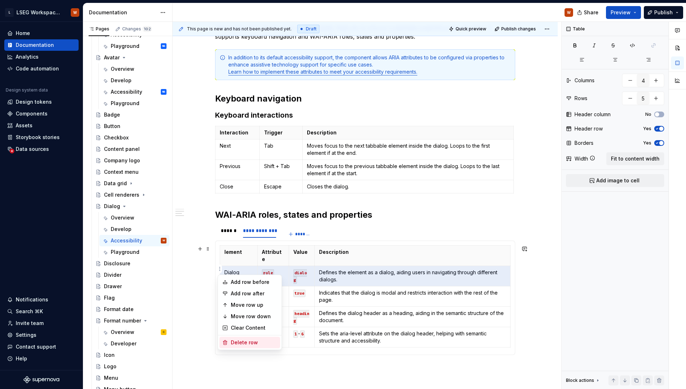
click at [243, 340] on div "Delete row" at bounding box center [254, 342] width 46 height 7
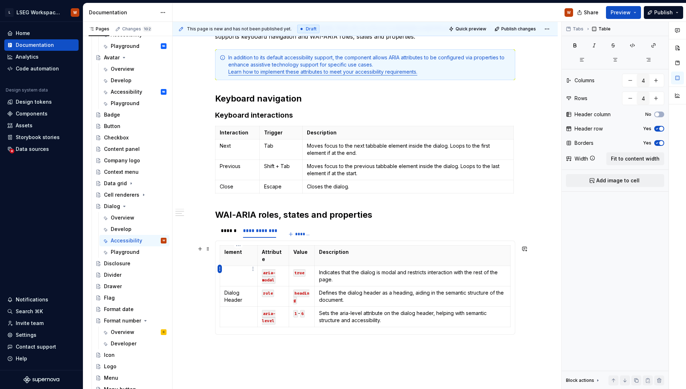
click at [220, 268] on html "L LSEG Workspace Design System W Home Documentation Analytics Code automation D…" at bounding box center [343, 194] width 686 height 389
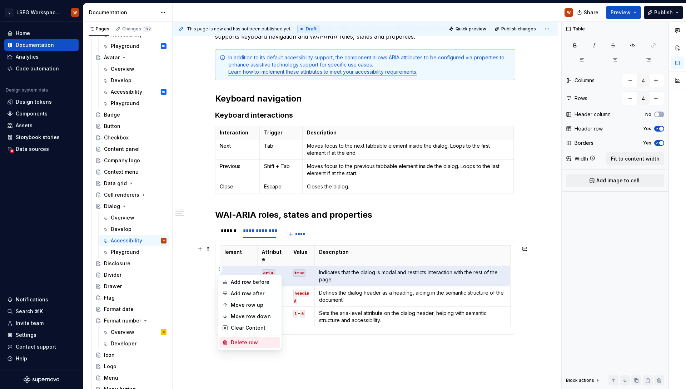
click at [260, 340] on div "Delete row" at bounding box center [254, 342] width 46 height 7
type input "3"
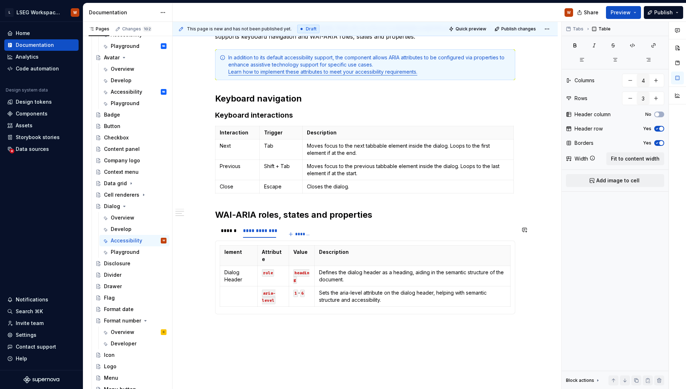
click at [240, 245] on th "lement" at bounding box center [239, 255] width 38 height 20
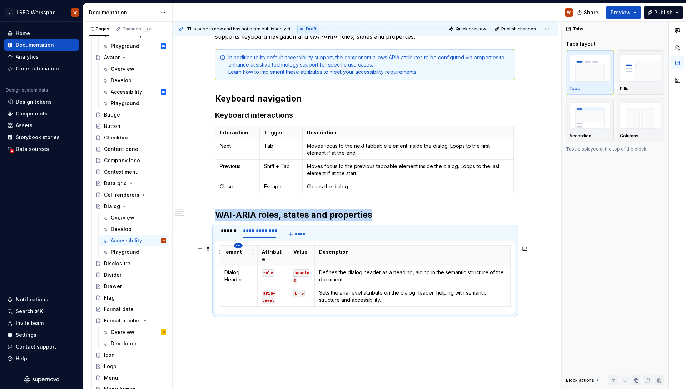
click at [239, 246] on html "L LSEG Workspace Design System W Home Documentation Analytics Code automation D…" at bounding box center [343, 194] width 686 height 389
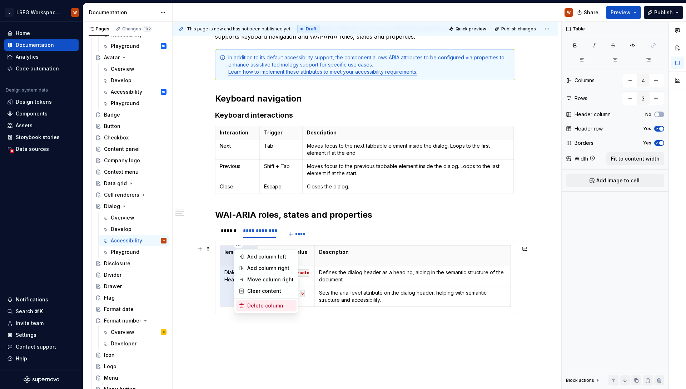
click at [262, 308] on div "Delete column" at bounding box center [270, 305] width 46 height 7
type input "3"
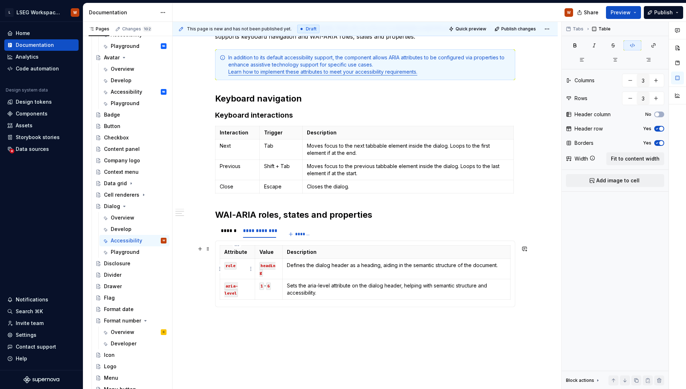
click at [247, 269] on td "role" at bounding box center [237, 269] width 35 height 20
drag, startPoint x: 255, startPoint y: 267, endPoint x: 259, endPoint y: 267, distance: 4.3
click at [259, 267] on td "heading" at bounding box center [273, 269] width 28 height 20
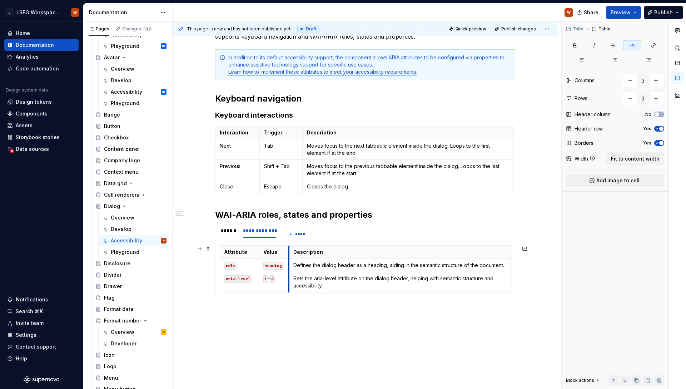
click at [289, 267] on td "Defines the dialog header as a heading, aiding in the semantic structure of the…" at bounding box center [400, 265] width 222 height 13
click at [343, 325] on div "**********" at bounding box center [365, 209] width 385 height 441
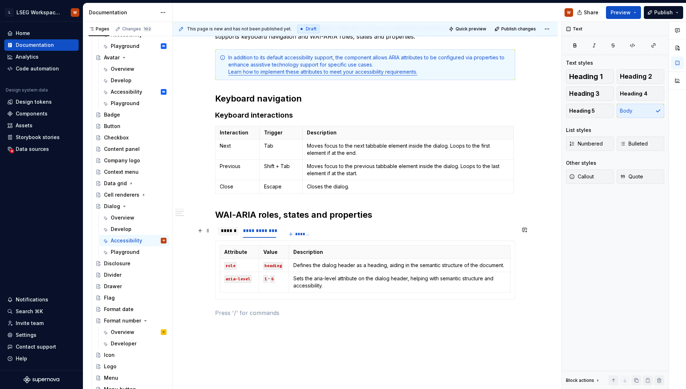
click at [225, 227] on div "******" at bounding box center [228, 230] width 15 height 7
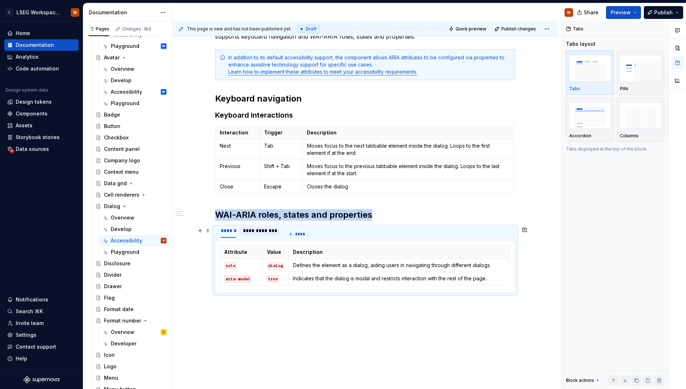
click at [260, 233] on div "**********" at bounding box center [259, 230] width 33 height 7
click at [232, 234] on div "******" at bounding box center [228, 230] width 15 height 7
click at [256, 233] on div "**********" at bounding box center [259, 230] width 33 height 7
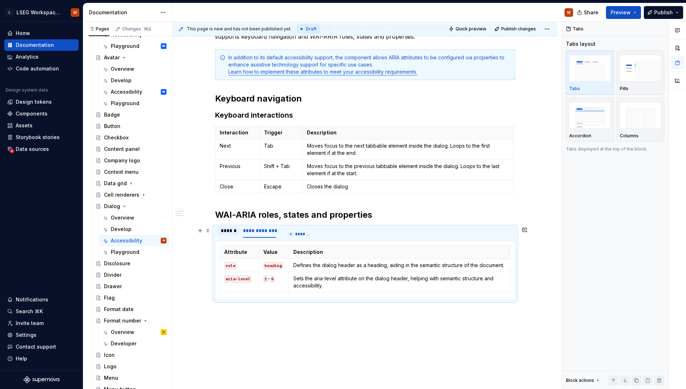
click at [223, 232] on div "******" at bounding box center [228, 230] width 15 height 7
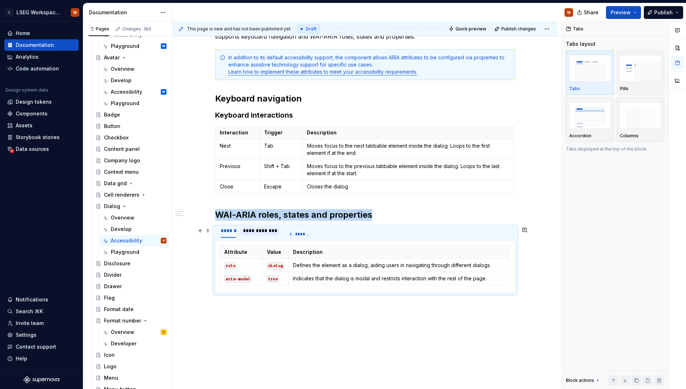
click at [254, 229] on div "**********" at bounding box center [259, 230] width 33 height 7
click at [289, 322] on div "**********" at bounding box center [365, 165] width 300 height 319
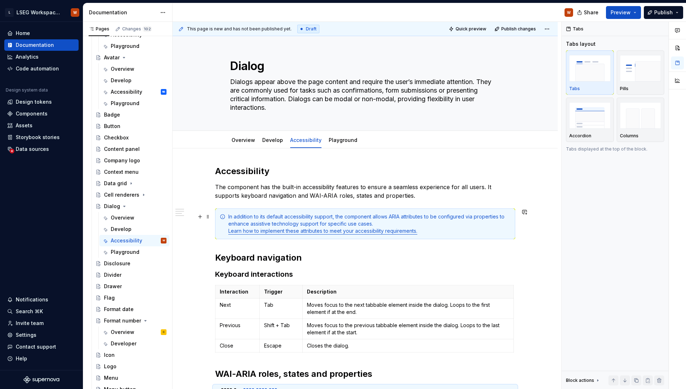
scroll to position [0, 0]
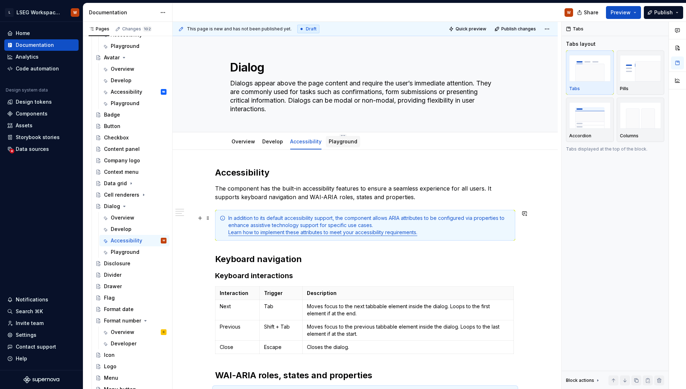
click at [334, 142] on link "Playground" at bounding box center [343, 141] width 29 height 6
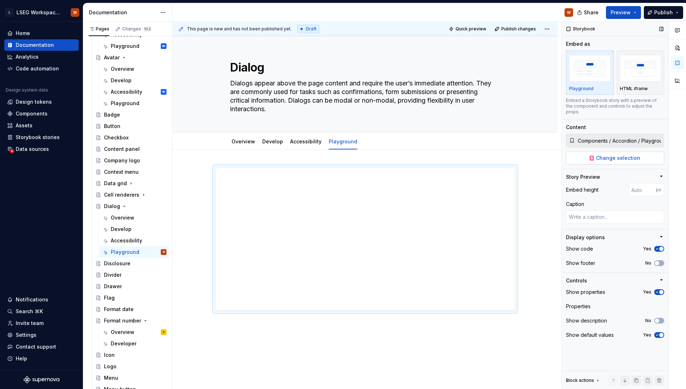
click at [606, 154] on span "Change selection" at bounding box center [618, 157] width 44 height 7
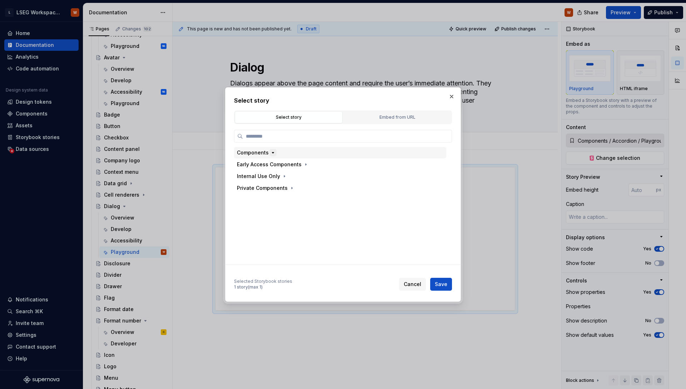
click at [270, 152] on icon "button" at bounding box center [273, 153] width 6 height 6
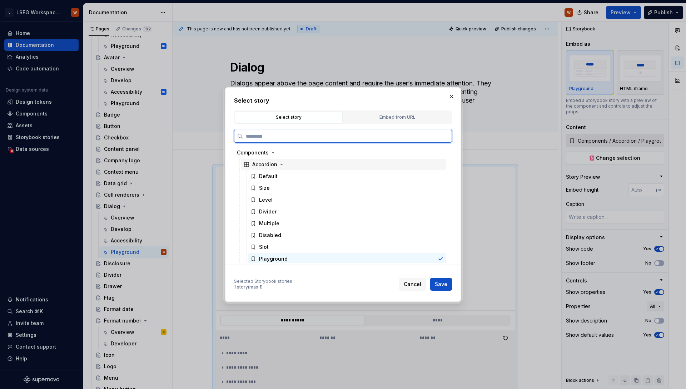
click at [256, 168] on div "Accordion" at bounding box center [264, 164] width 25 height 7
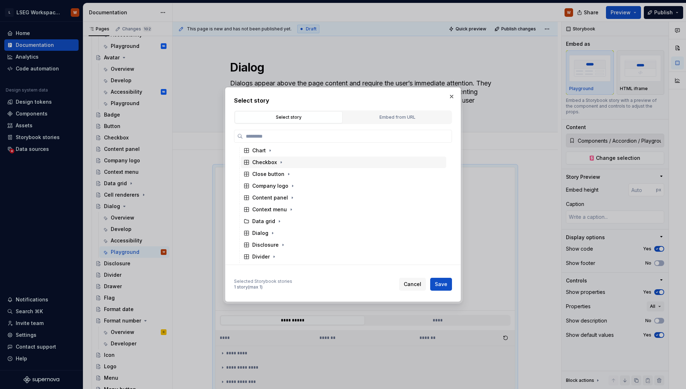
scroll to position [139, 0]
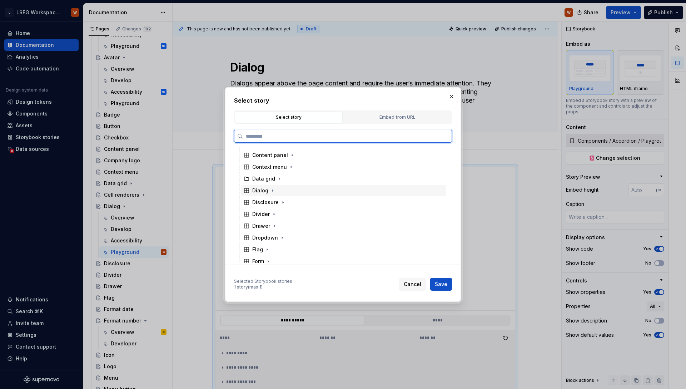
click at [261, 192] on div "Dialog" at bounding box center [260, 190] width 16 height 7
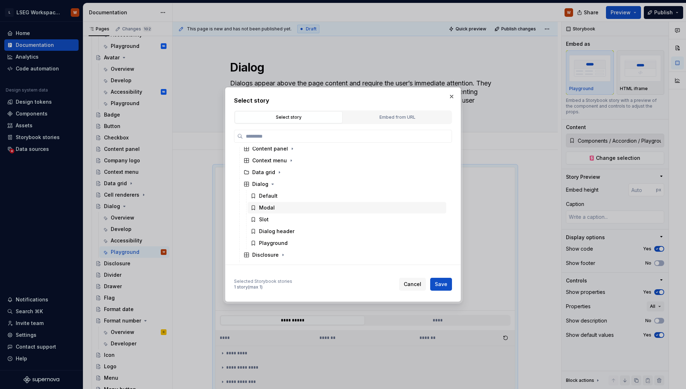
scroll to position [149, 0]
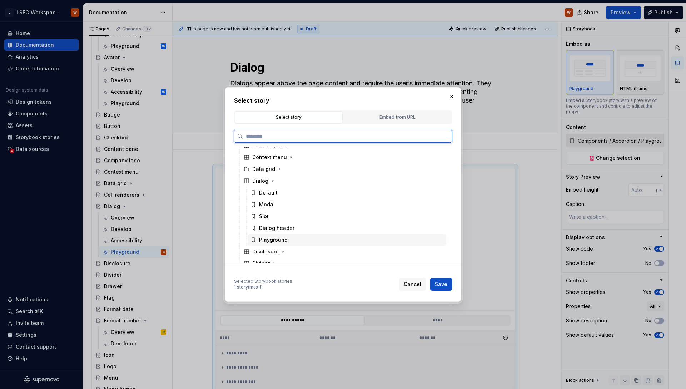
click at [281, 241] on div "Playground" at bounding box center [273, 239] width 29 height 7
click at [443, 287] on span "Save" at bounding box center [441, 284] width 13 height 7
type textarea "*"
type input "Components / Dialog / Playground"
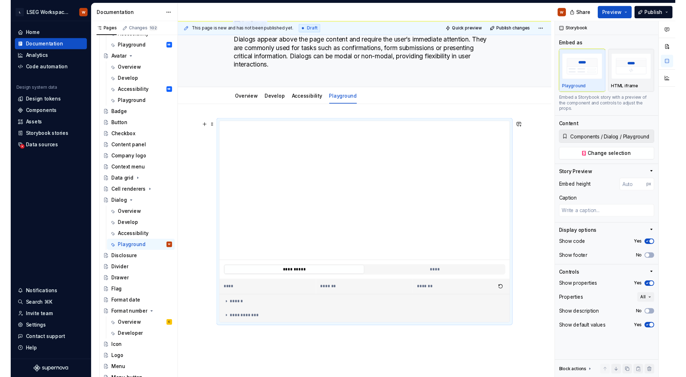
scroll to position [42, 0]
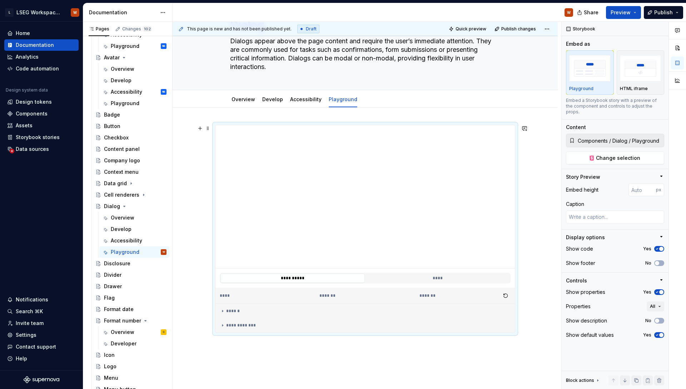
click at [534, 210] on div "**********" at bounding box center [365, 291] width 385 height 367
click at [472, 26] on span "Quick preview" at bounding box center [471, 29] width 31 height 6
click at [532, 125] on div "**********" at bounding box center [365, 291] width 385 height 367
click at [473, 26] on span "Quick preview" at bounding box center [471, 29] width 31 height 6
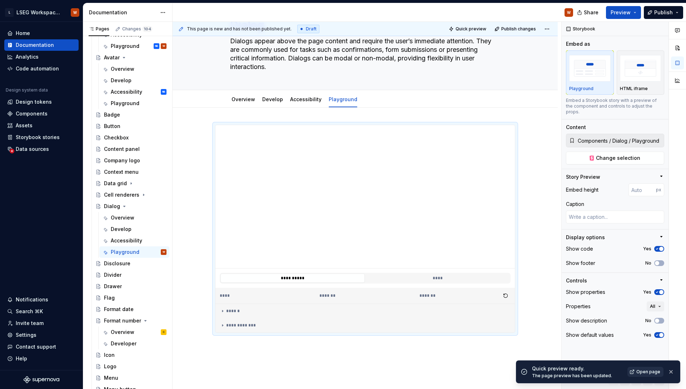
click at [642, 371] on span "Open page" at bounding box center [648, 372] width 24 height 6
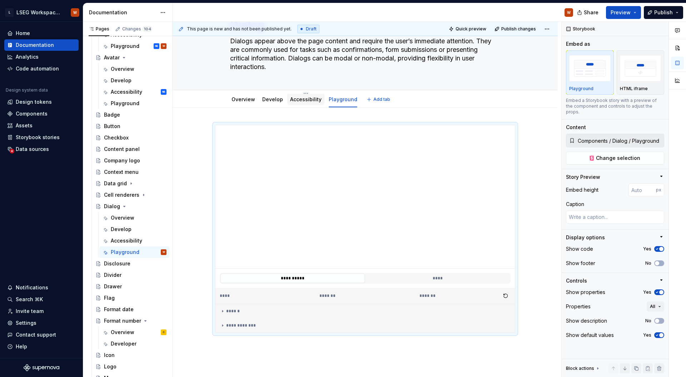
click at [308, 100] on link "Accessibility" at bounding box center [305, 99] width 31 height 6
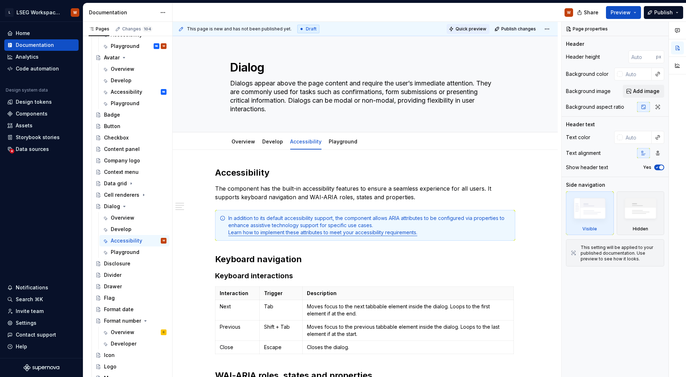
click at [455, 29] on button "Quick preview" at bounding box center [468, 29] width 43 height 10
click at [481, 27] on span "Quick preview" at bounding box center [471, 29] width 31 height 6
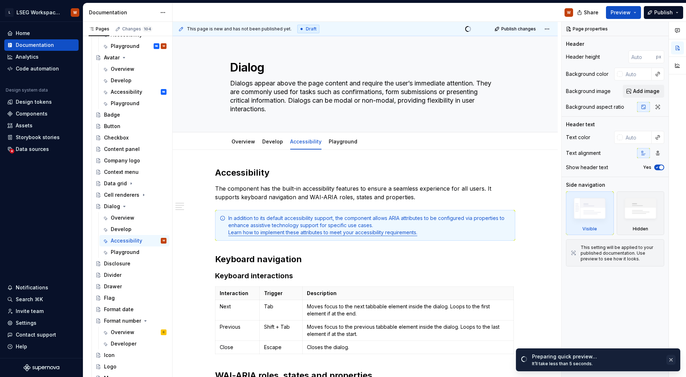
click at [670, 358] on button "button" at bounding box center [670, 359] width 9 height 10
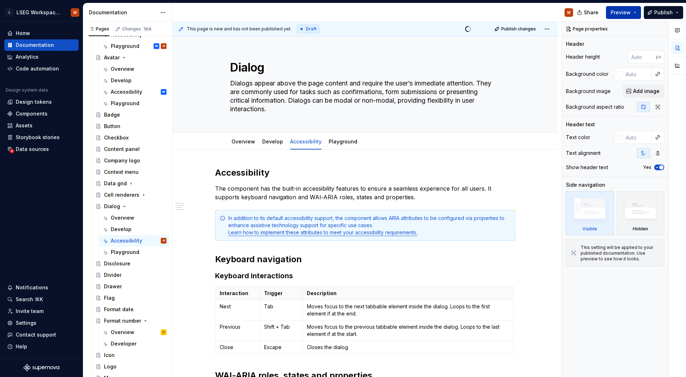
click at [630, 8] on button "Preview" at bounding box center [623, 12] width 35 height 13
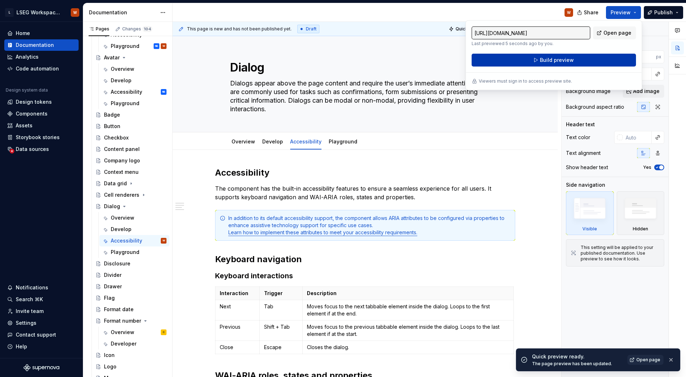
click at [591, 57] on button "Build preview" at bounding box center [554, 60] width 164 height 13
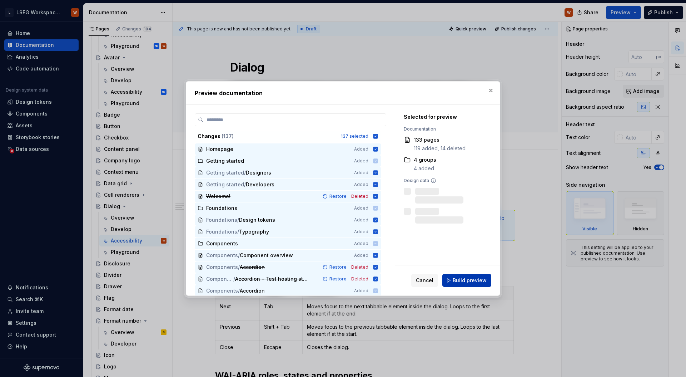
click at [481, 284] on button "Build preview" at bounding box center [466, 280] width 49 height 13
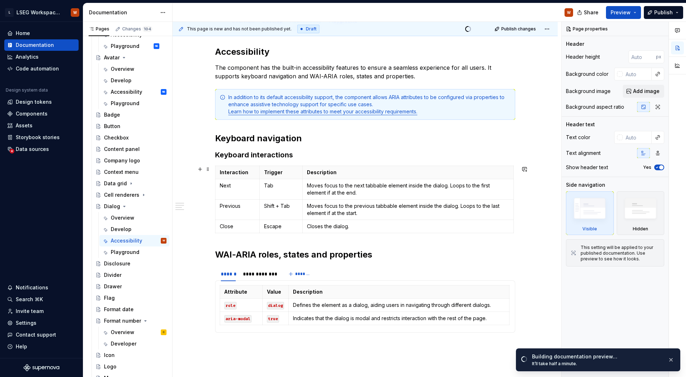
scroll to position [69, 0]
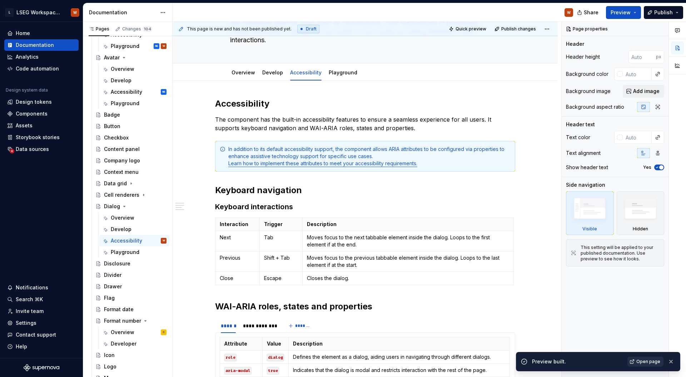
click at [646, 359] on span "Open page" at bounding box center [648, 361] width 24 height 6
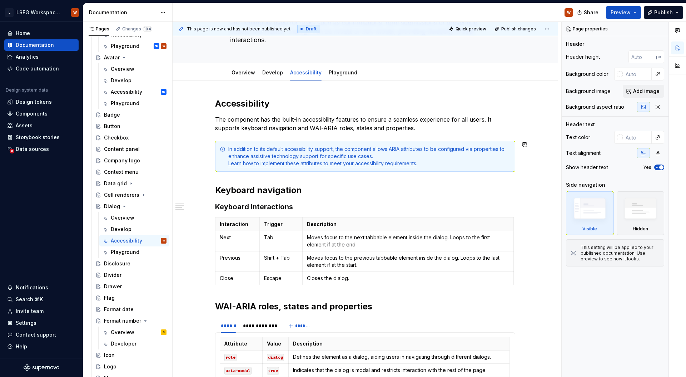
scroll to position [215, 0]
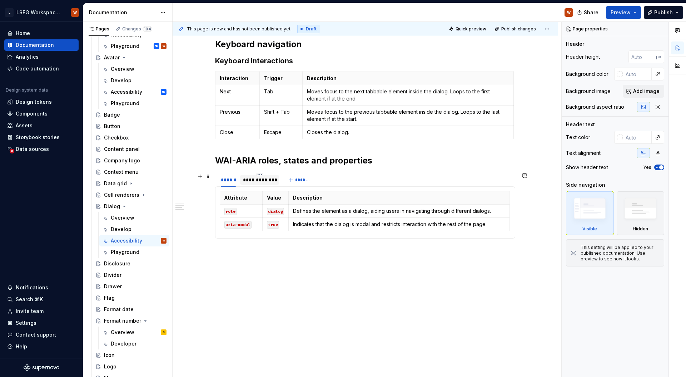
click at [273, 182] on div "**********" at bounding box center [259, 179] width 33 height 7
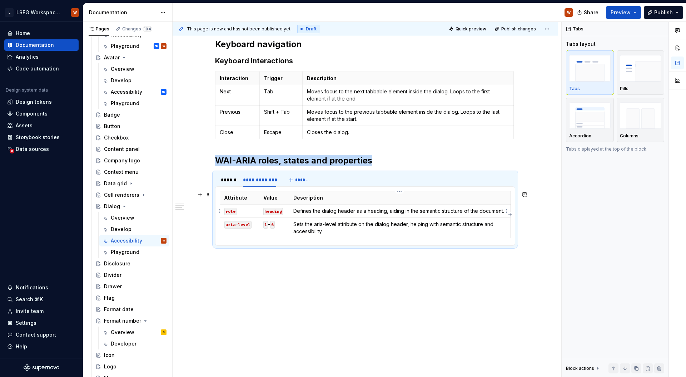
click at [367, 217] on td "Defines the dialog header as a heading, aiding in the semantic structure of the…" at bounding box center [400, 210] width 222 height 13
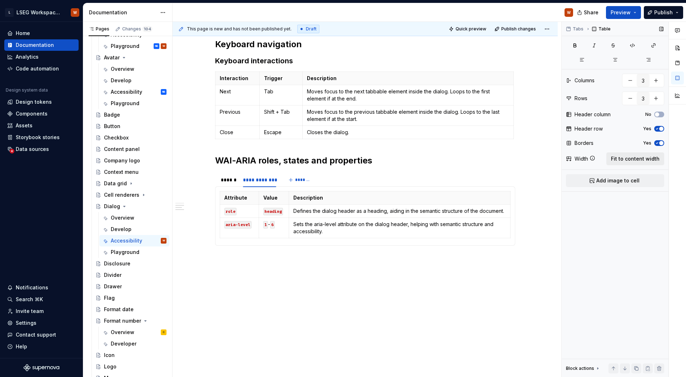
click at [618, 159] on span "Fit to content width" at bounding box center [635, 158] width 49 height 7
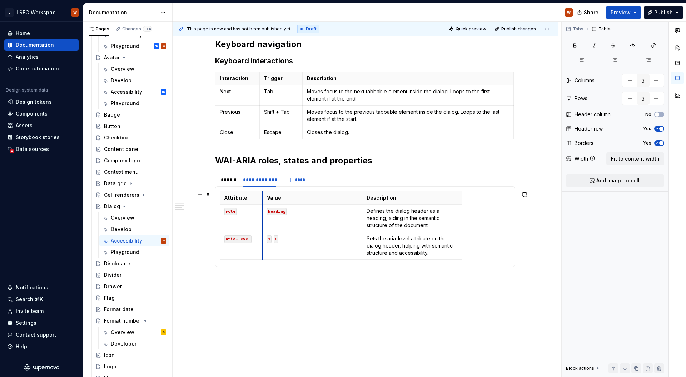
drag, startPoint x: 319, startPoint y: 215, endPoint x: 262, endPoint y: 213, distance: 57.6
click at [262, 213] on td "heading" at bounding box center [312, 218] width 100 height 28
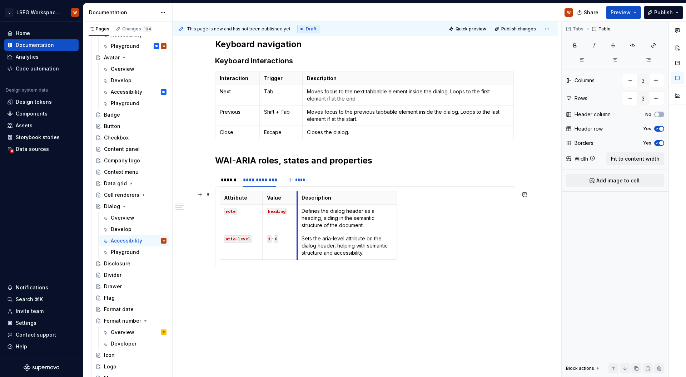
drag, startPoint x: 362, startPoint y: 214, endPoint x: 299, endPoint y: 213, distance: 62.9
click at [299, 213] on td "Defines the dialog header as a heading, aiding in the semantic structure of the…" at bounding box center [347, 218] width 100 height 28
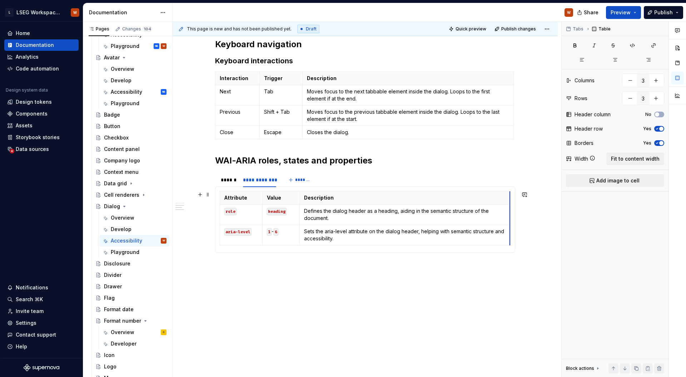
drag, startPoint x: 398, startPoint y: 214, endPoint x: 509, endPoint y: 209, distance: 110.9
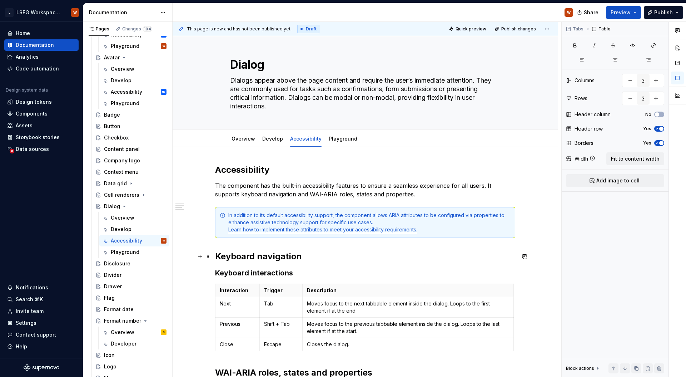
scroll to position [0, 0]
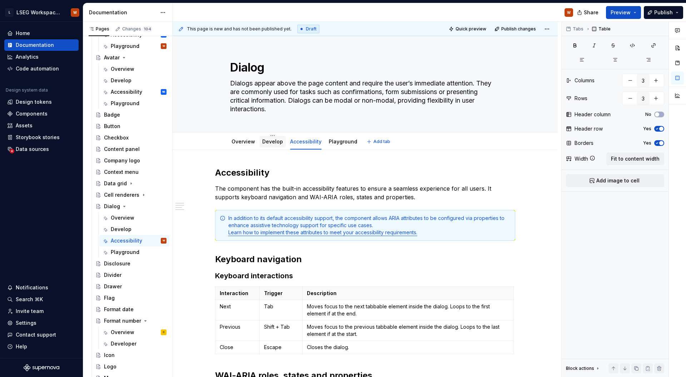
click at [265, 140] on link "Develop" at bounding box center [272, 141] width 21 height 6
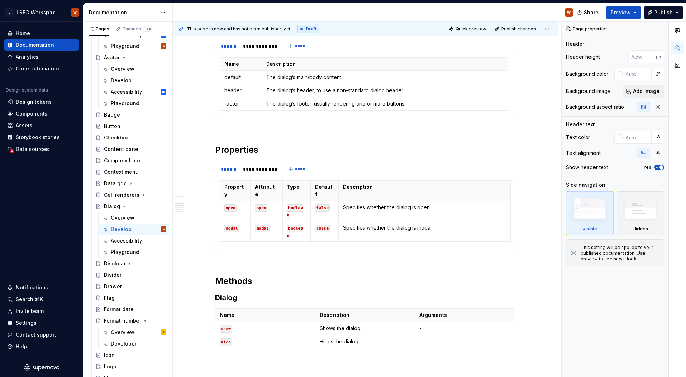
scroll to position [562, 0]
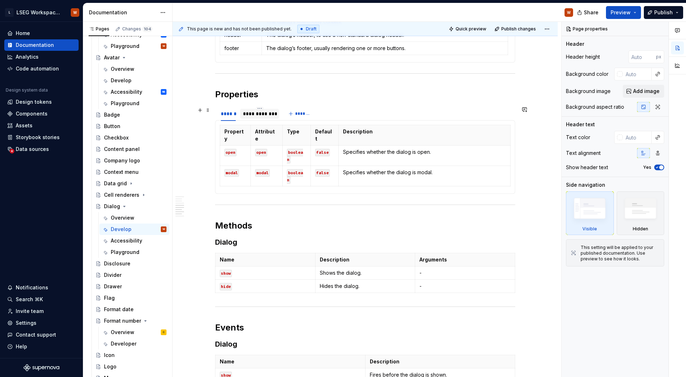
click at [258, 115] on div "**********" at bounding box center [259, 113] width 33 height 7
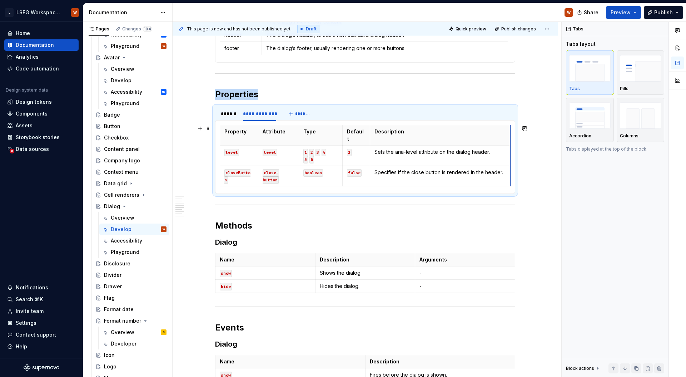
drag, startPoint x: 505, startPoint y: 139, endPoint x: 509, endPoint y: 139, distance: 4.0
click at [544, 187] on div "**********" at bounding box center [365, 150] width 385 height 1124
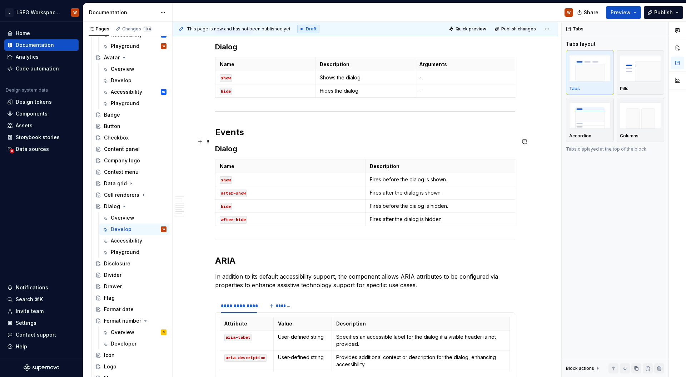
scroll to position [820, 0]
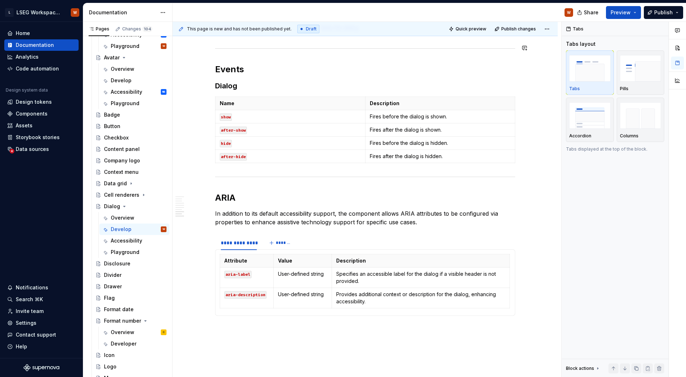
type textarea "*"
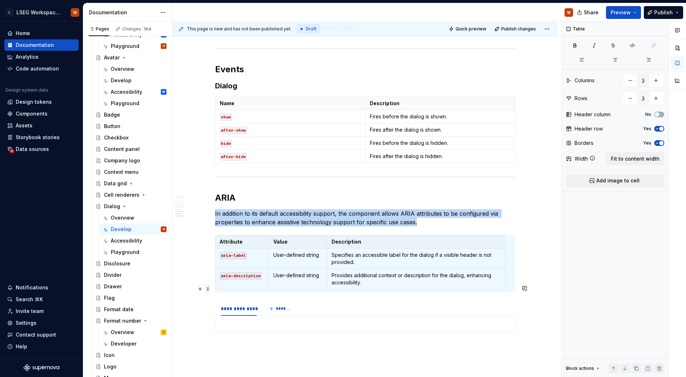
click at [208, 288] on span at bounding box center [208, 289] width 6 height 10
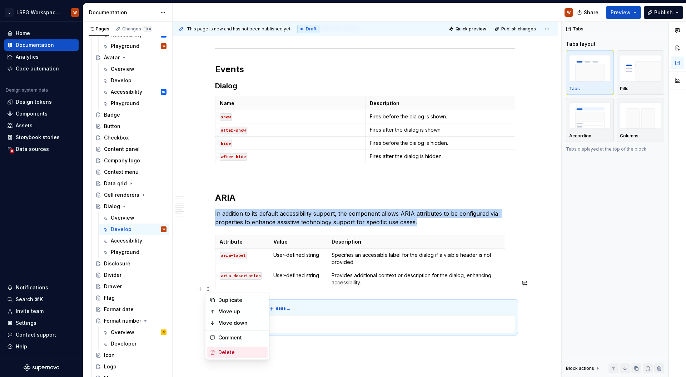
click at [241, 349] on div "Delete" at bounding box center [241, 351] width 46 height 7
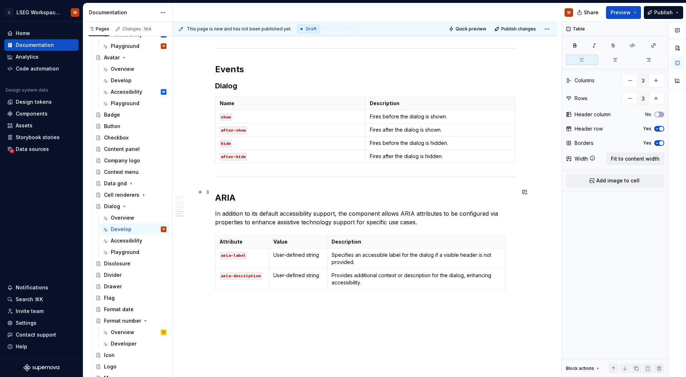
click at [416, 209] on p "In addition to its default accessibility support, the component allows ARIA att…" at bounding box center [365, 217] width 300 height 17
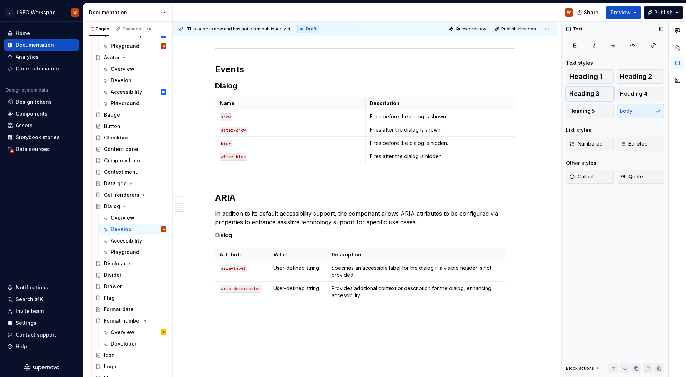
click at [584, 93] on span "Heading 3" at bounding box center [584, 93] width 30 height 7
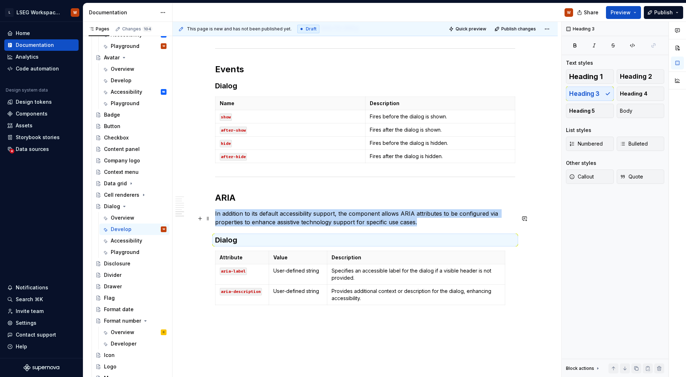
click at [314, 235] on h3 "Dialog" at bounding box center [365, 240] width 300 height 10
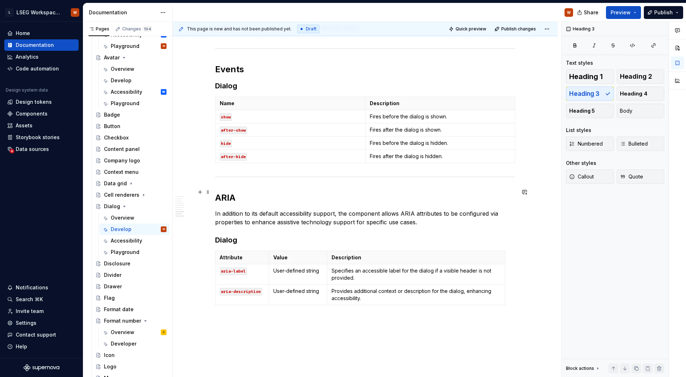
click at [295, 209] on p "In addition to its default accessibility support, the component allows ARIA att…" at bounding box center [365, 217] width 300 height 17
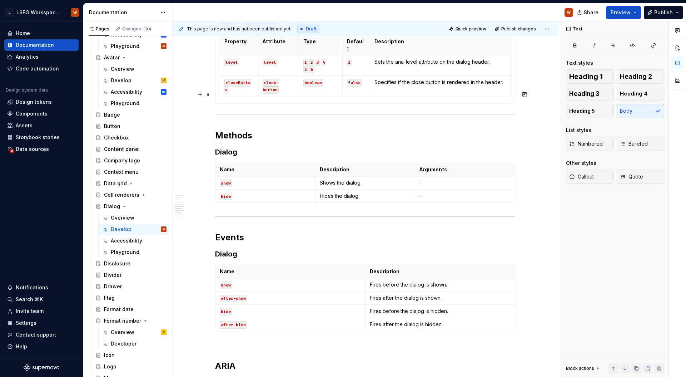
scroll to position [655, 0]
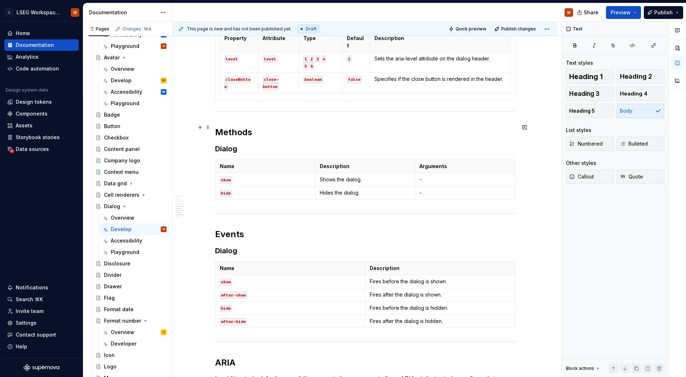
click at [296, 144] on h3 "Dialog" at bounding box center [365, 149] width 300 height 10
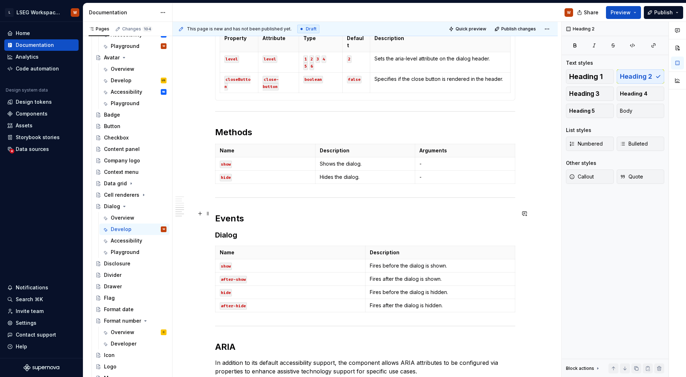
click at [244, 230] on h3 "Dialog" at bounding box center [365, 235] width 300 height 10
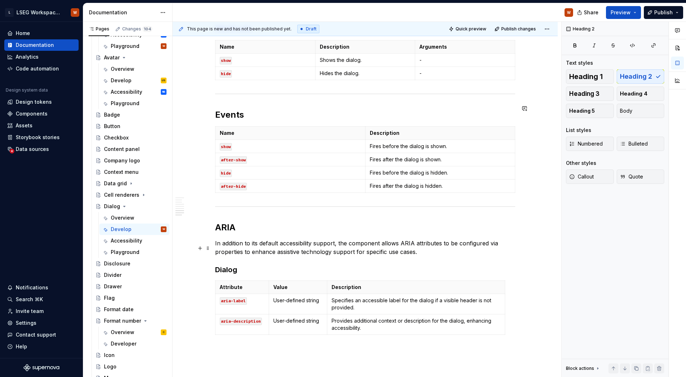
scroll to position [759, 0]
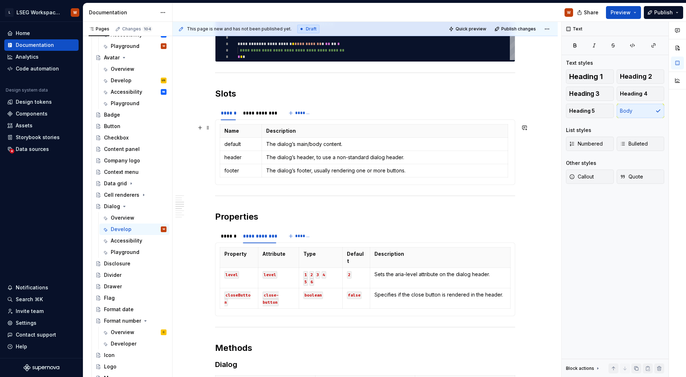
scroll to position [520, 0]
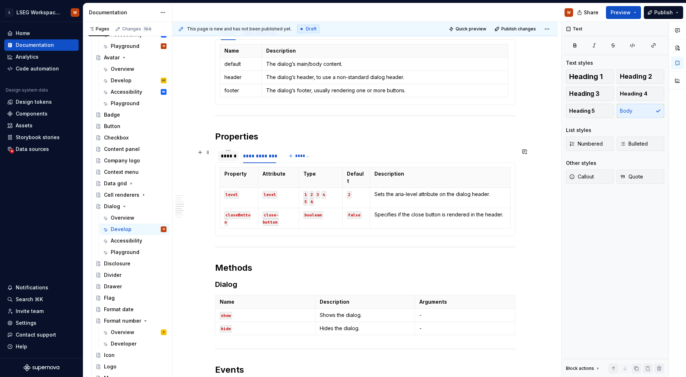
click at [219, 154] on div "******" at bounding box center [228, 156] width 21 height 10
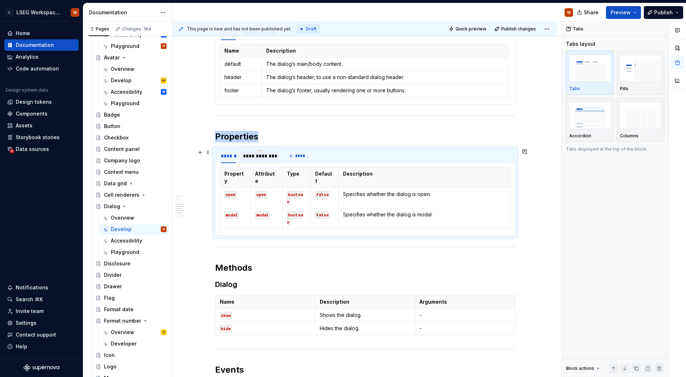
click at [253, 156] on div "**********" at bounding box center [259, 155] width 33 height 7
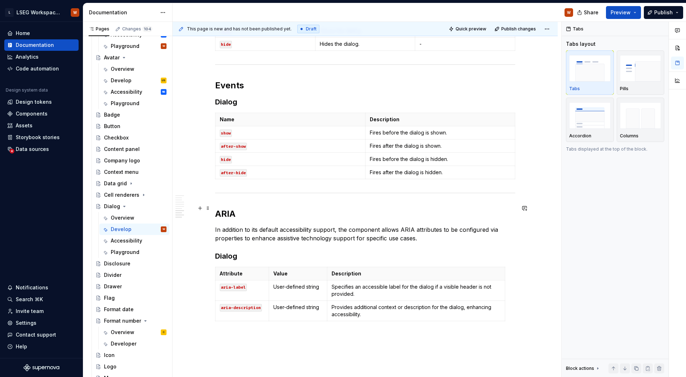
scroll to position [766, 0]
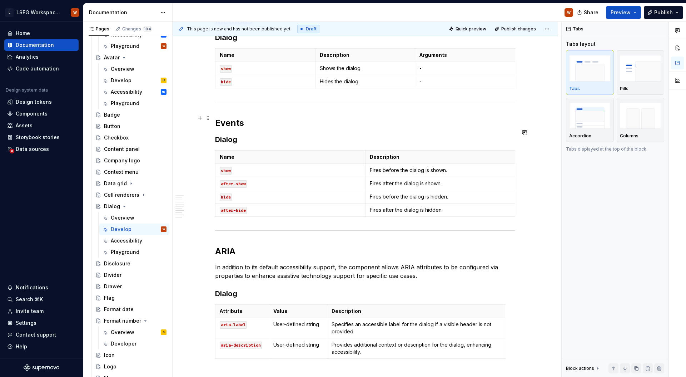
click at [229, 134] on h3 "Dialog" at bounding box center [365, 139] width 300 height 10
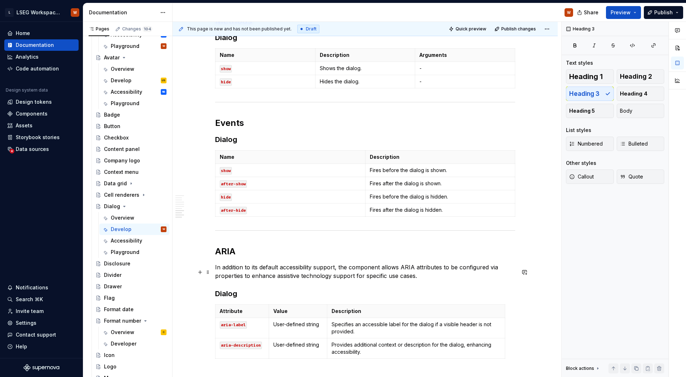
click at [227, 288] on h3 "Dialog" at bounding box center [365, 293] width 300 height 10
click at [303, 288] on h3 "Dialog" at bounding box center [365, 293] width 300 height 10
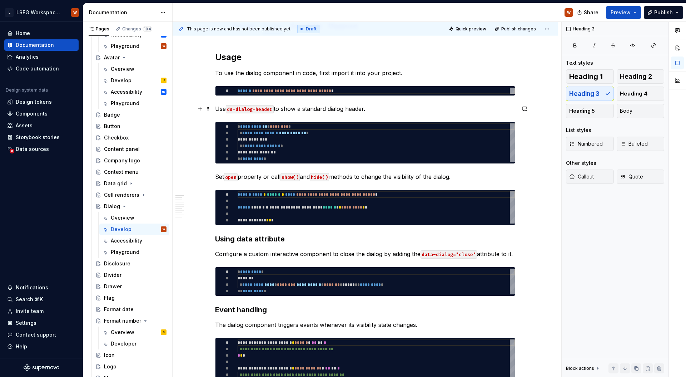
scroll to position [0, 0]
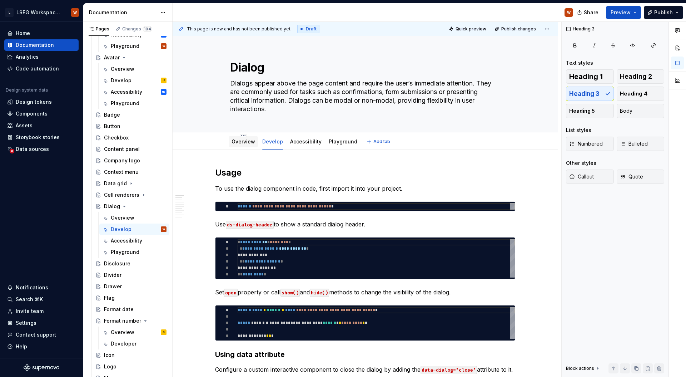
click at [244, 142] on link "Overview" at bounding box center [244, 141] width 24 height 6
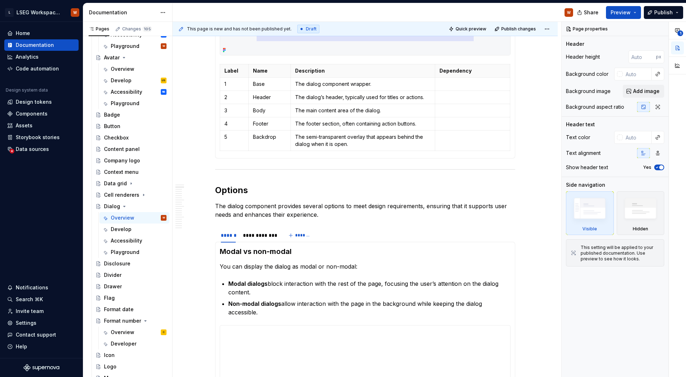
scroll to position [556, 0]
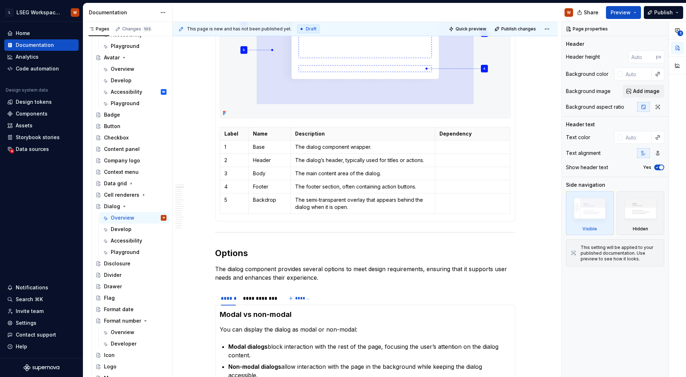
type textarea "*"
